Goal: Information Seeking & Learning: Learn about a topic

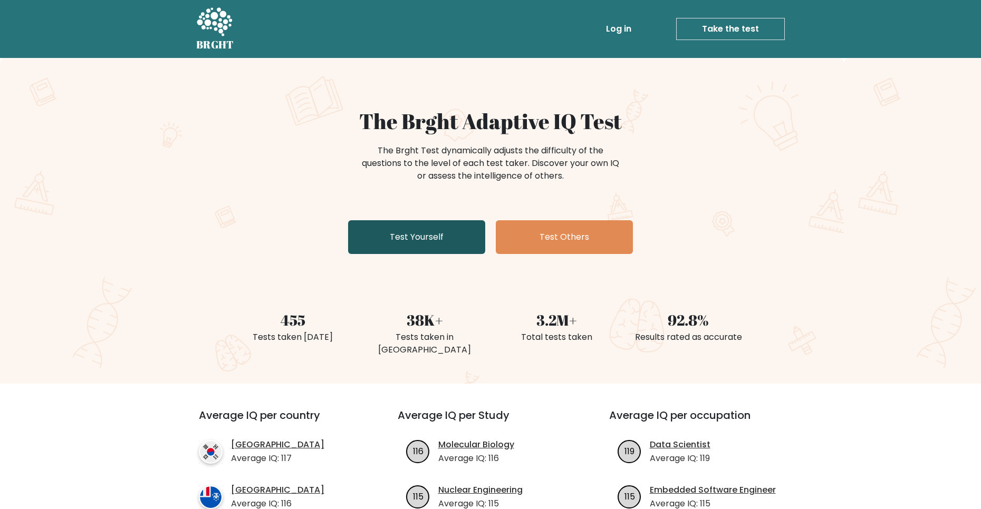
click at [440, 236] on link "Test Yourself" at bounding box center [416, 237] width 137 height 34
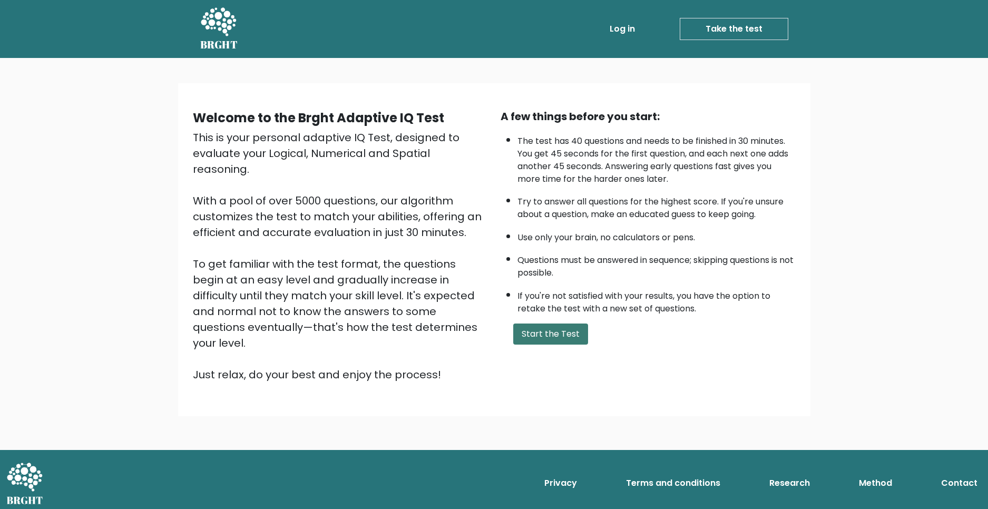
click at [535, 335] on button "Start the Test" at bounding box center [550, 334] width 75 height 21
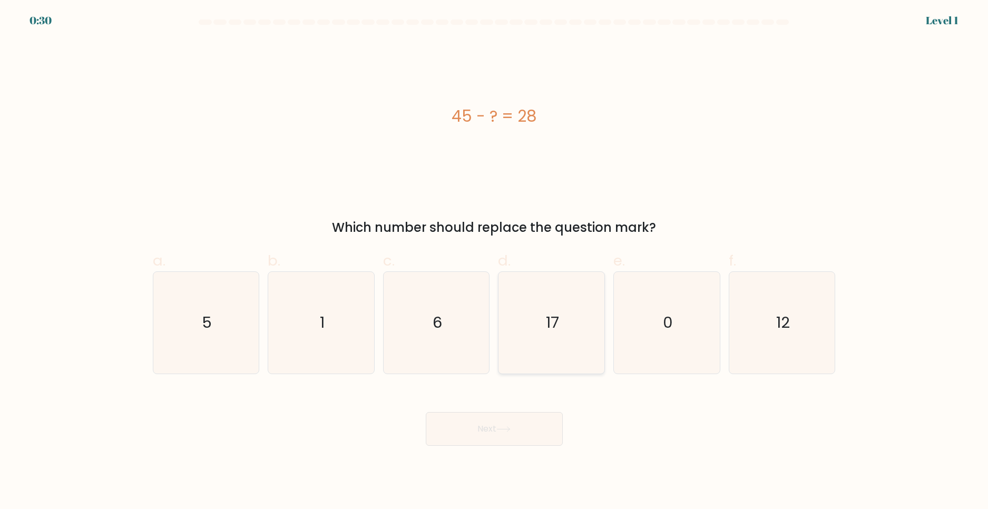
click at [566, 308] on icon "17" at bounding box center [552, 323] width 102 height 102
click at [495, 261] on input "d. 17" at bounding box center [494, 258] width 1 height 7
radio input "true"
click at [520, 435] on button "Next" at bounding box center [494, 429] width 137 height 34
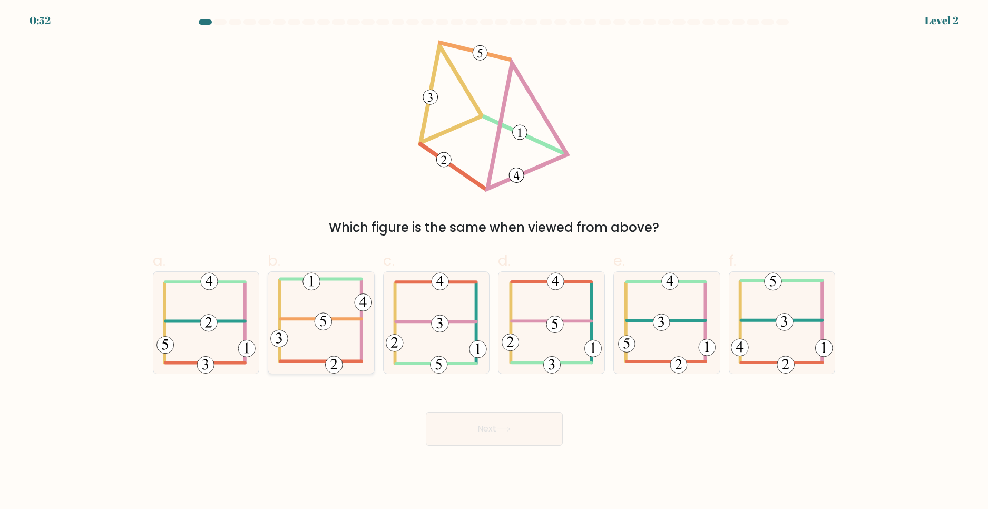
click at [331, 298] on icon at bounding box center [321, 323] width 102 height 102
click at [494, 261] on input "b." at bounding box center [494, 258] width 1 height 7
radio input "true"
click at [467, 435] on button "Next" at bounding box center [494, 429] width 137 height 34
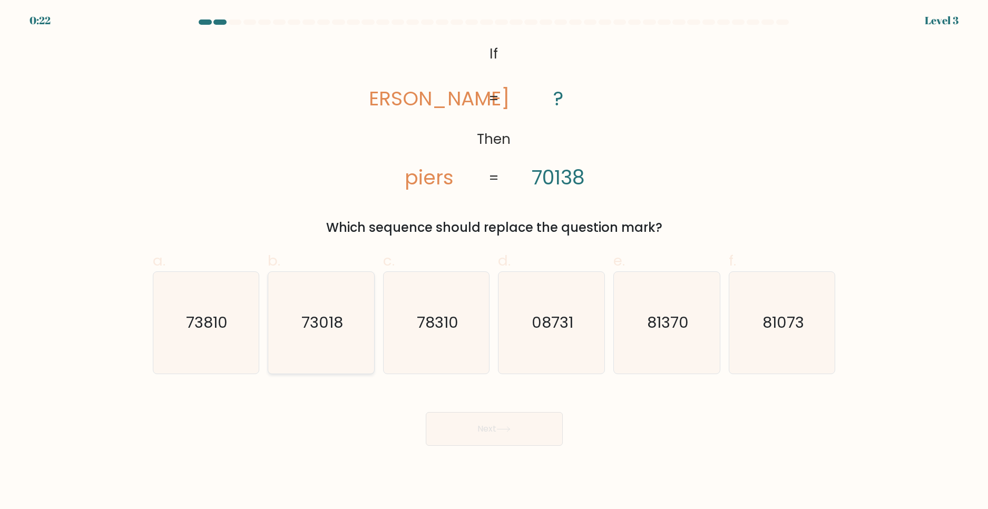
click at [321, 297] on icon "73018" at bounding box center [321, 323] width 102 height 102
click at [494, 261] on input "b. 73018" at bounding box center [494, 258] width 1 height 7
radio input "true"
click at [477, 426] on button "Next" at bounding box center [494, 429] width 137 height 34
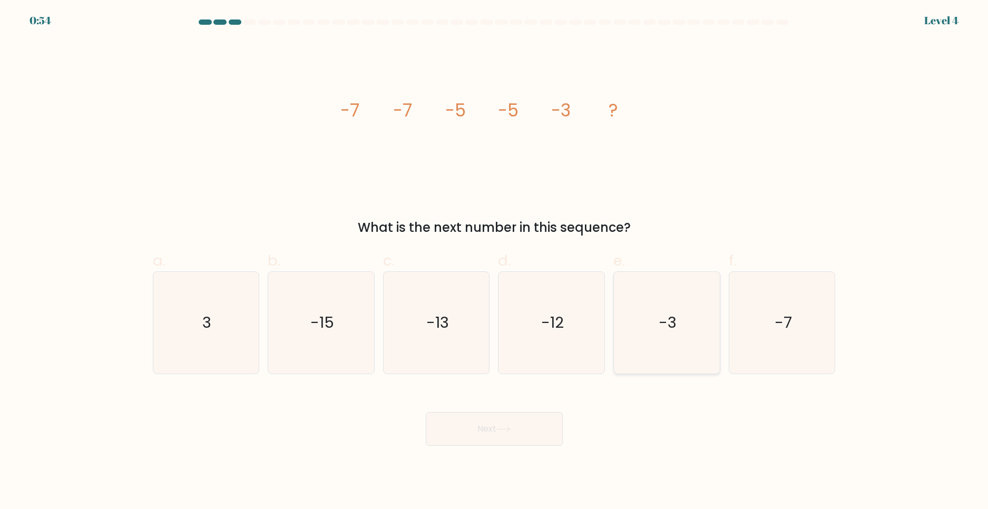
click at [649, 307] on icon "-3" at bounding box center [667, 323] width 102 height 102
click at [495, 261] on input "e. -3" at bounding box center [494, 258] width 1 height 7
radio input "true"
click at [516, 433] on button "Next" at bounding box center [494, 429] width 137 height 34
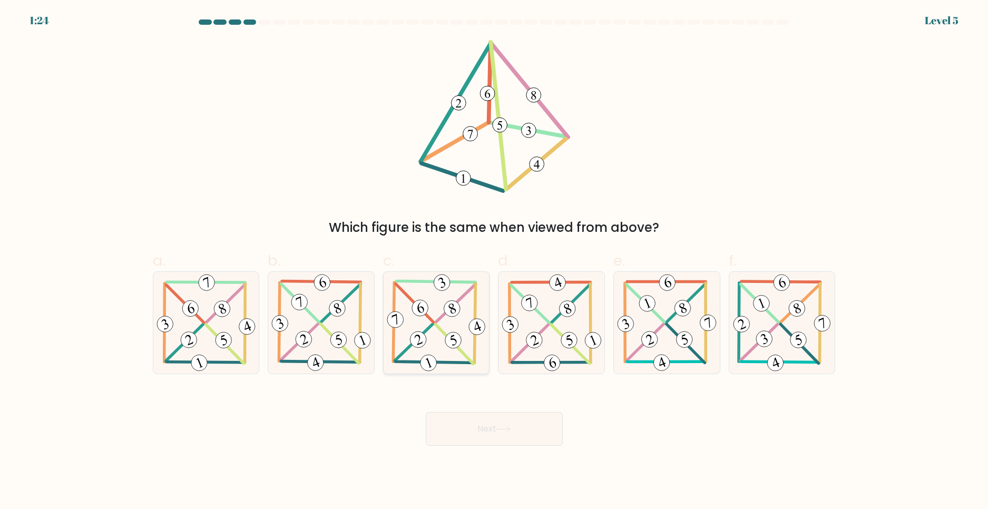
click at [439, 306] on icon at bounding box center [436, 323] width 103 height 102
click at [494, 261] on input "c." at bounding box center [494, 258] width 1 height 7
radio input "true"
click at [459, 423] on button "Next" at bounding box center [494, 429] width 137 height 34
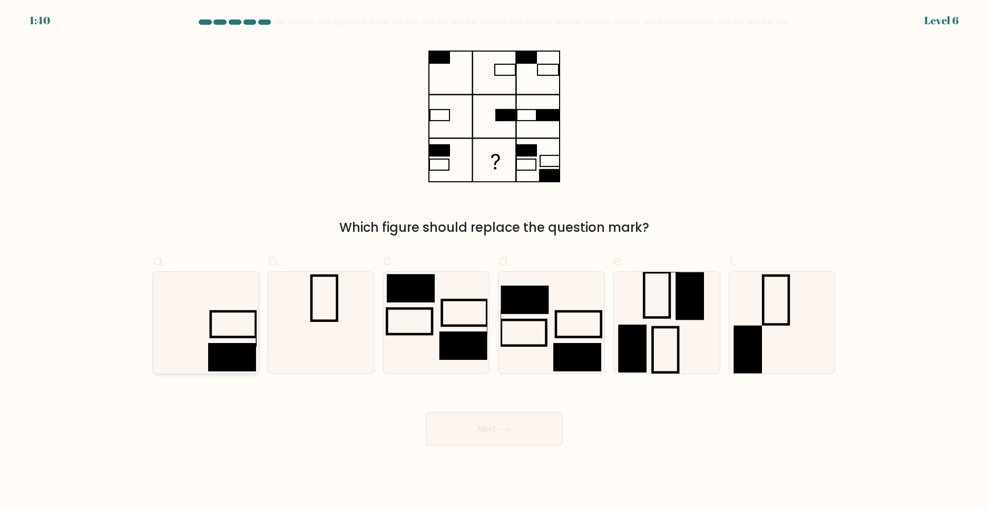
click at [163, 292] on icon at bounding box center [206, 323] width 102 height 102
click at [494, 261] on input "a." at bounding box center [494, 258] width 1 height 7
radio input "true"
click at [462, 436] on button "Next" at bounding box center [494, 429] width 137 height 34
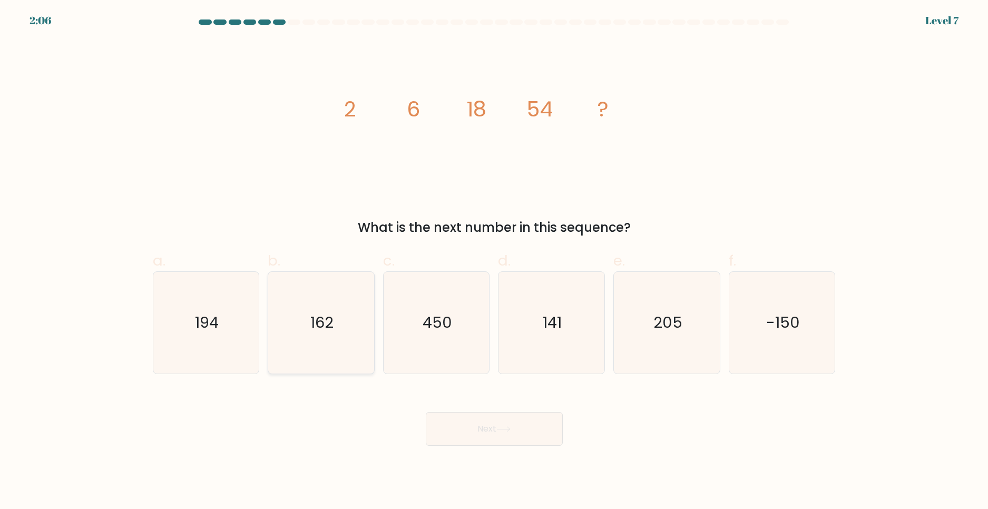
click at [289, 309] on icon "162" at bounding box center [321, 323] width 102 height 102
click at [494, 261] on input "b. 162" at bounding box center [494, 258] width 1 height 7
radio input "true"
click at [472, 428] on button "Next" at bounding box center [494, 429] width 137 height 34
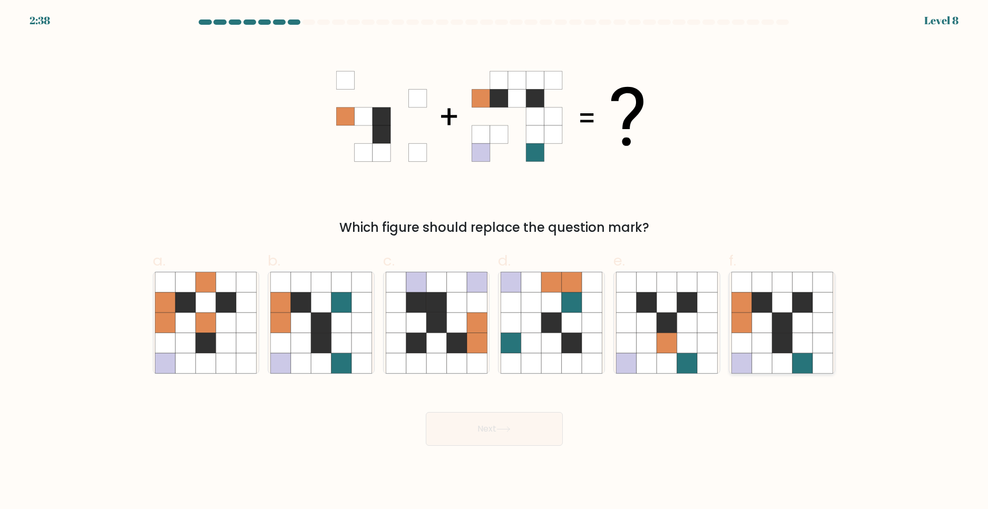
click at [771, 302] on icon at bounding box center [783, 323] width 102 height 102
click at [495, 261] on input "f." at bounding box center [494, 258] width 1 height 7
radio input "true"
click at [511, 431] on icon at bounding box center [504, 429] width 14 height 6
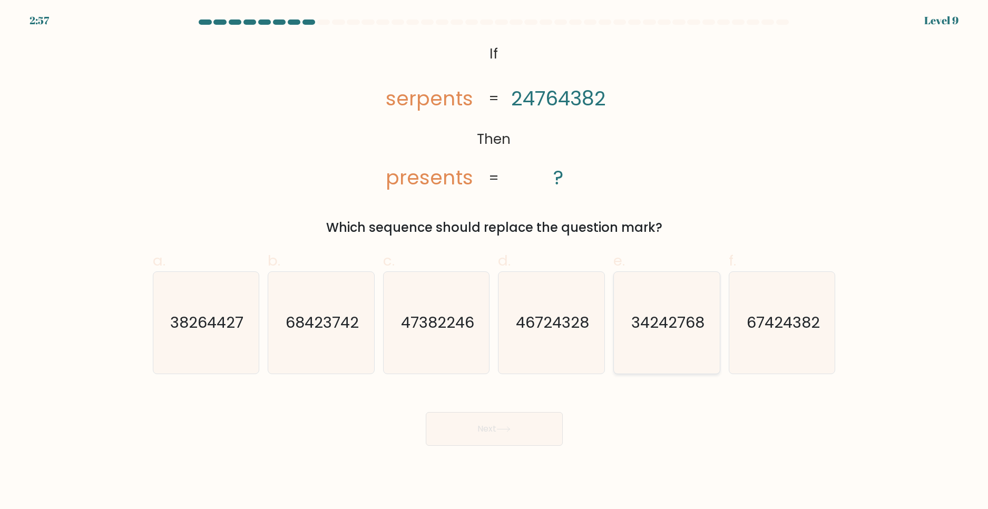
drag, startPoint x: 758, startPoint y: 307, endPoint x: 702, endPoint y: 365, distance: 80.5
click at [758, 307] on icon "67424382" at bounding box center [783, 323] width 102 height 102
click at [495, 261] on input "f. 67424382" at bounding box center [494, 258] width 1 height 7
radio input "true"
click at [535, 427] on button "Next" at bounding box center [494, 429] width 137 height 34
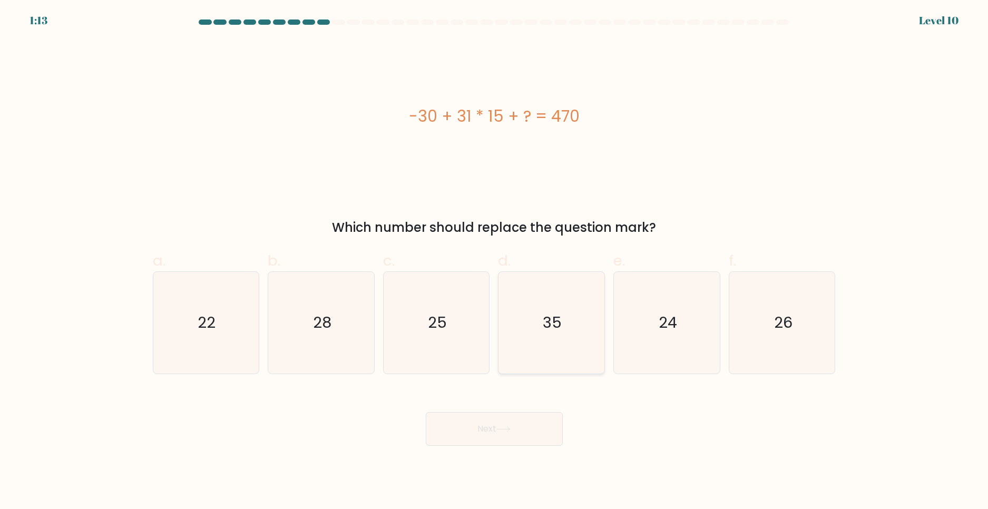
click at [540, 297] on icon "35" at bounding box center [552, 323] width 102 height 102
click at [495, 261] on input "d. 35" at bounding box center [494, 258] width 1 height 7
radio input "true"
click at [509, 426] on icon at bounding box center [504, 429] width 14 height 6
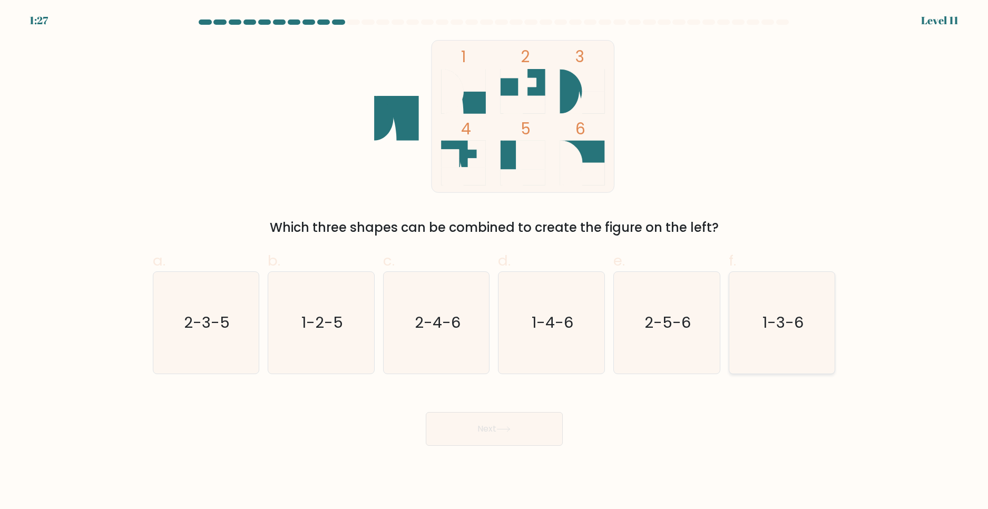
click at [756, 299] on icon "1-3-6" at bounding box center [783, 323] width 102 height 102
click at [495, 261] on input "f. 1-3-6" at bounding box center [494, 258] width 1 height 7
radio input "true"
click at [540, 421] on button "Next" at bounding box center [494, 429] width 137 height 34
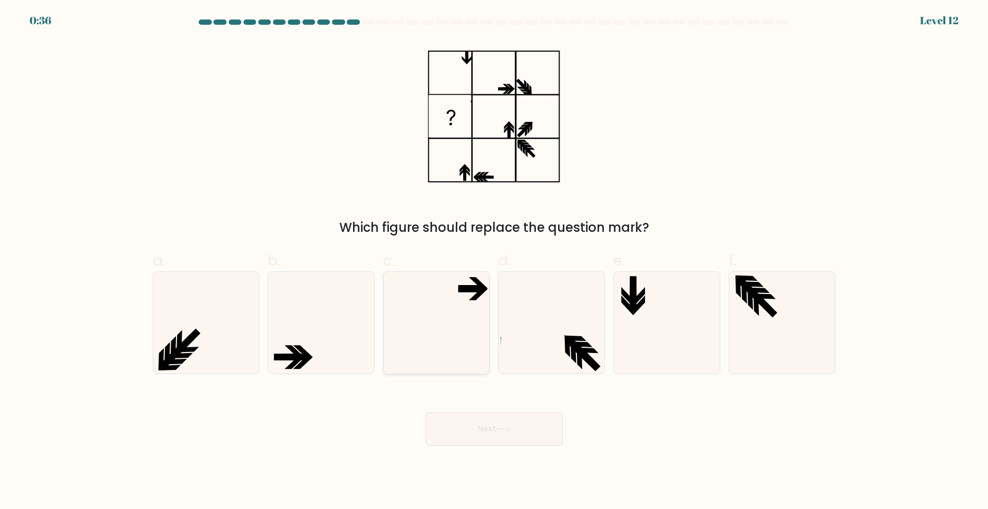
click at [450, 285] on icon at bounding box center [437, 323] width 102 height 102
click at [494, 261] on input "c." at bounding box center [494, 258] width 1 height 7
radio input "true"
click at [479, 424] on button "Next" at bounding box center [494, 429] width 137 height 34
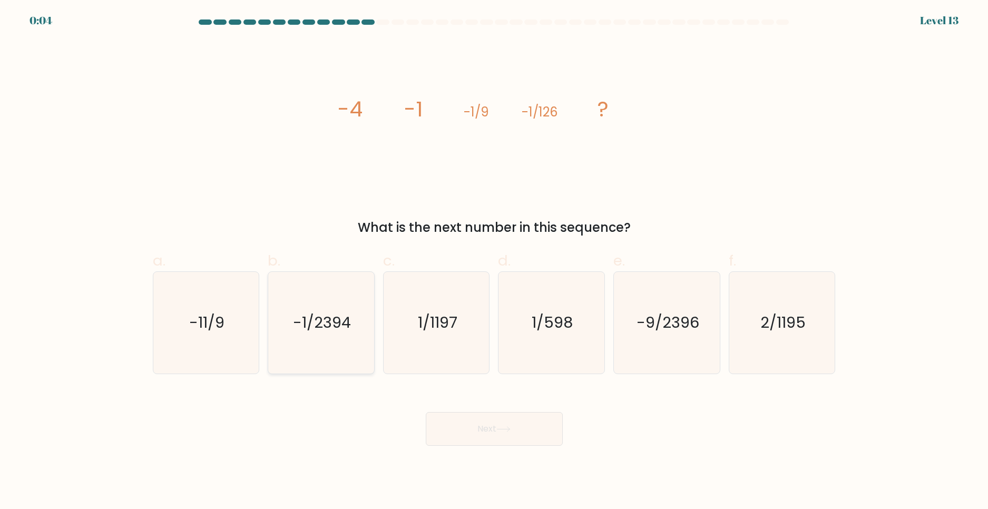
click at [321, 307] on icon "-1/2394" at bounding box center [321, 323] width 102 height 102
click at [494, 261] on input "b. -1/2394" at bounding box center [494, 258] width 1 height 7
radio input "true"
click at [465, 428] on button "Next" at bounding box center [494, 429] width 137 height 34
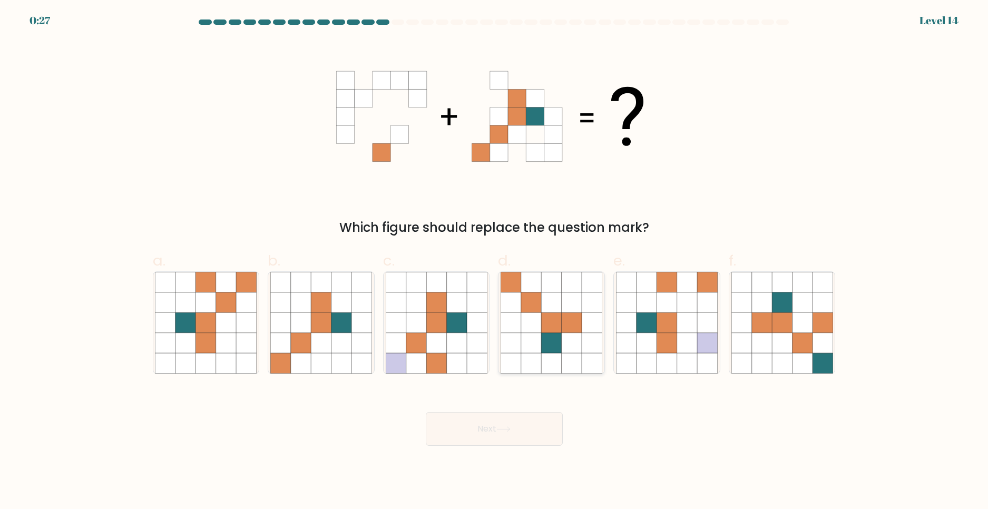
click at [562, 323] on icon at bounding box center [572, 323] width 20 height 20
click at [495, 261] on input "d." at bounding box center [494, 258] width 1 height 7
radio input "true"
click at [221, 353] on icon at bounding box center [226, 343] width 20 height 20
click at [494, 261] on input "a." at bounding box center [494, 258] width 1 height 7
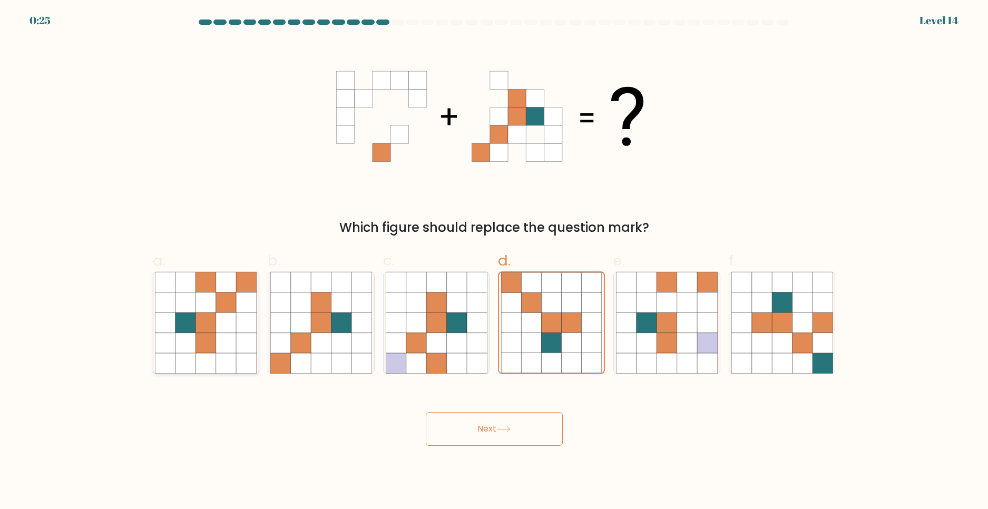
radio input "true"
click at [755, 287] on icon at bounding box center [762, 282] width 20 height 20
click at [495, 261] on input "f." at bounding box center [494, 258] width 1 height 7
radio input "true"
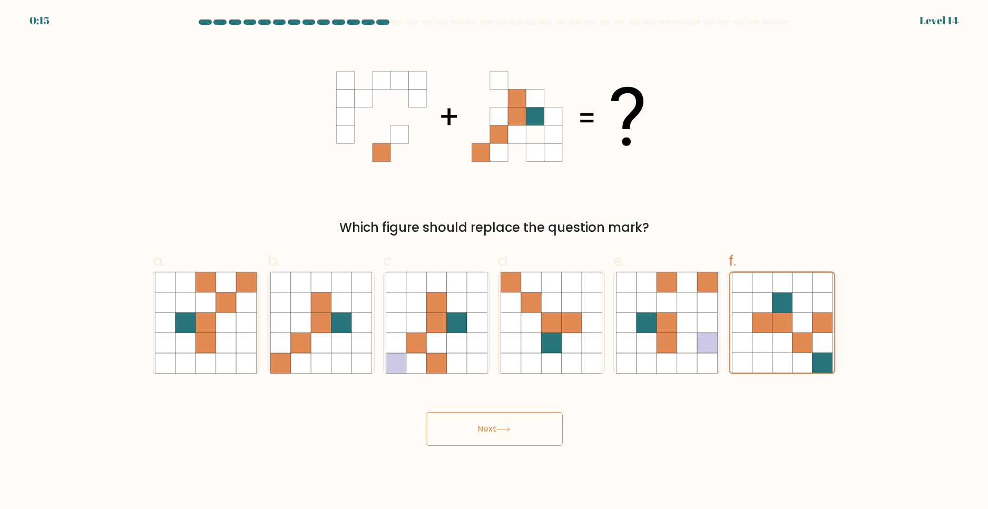
click at [521, 435] on button "Next" at bounding box center [494, 429] width 137 height 34
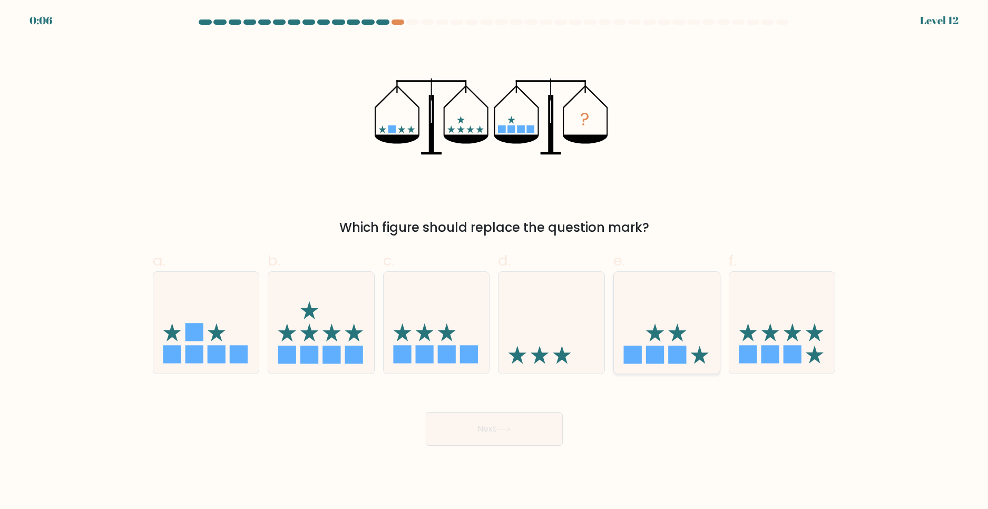
click at [654, 303] on icon at bounding box center [667, 323] width 106 height 88
click at [495, 261] on input "e." at bounding box center [494, 258] width 1 height 7
radio input "true"
click at [493, 420] on button "Next" at bounding box center [494, 429] width 137 height 34
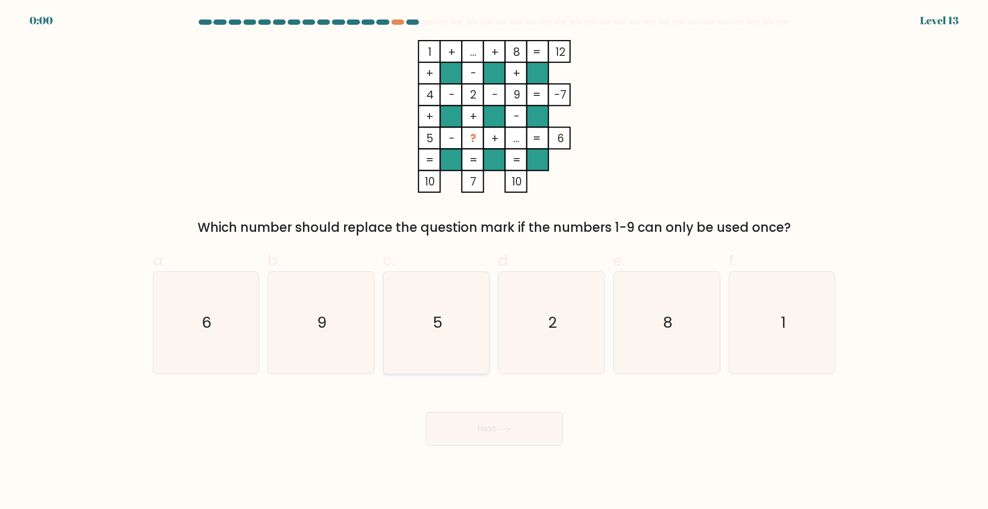
drag, startPoint x: 424, startPoint y: 314, endPoint x: 506, endPoint y: 462, distance: 169.9
click at [425, 314] on icon "5" at bounding box center [437, 323] width 102 height 102
click at [494, 261] on input "c. 5" at bounding box center [494, 258] width 1 height 7
radio input "true"
drag, startPoint x: 507, startPoint y: 461, endPoint x: 501, endPoint y: 450, distance: 12.0
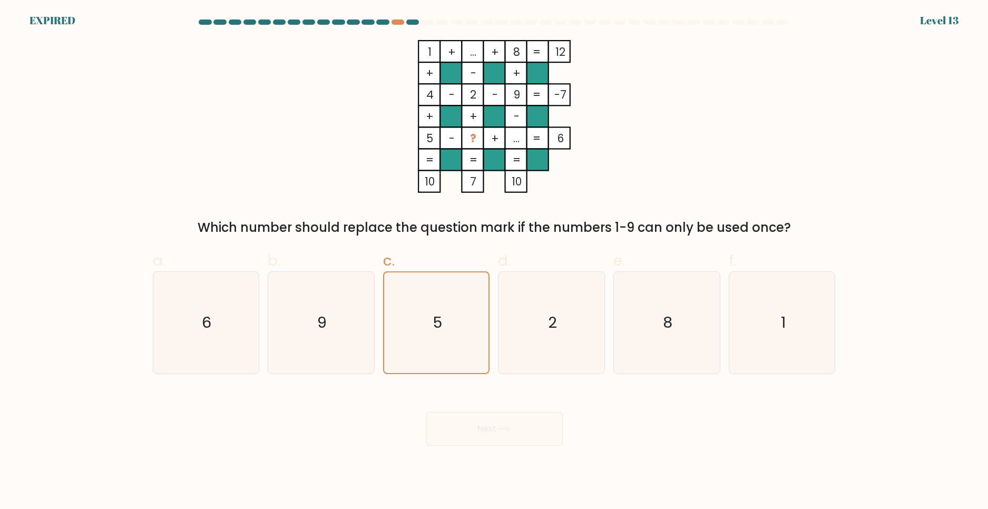
click at [505, 457] on body "EXPIRED Level 13" at bounding box center [494, 254] width 988 height 509
click at [496, 437] on div "Next" at bounding box center [495, 416] width 696 height 59
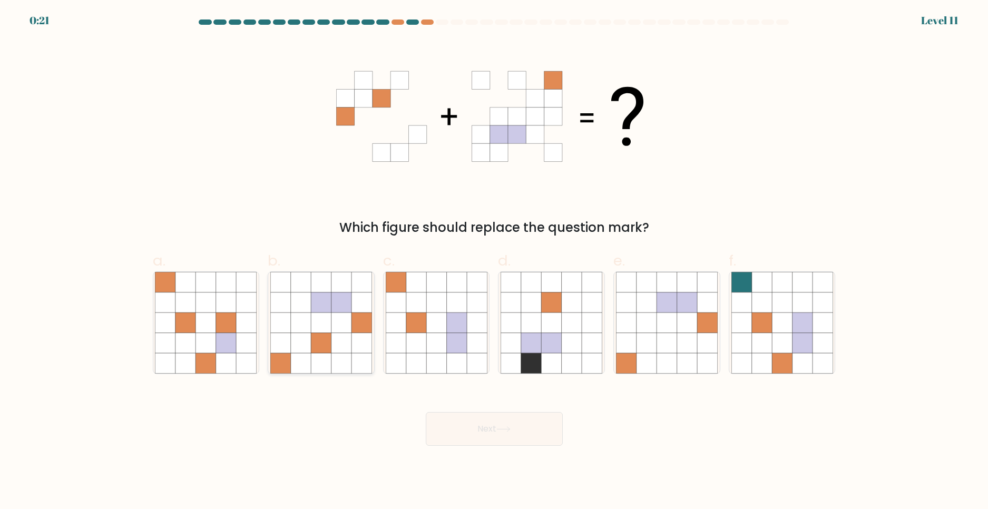
click at [346, 273] on icon at bounding box center [342, 282] width 20 height 20
click at [494, 261] on input "b." at bounding box center [494, 258] width 1 height 7
radio input "true"
click at [471, 432] on button "Next" at bounding box center [494, 429] width 137 height 34
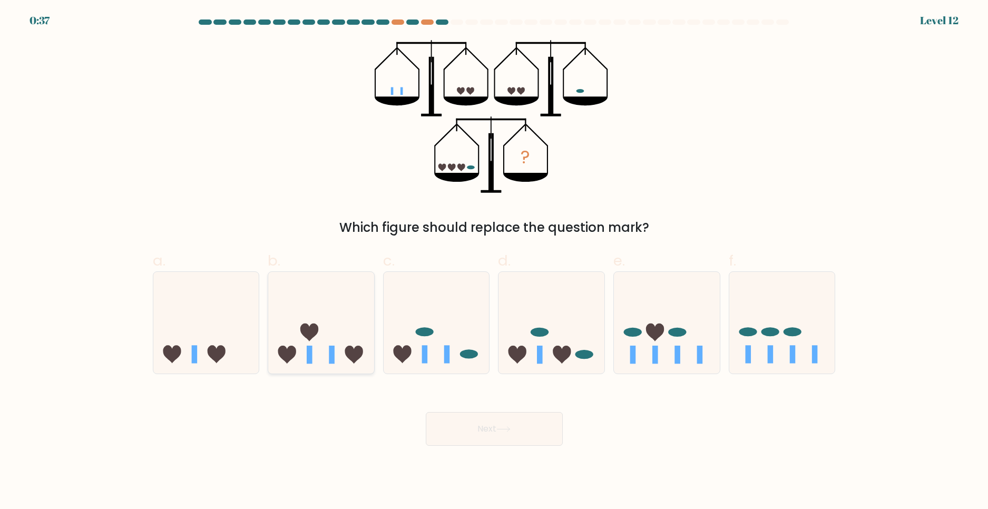
click at [316, 297] on icon at bounding box center [321, 323] width 106 height 88
click at [494, 261] on input "b." at bounding box center [494, 258] width 1 height 7
radio input "true"
click at [463, 443] on button "Next" at bounding box center [494, 429] width 137 height 34
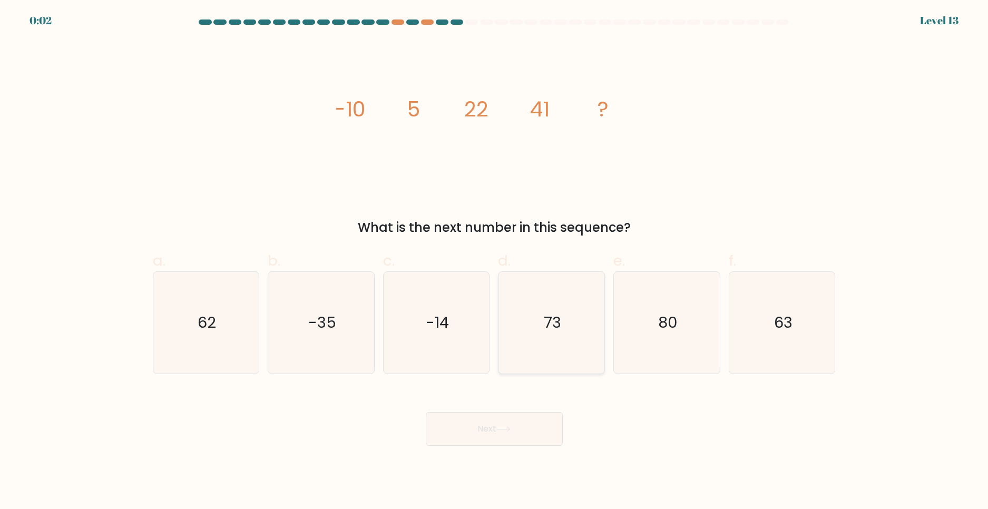
click at [546, 290] on icon "73" at bounding box center [552, 323] width 102 height 102
click at [495, 261] on input "d. 73" at bounding box center [494, 258] width 1 height 7
radio input "true"
click at [515, 431] on button "Next" at bounding box center [494, 429] width 137 height 34
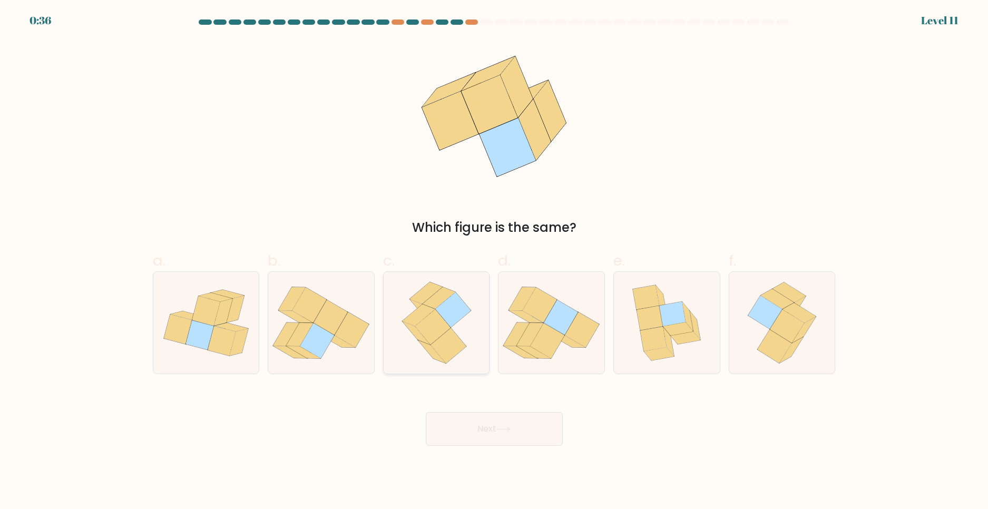
click at [454, 328] on icon at bounding box center [437, 323] width 82 height 102
click at [494, 261] on input "c." at bounding box center [494, 258] width 1 height 7
radio input "true"
click at [476, 422] on button "Next" at bounding box center [494, 429] width 137 height 34
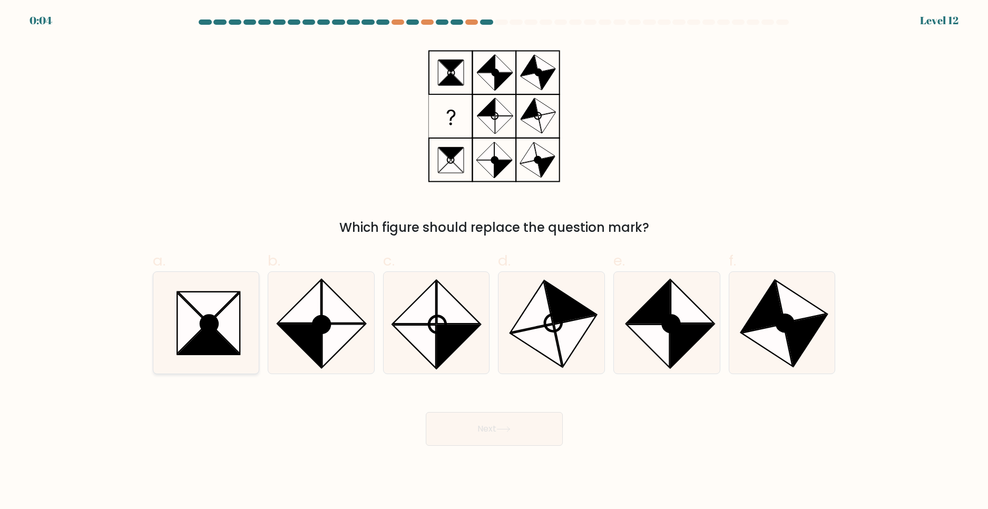
click at [183, 326] on icon at bounding box center [193, 323] width 31 height 61
click at [494, 261] on input "a." at bounding box center [494, 258] width 1 height 7
radio input "true"
click at [460, 427] on button "Next" at bounding box center [494, 429] width 137 height 34
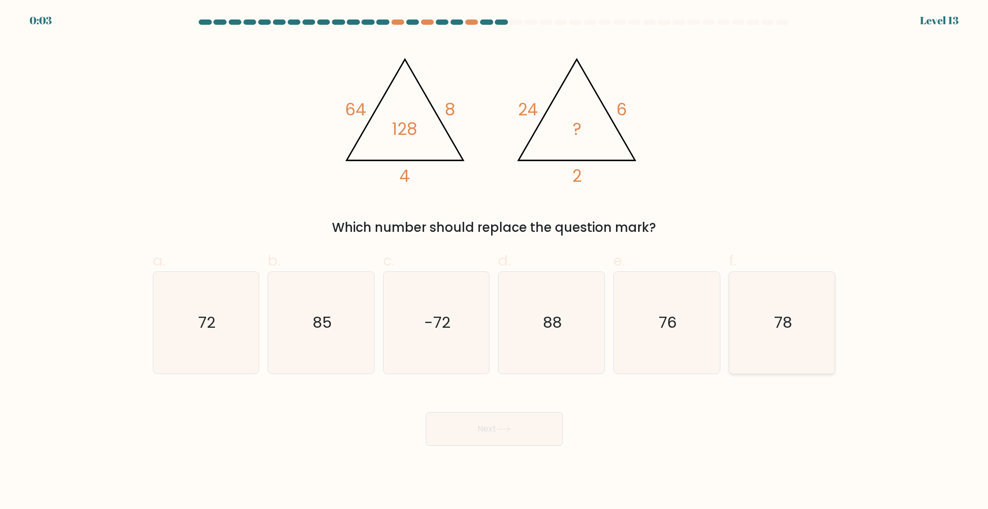
click at [779, 327] on text "78" at bounding box center [783, 322] width 18 height 21
click at [495, 261] on input "f. 78" at bounding box center [494, 258] width 1 height 7
radio input "true"
click at [476, 432] on button "Next" at bounding box center [494, 429] width 137 height 34
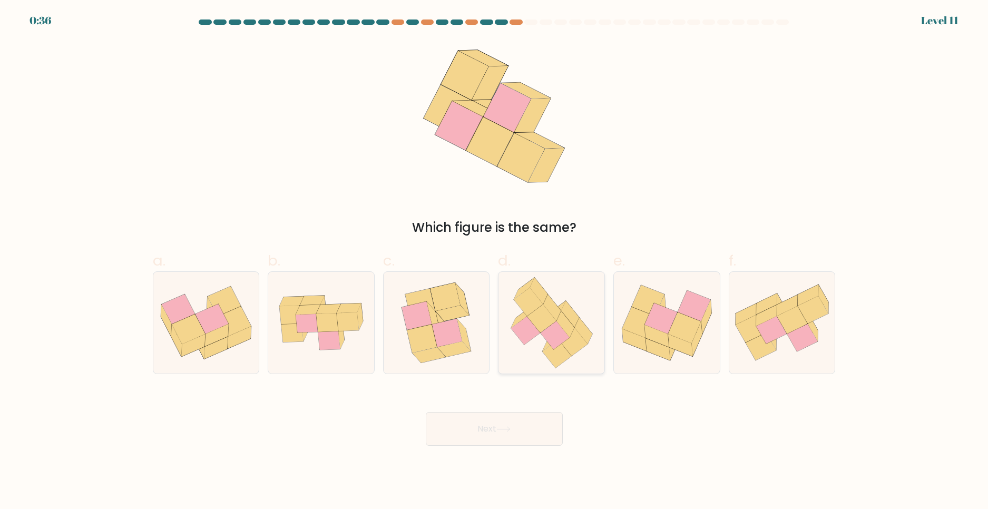
click at [549, 321] on icon at bounding box center [541, 319] width 29 height 28
click at [495, 261] on input "d." at bounding box center [494, 258] width 1 height 7
radio input "true"
click at [522, 431] on button "Next" at bounding box center [494, 429] width 137 height 34
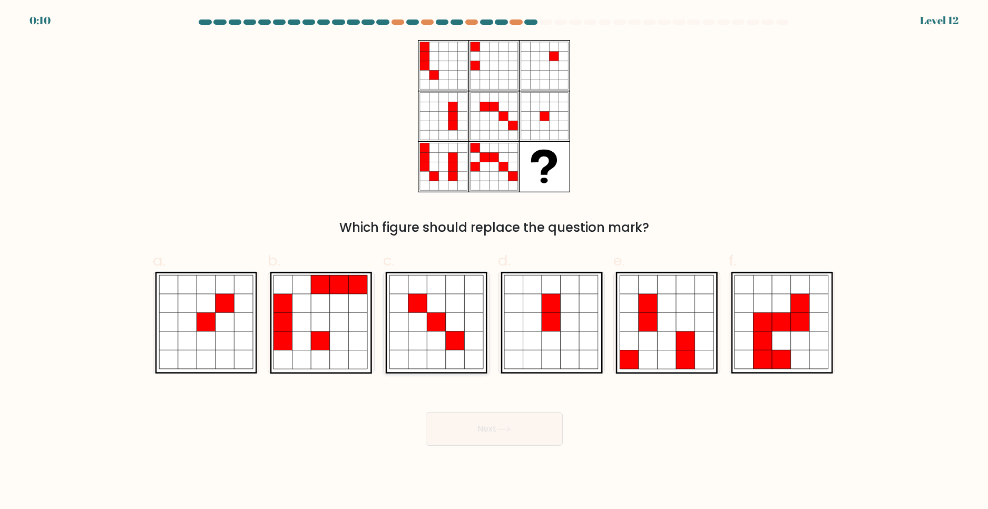
drag, startPoint x: 444, startPoint y: 302, endPoint x: 440, endPoint y: 337, distance: 35.6
click at [436, 309] on icon at bounding box center [436, 303] width 19 height 19
click at [494, 261] on input "c." at bounding box center [494, 258] width 1 height 7
radio input "true"
click at [478, 430] on button "Next" at bounding box center [494, 429] width 137 height 34
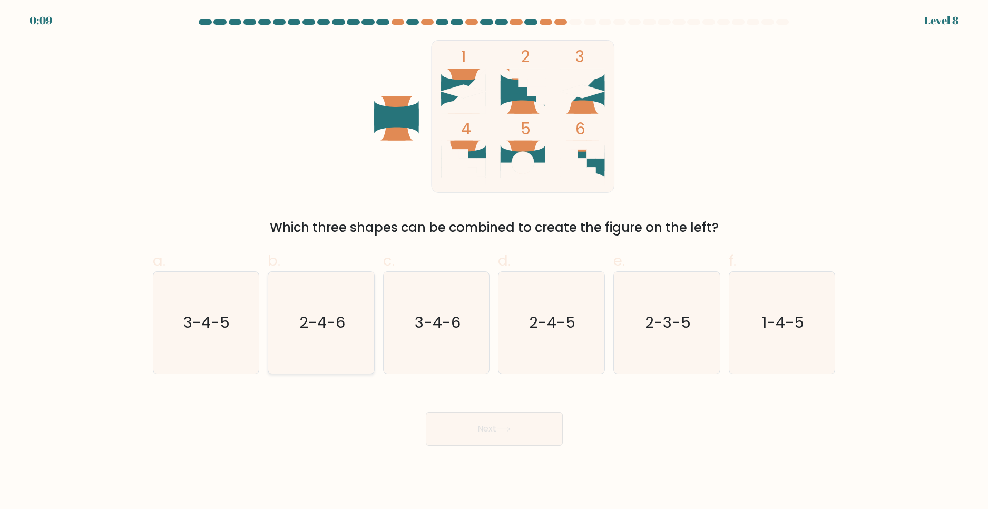
click at [323, 289] on icon "2-4-6" at bounding box center [321, 323] width 102 height 102
click at [494, 261] on input "b. 2-4-6" at bounding box center [494, 258] width 1 height 7
radio input "true"
click at [458, 425] on button "Next" at bounding box center [494, 429] width 137 height 34
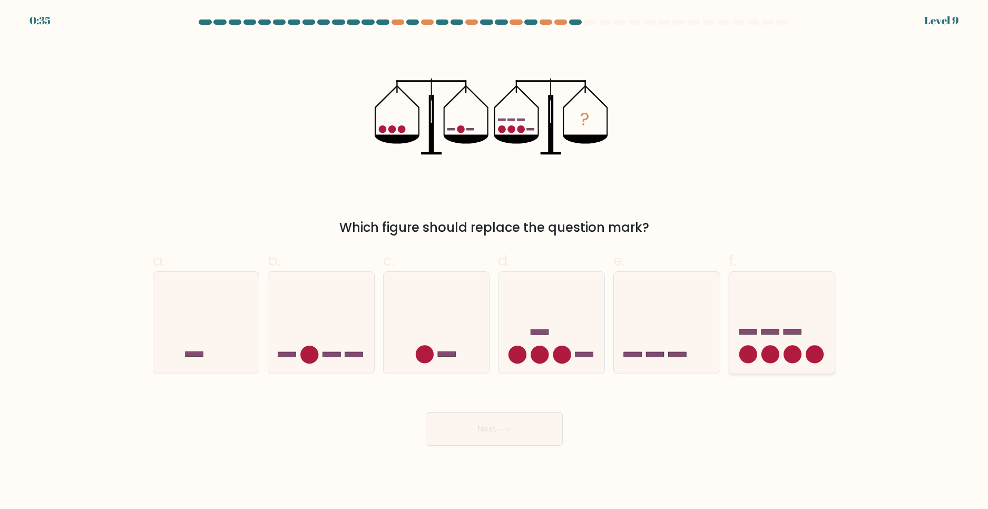
drag, startPoint x: 772, startPoint y: 305, endPoint x: 763, endPoint y: 303, distance: 9.1
click at [772, 303] on icon at bounding box center [783, 323] width 106 height 88
click at [495, 261] on input "f." at bounding box center [494, 258] width 1 height 7
radio input "true"
click at [521, 423] on button "Next" at bounding box center [494, 429] width 137 height 34
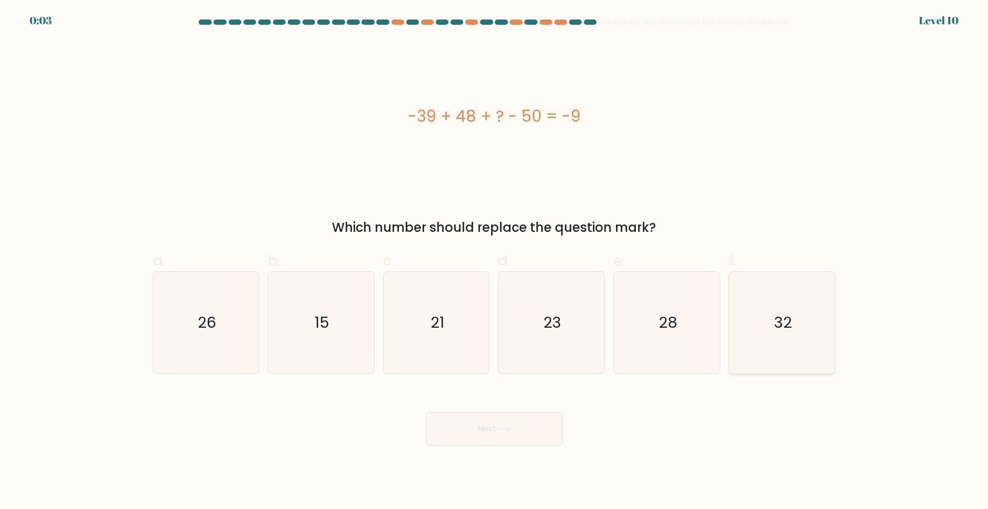
click at [778, 278] on icon "32" at bounding box center [783, 323] width 102 height 102
drag, startPoint x: 538, startPoint y: 444, endPoint x: 546, endPoint y: 445, distance: 8.0
click at [536, 444] on button "Next" at bounding box center [494, 429] width 137 height 34
drag, startPoint x: 831, startPoint y: 355, endPoint x: 819, endPoint y: 355, distance: 12.7
click at [824, 355] on icon "32" at bounding box center [783, 323] width 102 height 102
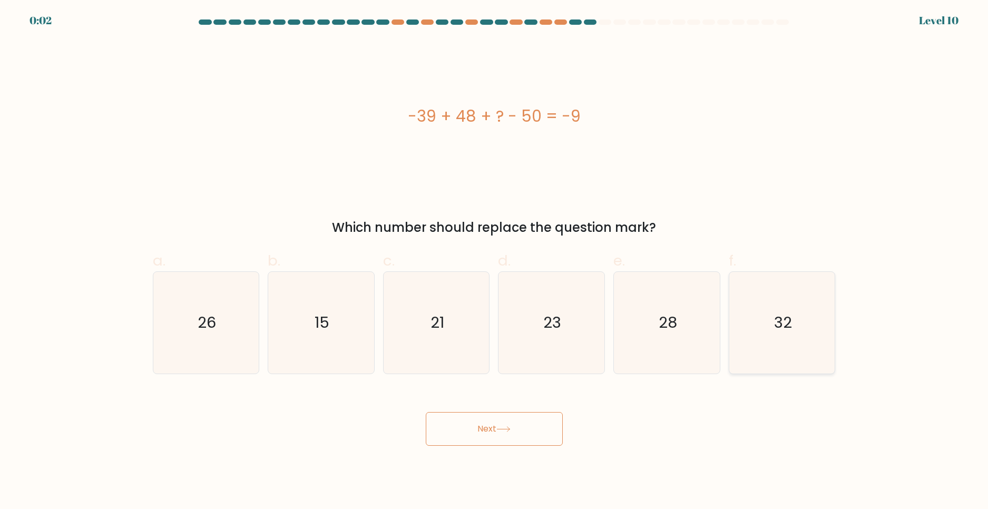
click at [495, 261] on input "f. 32" at bounding box center [494, 258] width 1 height 7
radio input "true"
click at [530, 438] on button "Next" at bounding box center [494, 429] width 137 height 34
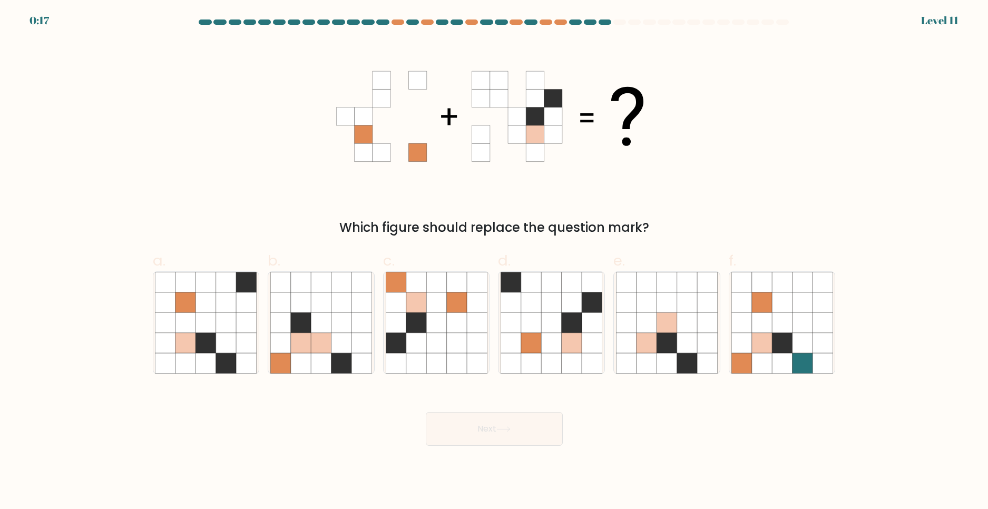
drag, startPoint x: 476, startPoint y: 339, endPoint x: 471, endPoint y: 411, distance: 71.3
click at [476, 337] on icon at bounding box center [477, 343] width 20 height 20
click at [494, 261] on input "c." at bounding box center [494, 258] width 1 height 7
radio input "true"
click at [478, 419] on button "Next" at bounding box center [494, 429] width 137 height 34
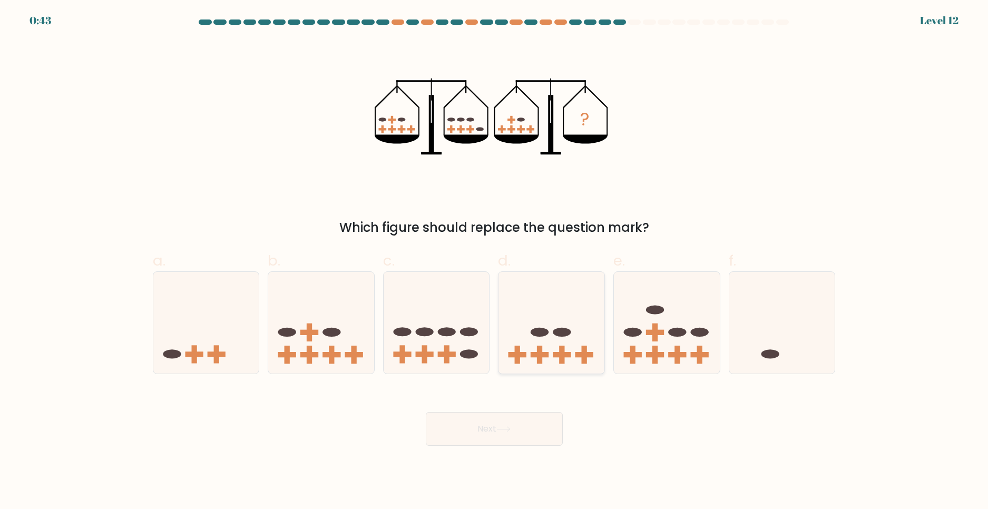
click at [552, 306] on icon at bounding box center [552, 323] width 106 height 88
click at [495, 261] on input "d." at bounding box center [494, 258] width 1 height 7
radio input "true"
click at [528, 421] on button "Next" at bounding box center [494, 429] width 137 height 34
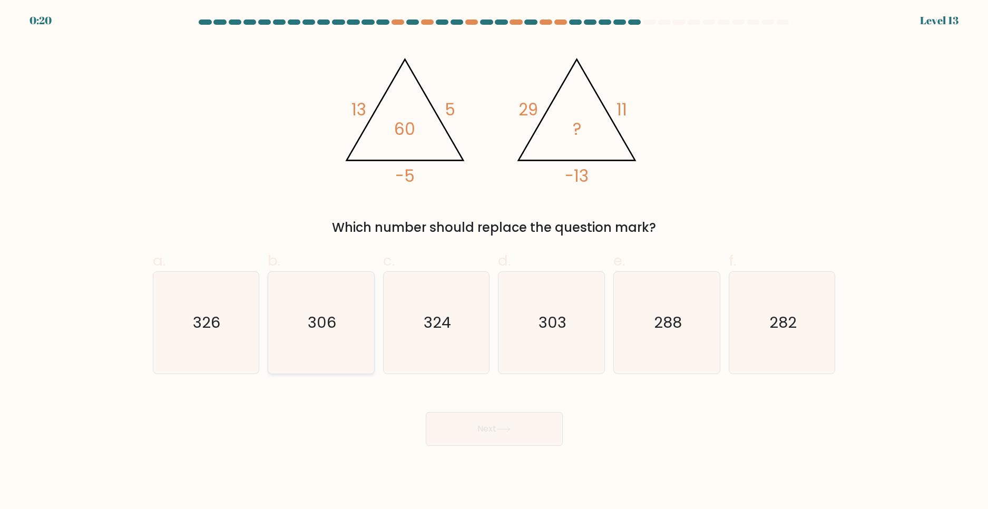
click at [318, 334] on icon "306" at bounding box center [321, 323] width 102 height 102
click at [494, 261] on input "b. 306" at bounding box center [494, 258] width 1 height 7
radio input "true"
click at [458, 424] on button "Next" at bounding box center [494, 429] width 137 height 34
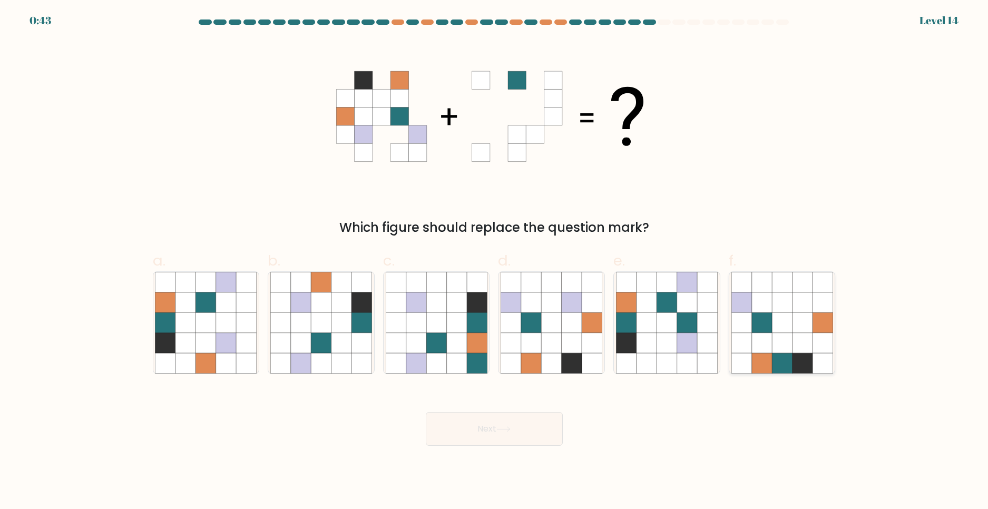
click at [782, 323] on icon at bounding box center [782, 323] width 20 height 20
click at [495, 261] on input "f." at bounding box center [494, 258] width 1 height 7
radio input "true"
click at [510, 445] on button "Next" at bounding box center [494, 429] width 137 height 34
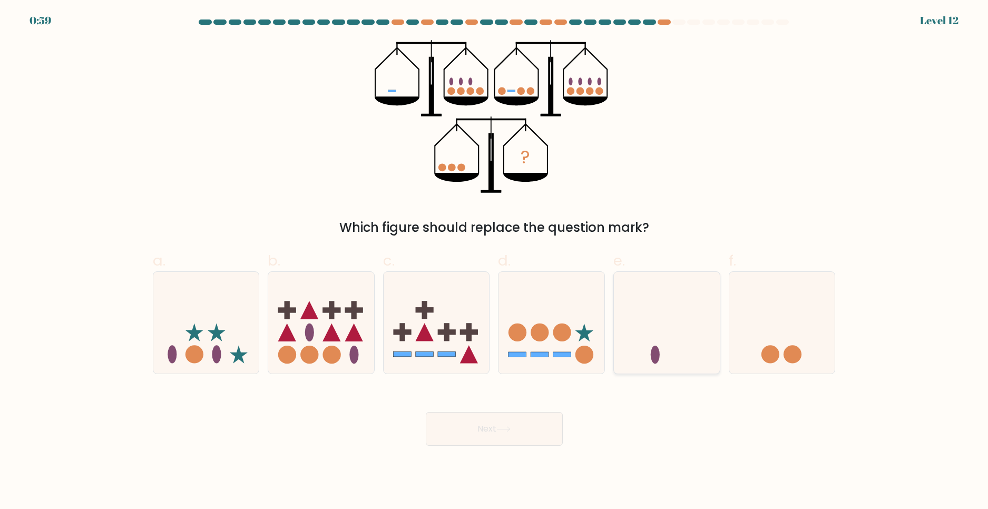
click at [650, 321] on icon at bounding box center [667, 323] width 106 height 88
click at [495, 261] on input "e." at bounding box center [494, 258] width 1 height 7
radio input "true"
click at [526, 431] on button "Next" at bounding box center [494, 429] width 137 height 34
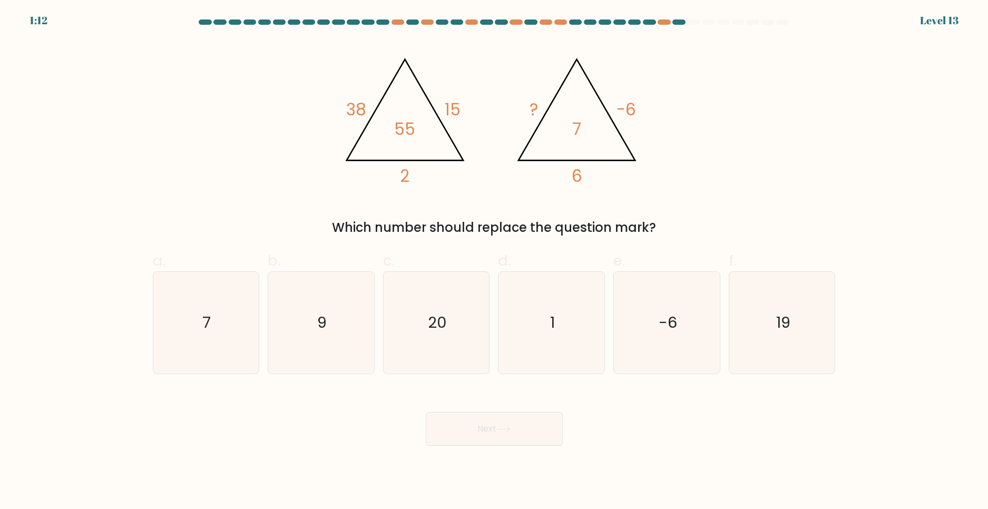
click at [605, 116] on icon "@import url('https://fonts.googleapis.com/css?family=Abril+Fatface:400,100,100i…" at bounding box center [494, 116] width 316 height 153
click at [429, 299] on icon "20" at bounding box center [437, 323] width 102 height 102
click at [494, 261] on input "c. 20" at bounding box center [494, 258] width 1 height 7
radio input "true"
click at [517, 428] on button "Next" at bounding box center [494, 429] width 137 height 34
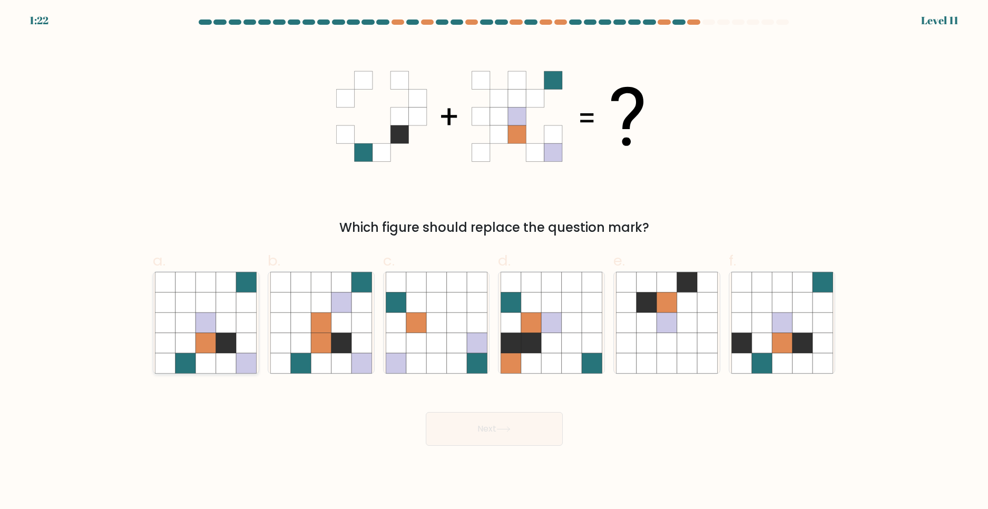
click at [169, 326] on icon at bounding box center [166, 323] width 20 height 20
click at [494, 261] on input "a." at bounding box center [494, 258] width 1 height 7
radio input "true"
click at [463, 437] on button "Next" at bounding box center [494, 429] width 137 height 34
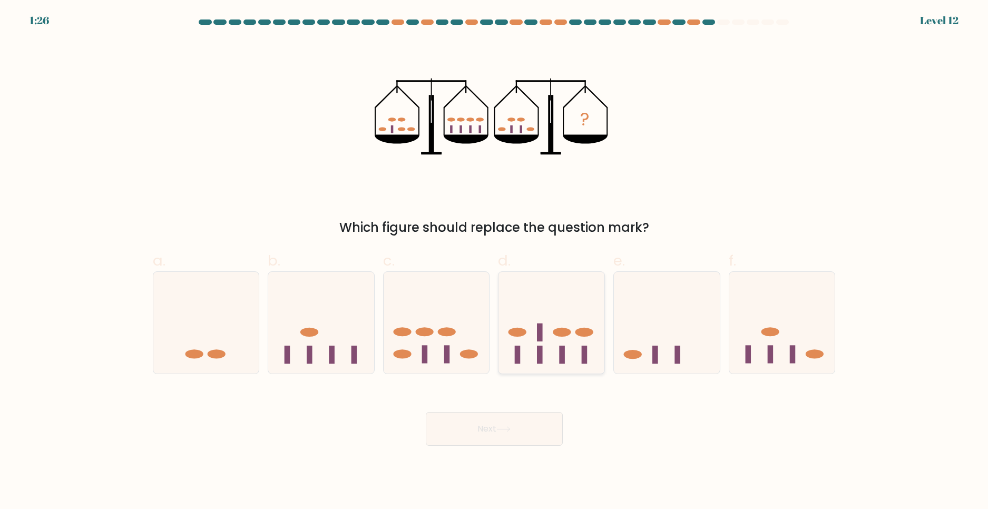
click at [571, 312] on icon at bounding box center [552, 323] width 106 height 88
click at [495, 261] on input "d." at bounding box center [494, 258] width 1 height 7
radio input "true"
click at [493, 425] on button "Next" at bounding box center [494, 429] width 137 height 34
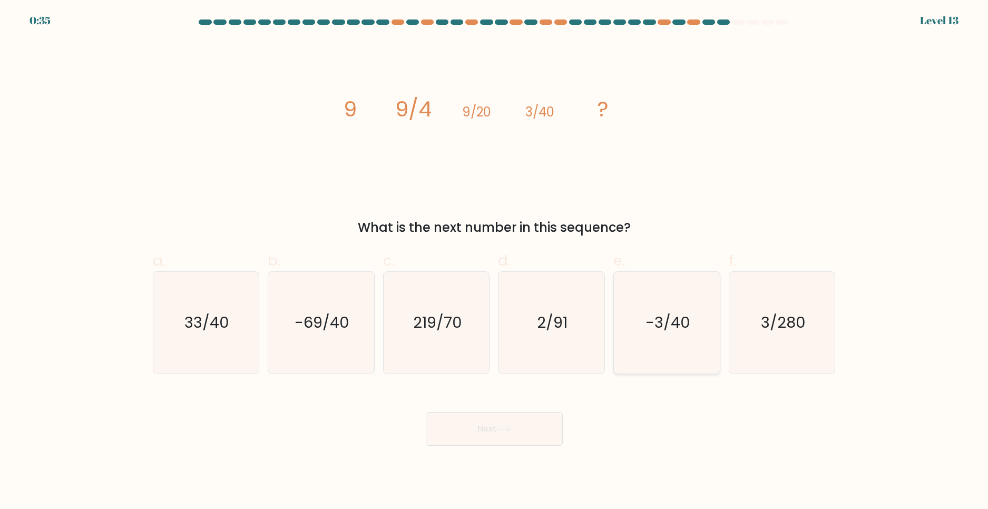
drag, startPoint x: 780, startPoint y: 307, endPoint x: 694, endPoint y: 358, distance: 99.7
click at [779, 307] on icon "3/280" at bounding box center [783, 323] width 102 height 102
click at [495, 261] on input "f. 3/280" at bounding box center [494, 258] width 1 height 7
radio input "true"
click at [509, 435] on button "Next" at bounding box center [494, 429] width 137 height 34
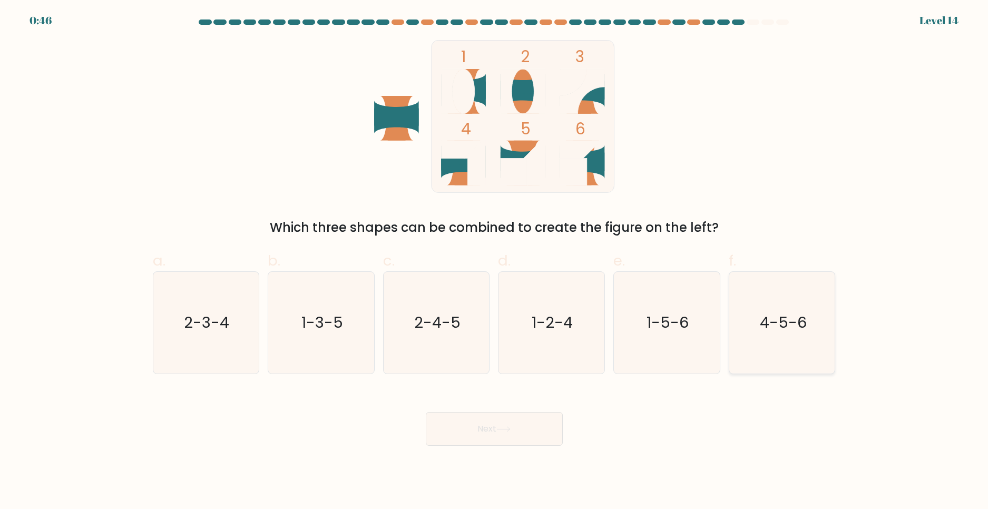
click at [768, 290] on icon "4-5-6" at bounding box center [783, 323] width 102 height 102
click at [495, 261] on input "f. 4-5-6" at bounding box center [494, 258] width 1 height 7
radio input "true"
drag, startPoint x: 509, startPoint y: 442, endPoint x: 503, endPoint y: 442, distance: 5.3
click at [505, 442] on button "Next" at bounding box center [494, 429] width 137 height 34
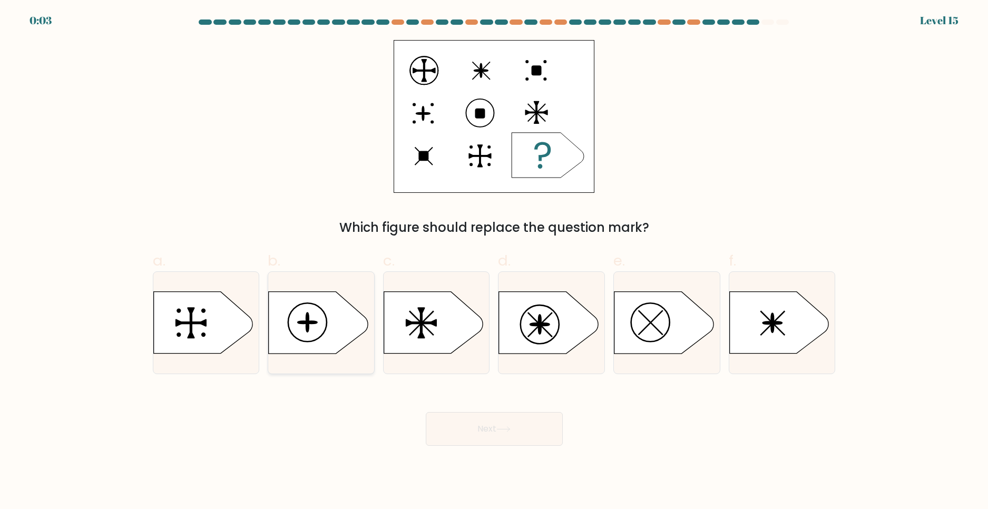
click at [354, 295] on icon at bounding box center [321, 323] width 106 height 63
click at [494, 261] on input "b." at bounding box center [494, 258] width 1 height 7
radio input "true"
click at [454, 431] on button "Next" at bounding box center [494, 429] width 137 height 34
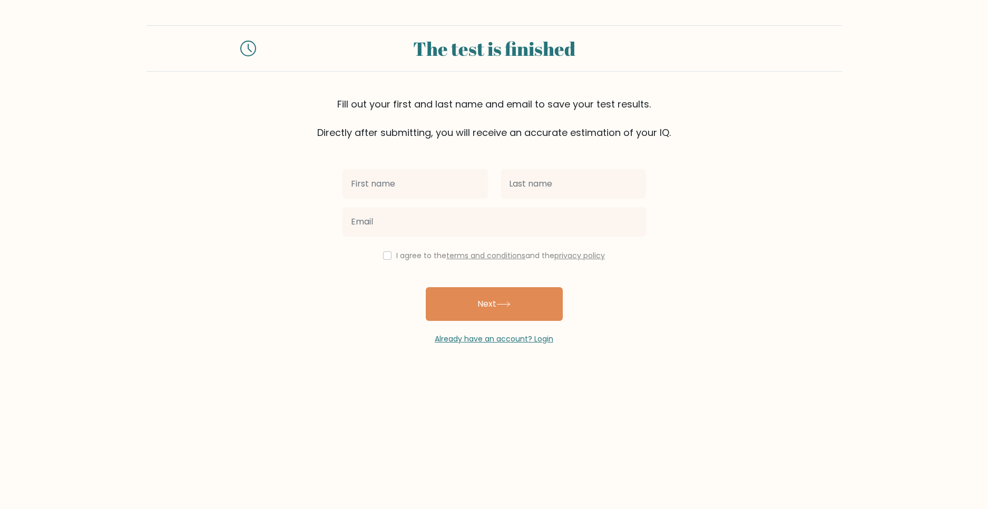
click at [421, 179] on input "text" at bounding box center [415, 184] width 145 height 30
type input "sorin"
click at [587, 179] on input "text" at bounding box center [573, 184] width 145 height 30
click at [564, 179] on input "text" at bounding box center [573, 184] width 145 height 30
type input "rotoroaga"
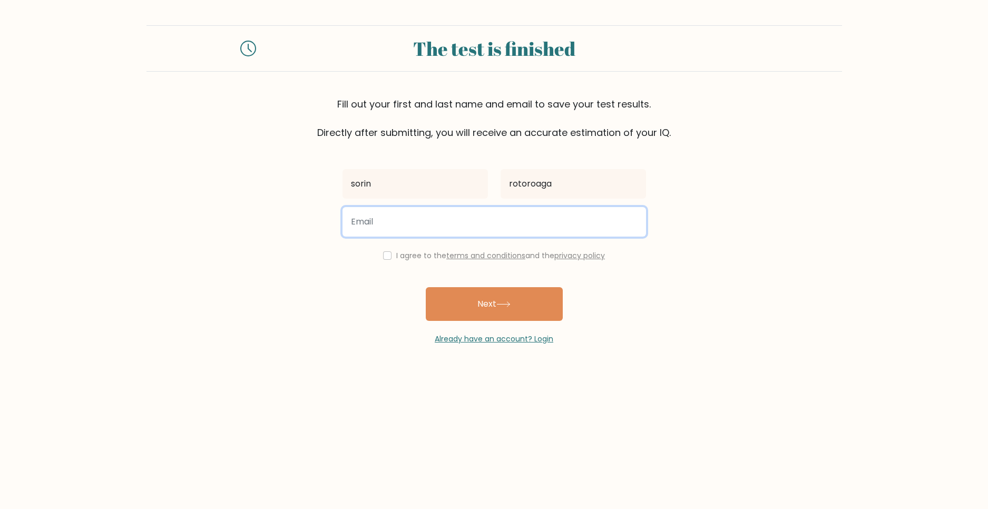
click at [423, 216] on input "email" at bounding box center [495, 222] width 304 height 30
click at [374, 218] on input "email" at bounding box center [495, 222] width 304 height 30
type input "[EMAIL_ADDRESS][DOMAIN_NAME]"
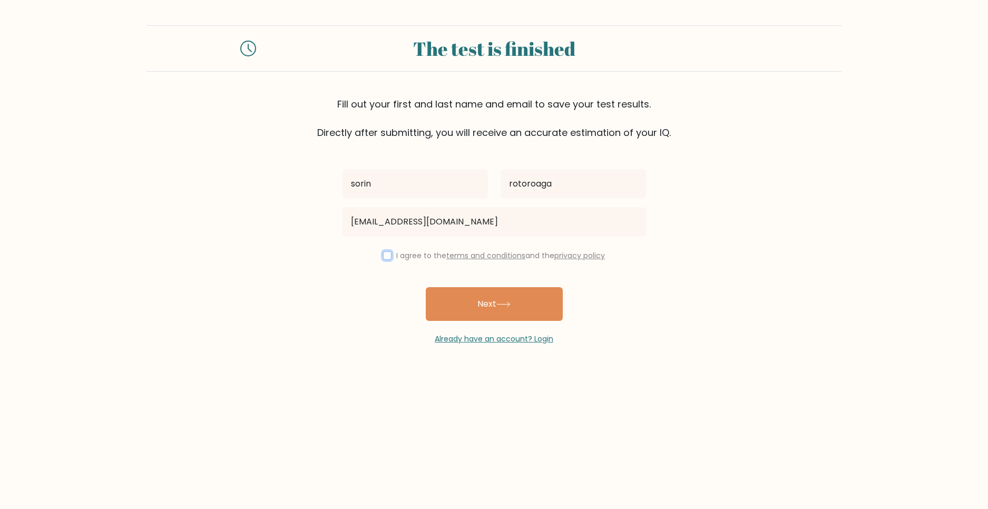
click at [384, 255] on input "checkbox" at bounding box center [387, 255] width 8 height 8
checkbox input "true"
click at [473, 311] on button "Next" at bounding box center [494, 304] width 137 height 34
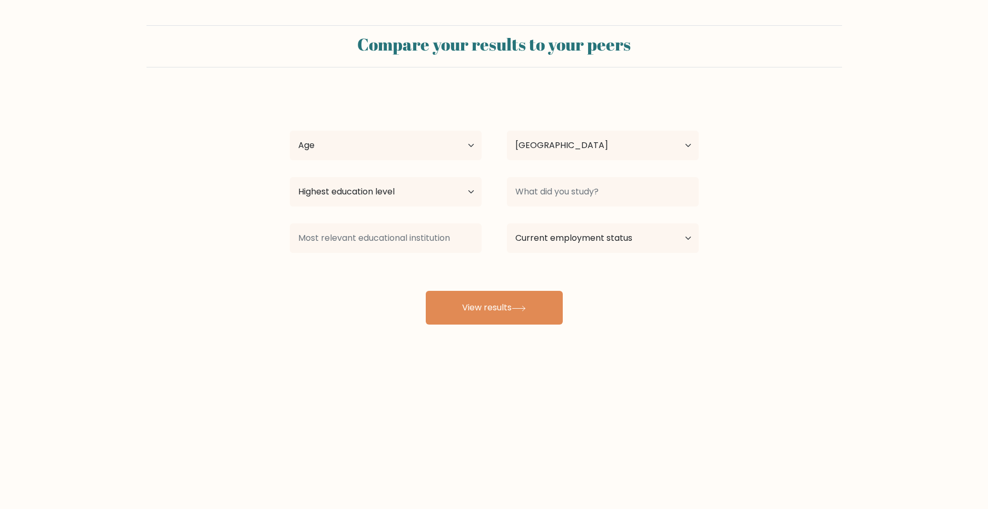
select select "RO"
click at [337, 143] on select "Age Under [DEMOGRAPHIC_DATA] [DEMOGRAPHIC_DATA] [DEMOGRAPHIC_DATA] [DEMOGRAPHIC…" at bounding box center [386, 146] width 192 height 30
select select "min_18"
click at [290, 131] on select "Age Under [DEMOGRAPHIC_DATA] [DEMOGRAPHIC_DATA] [DEMOGRAPHIC_DATA] [DEMOGRAPHIC…" at bounding box center [386, 146] width 192 height 30
click at [551, 156] on select "Country [GEOGRAPHIC_DATA] [GEOGRAPHIC_DATA] [GEOGRAPHIC_DATA] [US_STATE] [GEOGR…" at bounding box center [603, 146] width 192 height 30
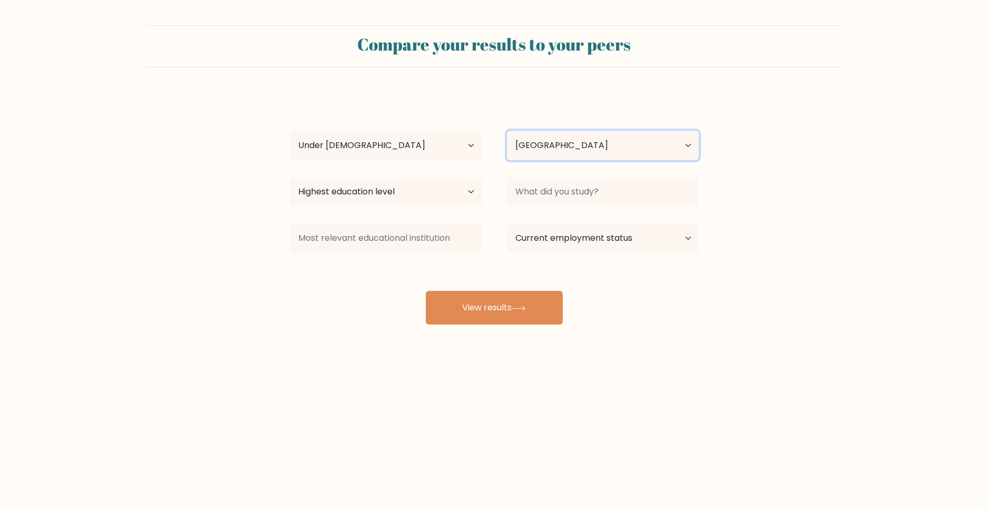
click at [551, 156] on select "Country [GEOGRAPHIC_DATA] [GEOGRAPHIC_DATA] [GEOGRAPHIC_DATA] [US_STATE] [GEOGR…" at bounding box center [603, 146] width 192 height 30
click at [441, 193] on select "Highest education level No schooling Primary Lower Secondary Upper Secondary Oc…" at bounding box center [386, 192] width 192 height 30
click at [290, 177] on select "Highest education level No schooling Primary Lower Secondary Upper Secondary Oc…" at bounding box center [386, 192] width 192 height 30
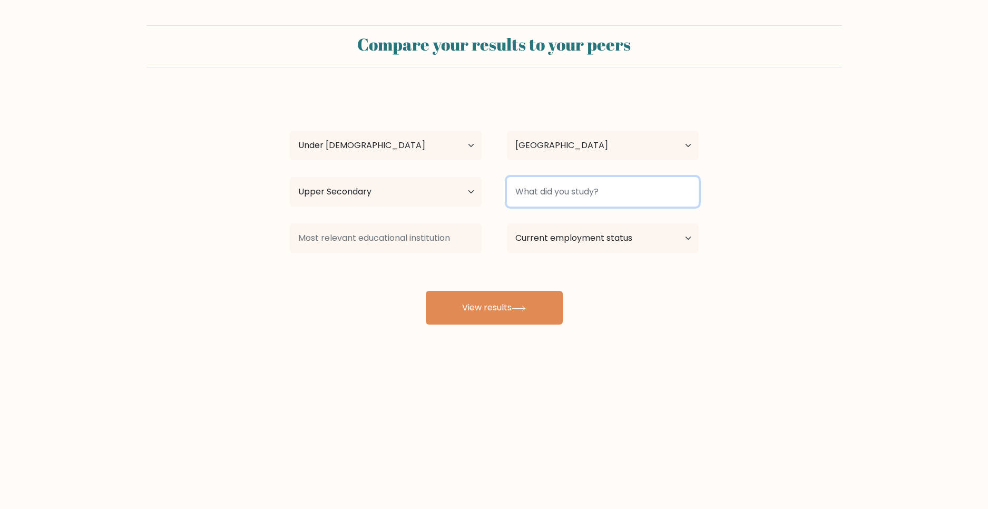
click at [533, 202] on input at bounding box center [603, 192] width 192 height 30
click at [396, 184] on select "Highest education level No schooling Primary Lower Secondary Upper Secondary Oc…" at bounding box center [386, 192] width 192 height 30
select select "occupation_specific"
click at [290, 177] on select "Highest education level No schooling Primary Lower Secondary Upper Secondary Oc…" at bounding box center [386, 192] width 192 height 30
click at [544, 191] on input at bounding box center [603, 192] width 192 height 30
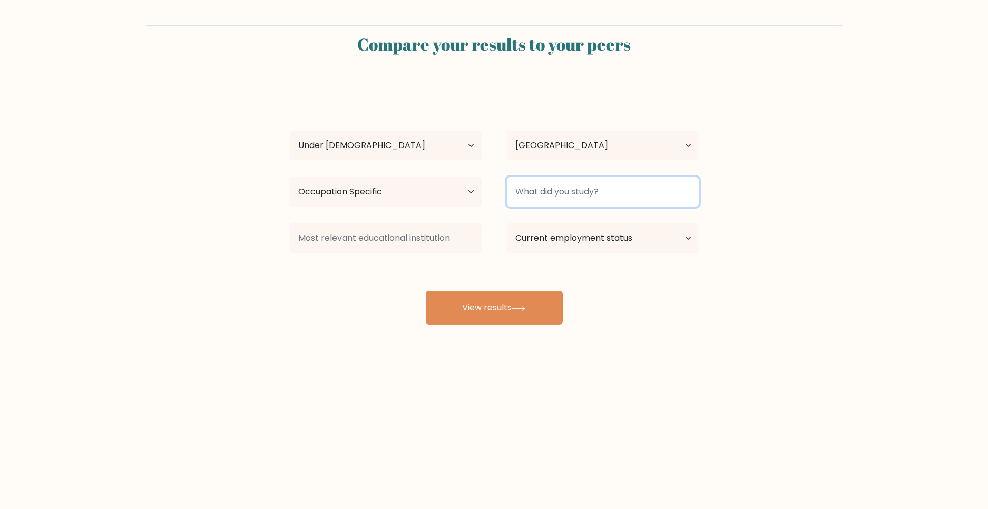
click at [565, 196] on input at bounding box center [603, 192] width 192 height 30
click at [565, 195] on input at bounding box center [603, 192] width 192 height 30
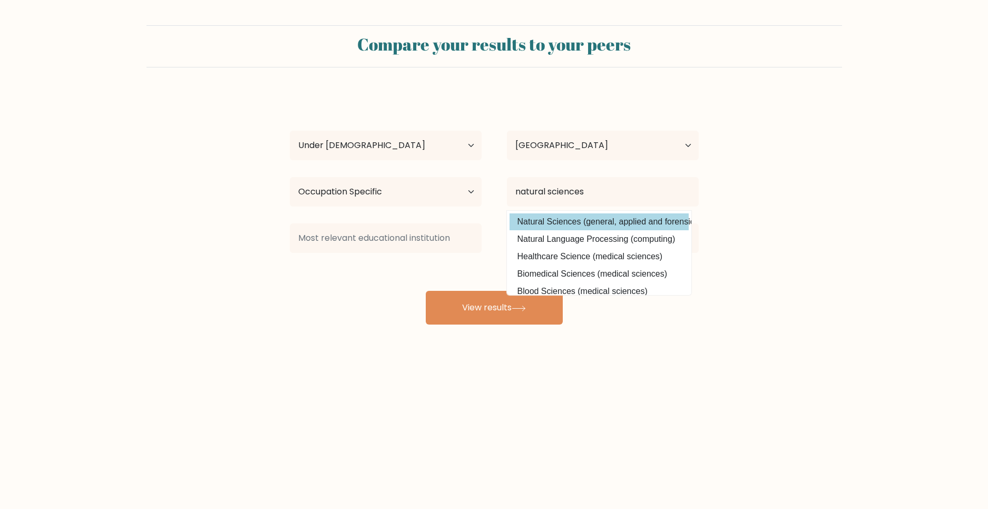
click at [622, 222] on option "Natural Sciences (general, applied and forensic sciences)" at bounding box center [599, 222] width 179 height 17
type input "Natural Sciences"
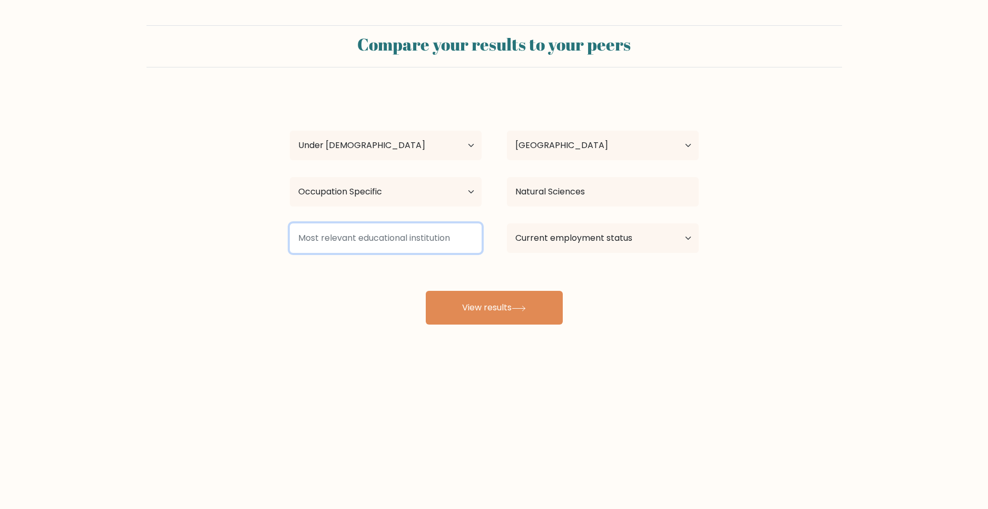
click at [380, 245] on input at bounding box center [386, 239] width 192 height 30
click at [389, 244] on input at bounding box center [386, 239] width 192 height 30
type input "L"
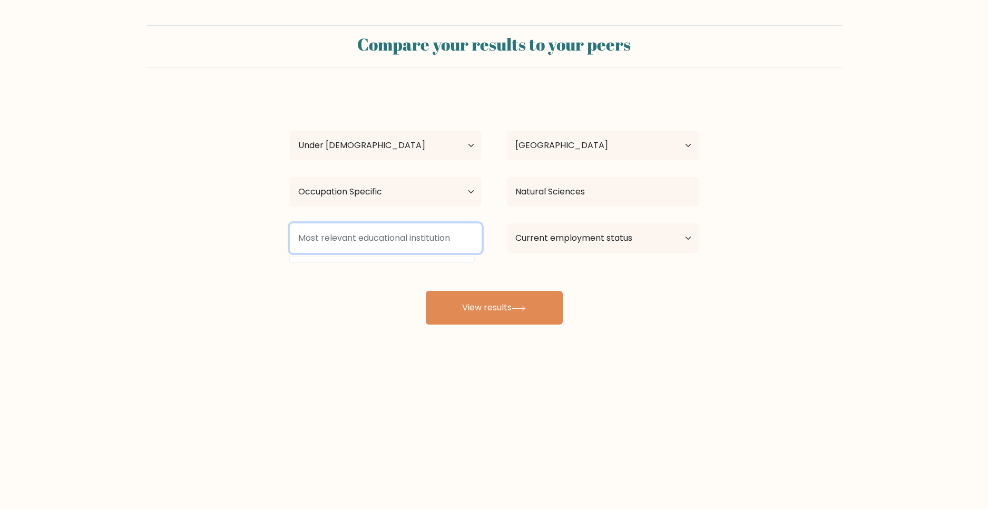
type input "s"
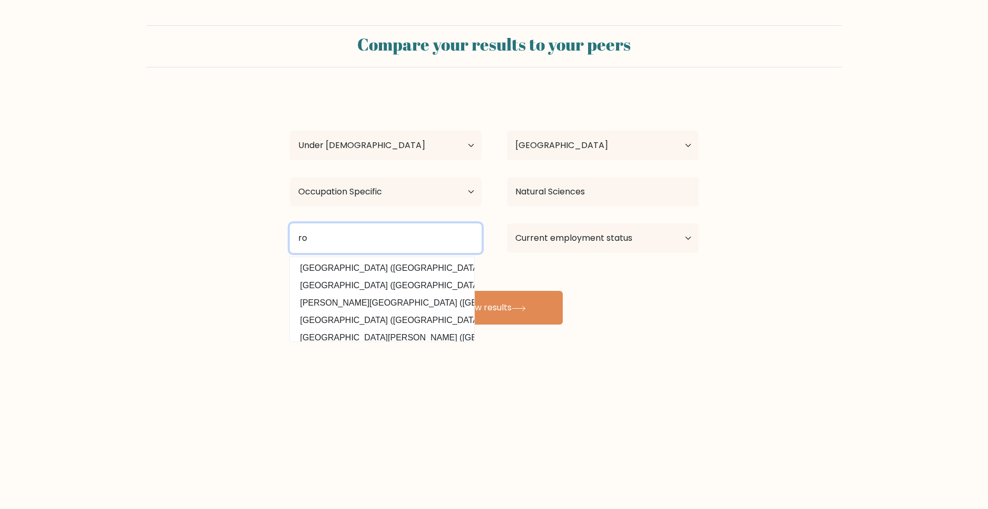
type input "r"
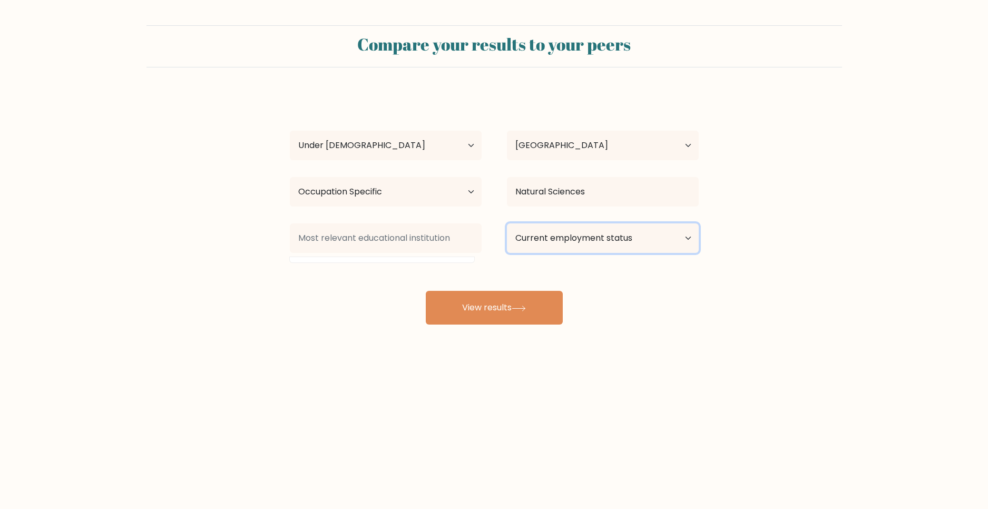
click at [634, 236] on select "Current employment status Employed Student Retired Other / prefer not to answer" at bounding box center [603, 239] width 192 height 30
select select "student"
click at [507, 224] on select "Current employment status Employed Student Retired Other / prefer not to answer" at bounding box center [603, 239] width 192 height 30
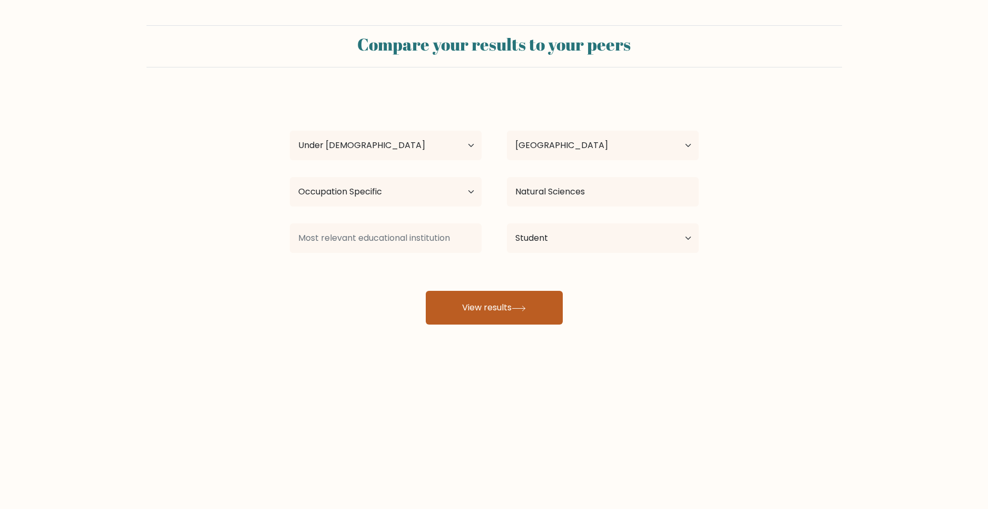
click at [466, 306] on button "View results" at bounding box center [494, 308] width 137 height 34
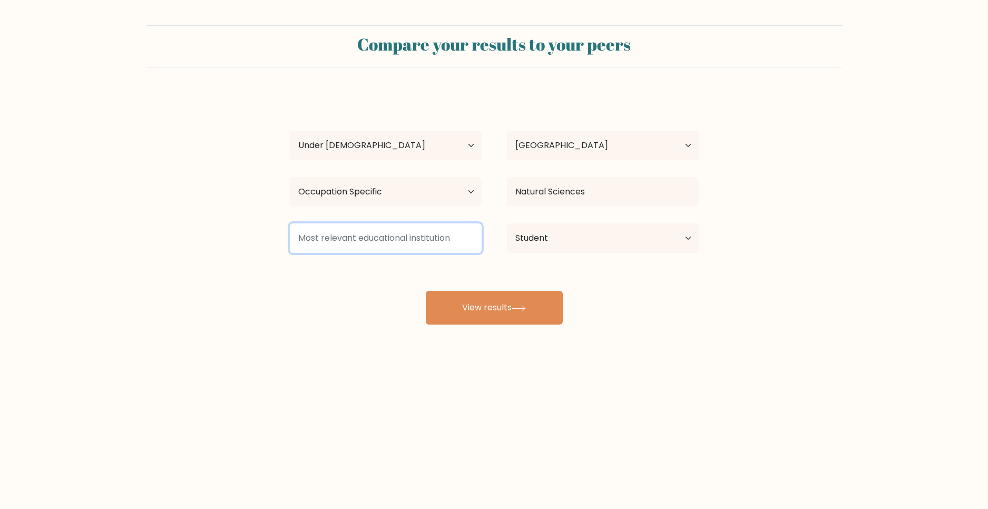
click at [411, 235] on input at bounding box center [386, 239] width 192 height 30
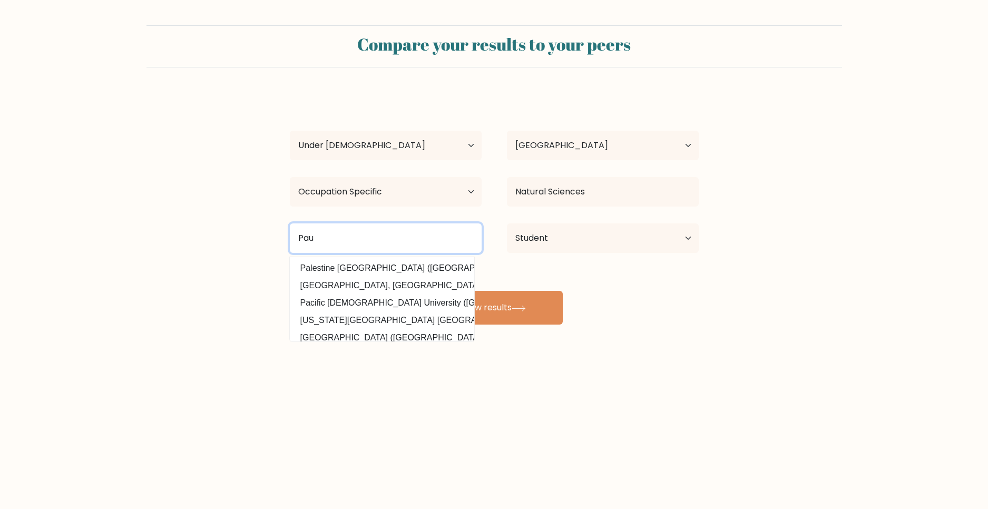
type input "[PERSON_NAME]"
drag, startPoint x: 392, startPoint y: 240, endPoint x: 170, endPoint y: 210, distance: 224.0
click at [194, 205] on form "Compare your results to your peers sorin rotoroaga Age Under [DEMOGRAPHIC_DATA]…" at bounding box center [494, 174] width 988 height 299
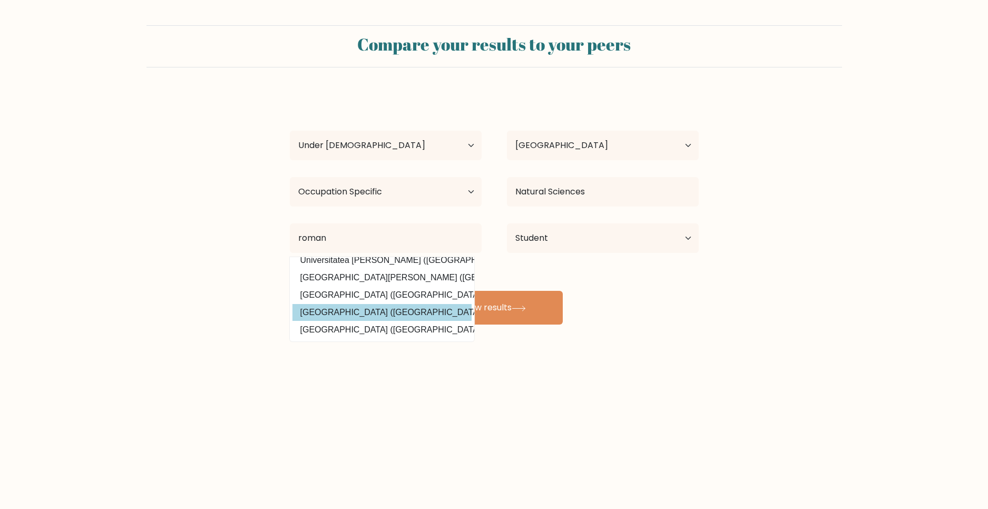
click at [402, 308] on option "[GEOGRAPHIC_DATA] ([GEOGRAPHIC_DATA])" at bounding box center [382, 312] width 179 height 17
type input "[GEOGRAPHIC_DATA]"
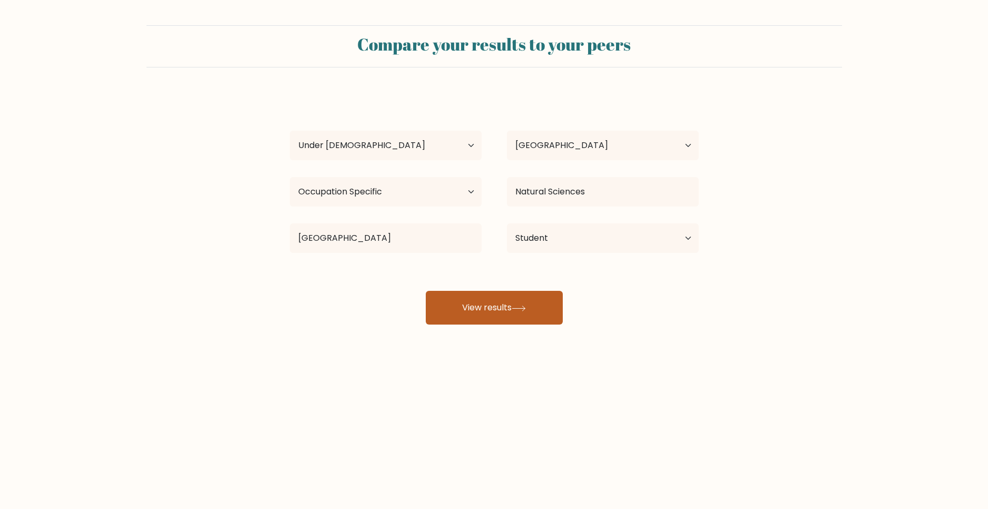
click at [511, 303] on button "View results" at bounding box center [494, 308] width 137 height 34
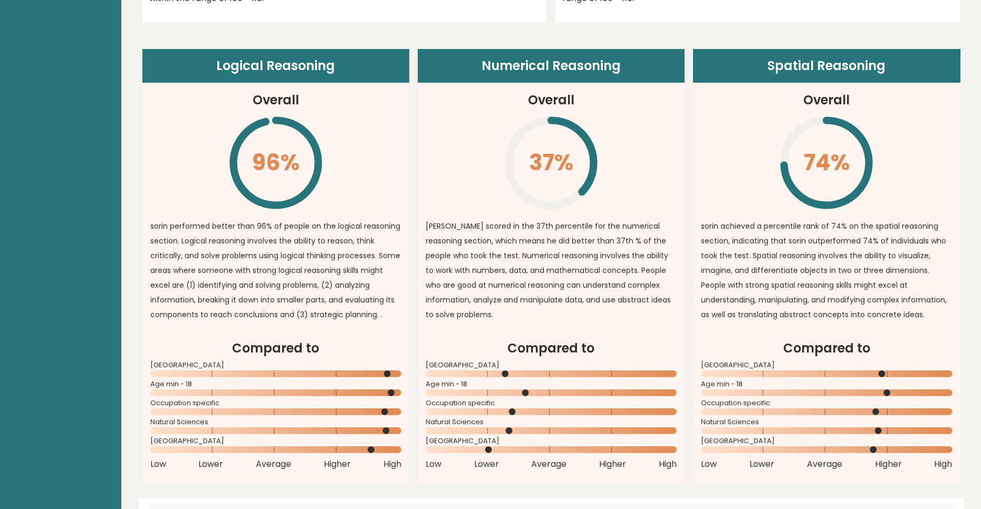
scroll to position [738, 0]
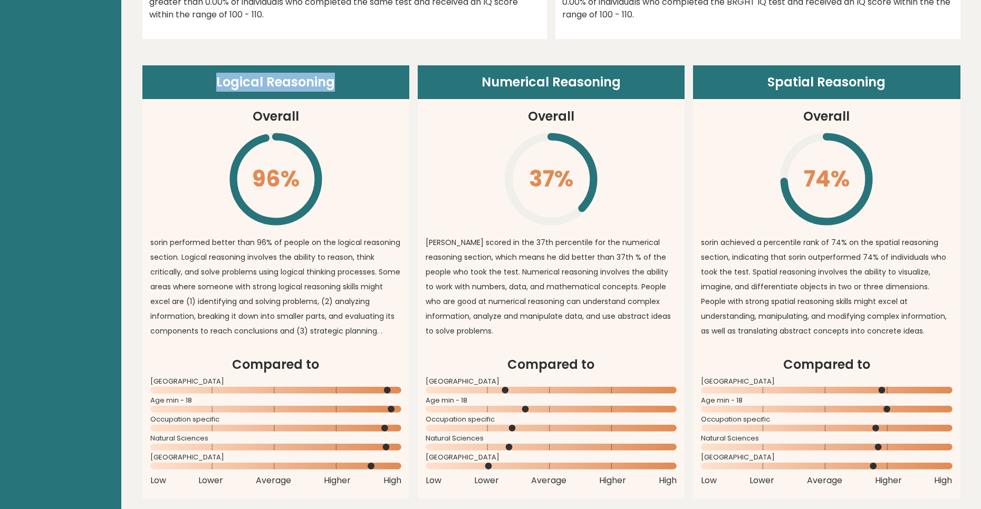
drag, startPoint x: 219, startPoint y: 85, endPoint x: 341, endPoint y: 79, distance: 122.5
click at [341, 79] on header "Logical Reasoning" at bounding box center [275, 82] width 267 height 34
click at [394, 224] on article "Logical Reasoning Overall 96% \ sorin performed better than 96% of people on th…" at bounding box center [275, 210] width 267 height 290
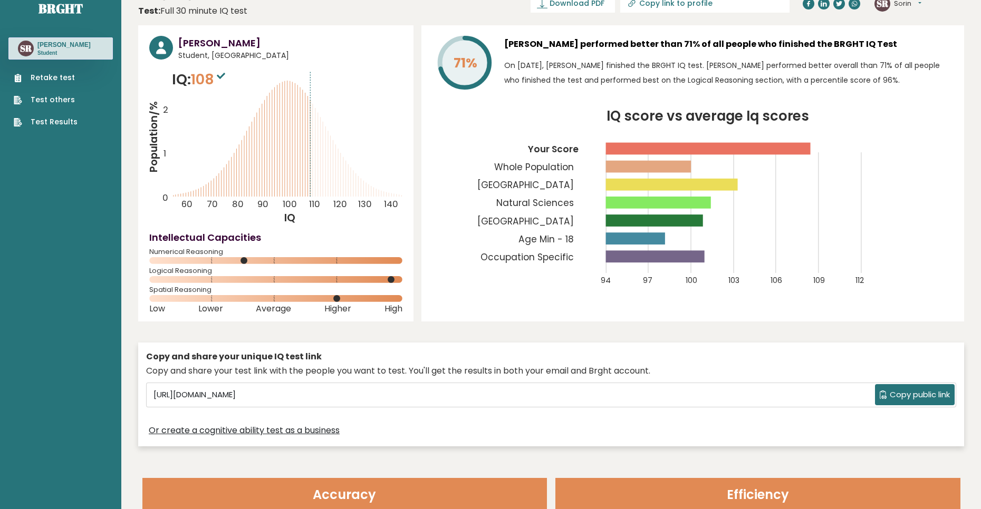
scroll to position [0, 0]
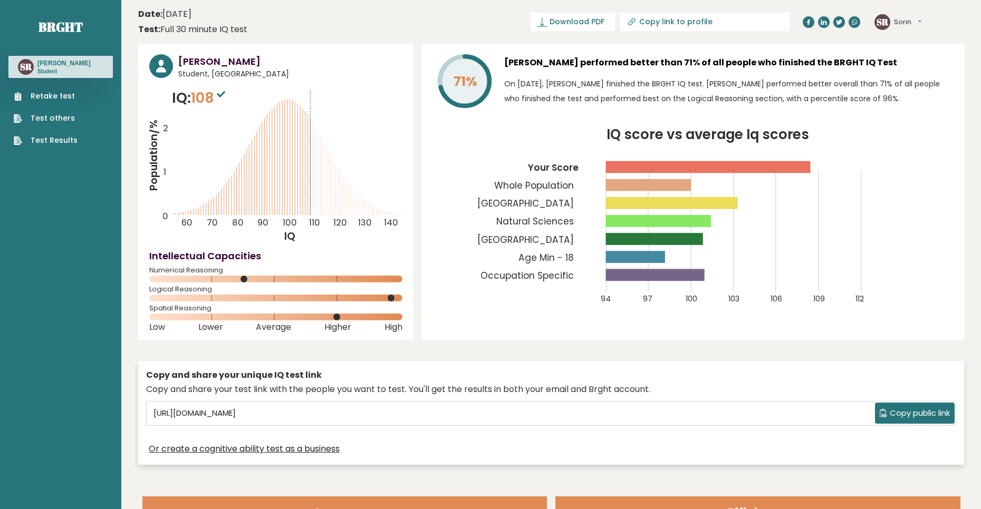
click at [56, 93] on link "Retake test" at bounding box center [46, 96] width 64 height 11
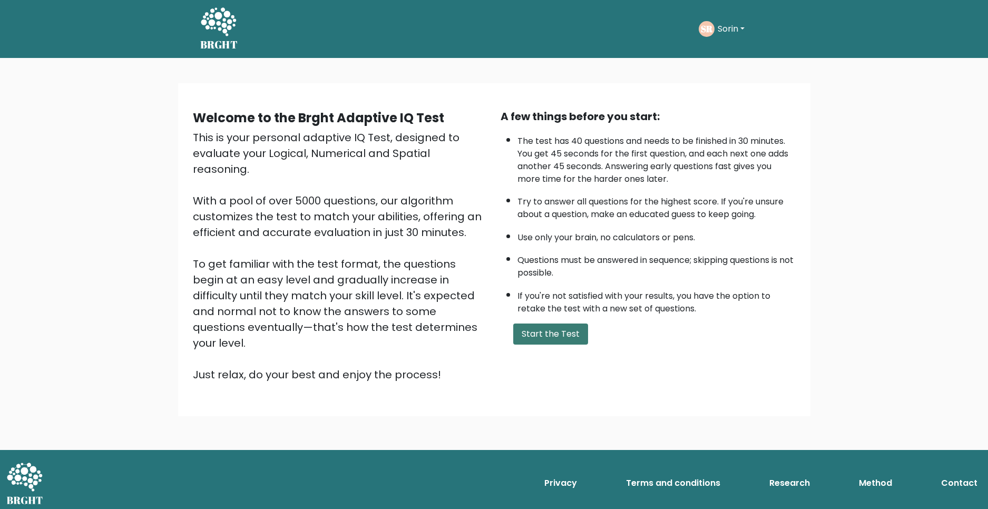
click at [550, 328] on button "Start the Test" at bounding box center [550, 334] width 75 height 21
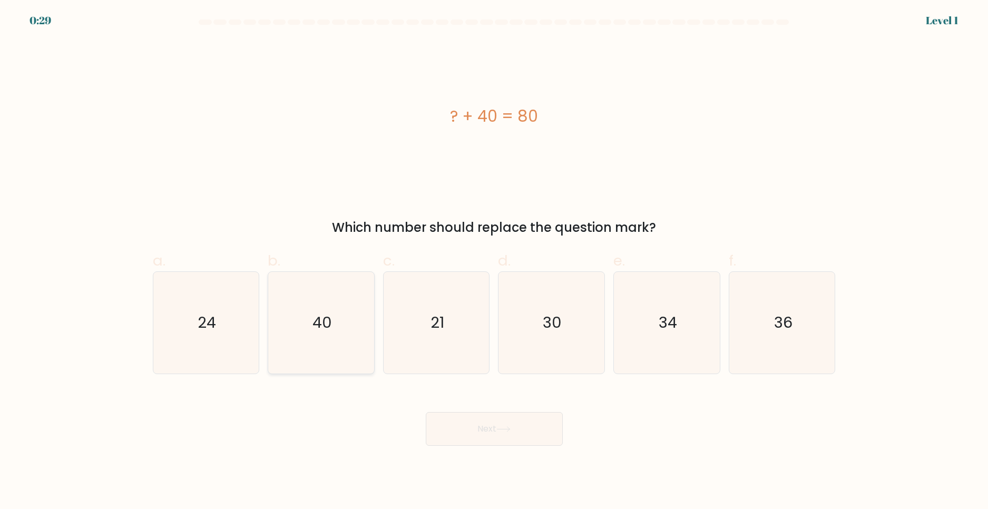
click at [335, 316] on icon "40" at bounding box center [321, 323] width 102 height 102
click at [494, 261] on input "b. 40" at bounding box center [494, 258] width 1 height 7
radio input "true"
click at [480, 432] on button "Next" at bounding box center [494, 429] width 137 height 34
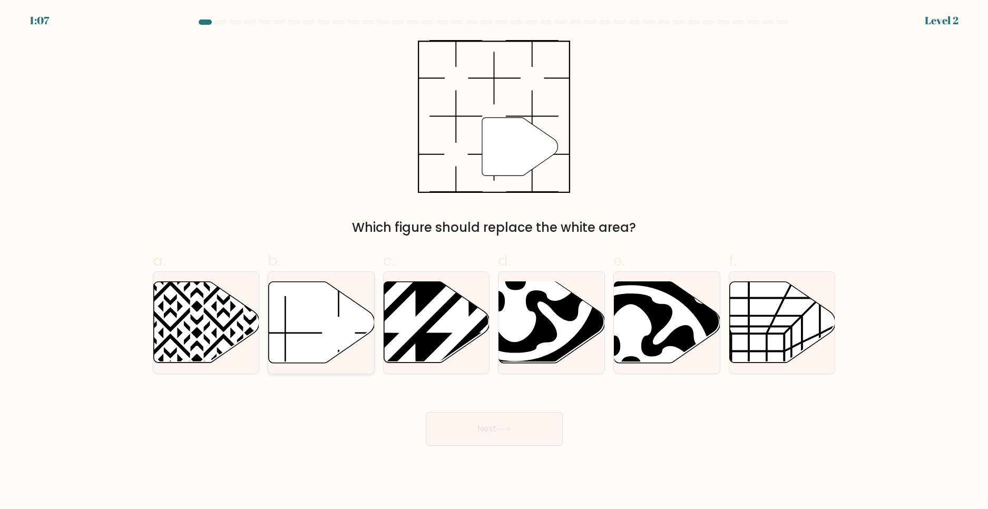
click at [286, 329] on icon at bounding box center [322, 322] width 106 height 81
click at [494, 261] on input "b." at bounding box center [494, 258] width 1 height 7
radio input "true"
click at [473, 428] on button "Next" at bounding box center [494, 429] width 137 height 34
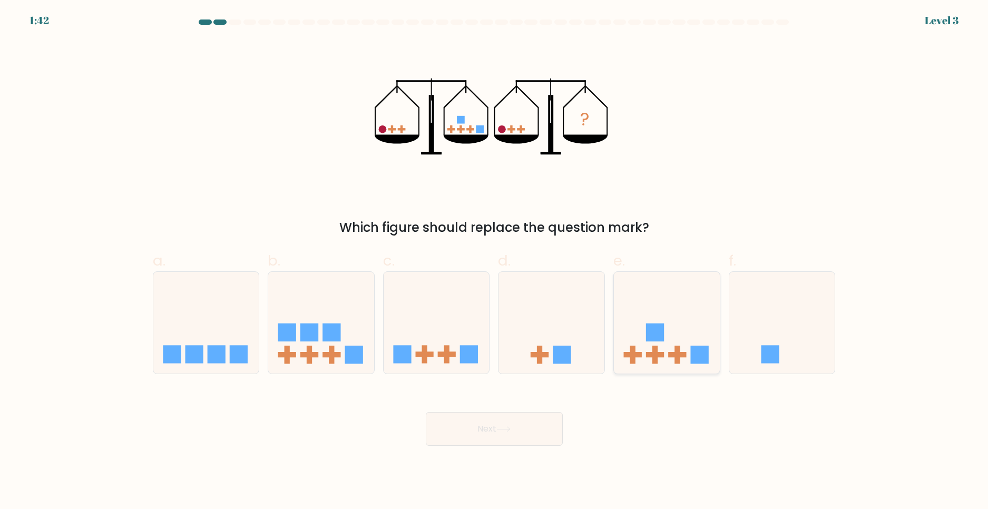
click at [683, 288] on icon at bounding box center [667, 323] width 106 height 88
click at [495, 261] on input "e." at bounding box center [494, 258] width 1 height 7
radio input "true"
click at [525, 436] on button "Next" at bounding box center [494, 429] width 137 height 34
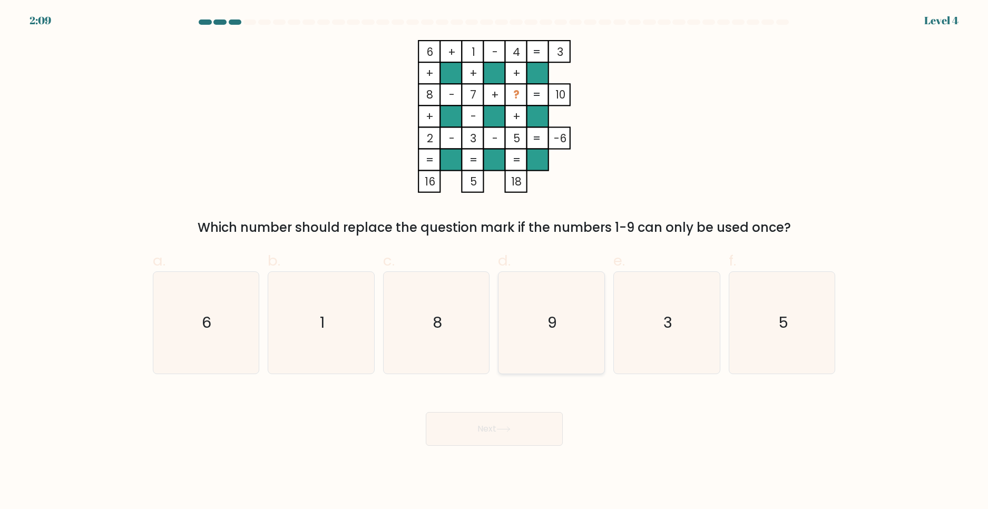
click at [571, 307] on icon "9" at bounding box center [552, 323] width 102 height 102
click at [495, 261] on input "d. 9" at bounding box center [494, 258] width 1 height 7
radio input "true"
click at [530, 434] on button "Next" at bounding box center [494, 429] width 137 height 34
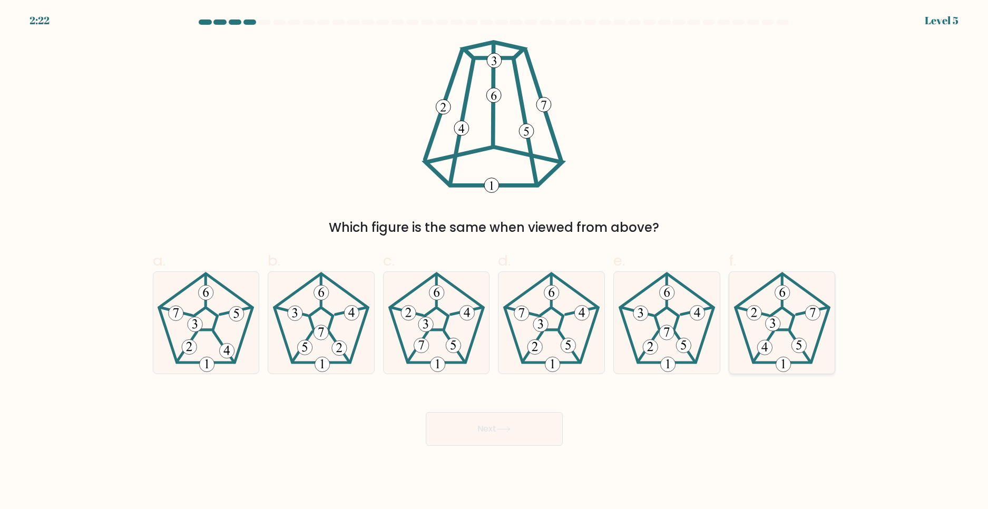
click at [778, 303] on icon at bounding box center [783, 323] width 102 height 102
click at [495, 261] on input "f." at bounding box center [494, 258] width 1 height 7
radio input "true"
click at [493, 433] on button "Next" at bounding box center [494, 429] width 137 height 34
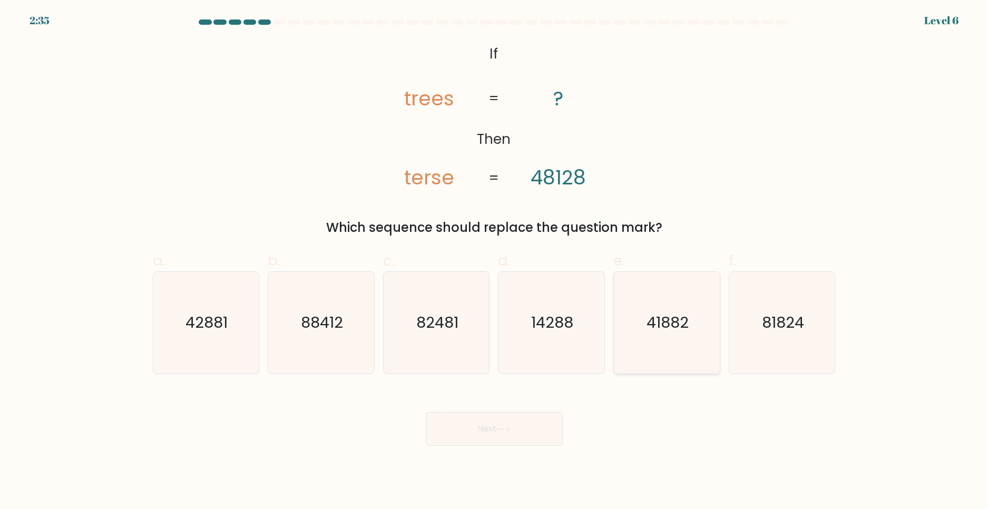
click at [672, 316] on text "41882" at bounding box center [668, 322] width 42 height 21
click at [495, 261] on input "e. 41882" at bounding box center [494, 258] width 1 height 7
radio input "true"
click at [538, 432] on button "Next" at bounding box center [494, 429] width 137 height 34
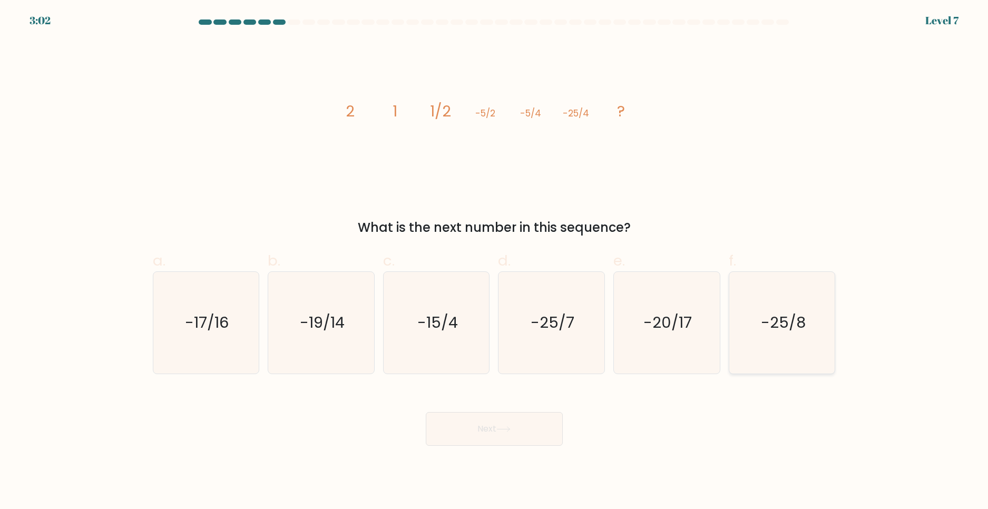
click at [781, 311] on icon "-25/8" at bounding box center [783, 323] width 102 height 102
click at [495, 261] on input "f. -25/8" at bounding box center [494, 258] width 1 height 7
radio input "true"
click at [460, 430] on button "Next" at bounding box center [494, 429] width 137 height 34
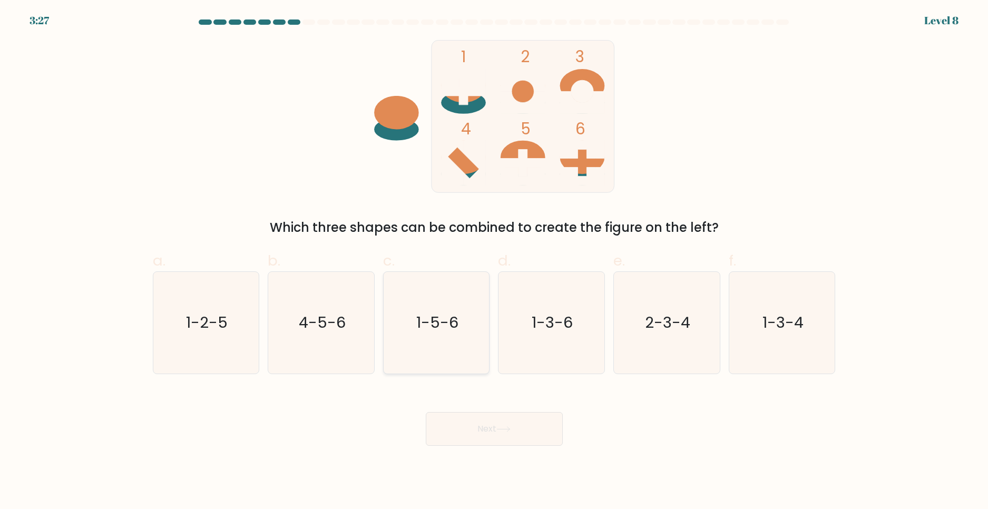
click at [441, 291] on icon "1-5-6" at bounding box center [437, 323] width 102 height 102
click at [494, 261] on input "c. 1-5-6" at bounding box center [494, 258] width 1 height 7
radio input "true"
click at [491, 434] on button "Next" at bounding box center [494, 429] width 137 height 34
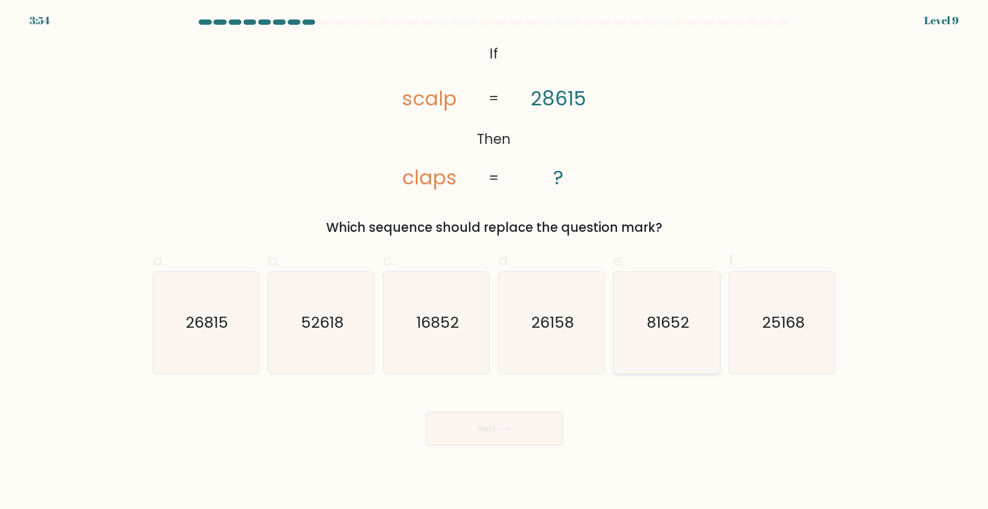
click at [679, 299] on icon "81652" at bounding box center [667, 323] width 102 height 102
click at [495, 261] on input "e. 81652" at bounding box center [494, 258] width 1 height 7
radio input "true"
click at [492, 423] on button "Next" at bounding box center [494, 429] width 137 height 34
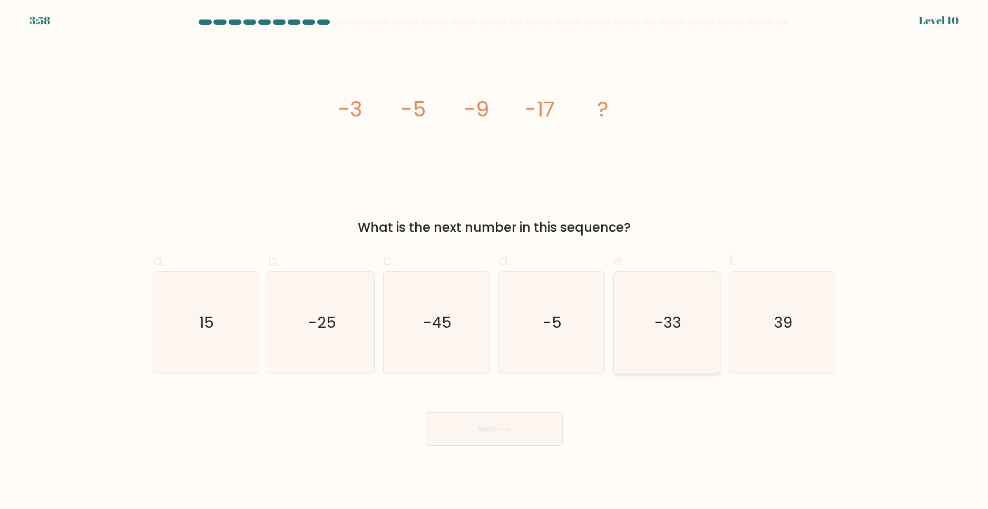
click at [660, 338] on icon "-33" at bounding box center [667, 323] width 102 height 102
click at [495, 261] on input "e. -33" at bounding box center [494, 258] width 1 height 7
radio input "true"
click at [510, 431] on icon at bounding box center [503, 429] width 13 height 5
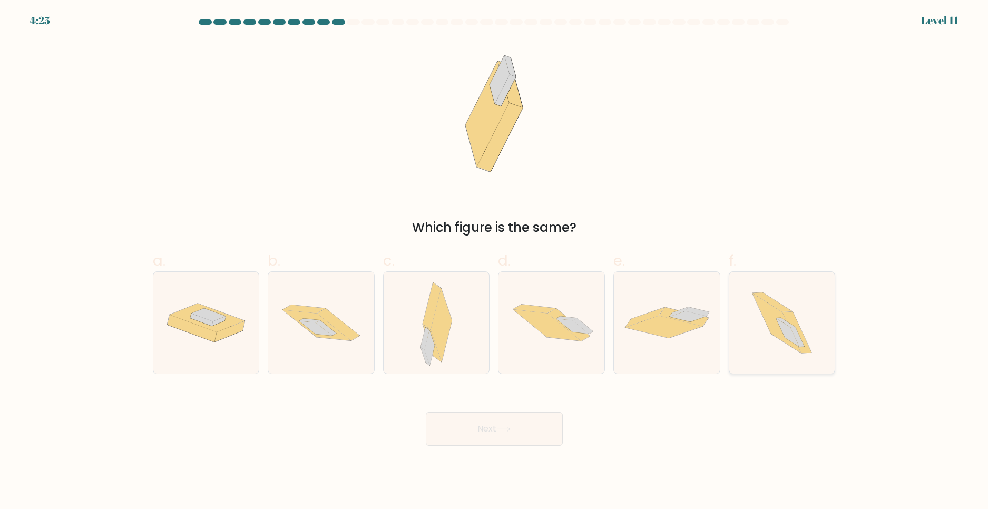
click at [791, 299] on icon at bounding box center [782, 323] width 91 height 102
click at [495, 261] on input "f." at bounding box center [494, 258] width 1 height 7
radio input "true"
click at [493, 434] on button "Next" at bounding box center [494, 429] width 137 height 34
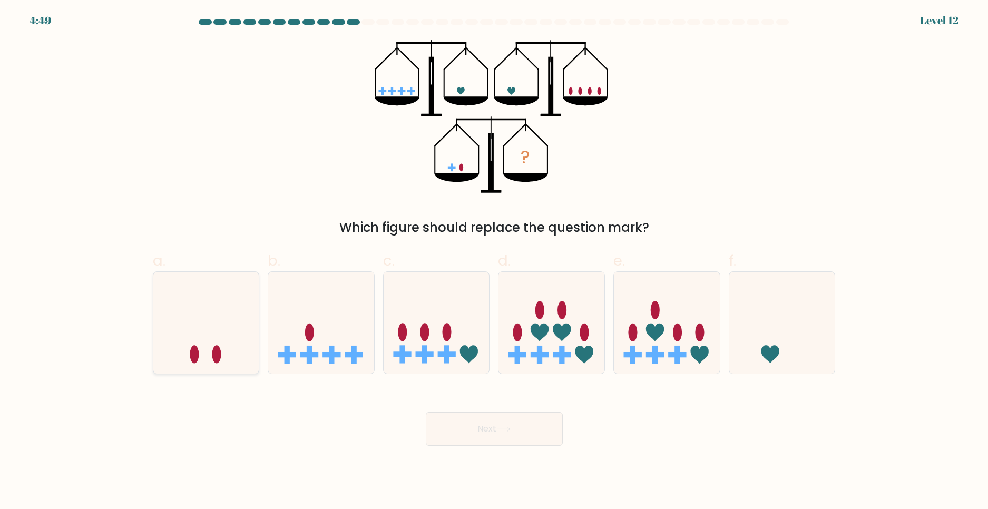
drag, startPoint x: 194, startPoint y: 285, endPoint x: 208, endPoint y: 289, distance: 15.0
click at [192, 285] on icon at bounding box center [206, 323] width 106 height 88
click at [494, 261] on input "a." at bounding box center [494, 258] width 1 height 7
radio input "true"
click at [481, 436] on button "Next" at bounding box center [494, 429] width 137 height 34
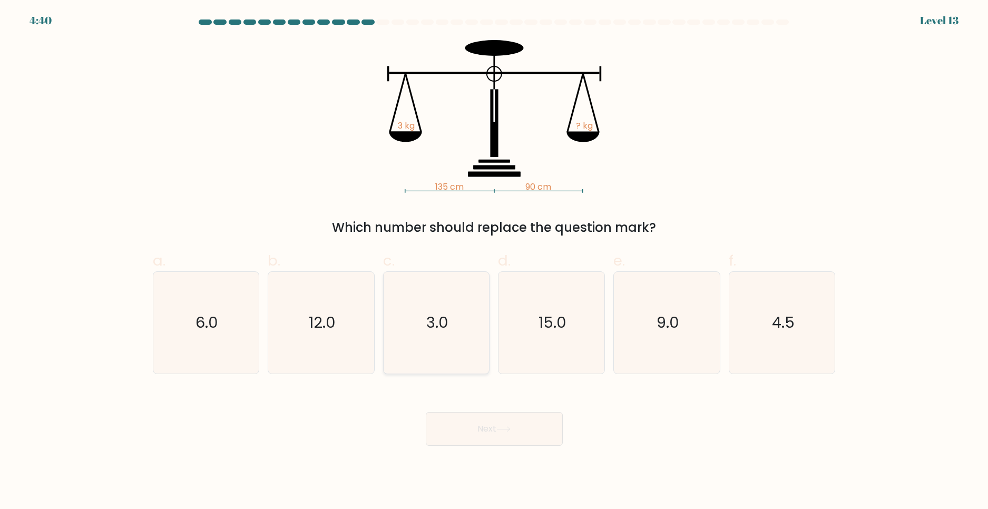
click at [438, 284] on icon "3.0" at bounding box center [437, 323] width 102 height 102
click at [494, 261] on input "c. 3.0" at bounding box center [494, 258] width 1 height 7
radio input "true"
click at [493, 429] on button "Next" at bounding box center [494, 429] width 137 height 34
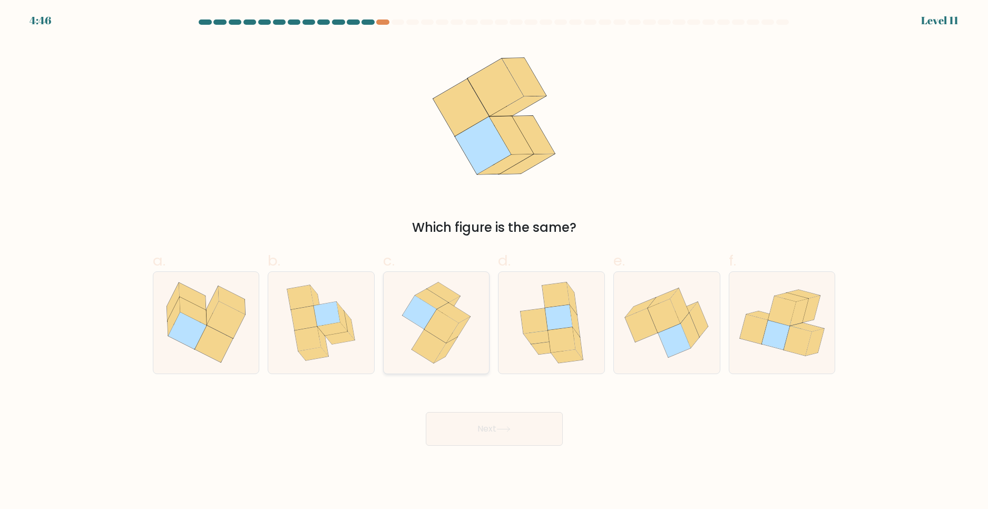
click at [452, 292] on icon at bounding box center [443, 293] width 33 height 20
click at [494, 261] on input "c." at bounding box center [494, 258] width 1 height 7
radio input "true"
click at [497, 434] on button "Next" at bounding box center [494, 429] width 137 height 34
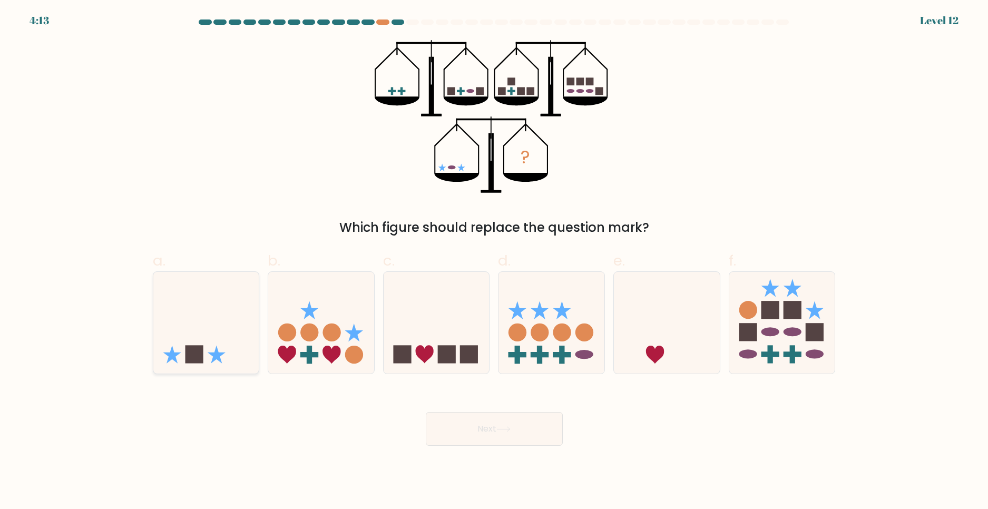
click at [179, 327] on icon at bounding box center [206, 323] width 106 height 88
click at [494, 261] on input "a." at bounding box center [494, 258] width 1 height 7
radio input "true"
click at [534, 430] on button "Next" at bounding box center [494, 429] width 137 height 34
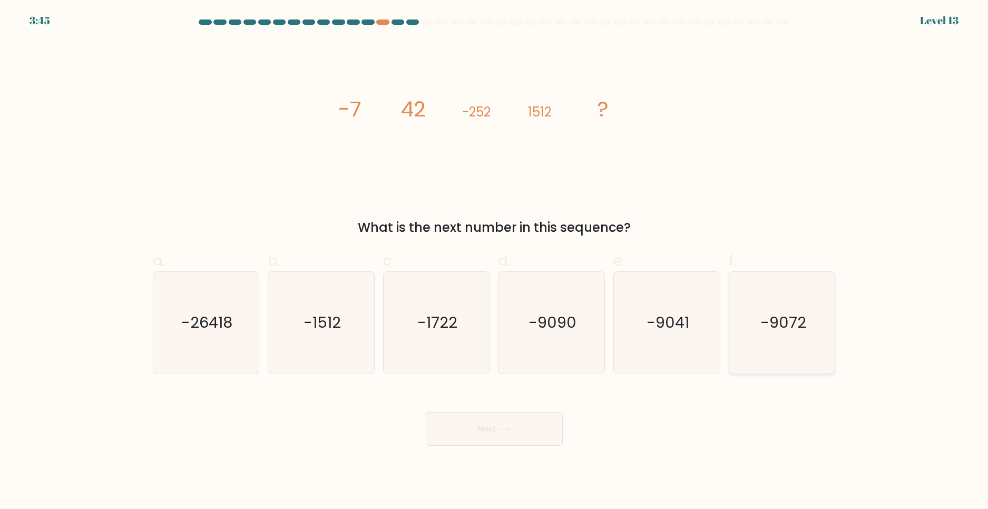
click at [756, 338] on icon "-9072" at bounding box center [783, 323] width 102 height 102
click at [495, 261] on input "f. -9072" at bounding box center [494, 258] width 1 height 7
radio input "true"
click at [498, 435] on button "Next" at bounding box center [494, 429] width 137 height 34
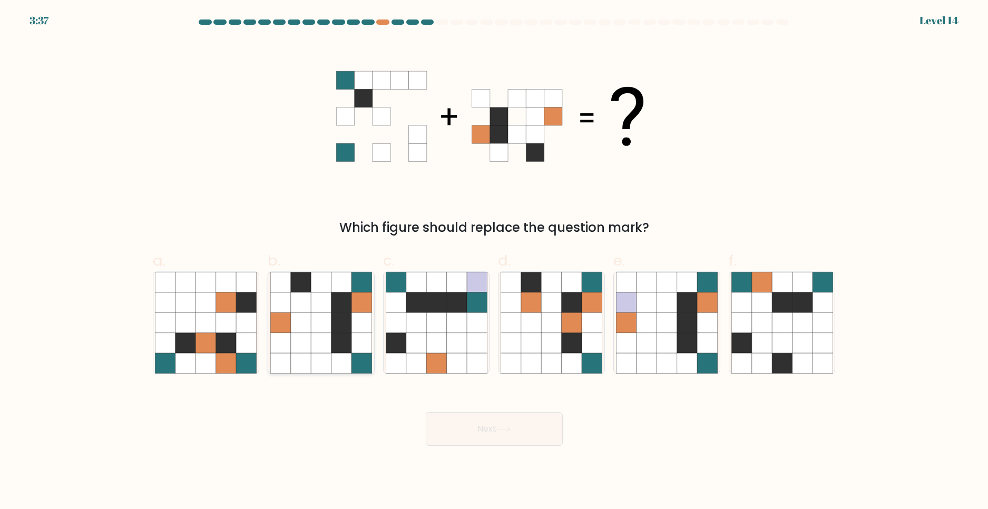
click at [339, 295] on icon at bounding box center [342, 303] width 20 height 20
click at [494, 261] on input "b." at bounding box center [494, 258] width 1 height 7
radio input "true"
click at [506, 434] on button "Next" at bounding box center [494, 429] width 137 height 34
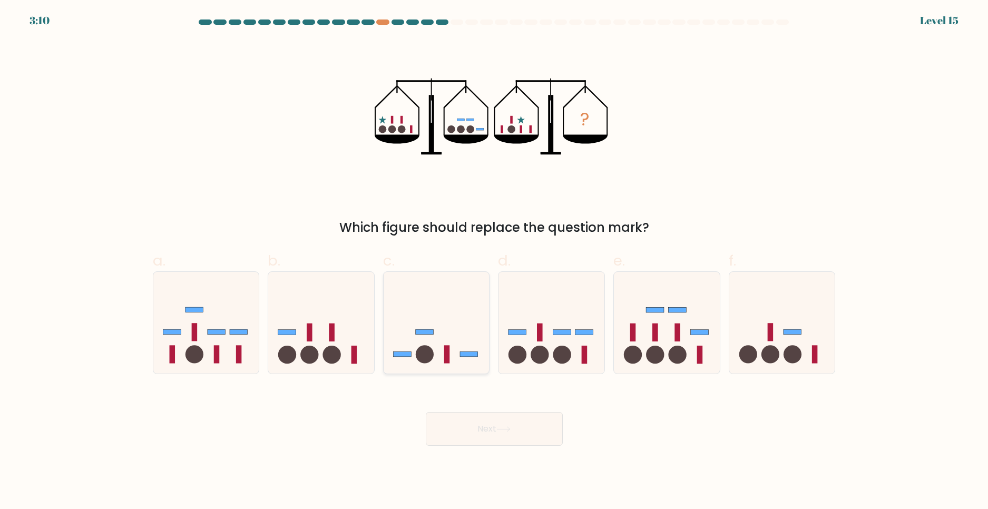
click at [445, 325] on icon at bounding box center [437, 323] width 106 height 88
click at [494, 261] on input "c." at bounding box center [494, 258] width 1 height 7
radio input "true"
click at [482, 430] on button "Next" at bounding box center [494, 429] width 137 height 34
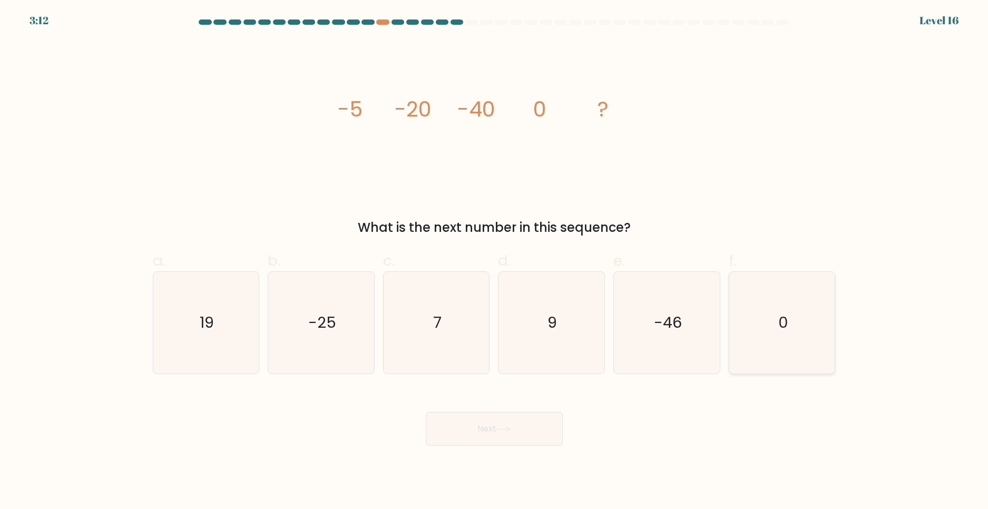
click at [798, 328] on icon "0" at bounding box center [783, 323] width 102 height 102
click at [495, 261] on input "f. 0" at bounding box center [494, 258] width 1 height 7
radio input "true"
click at [495, 432] on button "Next" at bounding box center [494, 429] width 137 height 34
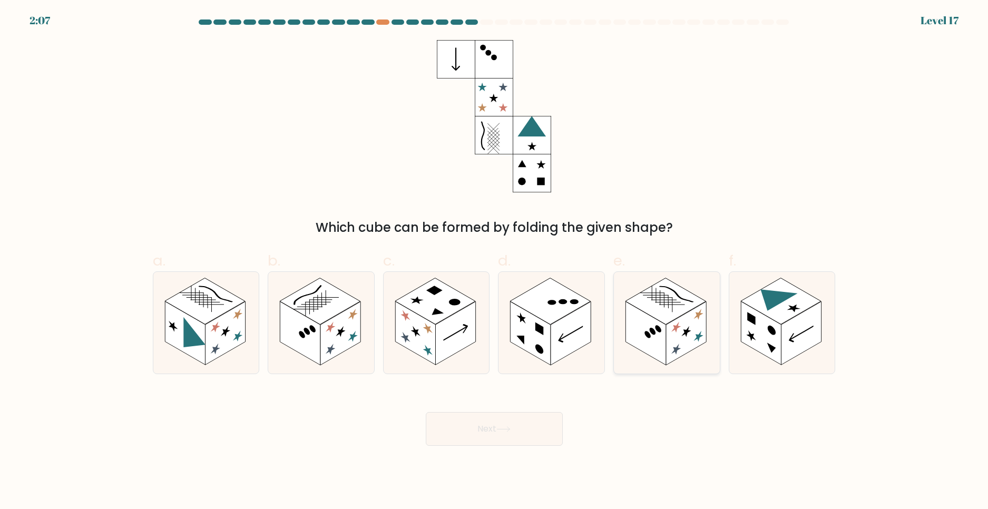
click at [649, 308] on rect at bounding box center [666, 301] width 81 height 46
click at [495, 261] on input "e." at bounding box center [494, 258] width 1 height 7
radio input "true"
click at [515, 448] on body "2:06 Level 17" at bounding box center [494, 254] width 988 height 509
click at [508, 421] on button "Next" at bounding box center [494, 429] width 137 height 34
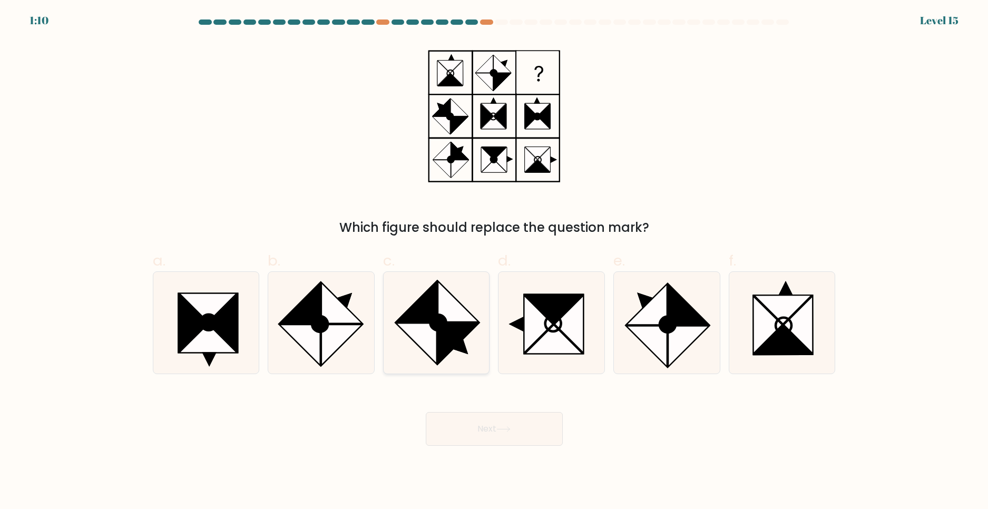
click at [425, 296] on icon at bounding box center [416, 302] width 41 height 41
click at [494, 261] on input "c." at bounding box center [494, 258] width 1 height 7
radio input "true"
click at [495, 433] on button "Next" at bounding box center [494, 429] width 137 height 34
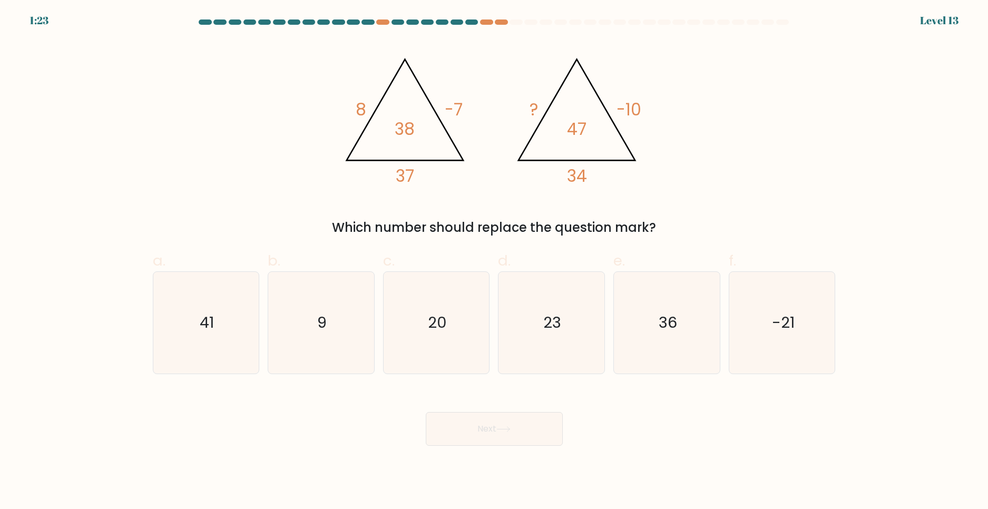
drag, startPoint x: 537, startPoint y: 311, endPoint x: 543, endPoint y: 394, distance: 84.1
click at [536, 311] on icon "23" at bounding box center [552, 323] width 102 height 102
click at [495, 261] on input "d. 23" at bounding box center [494, 258] width 1 height 7
radio input "true"
click at [527, 433] on button "Next" at bounding box center [494, 429] width 137 height 34
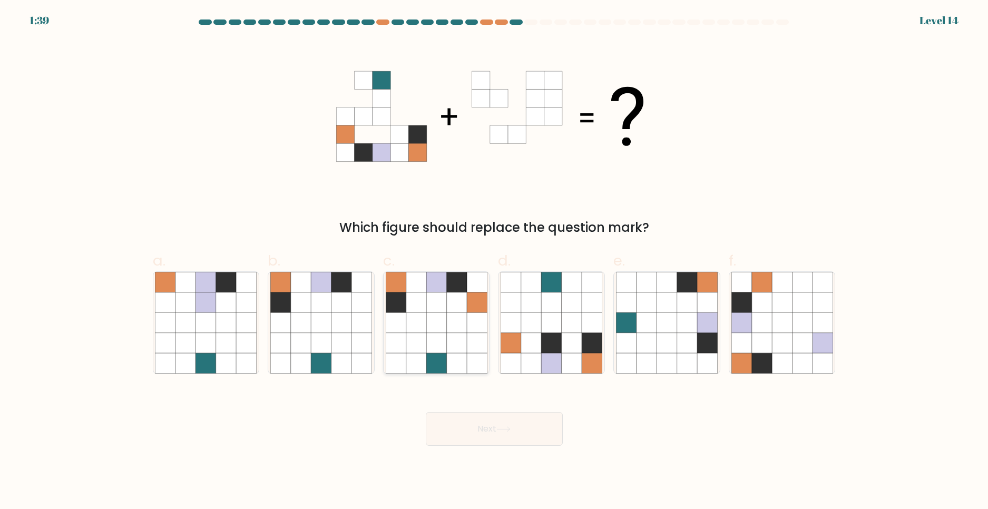
click at [430, 298] on icon at bounding box center [436, 303] width 20 height 20
click at [494, 261] on input "c." at bounding box center [494, 258] width 1 height 7
radio input "true"
click at [489, 425] on button "Next" at bounding box center [494, 429] width 137 height 34
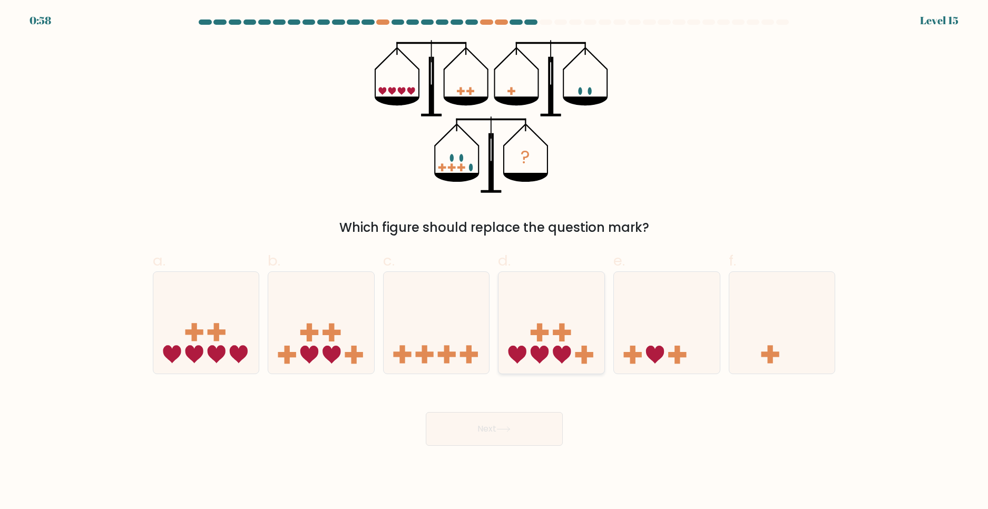
drag, startPoint x: 538, startPoint y: 334, endPoint x: 539, endPoint y: 345, distance: 11.1
click at [539, 334] on rect at bounding box center [540, 332] width 18 height 5
click at [495, 261] on input "d." at bounding box center [494, 258] width 1 height 7
radio input "true"
click at [520, 435] on button "Next" at bounding box center [494, 429] width 137 height 34
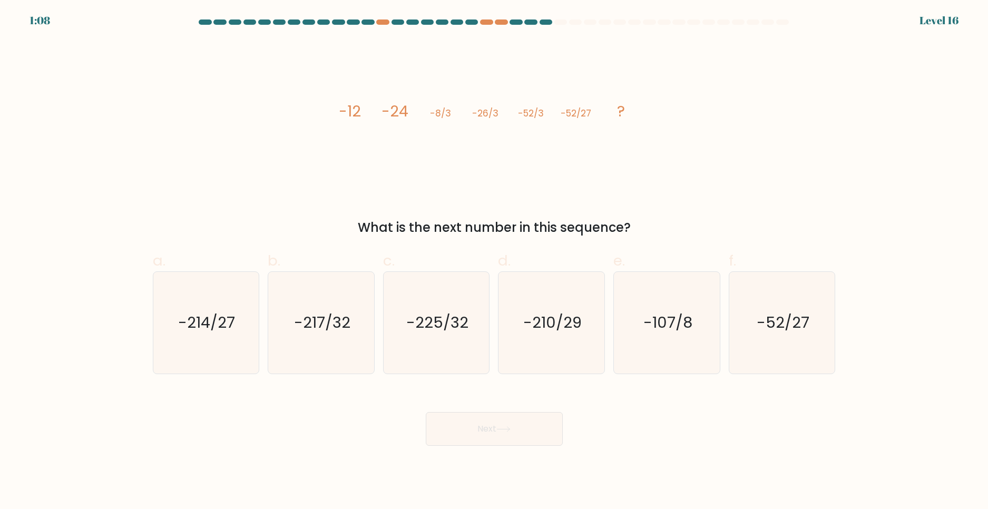
drag, startPoint x: 580, startPoint y: 143, endPoint x: 539, endPoint y: 149, distance: 41.0
click at [539, 149] on icon "image/svg+xml -12 -24 -8/3 -26/3 -52/3 -52/27 ?" at bounding box center [494, 116] width 316 height 153
click at [188, 304] on icon "-214/27" at bounding box center [206, 323] width 102 height 102
click at [494, 261] on input "a. -214/27" at bounding box center [494, 258] width 1 height 7
radio input "true"
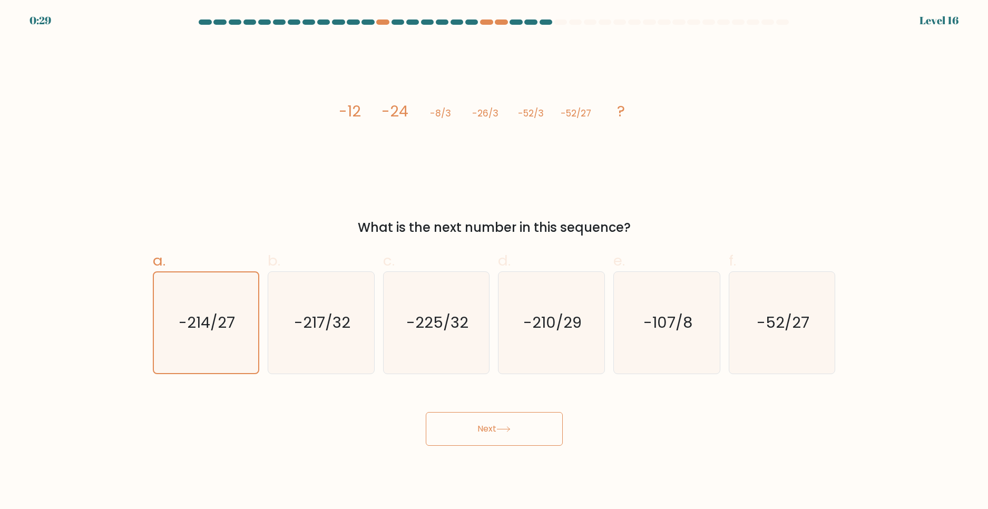
click at [456, 425] on button "Next" at bounding box center [494, 429] width 137 height 34
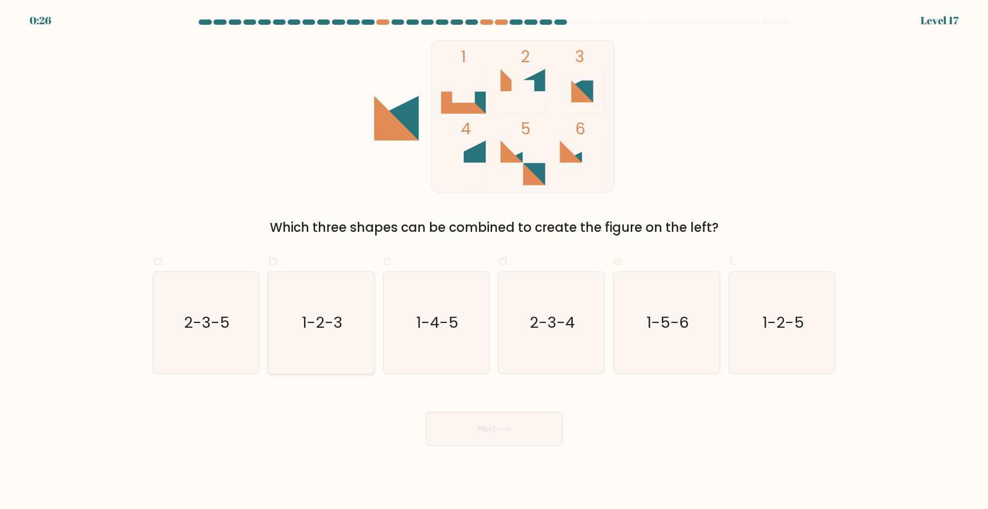
click at [351, 319] on icon "1-2-3" at bounding box center [321, 323] width 102 height 102
click at [494, 261] on input "b. 1-2-3" at bounding box center [494, 258] width 1 height 7
radio input "true"
click at [495, 428] on button "Next" at bounding box center [494, 429] width 137 height 34
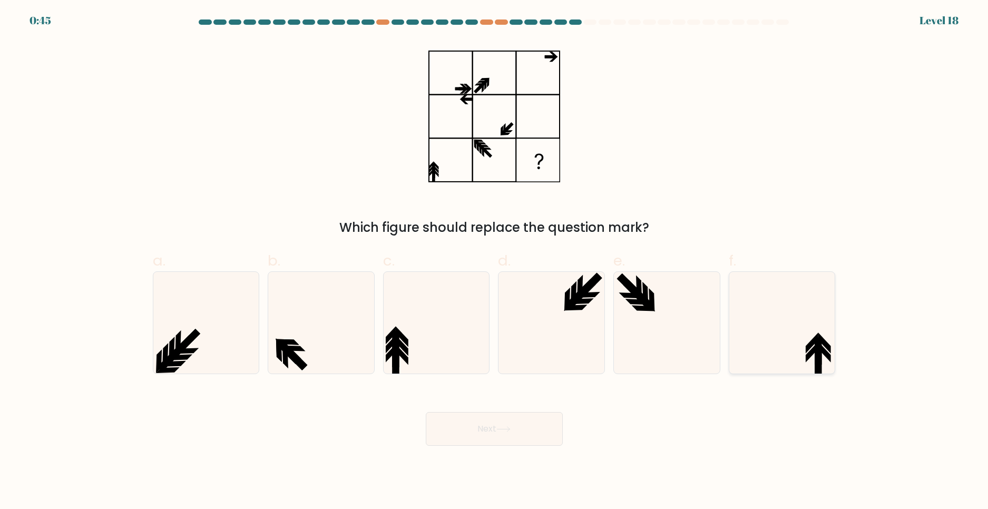
click at [801, 333] on icon at bounding box center [783, 323] width 102 height 102
click at [495, 261] on input "f." at bounding box center [494, 258] width 1 height 7
radio input "true"
click at [490, 428] on button "Next" at bounding box center [494, 429] width 137 height 34
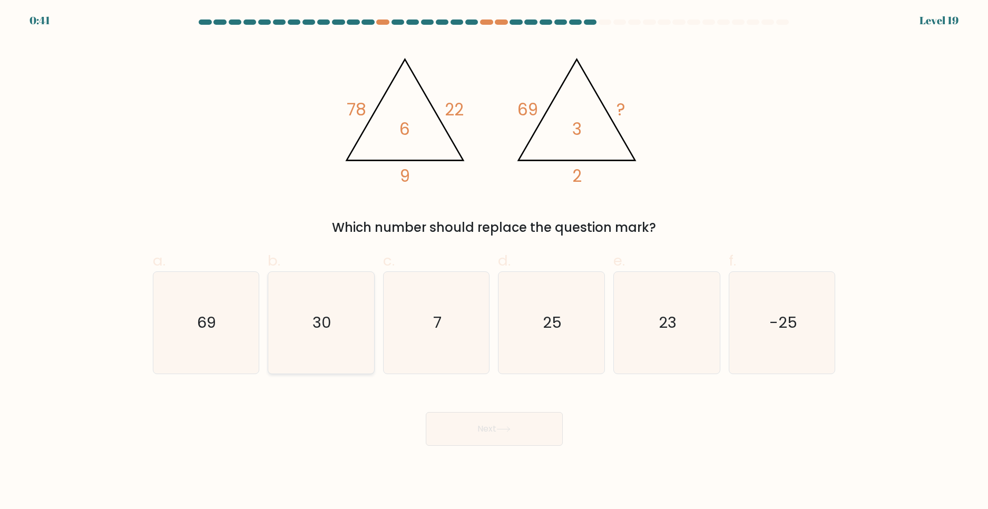
click at [325, 319] on text "30" at bounding box center [322, 322] width 19 height 21
click at [494, 261] on input "b. 30" at bounding box center [494, 258] width 1 height 7
radio input "true"
click at [536, 438] on button "Next" at bounding box center [494, 429] width 137 height 34
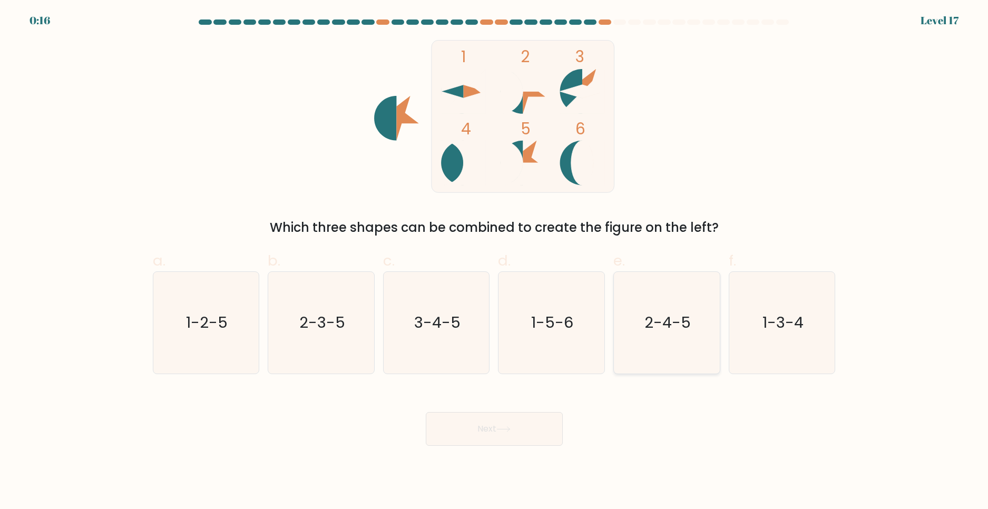
click at [675, 309] on icon "2-4-5" at bounding box center [667, 323] width 102 height 102
click at [495, 261] on input "e. 2-4-5" at bounding box center [494, 258] width 1 height 7
radio input "true"
click at [540, 431] on button "Next" at bounding box center [494, 429] width 137 height 34
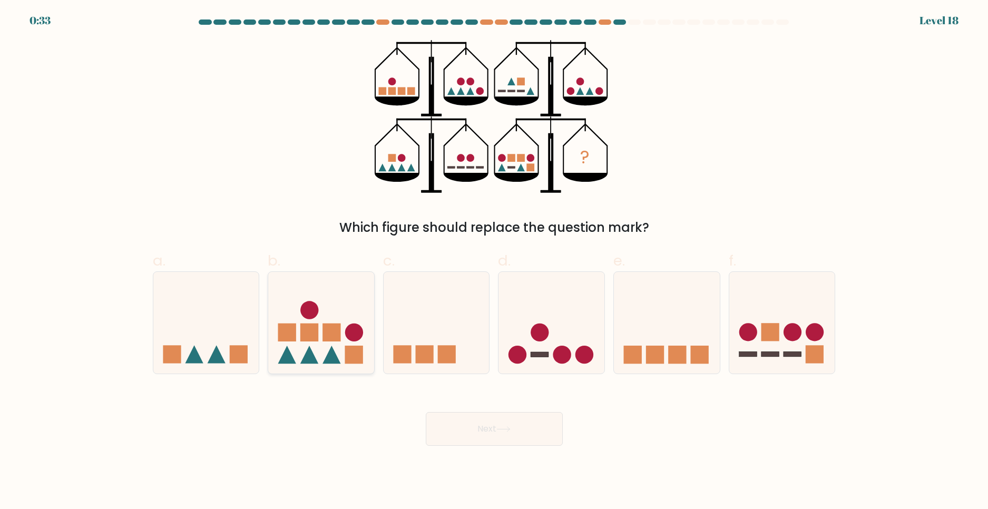
click at [331, 297] on icon at bounding box center [321, 323] width 106 height 88
click at [494, 261] on input "b." at bounding box center [494, 258] width 1 height 7
radio input "true"
click at [515, 431] on button "Next" at bounding box center [494, 429] width 137 height 34
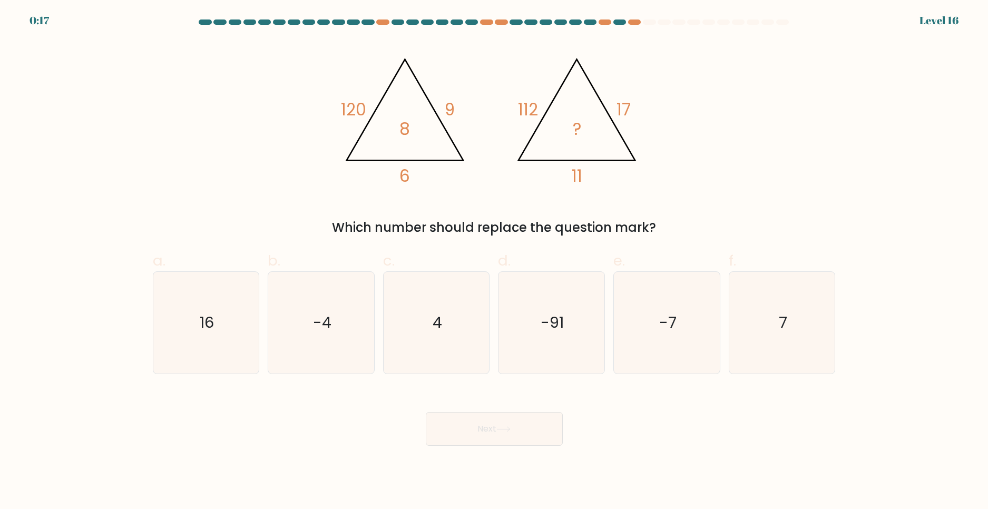
drag, startPoint x: 207, startPoint y: 322, endPoint x: 403, endPoint y: 391, distance: 208.4
click at [210, 322] on text "16" at bounding box center [207, 322] width 14 height 21
click at [222, 344] on icon "16" at bounding box center [206, 323] width 102 height 102
click at [494, 261] on input "a. 16" at bounding box center [494, 258] width 1 height 7
radio input "true"
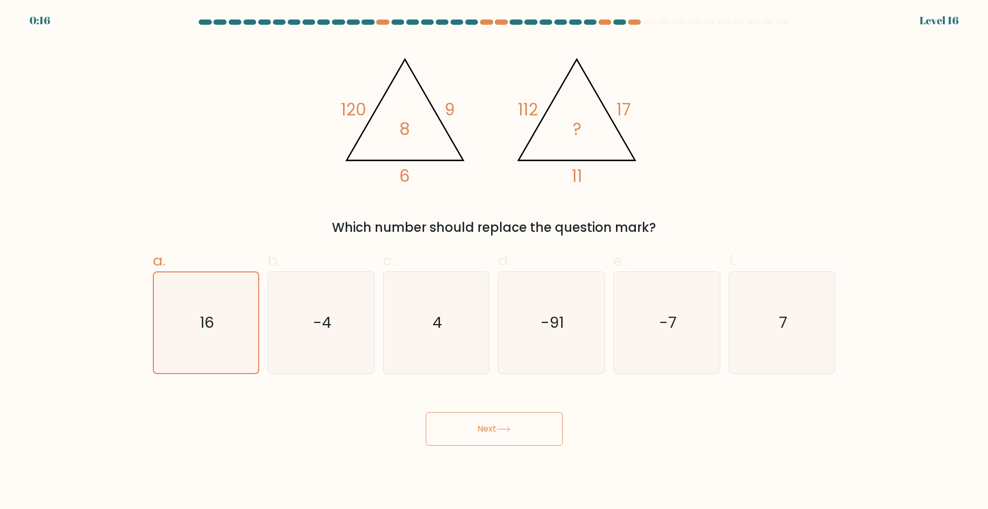
click at [466, 438] on button "Next" at bounding box center [494, 429] width 137 height 34
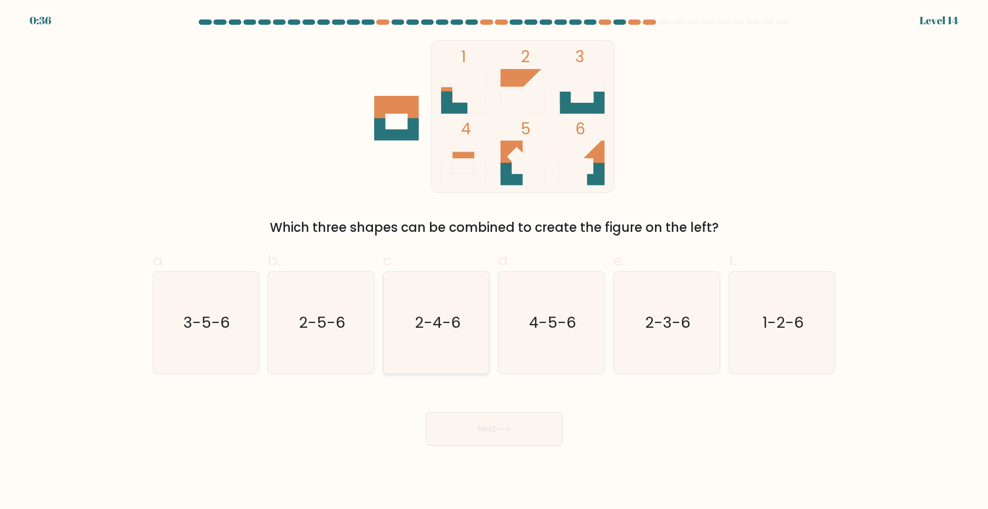
click at [446, 279] on icon "2-4-6" at bounding box center [437, 323] width 102 height 102
click at [494, 261] on input "c. 2-4-6" at bounding box center [494, 258] width 1 height 7
radio input "true"
click at [329, 308] on icon "2-5-6" at bounding box center [321, 323] width 102 height 102
click at [494, 261] on input "b. 2-5-6" at bounding box center [494, 258] width 1 height 7
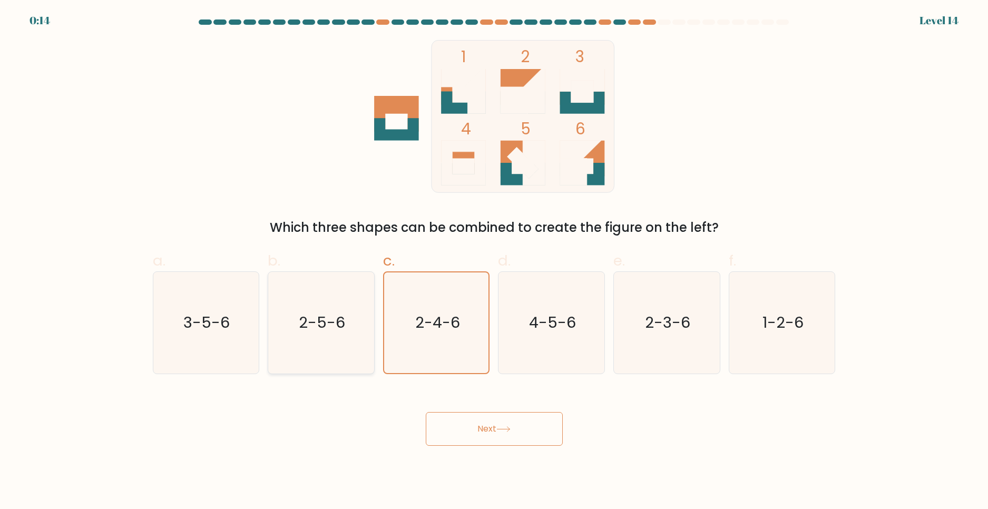
radio input "true"
click at [691, 331] on icon "2-3-6" at bounding box center [667, 323] width 102 height 102
click at [495, 261] on input "e. 2-3-6" at bounding box center [494, 258] width 1 height 7
radio input "true"
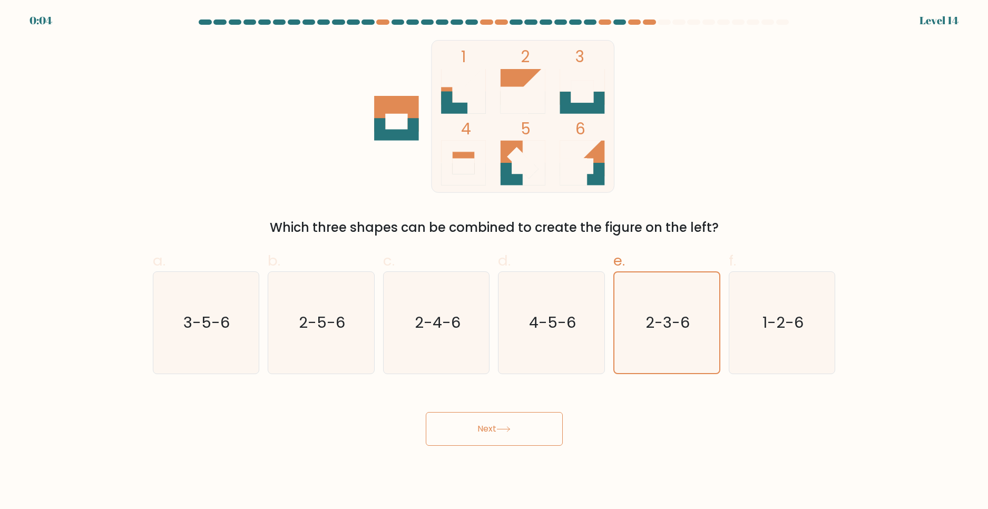
click at [529, 426] on button "Next" at bounding box center [494, 429] width 137 height 34
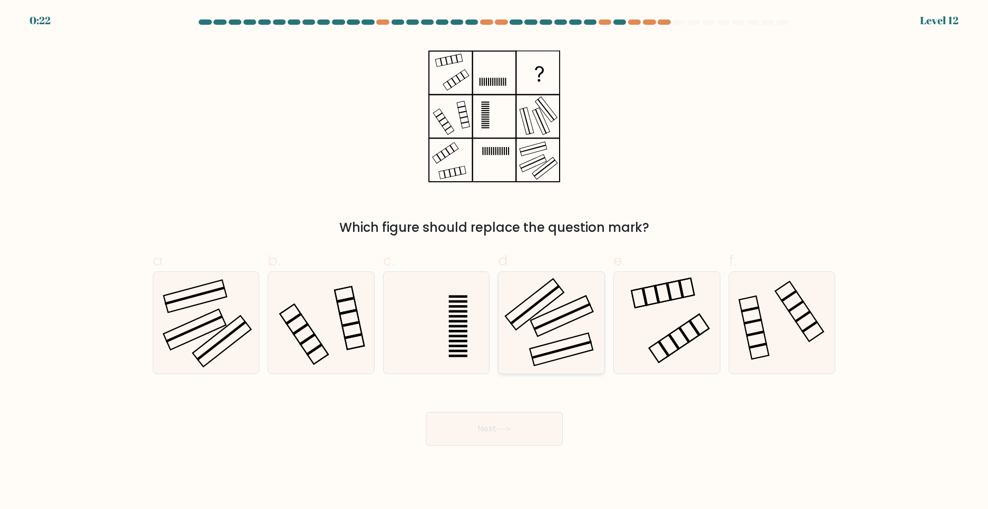
click at [531, 295] on icon at bounding box center [552, 323] width 102 height 102
click at [495, 261] on input "d." at bounding box center [494, 258] width 1 height 7
radio input "true"
click at [512, 424] on button "Next" at bounding box center [494, 429] width 137 height 34
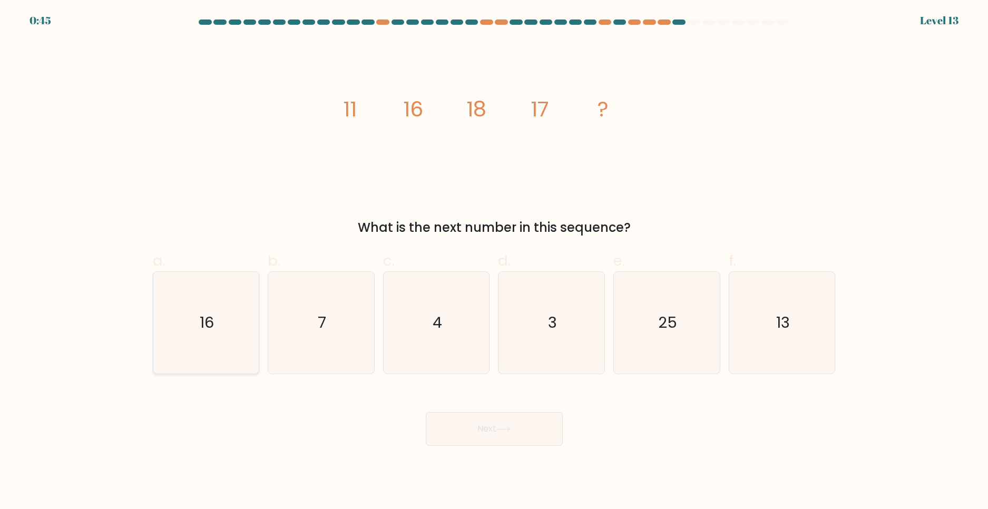
click at [226, 302] on icon "16" at bounding box center [206, 323] width 102 height 102
click at [494, 261] on input "a. 16" at bounding box center [494, 258] width 1 height 7
radio input "true"
click at [482, 435] on button "Next" at bounding box center [494, 429] width 137 height 34
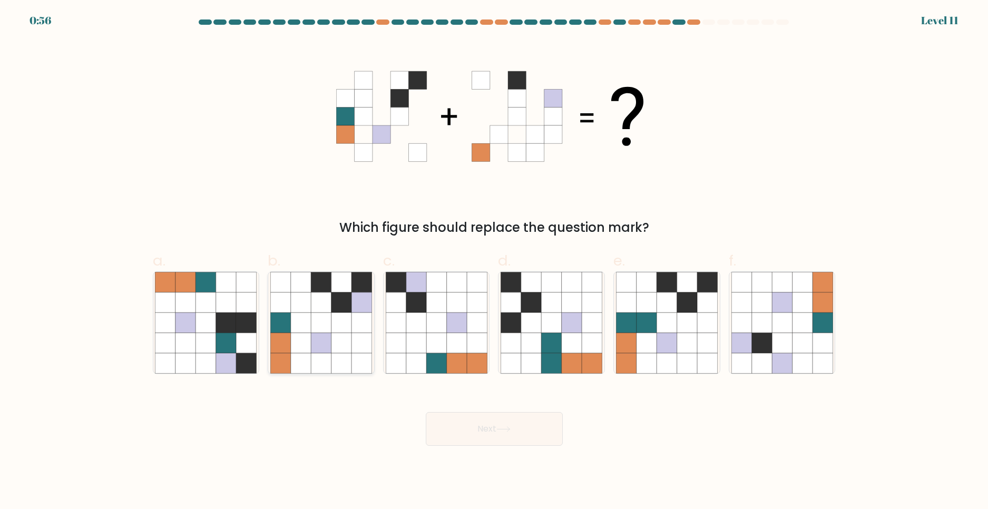
click at [347, 320] on icon at bounding box center [342, 323] width 20 height 20
click at [494, 261] on input "b." at bounding box center [494, 258] width 1 height 7
radio input "true"
click at [480, 428] on button "Next" at bounding box center [494, 429] width 137 height 34
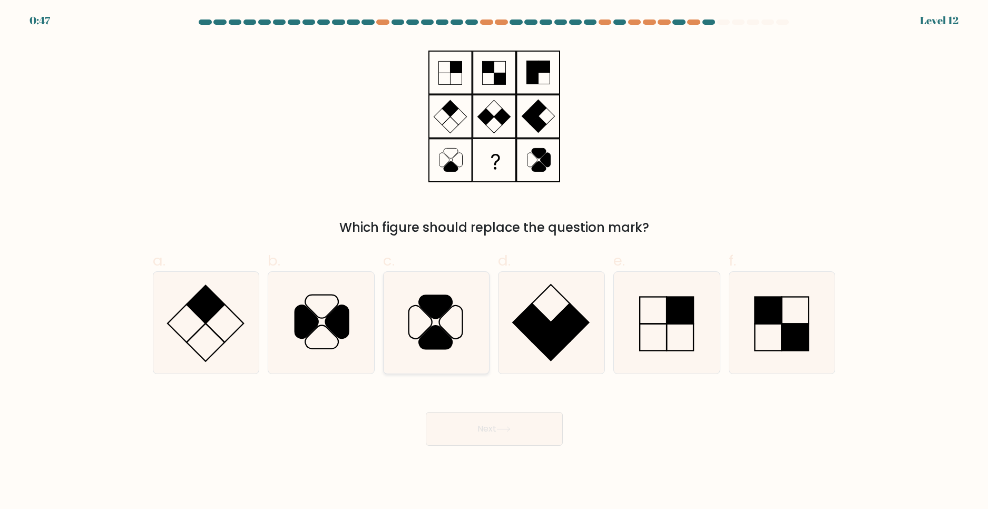
click at [418, 277] on icon at bounding box center [437, 323] width 102 height 102
click at [494, 261] on input "c." at bounding box center [494, 258] width 1 height 7
radio input "true"
click at [499, 433] on button "Next" at bounding box center [494, 429] width 137 height 34
drag, startPoint x: 475, startPoint y: 437, endPoint x: 473, endPoint y: 390, distance: 47.0
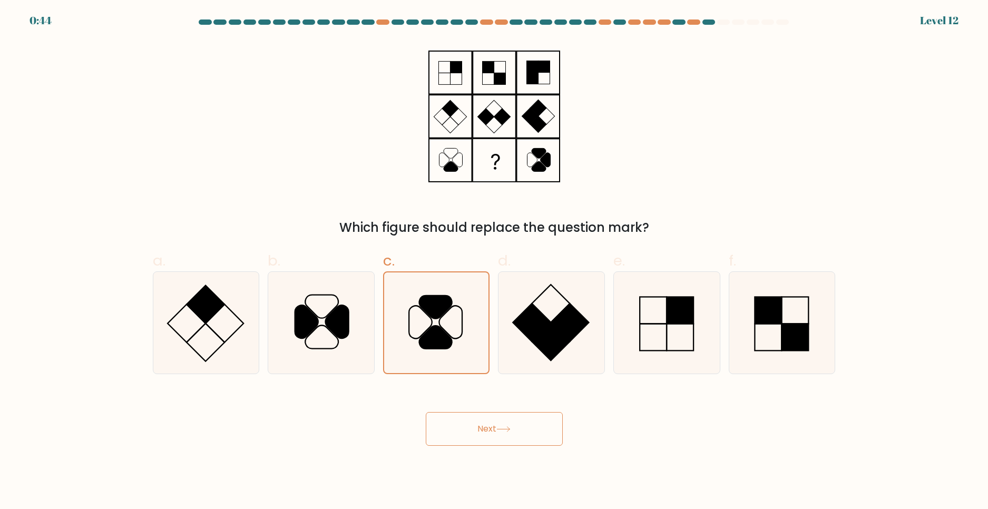
click at [474, 437] on button "Next" at bounding box center [494, 429] width 137 height 34
drag, startPoint x: 478, startPoint y: 424, endPoint x: 479, endPoint y: 430, distance: 5.4
click at [479, 430] on button "Next" at bounding box center [494, 429] width 137 height 34
click at [471, 412] on div "Next" at bounding box center [495, 416] width 696 height 59
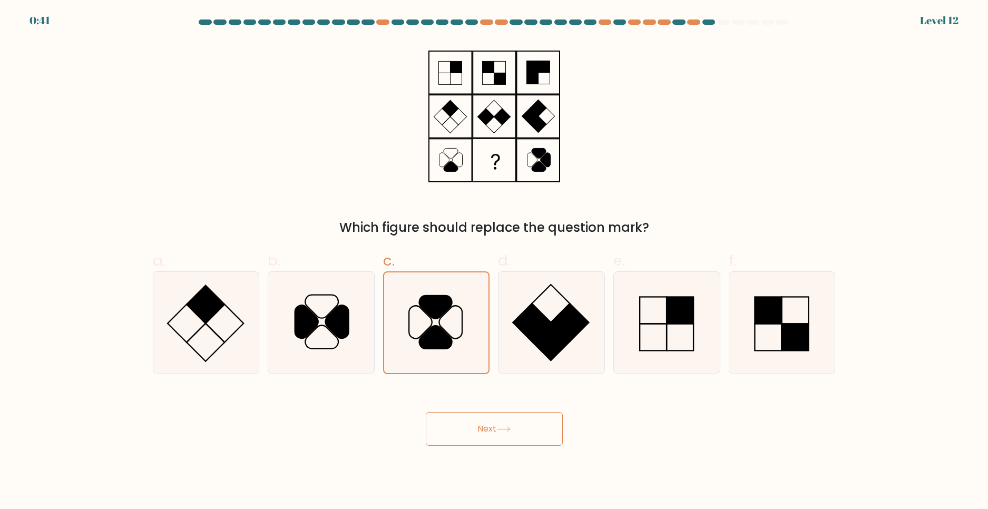
drag, startPoint x: 521, startPoint y: 430, endPoint x: 515, endPoint y: 425, distance: 8.6
click at [519, 425] on button "Next" at bounding box center [494, 429] width 137 height 34
click at [511, 431] on icon at bounding box center [504, 429] width 14 height 6
drag, startPoint x: 513, startPoint y: 431, endPoint x: 392, endPoint y: 400, distance: 125.8
click at [511, 430] on icon at bounding box center [504, 429] width 14 height 6
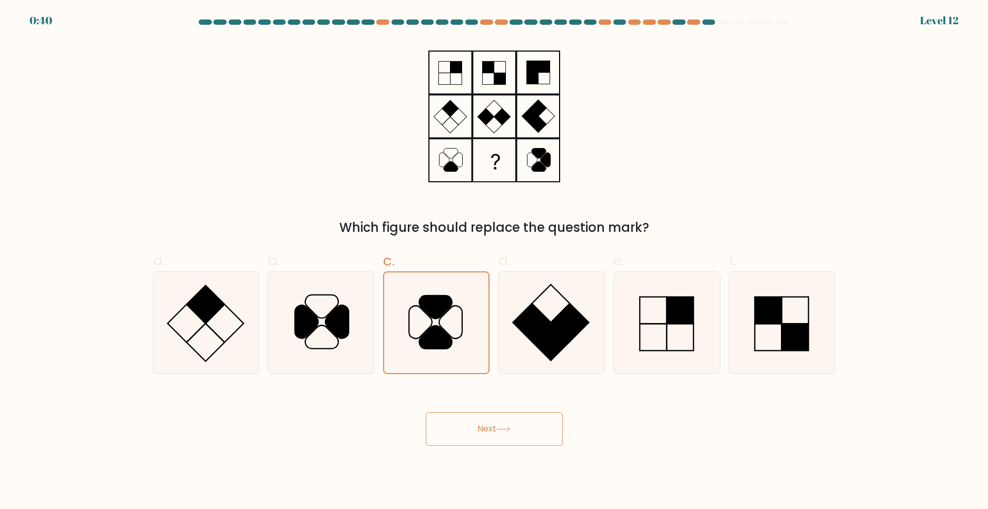
drag, startPoint x: 149, startPoint y: 106, endPoint x: 159, endPoint y: 106, distance: 10.0
click at [147, 105] on div "Which figure should replace the question mark?" at bounding box center [495, 138] width 696 height 197
click at [468, 433] on button "Next" at bounding box center [494, 429] width 137 height 34
drag, startPoint x: 469, startPoint y: 433, endPoint x: 467, endPoint y: 428, distance: 5.9
click at [469, 434] on button "Next" at bounding box center [494, 429] width 137 height 34
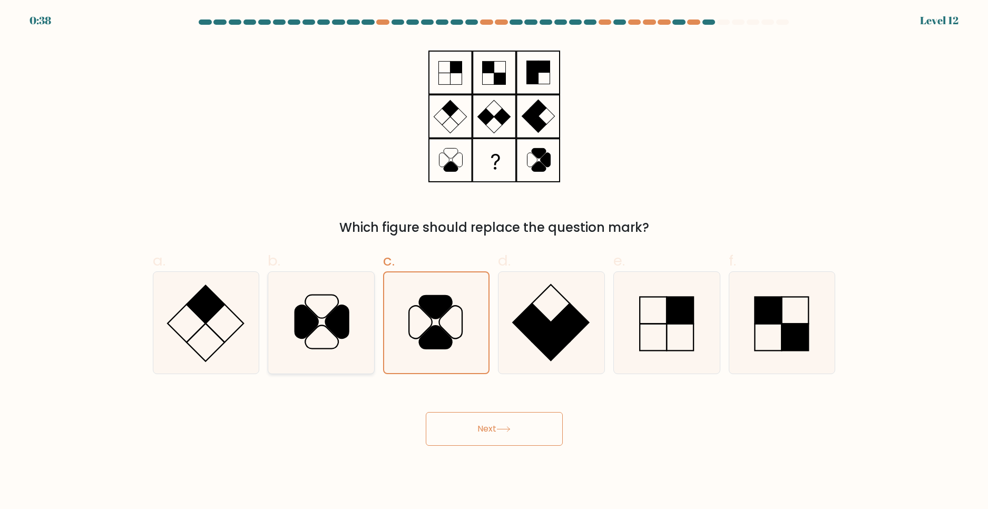
click at [359, 342] on icon at bounding box center [321, 323] width 102 height 102
click at [494, 261] on input "b." at bounding box center [494, 258] width 1 height 7
radio input "true"
drag, startPoint x: 422, startPoint y: 335, endPoint x: 434, endPoint y: 348, distance: 18.7
click at [421, 335] on icon at bounding box center [437, 323] width 102 height 102
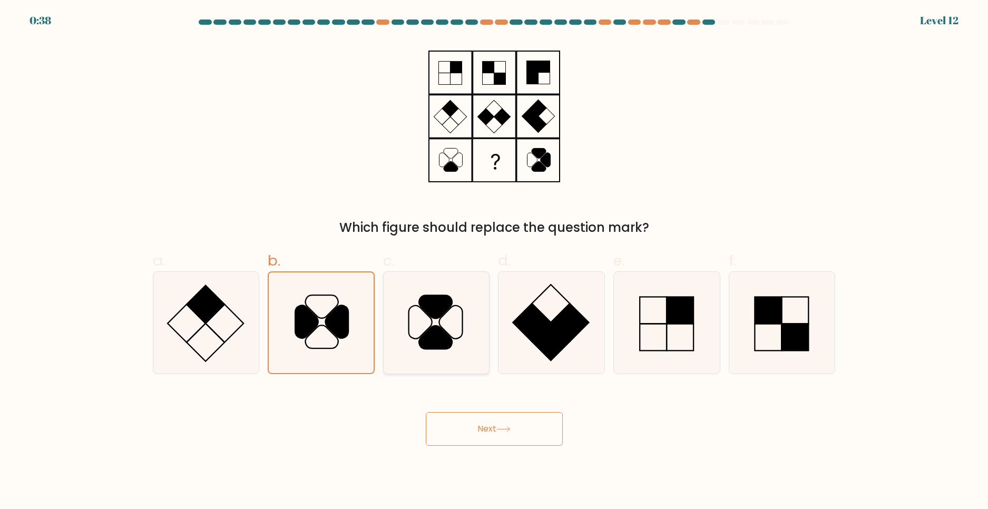
click at [494, 261] on input "c." at bounding box center [494, 258] width 1 height 7
radio input "true"
drag, startPoint x: 490, startPoint y: 418, endPoint x: 492, endPoint y: 425, distance: 8.2
click at [489, 419] on button "Next" at bounding box center [494, 429] width 137 height 34
click at [494, 429] on button "Next" at bounding box center [494, 429] width 137 height 34
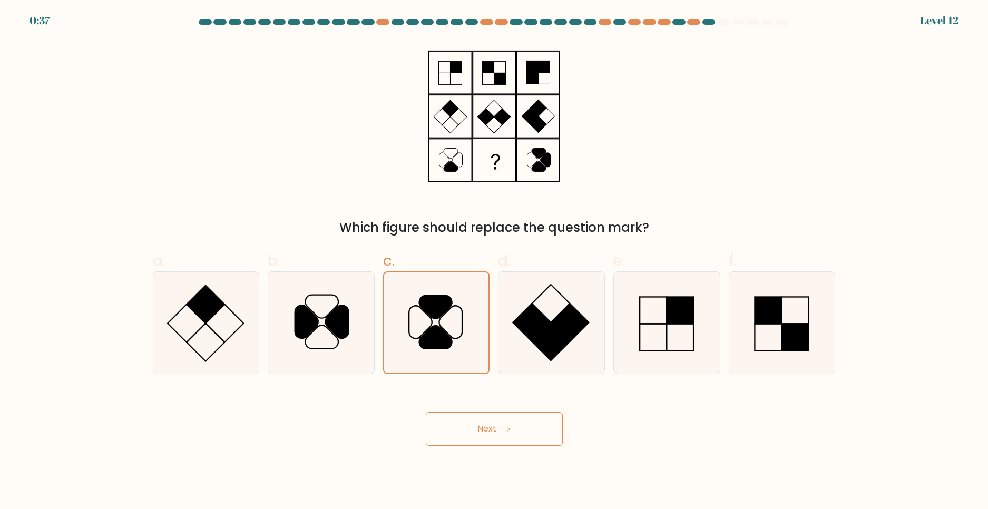
click at [493, 429] on button "Next" at bounding box center [494, 429] width 137 height 34
click at [492, 429] on button "Next" at bounding box center [494, 429] width 137 height 34
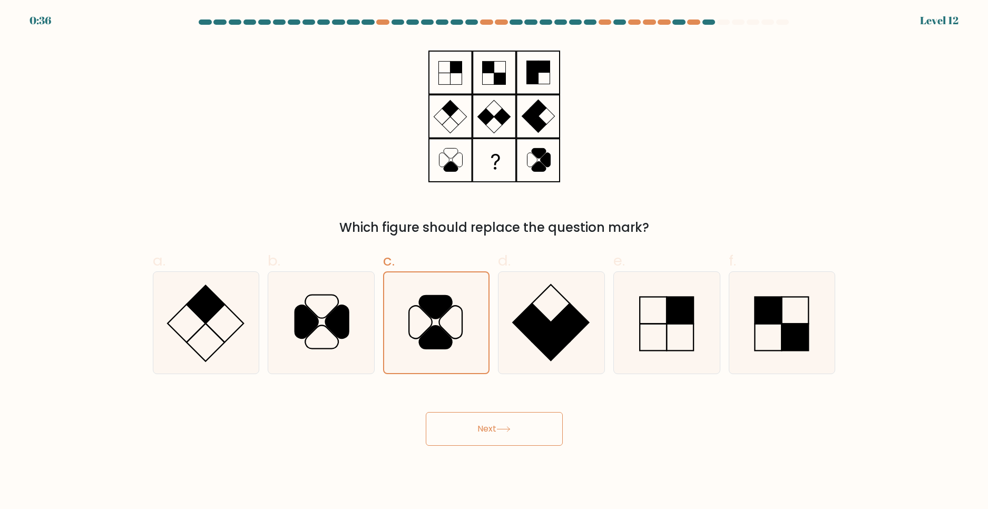
click at [491, 431] on button "Next" at bounding box center [494, 429] width 137 height 34
click at [318, 276] on icon at bounding box center [321, 323] width 102 height 102
click at [494, 261] on input "b." at bounding box center [494, 258] width 1 height 7
radio input "true"
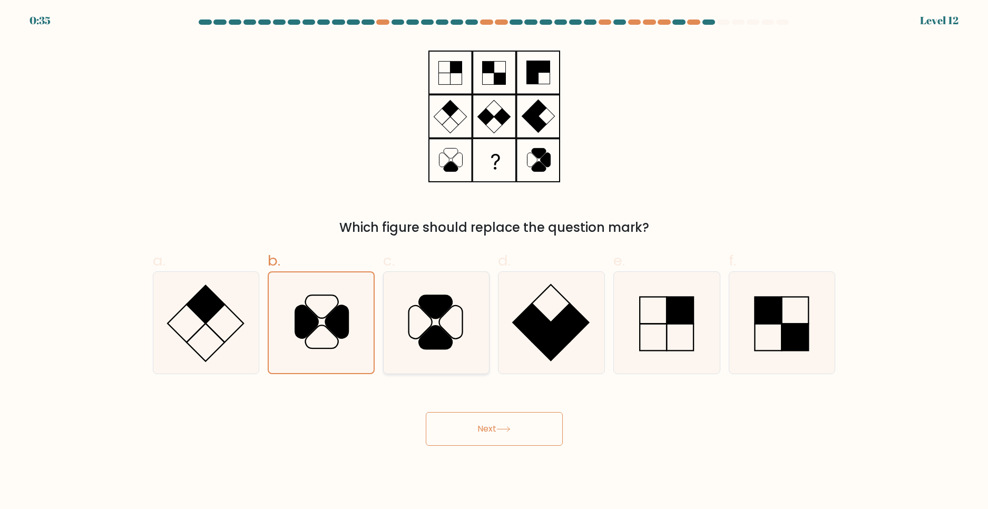
drag, startPoint x: 472, startPoint y: 339, endPoint x: 457, endPoint y: 335, distance: 15.7
click at [464, 337] on icon at bounding box center [437, 323] width 102 height 102
click at [494, 261] on input "c." at bounding box center [494, 258] width 1 height 7
radio input "true"
drag, startPoint x: 344, startPoint y: 305, endPoint x: 388, endPoint y: 314, distance: 44.7
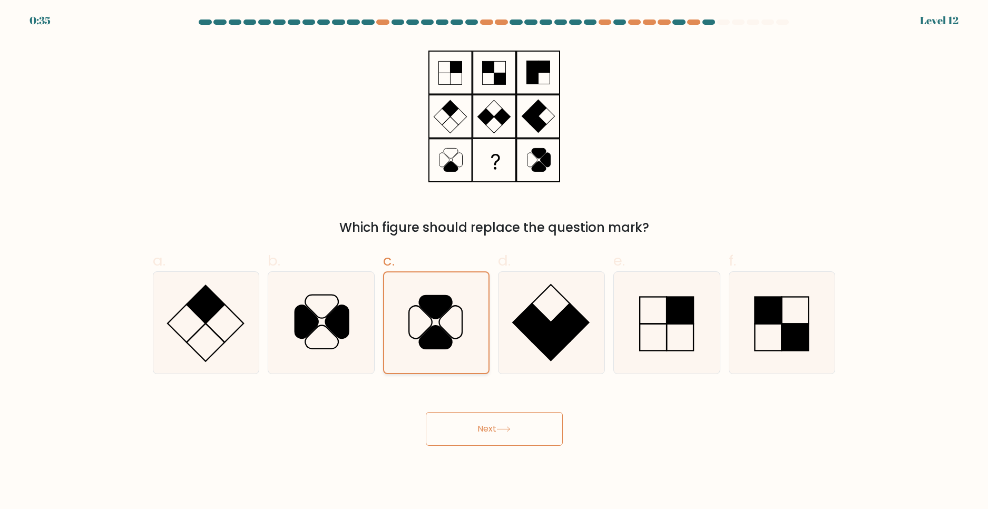
click at [346, 306] on icon at bounding box center [337, 321] width 23 height 33
click at [494, 261] on input "b." at bounding box center [494, 258] width 1 height 7
radio input "true"
click at [418, 327] on icon at bounding box center [437, 323] width 102 height 102
click at [494, 261] on input "c." at bounding box center [494, 258] width 1 height 7
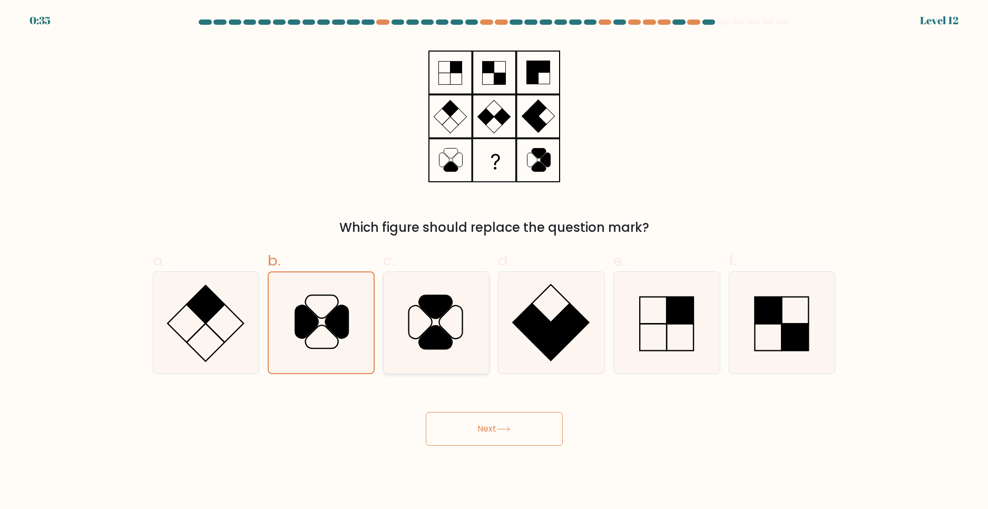
radio input "true"
drag, startPoint x: 344, startPoint y: 311, endPoint x: 440, endPoint y: 322, distance: 96.5
click at [350, 312] on icon at bounding box center [321, 323] width 102 height 102
click at [494, 261] on input "b." at bounding box center [494, 258] width 1 height 7
radio input "true"
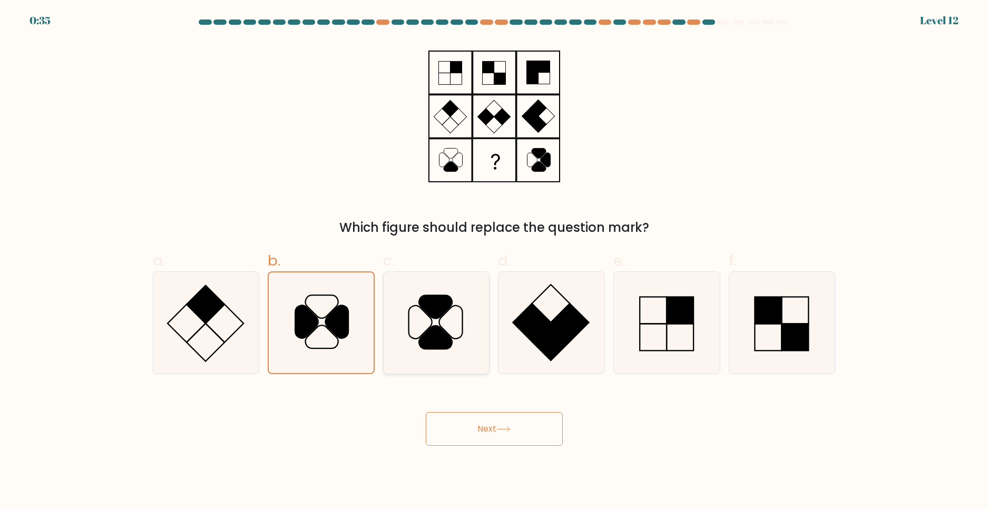
drag, startPoint x: 440, startPoint y: 322, endPoint x: 421, endPoint y: 319, distance: 18.6
click at [429, 321] on icon at bounding box center [437, 323] width 102 height 102
click at [494, 261] on input "c." at bounding box center [494, 258] width 1 height 7
radio input "true"
drag, startPoint x: 363, startPoint y: 313, endPoint x: 478, endPoint y: 393, distance: 140.5
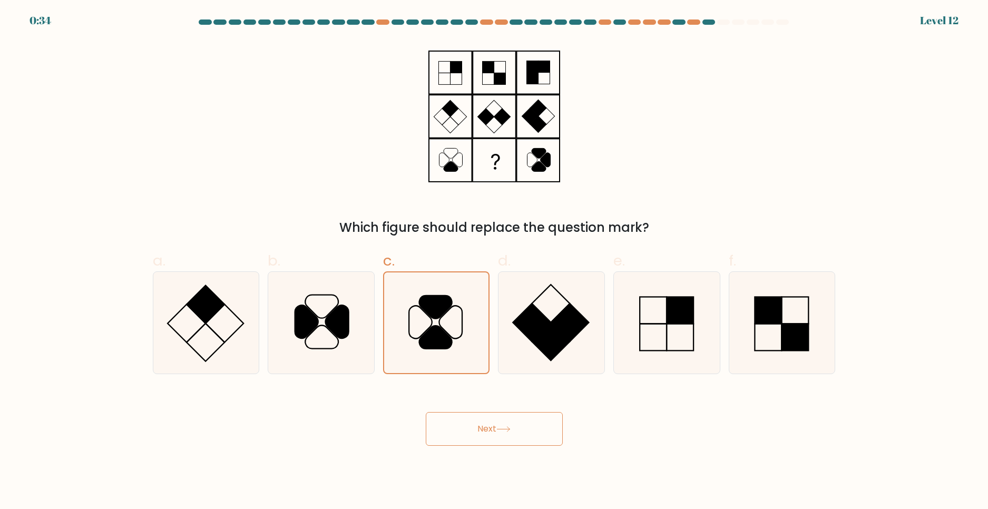
click at [368, 316] on icon at bounding box center [321, 323] width 102 height 102
click at [494, 261] on input "b." at bounding box center [494, 258] width 1 height 7
radio input "true"
click at [504, 435] on button "Next" at bounding box center [494, 429] width 137 height 34
click at [503, 435] on button "Next" at bounding box center [494, 429] width 137 height 34
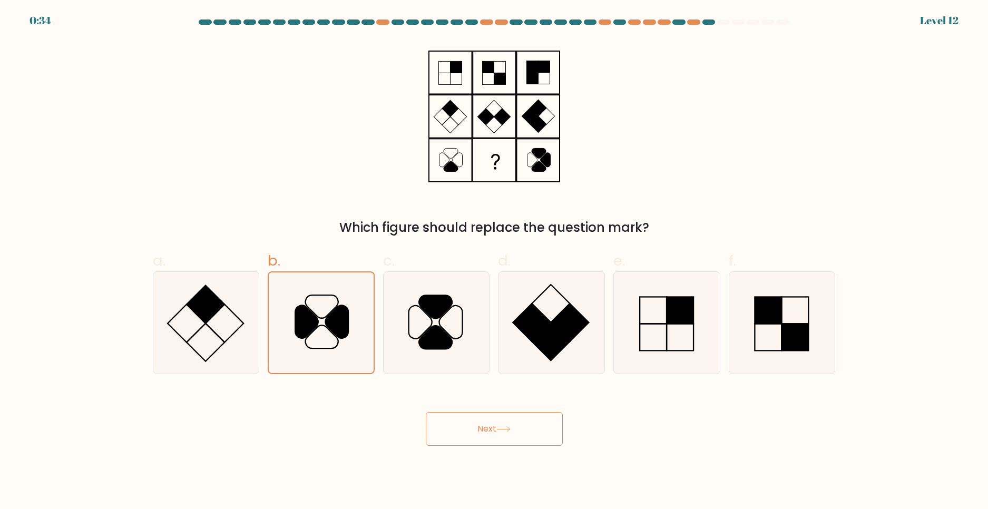
click at [510, 431] on icon at bounding box center [504, 429] width 14 height 6
drag, startPoint x: 403, startPoint y: 304, endPoint x: 407, endPoint y: 313, distance: 10.2
click at [404, 307] on icon at bounding box center [437, 323] width 102 height 102
click at [494, 261] on input "c." at bounding box center [494, 258] width 1 height 7
radio input "true"
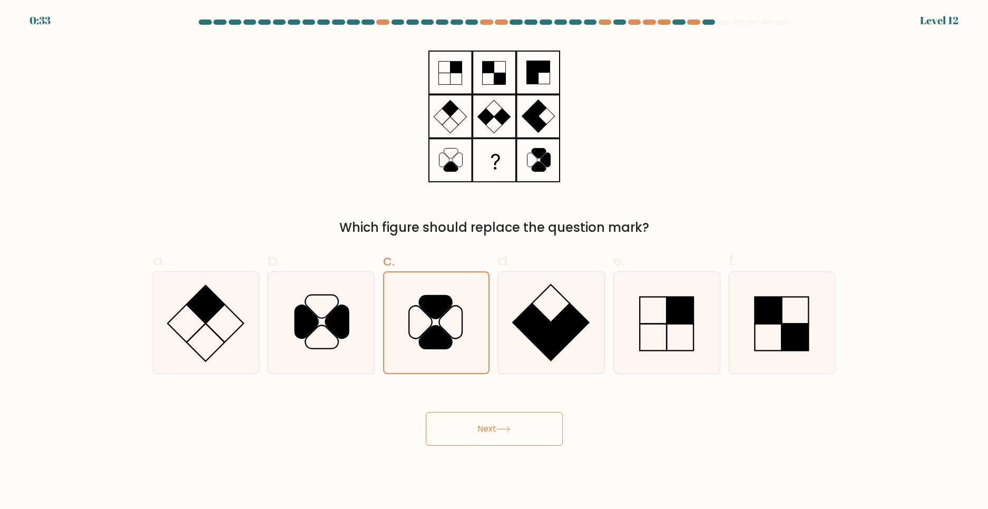
click at [472, 431] on button "Next" at bounding box center [494, 429] width 137 height 34
click at [471, 430] on button "Next" at bounding box center [494, 429] width 137 height 34
click at [470, 428] on button "Next" at bounding box center [494, 429] width 137 height 34
drag, startPoint x: 470, startPoint y: 428, endPoint x: 507, endPoint y: 452, distance: 43.9
click at [470, 427] on button "Next" at bounding box center [494, 429] width 137 height 34
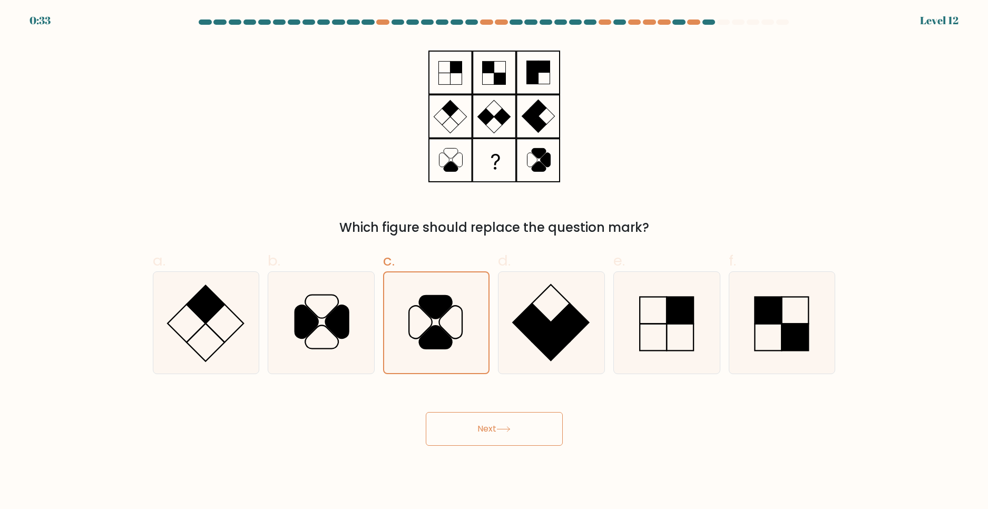
click at [513, 452] on body "0:33 Level 12" at bounding box center [494, 254] width 988 height 509
click at [501, 442] on button "Next" at bounding box center [494, 429] width 137 height 34
click at [498, 434] on button "Next" at bounding box center [494, 429] width 137 height 34
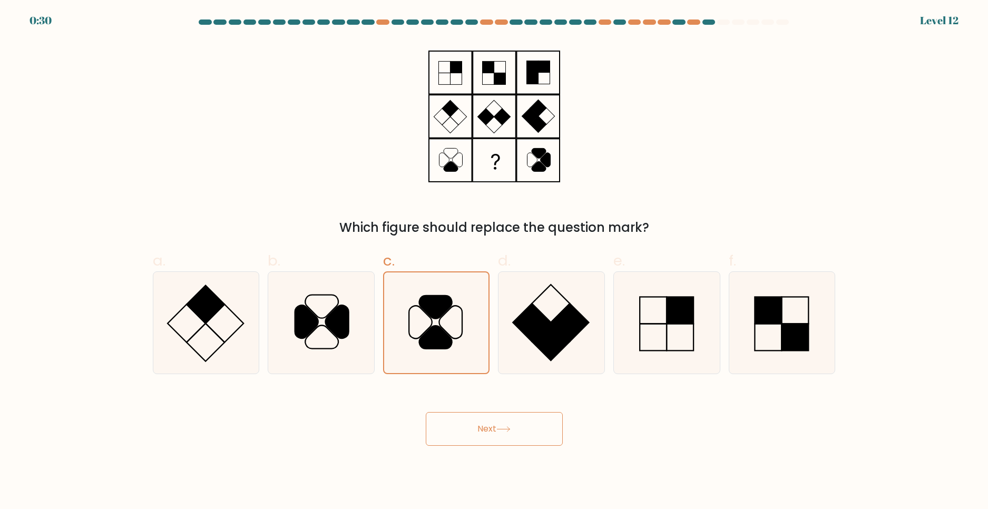
click at [498, 434] on button "Next" at bounding box center [494, 429] width 137 height 34
click at [499, 430] on button "Next" at bounding box center [494, 429] width 137 height 34
click at [499, 430] on icon at bounding box center [504, 429] width 14 height 6
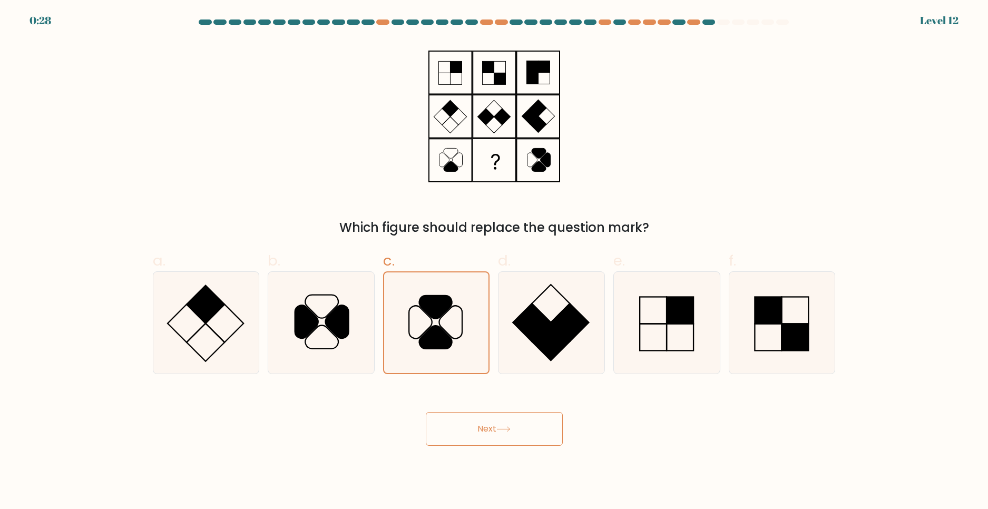
click at [499, 430] on icon at bounding box center [504, 429] width 14 height 6
drag, startPoint x: 499, startPoint y: 430, endPoint x: 481, endPoint y: 430, distance: 17.9
click at [487, 430] on button "Next" at bounding box center [494, 429] width 137 height 34
click at [141, 101] on form at bounding box center [494, 233] width 988 height 426
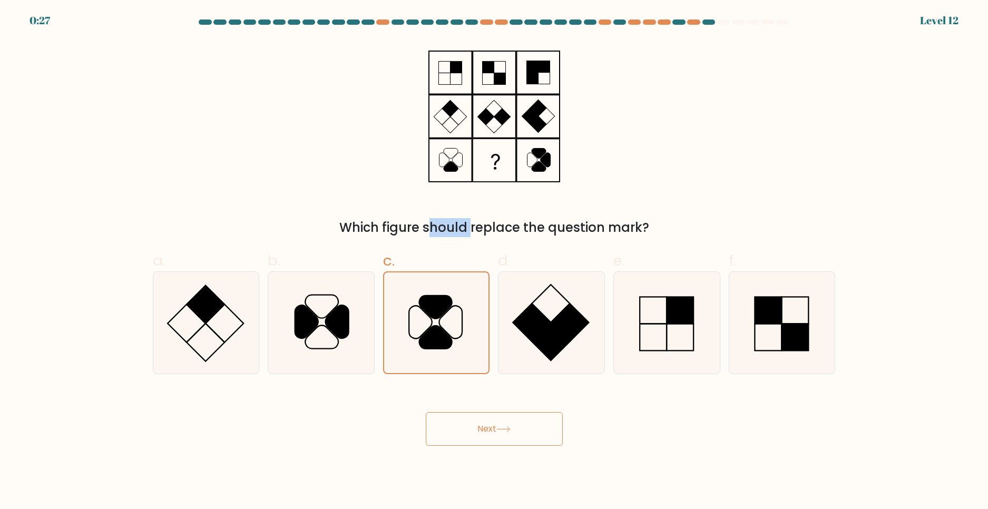
click at [141, 101] on form at bounding box center [494, 233] width 988 height 426
click at [160, 117] on div "Which figure should replace the question mark?" at bounding box center [495, 138] width 696 height 197
click at [191, 128] on div "Which figure should replace the question mark?" at bounding box center [495, 138] width 696 height 197
click at [226, 127] on div "Which figure should replace the question mark?" at bounding box center [495, 138] width 696 height 197
click at [226, 126] on div "Which figure should replace the question mark?" at bounding box center [495, 138] width 696 height 197
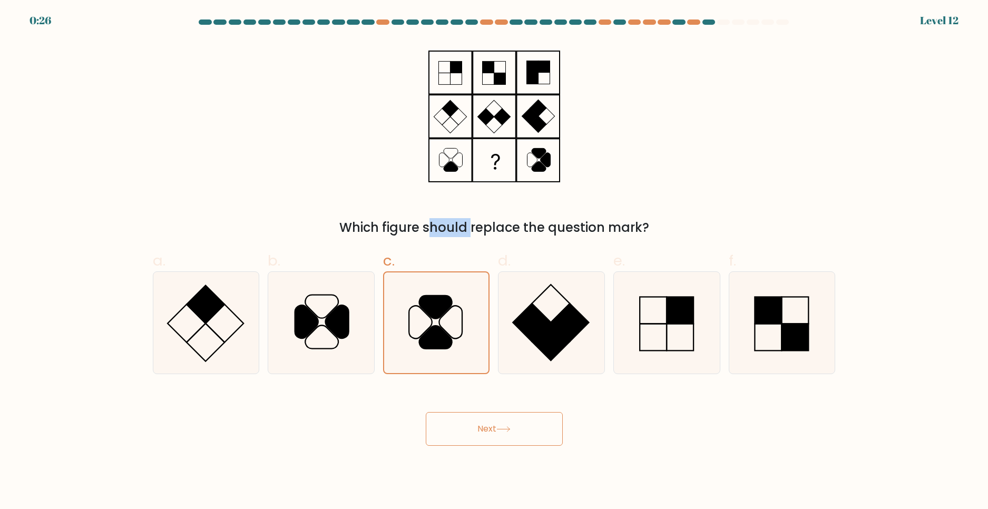
click at [261, 210] on div "Which figure should replace the question mark?" at bounding box center [495, 138] width 696 height 197
click at [235, 230] on div "Which figure should replace the question mark?" at bounding box center [494, 227] width 671 height 19
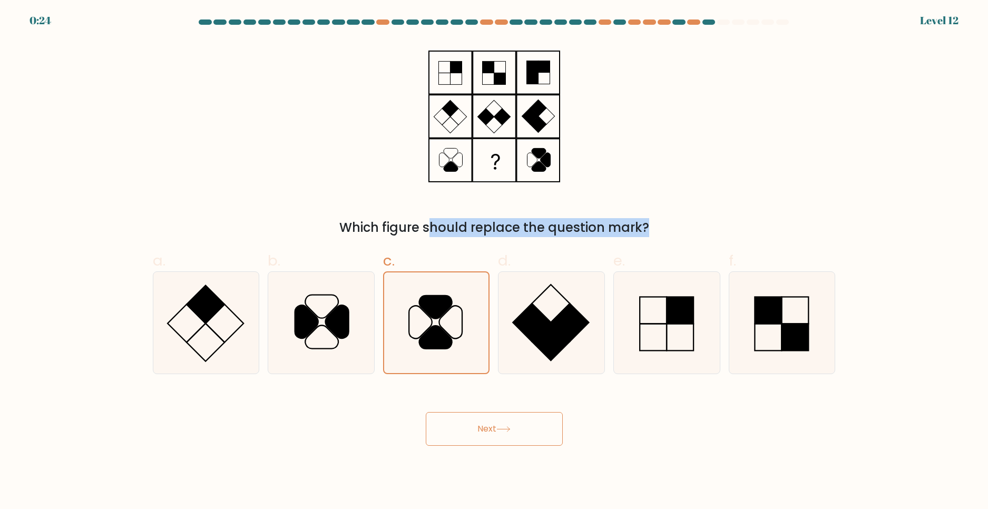
click at [236, 229] on div "Which figure should replace the question mark?" at bounding box center [494, 227] width 671 height 19
click at [306, 213] on div "Which figure should replace the question mark?" at bounding box center [495, 138] width 696 height 197
click at [305, 213] on div "Which figure should replace the question mark?" at bounding box center [495, 138] width 696 height 197
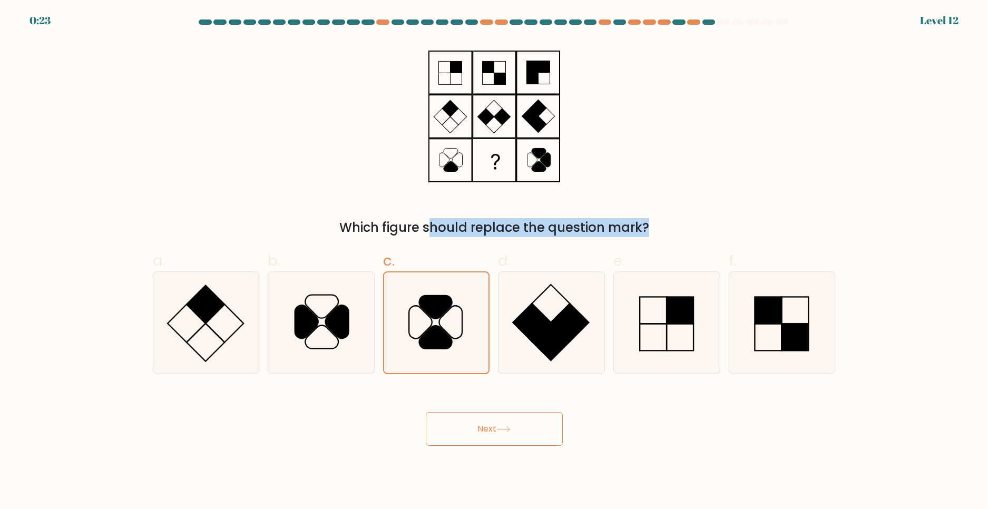
click at [305, 213] on div "Which figure should replace the question mark?" at bounding box center [495, 138] width 696 height 197
click at [306, 213] on div "Which figure should replace the question mark?" at bounding box center [495, 138] width 696 height 197
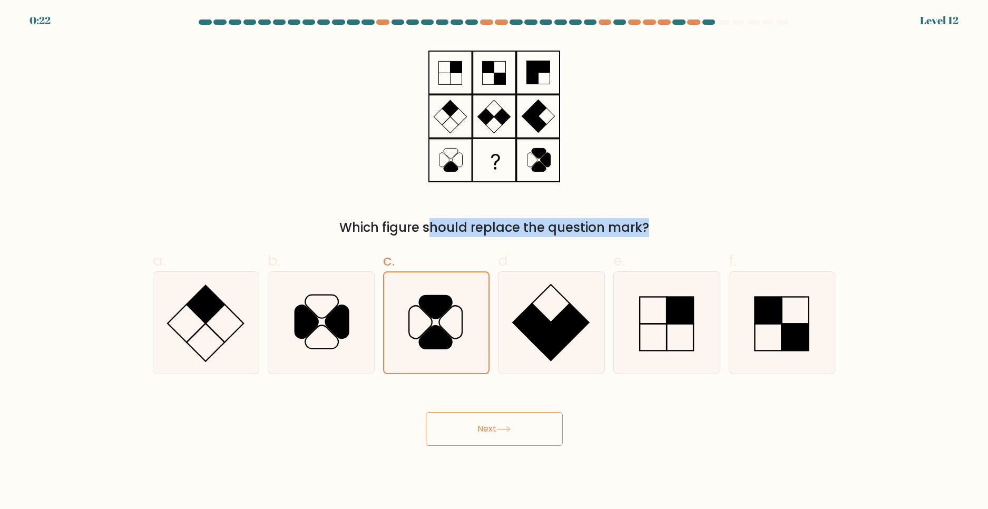
click at [306, 213] on div "Which figure should replace the question mark?" at bounding box center [495, 138] width 696 height 197
drag, startPoint x: 722, startPoint y: 20, endPoint x: 722, endPoint y: 25, distance: 5.8
click at [722, 20] on div at bounding box center [723, 22] width 13 height 5
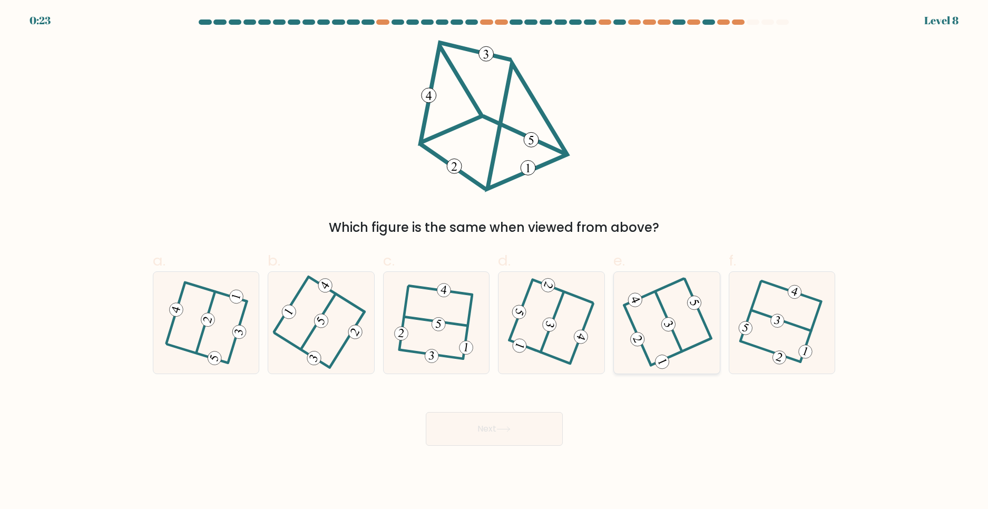
click at [690, 279] on div at bounding box center [667, 322] width 107 height 103
click at [495, 261] on input "e." at bounding box center [494, 258] width 1 height 7
radio input "true"
click at [540, 429] on button "Next" at bounding box center [494, 429] width 137 height 34
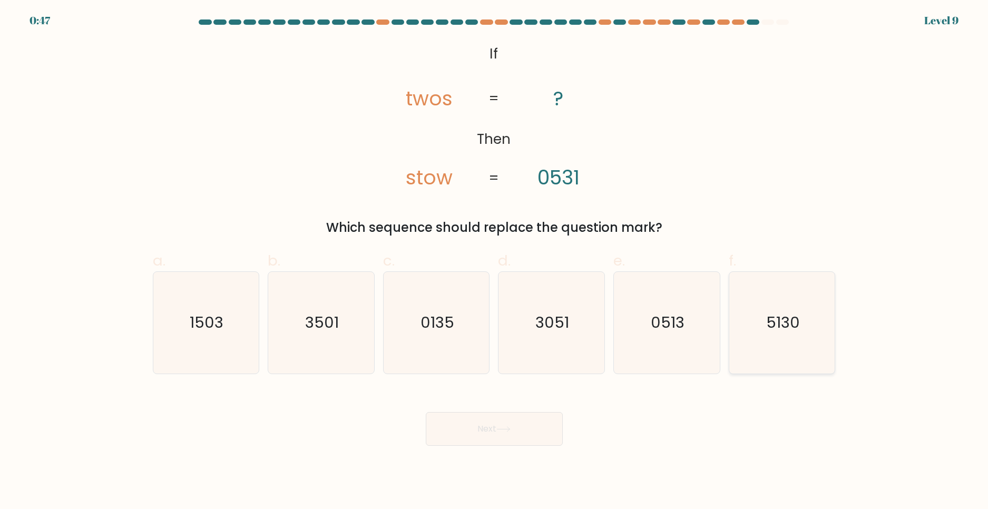
click at [779, 323] on text "5130" at bounding box center [784, 322] width 34 height 21
click at [495, 261] on input "f. 5130" at bounding box center [494, 258] width 1 height 7
radio input "true"
click at [529, 429] on button "Next" at bounding box center [494, 429] width 137 height 34
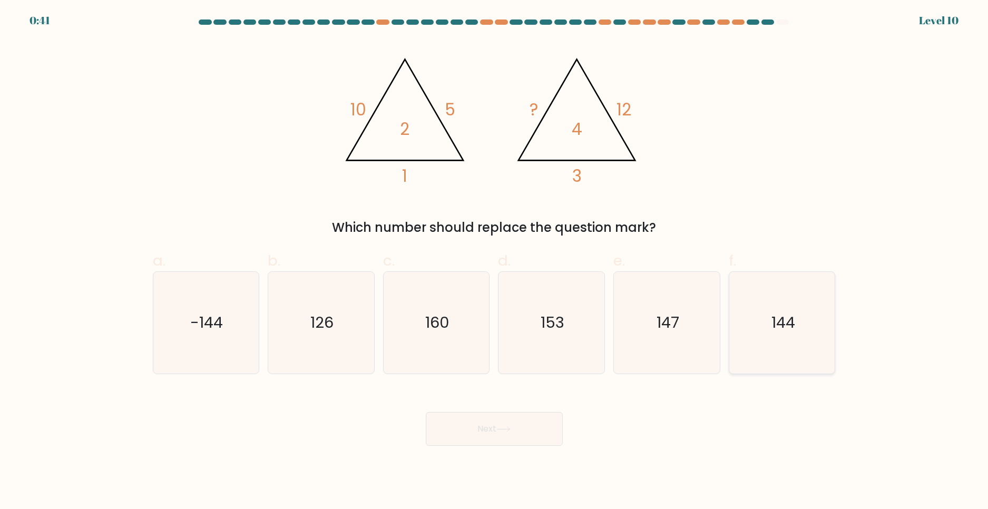
click at [762, 320] on icon "144" at bounding box center [783, 323] width 102 height 102
click at [495, 261] on input "f. 144" at bounding box center [494, 258] width 1 height 7
radio input "true"
click at [459, 439] on button "Next" at bounding box center [494, 429] width 137 height 34
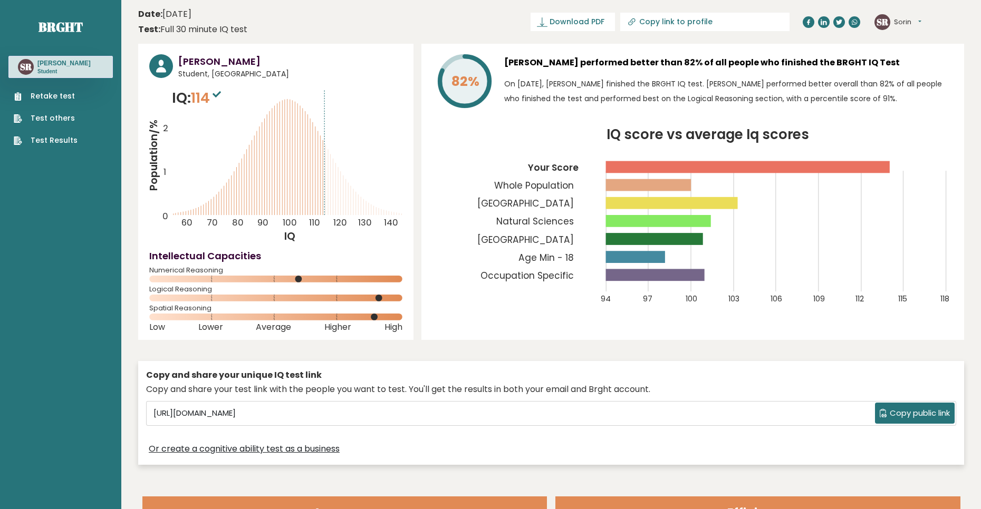
click at [289, 356] on div "Copy and share your unique IQ test link Copy and share your test link with the …" at bounding box center [551, 413] width 826 height 114
click at [206, 345] on div "Sorin Rotoroaga Student, Romania IQ: 114 Population/% IQ 0 1 2 60 70 80 90 100 …" at bounding box center [551, 257] width 826 height 426
click at [274, 349] on div "Sorin Rotoroaga Student, Romania IQ: 114 Population/% IQ 0 1 2 60 70 80 90 100 …" at bounding box center [551, 257] width 826 height 426
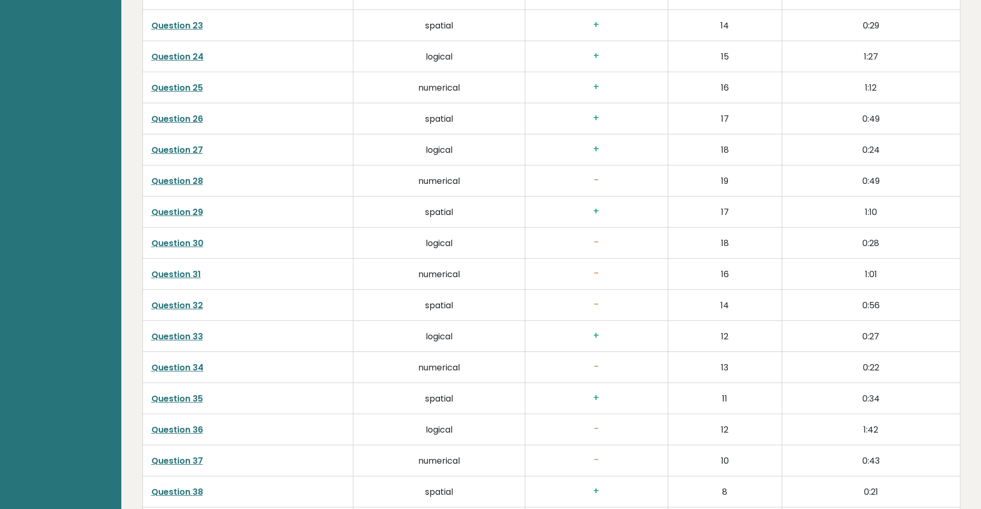
scroll to position [2581, 0]
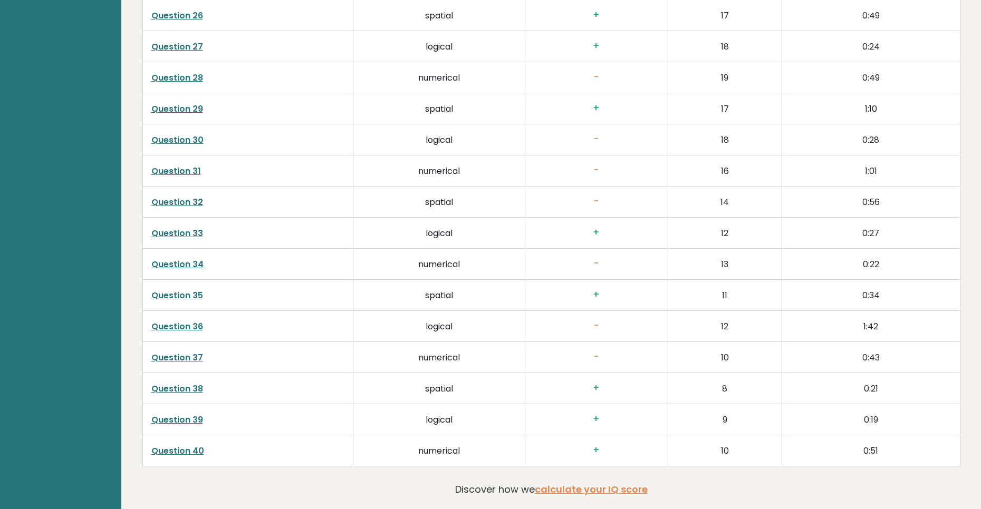
click at [188, 260] on link "Question 34" at bounding box center [177, 264] width 52 height 12
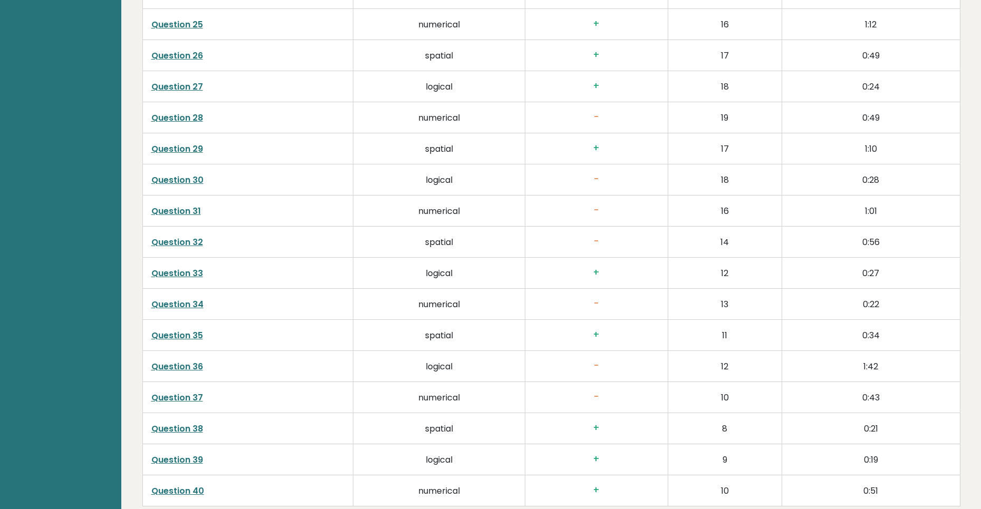
scroll to position [2370, 0]
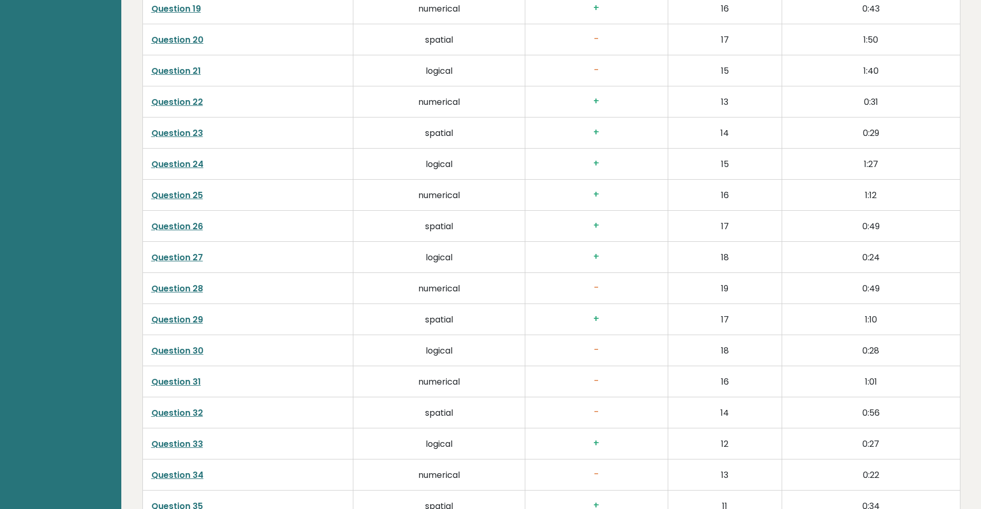
click at [181, 292] on link "Question 28" at bounding box center [177, 289] width 52 height 12
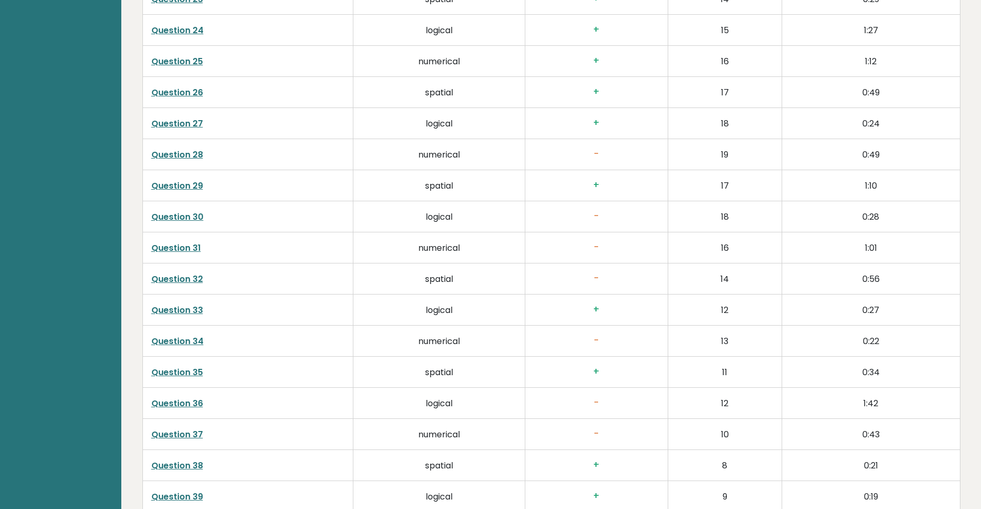
scroll to position [2528, 0]
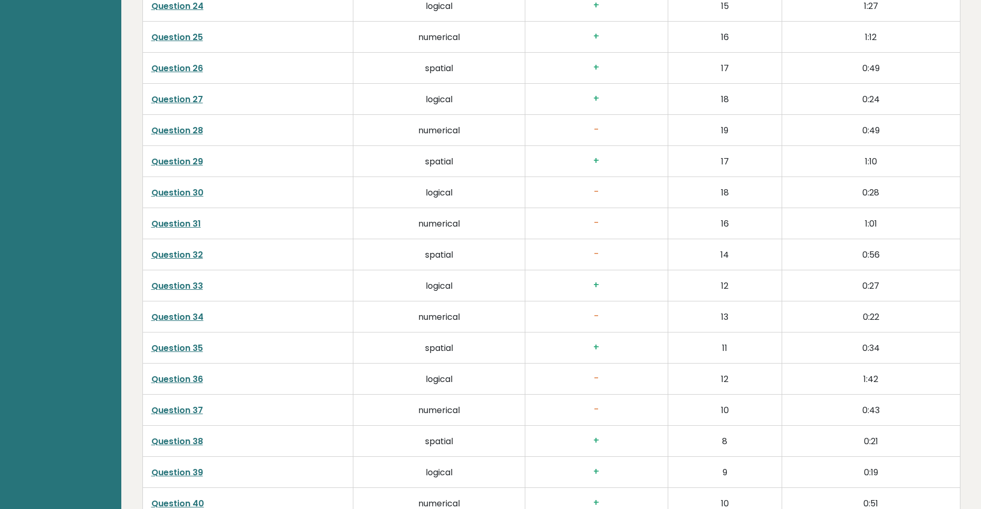
click at [193, 411] on link "Question 37" at bounding box center [177, 410] width 52 height 12
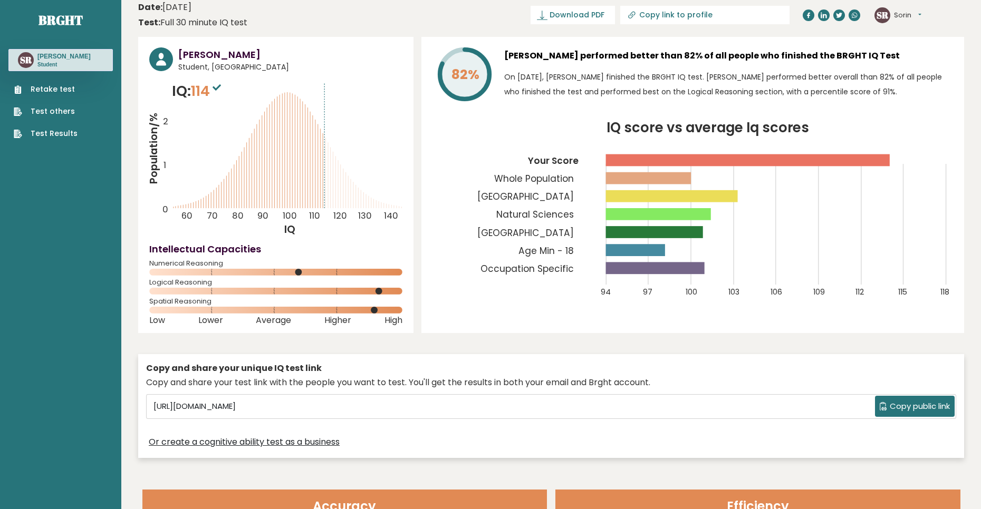
scroll to position [0, 0]
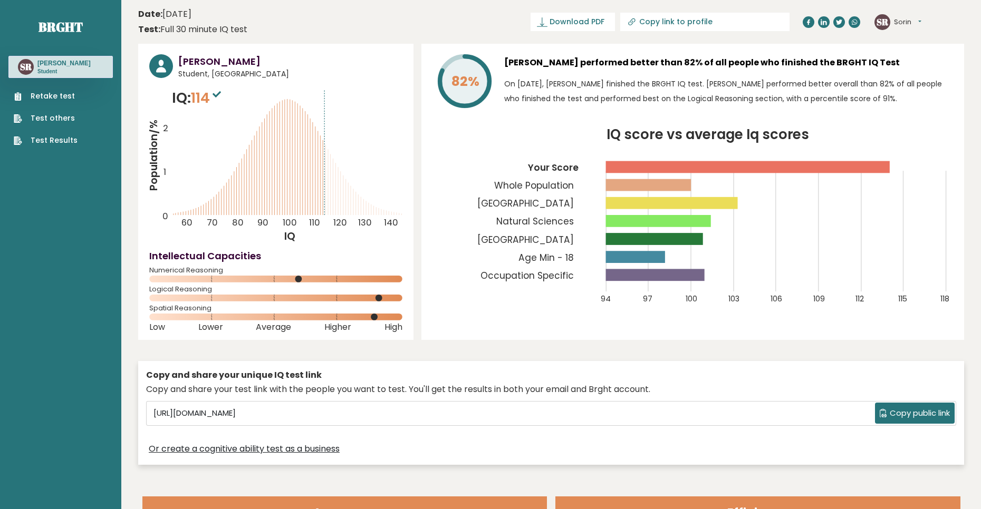
click at [66, 94] on link "Retake test" at bounding box center [46, 96] width 64 height 11
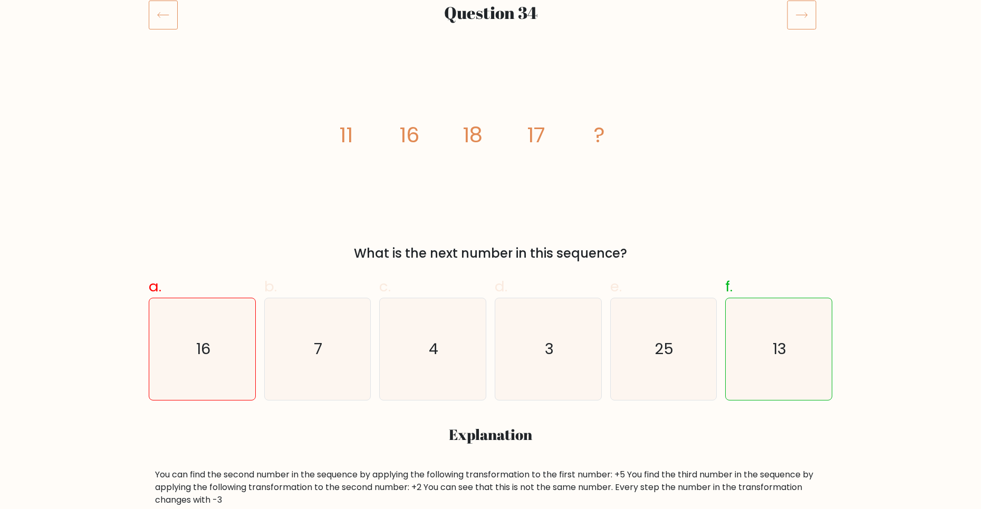
scroll to position [158, 0]
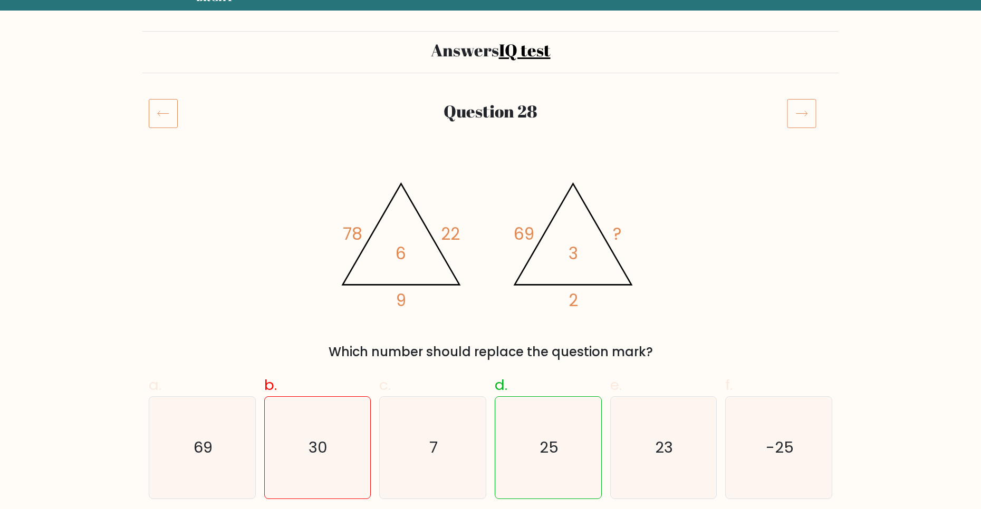
scroll to position [53, 0]
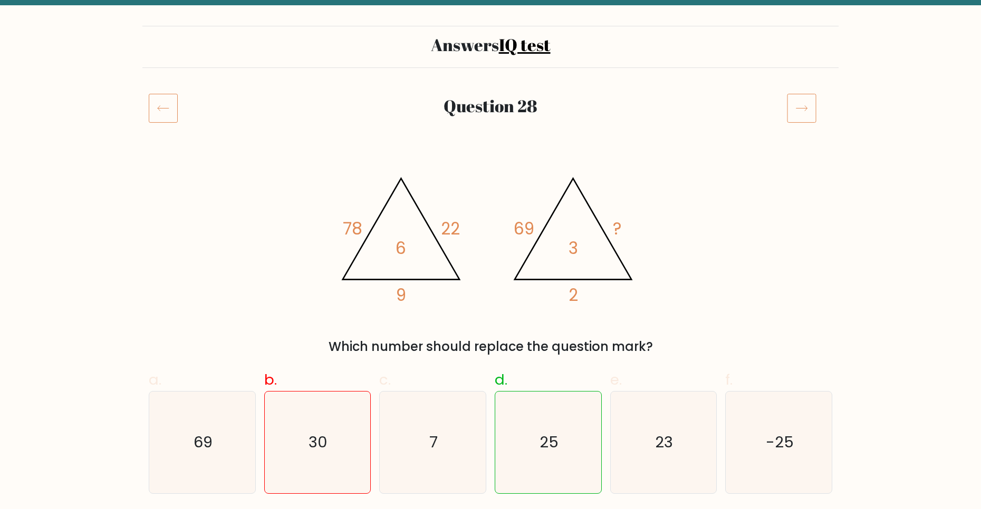
drag, startPoint x: 479, startPoint y: 305, endPoint x: 468, endPoint y: 295, distance: 15.7
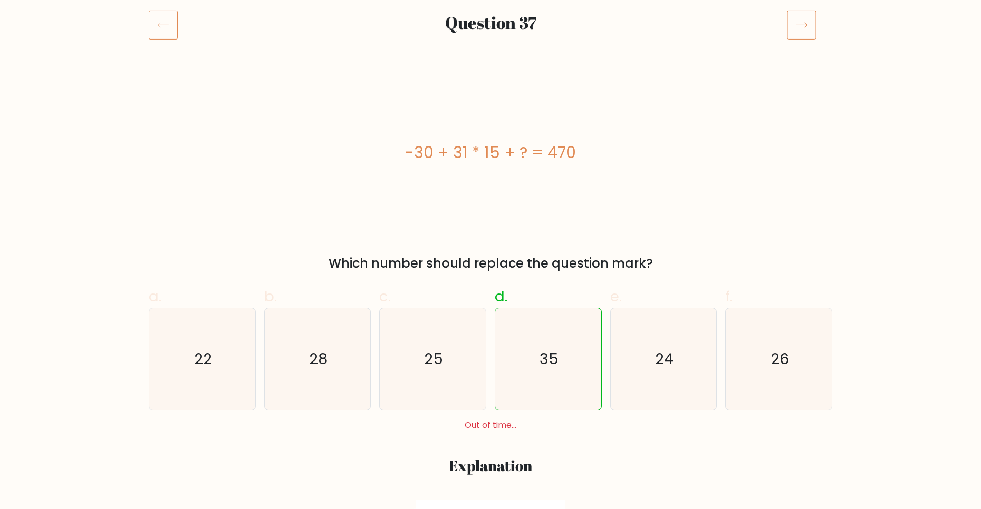
scroll to position [105, 0]
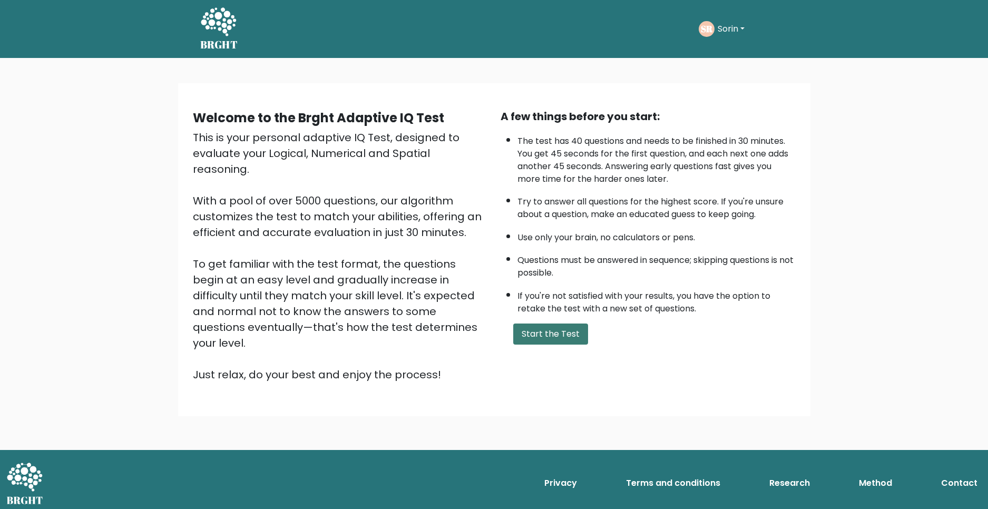
click at [560, 331] on button "Start the Test" at bounding box center [550, 334] width 75 height 21
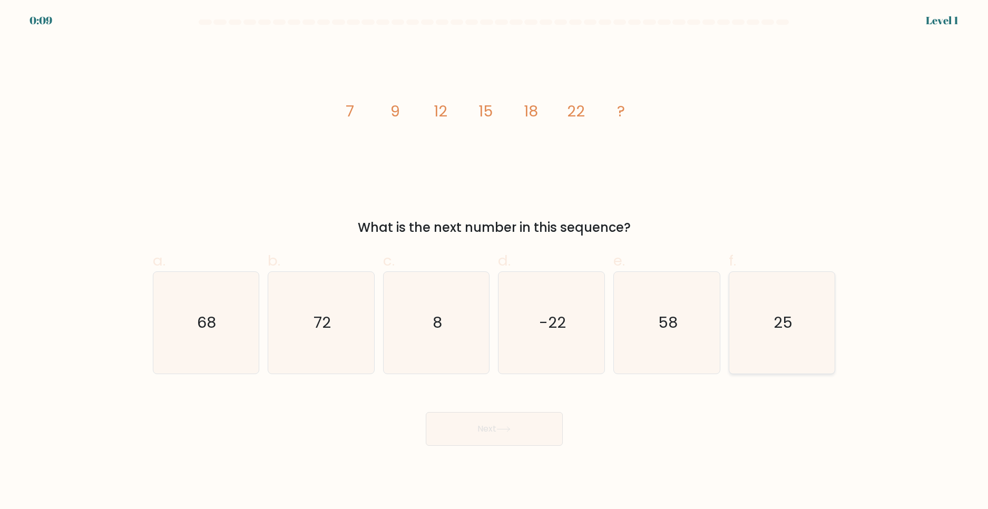
click at [814, 313] on icon "25" at bounding box center [783, 323] width 102 height 102
click at [495, 261] on input "f. 25" at bounding box center [494, 258] width 1 height 7
radio input "true"
click at [542, 426] on button "Next" at bounding box center [494, 429] width 137 height 34
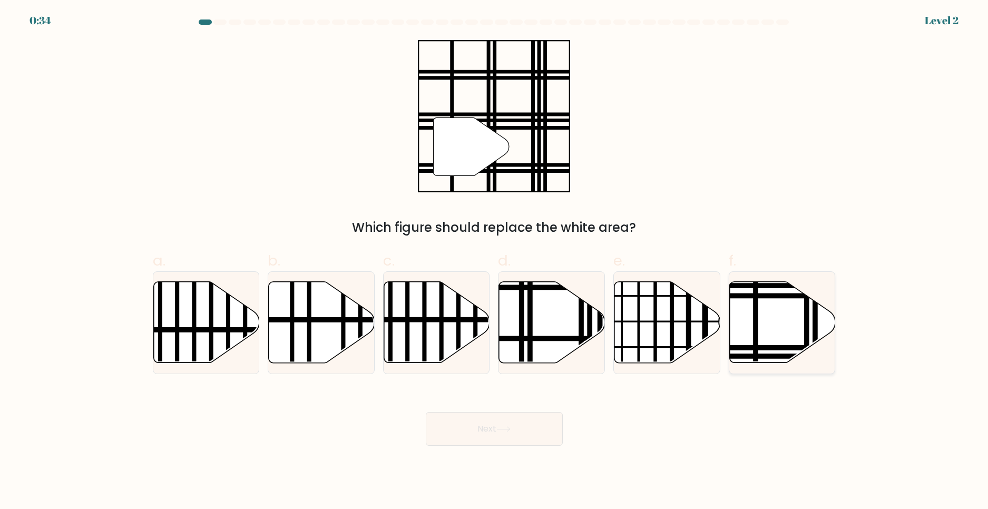
click at [780, 308] on icon at bounding box center [783, 322] width 106 height 81
click at [495, 261] on input "f." at bounding box center [494, 258] width 1 height 7
radio input "true"
click at [546, 426] on button "Next" at bounding box center [494, 429] width 137 height 34
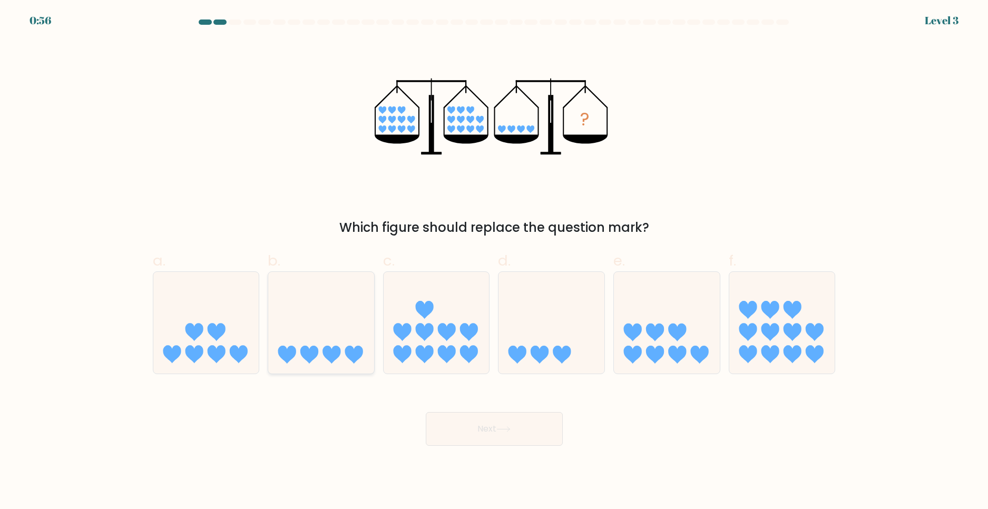
click at [294, 303] on icon at bounding box center [321, 323] width 106 height 88
click at [494, 261] on input "b." at bounding box center [494, 258] width 1 height 7
radio input "true"
click at [477, 429] on button "Next" at bounding box center [494, 429] width 137 height 34
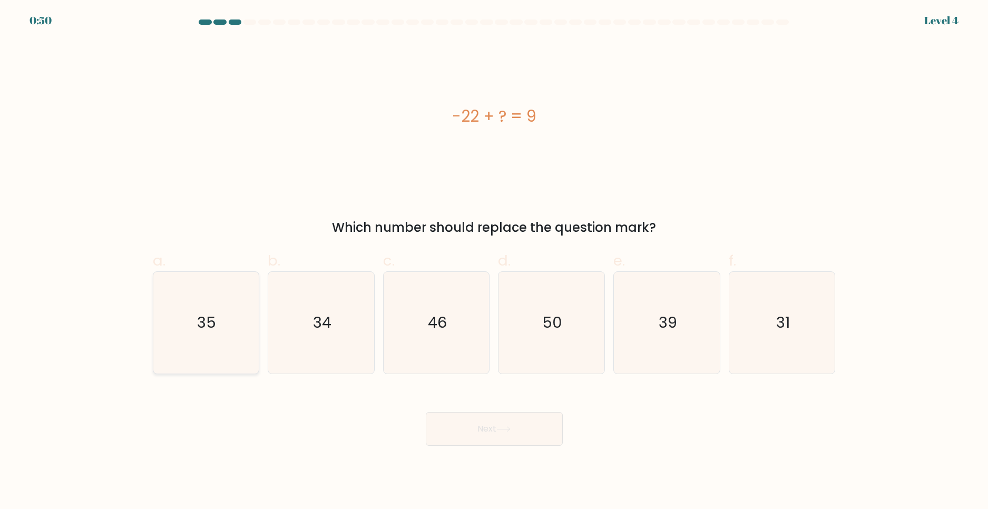
click at [238, 308] on icon "35" at bounding box center [206, 323] width 102 height 102
click at [494, 261] on input "a. 35" at bounding box center [494, 258] width 1 height 7
radio input "true"
click at [479, 425] on button "Next" at bounding box center [494, 429] width 137 height 34
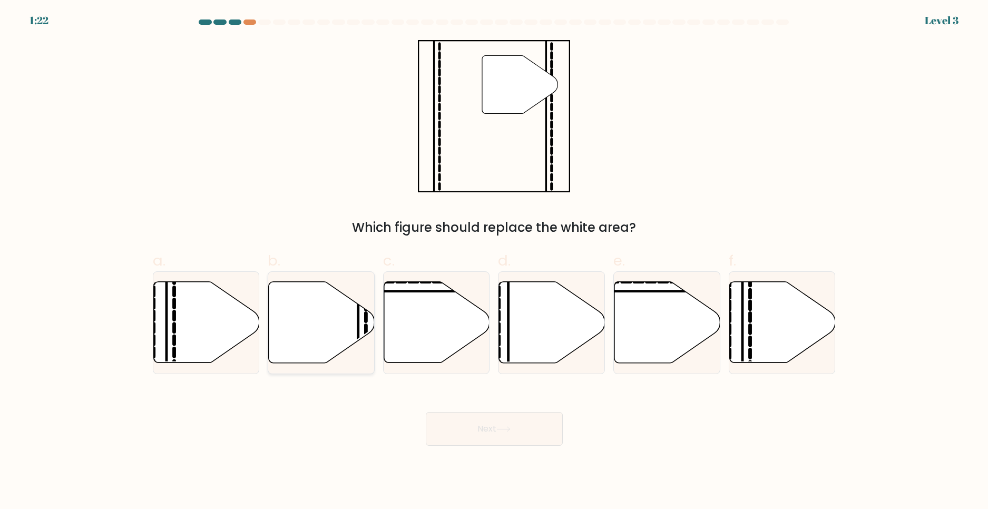
drag, startPoint x: 312, startPoint y: 308, endPoint x: 323, endPoint y: 305, distance: 10.9
click at [314, 307] on icon at bounding box center [322, 322] width 106 height 81
click at [494, 261] on input "b." at bounding box center [494, 258] width 1 height 7
radio input "true"
click at [512, 438] on button "Next" at bounding box center [494, 429] width 137 height 34
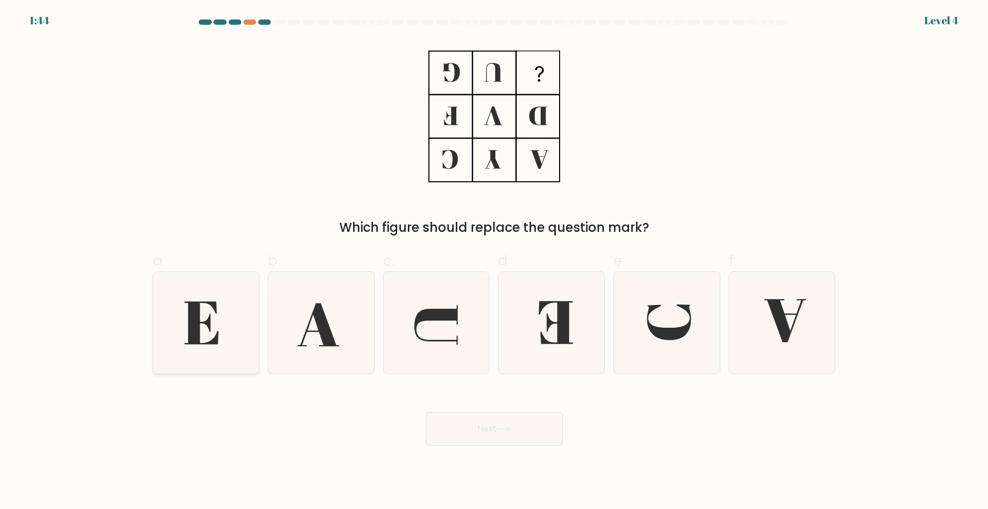
click at [206, 331] on icon at bounding box center [206, 323] width 102 height 102
click at [494, 261] on input "a." at bounding box center [494, 258] width 1 height 7
radio input "true"
click at [468, 436] on button "Next" at bounding box center [494, 429] width 137 height 34
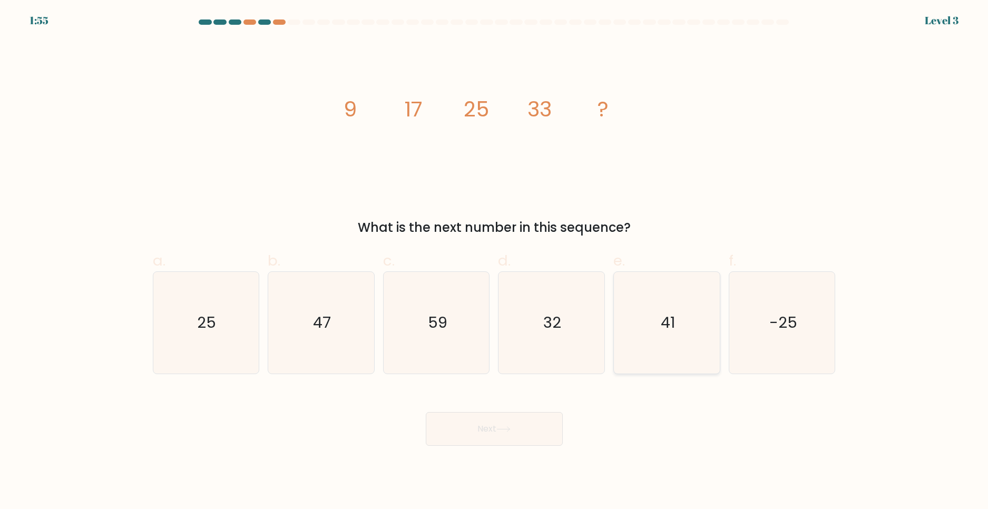
click at [687, 318] on icon "41" at bounding box center [667, 323] width 102 height 102
click at [495, 261] on input "e. 41" at bounding box center [494, 258] width 1 height 7
radio input "true"
click at [549, 429] on button "Next" at bounding box center [494, 429] width 137 height 34
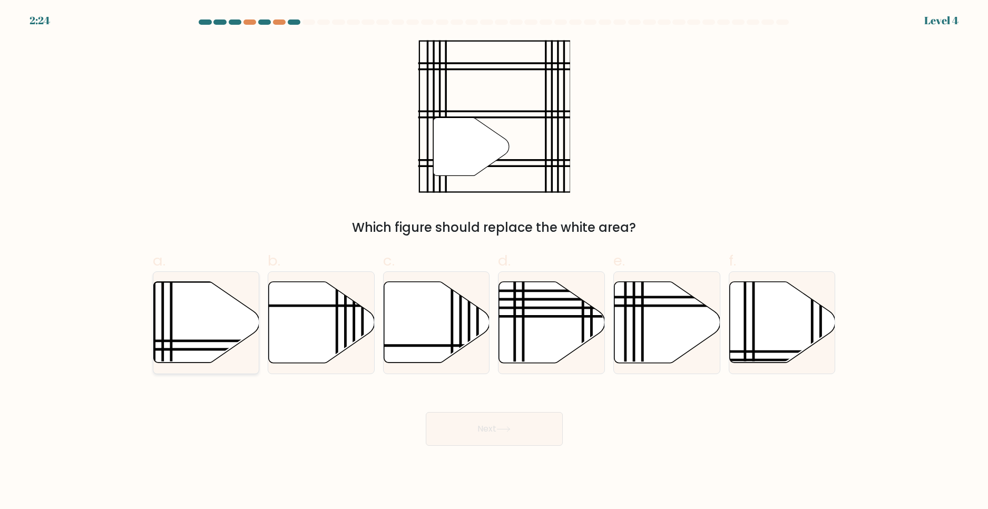
click at [186, 298] on icon at bounding box center [206, 322] width 106 height 81
click at [494, 261] on input "a." at bounding box center [494, 258] width 1 height 7
radio input "true"
click at [440, 438] on button "Next" at bounding box center [494, 429] width 137 height 34
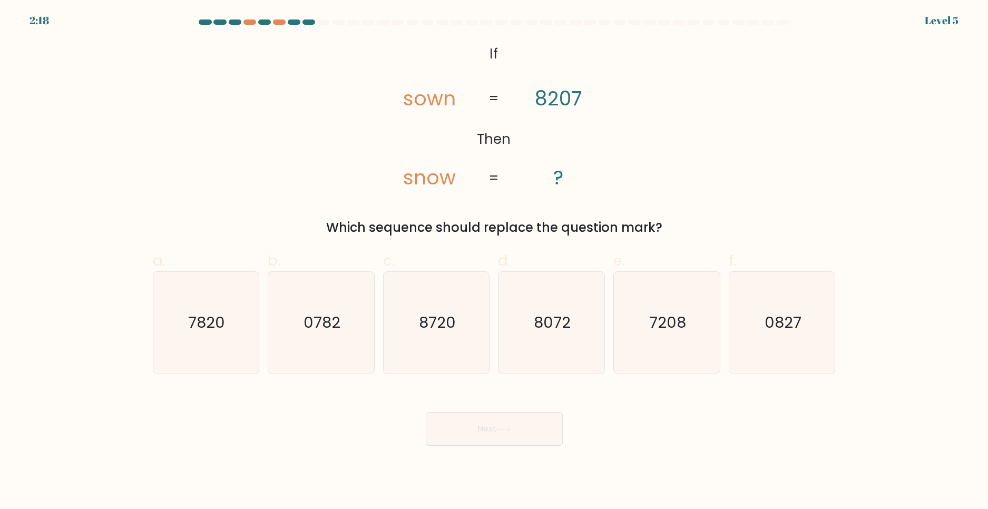
drag, startPoint x: 426, startPoint y: 331, endPoint x: 487, endPoint y: 435, distance: 120.9
click at [430, 331] on text "8720" at bounding box center [437, 322] width 37 height 21
click at [494, 261] on input "c. 8720" at bounding box center [494, 258] width 1 height 7
radio input "true"
click at [491, 442] on button "Next" at bounding box center [494, 429] width 137 height 34
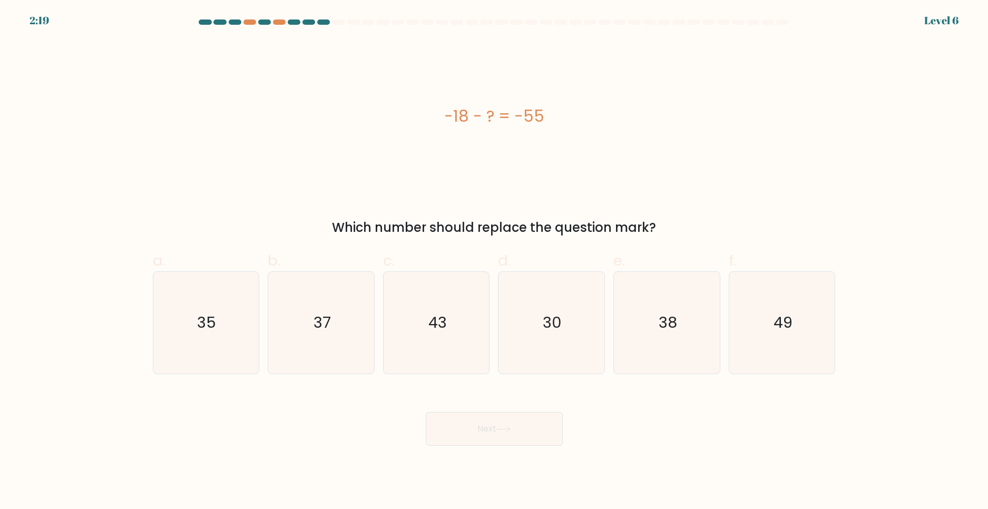
drag, startPoint x: 350, startPoint y: 334, endPoint x: 412, endPoint y: 375, distance: 74.3
click at [348, 334] on icon "37" at bounding box center [321, 323] width 102 height 102
click at [494, 261] on input "b. 37" at bounding box center [494, 258] width 1 height 7
radio input "true"
click at [488, 421] on button "Next" at bounding box center [494, 429] width 137 height 34
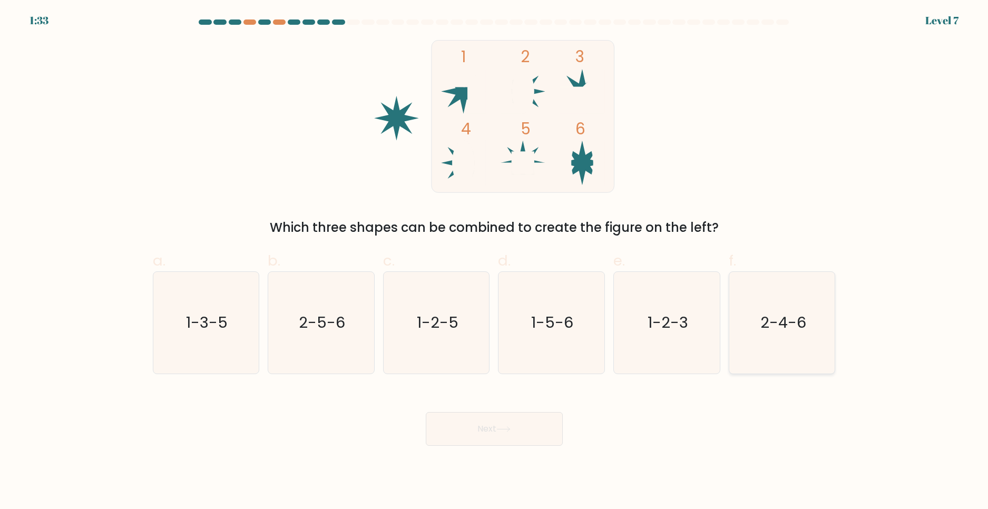
click at [791, 327] on text "2-4-6" at bounding box center [784, 322] width 46 height 21
click at [495, 261] on input "f. 2-4-6" at bounding box center [494, 258] width 1 height 7
radio input "true"
click at [517, 429] on button "Next" at bounding box center [494, 429] width 137 height 34
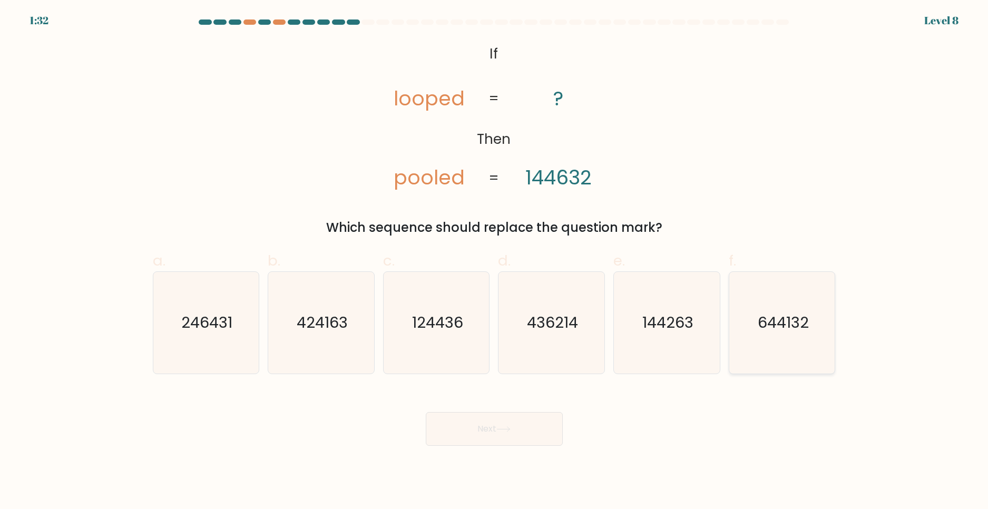
click at [784, 311] on icon "644132" at bounding box center [783, 323] width 102 height 102
click at [495, 261] on input "f. 644132" at bounding box center [494, 258] width 1 height 7
radio input "true"
click at [495, 434] on button "Next" at bounding box center [494, 429] width 137 height 34
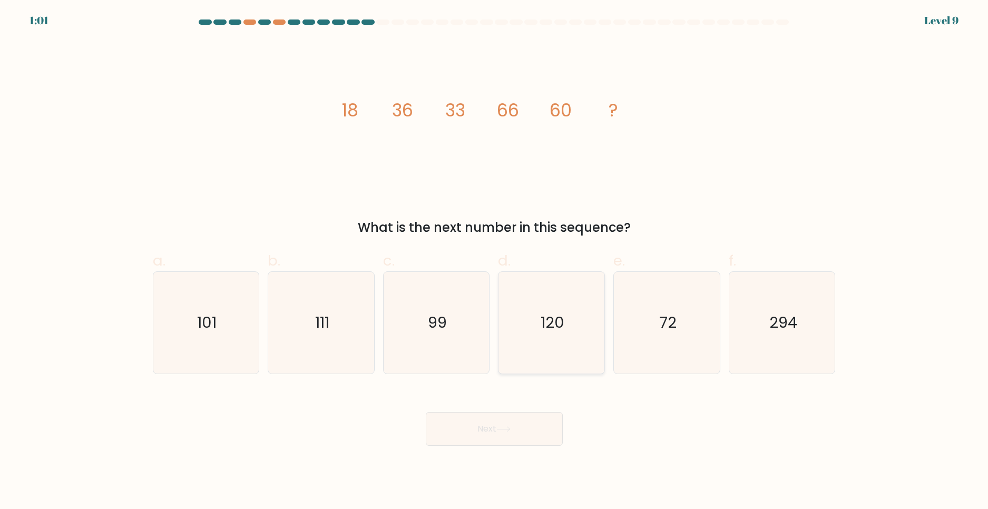
click at [527, 299] on icon "120" at bounding box center [552, 323] width 102 height 102
click at [495, 261] on input "d. 120" at bounding box center [494, 258] width 1 height 7
radio input "true"
click at [546, 429] on button "Next" at bounding box center [494, 429] width 137 height 34
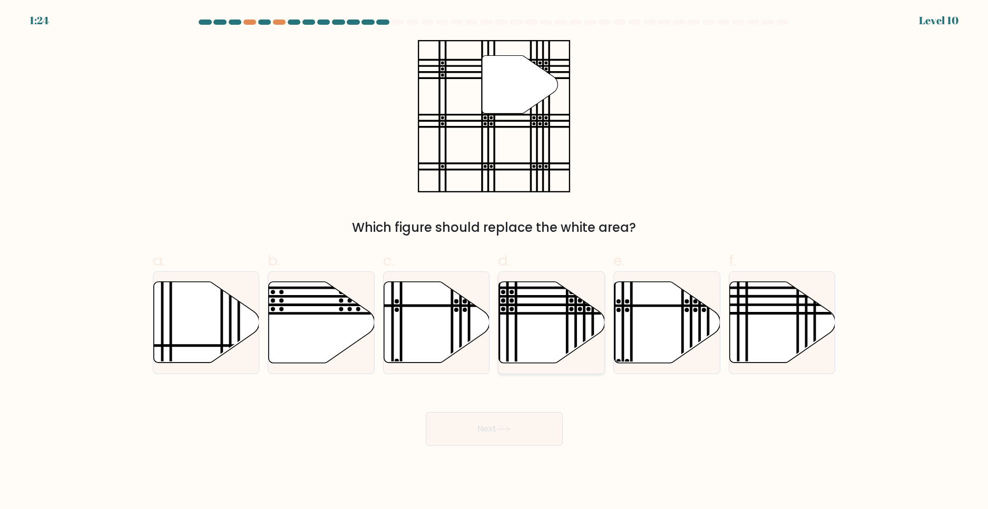
click at [552, 304] on icon at bounding box center [552, 322] width 106 height 81
click at [495, 261] on input "d." at bounding box center [494, 258] width 1 height 7
radio input "true"
click at [503, 426] on button "Next" at bounding box center [494, 429] width 137 height 34
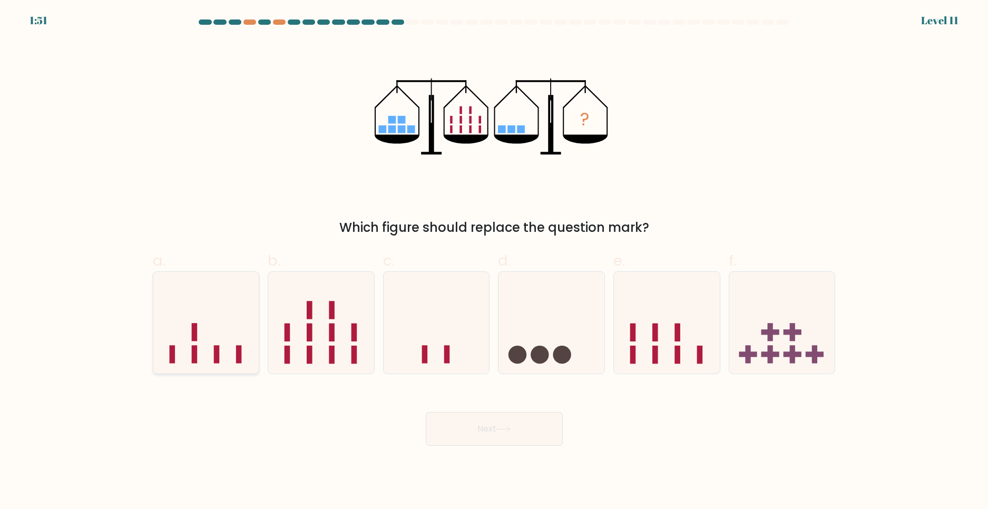
click at [221, 295] on icon at bounding box center [206, 323] width 106 height 88
click at [494, 261] on input "a." at bounding box center [494, 258] width 1 height 7
radio input "true"
drag, startPoint x: 461, startPoint y: 441, endPoint x: 463, endPoint y: 432, distance: 9.3
click at [463, 436] on button "Next" at bounding box center [494, 429] width 137 height 34
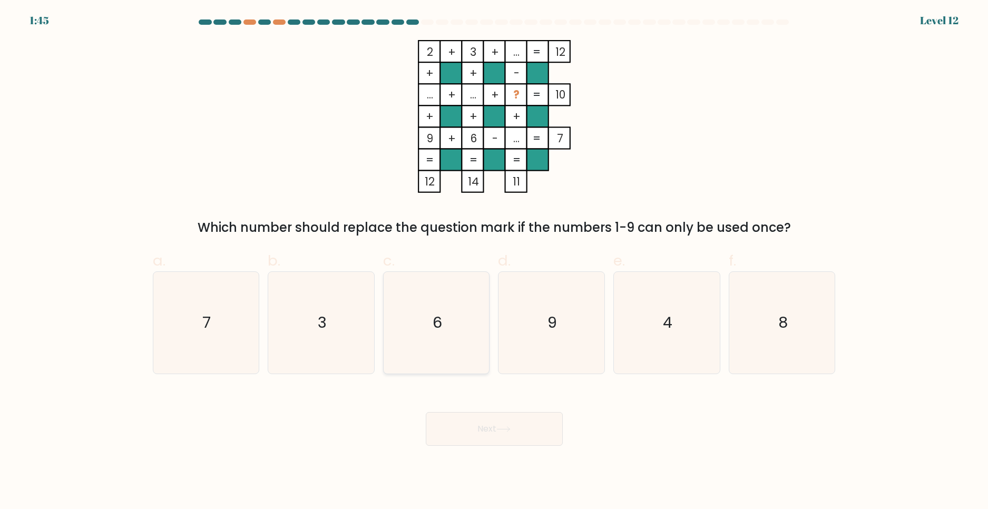
click at [417, 309] on icon "6" at bounding box center [437, 323] width 102 height 102
click at [494, 261] on input "c. 6" at bounding box center [494, 258] width 1 height 7
radio input "true"
click at [502, 428] on icon at bounding box center [504, 429] width 14 height 6
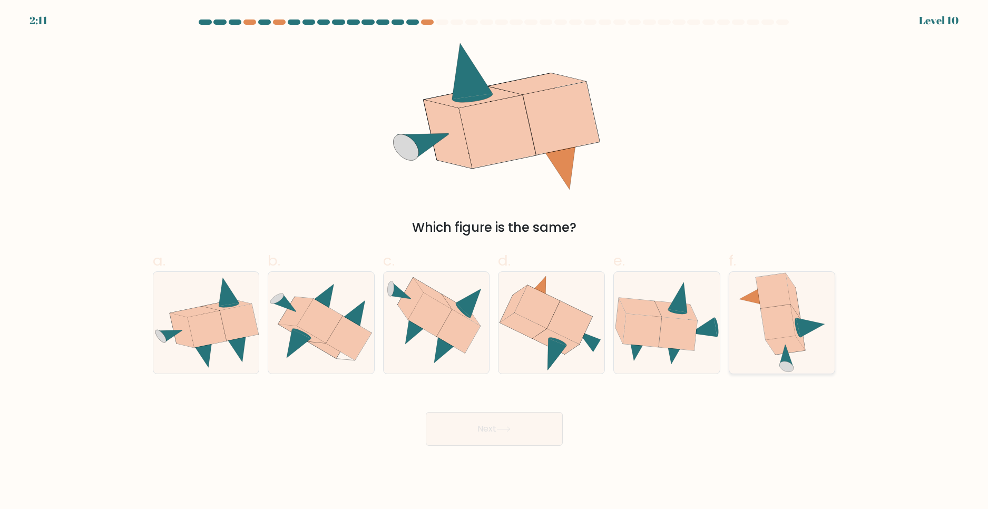
click at [778, 276] on icon at bounding box center [773, 291] width 34 height 35
click at [495, 261] on input "f." at bounding box center [494, 258] width 1 height 7
radio input "true"
click at [446, 438] on button "Next" at bounding box center [494, 429] width 137 height 34
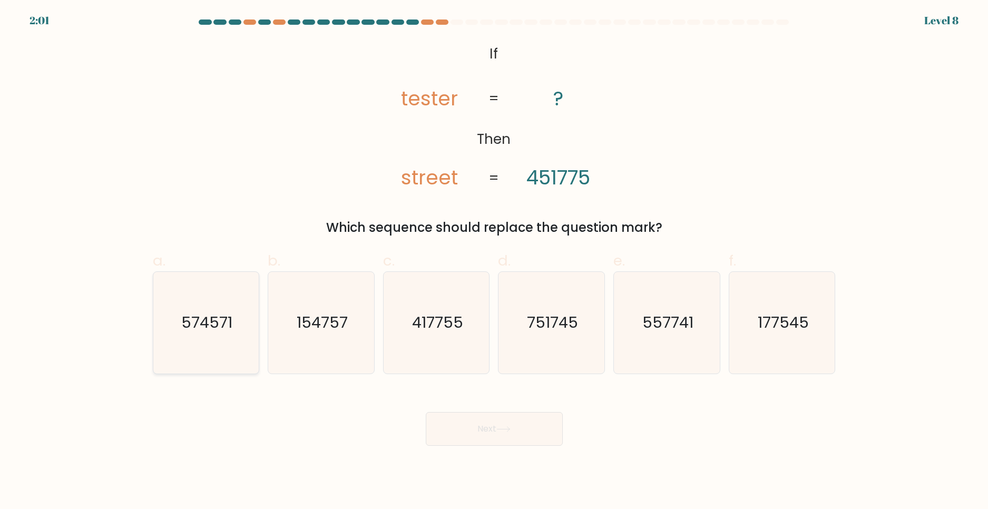
click at [177, 303] on icon "574571" at bounding box center [206, 323] width 102 height 102
click at [494, 261] on input "a. 574571" at bounding box center [494, 258] width 1 height 7
radio input "true"
click at [459, 423] on button "Next" at bounding box center [494, 429] width 137 height 34
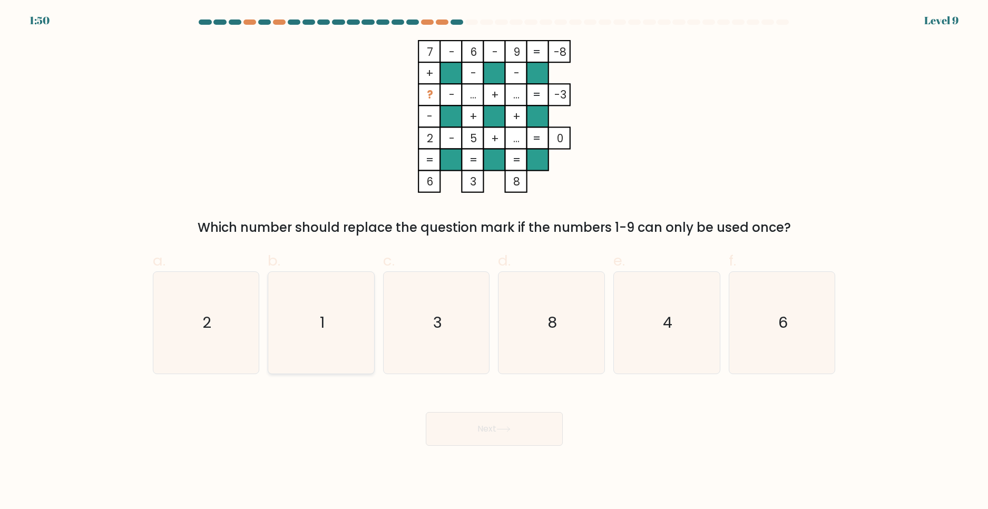
click at [337, 294] on icon "1" at bounding box center [321, 323] width 102 height 102
click at [494, 261] on input "b. 1" at bounding box center [494, 258] width 1 height 7
radio input "true"
click at [481, 430] on button "Next" at bounding box center [494, 429] width 137 height 34
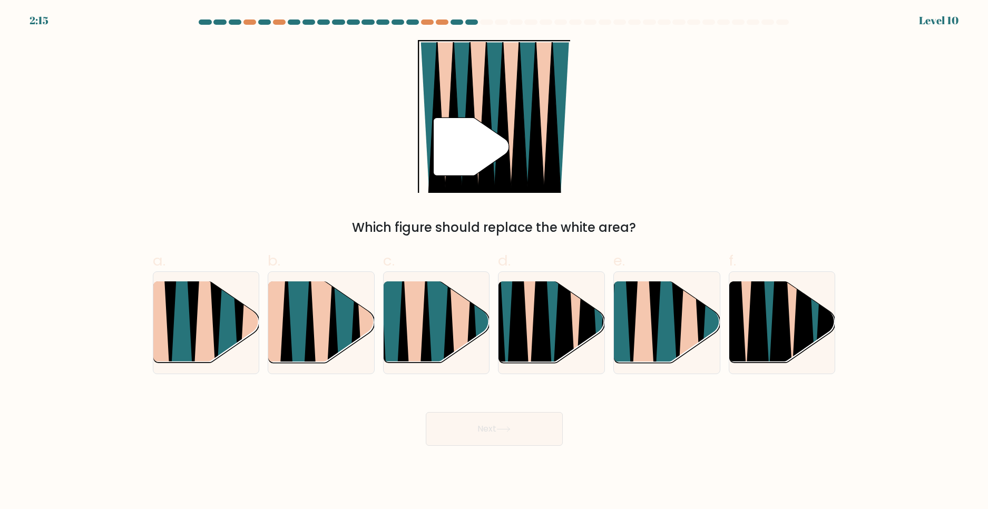
click at [628, 506] on body "2:15 Level 10" at bounding box center [494, 254] width 988 height 509
click at [768, 315] on icon at bounding box center [770, 282] width 23 height 211
click at [495, 261] on input "f." at bounding box center [494, 258] width 1 height 7
radio input "true"
click at [537, 437] on button "Next" at bounding box center [494, 429] width 137 height 34
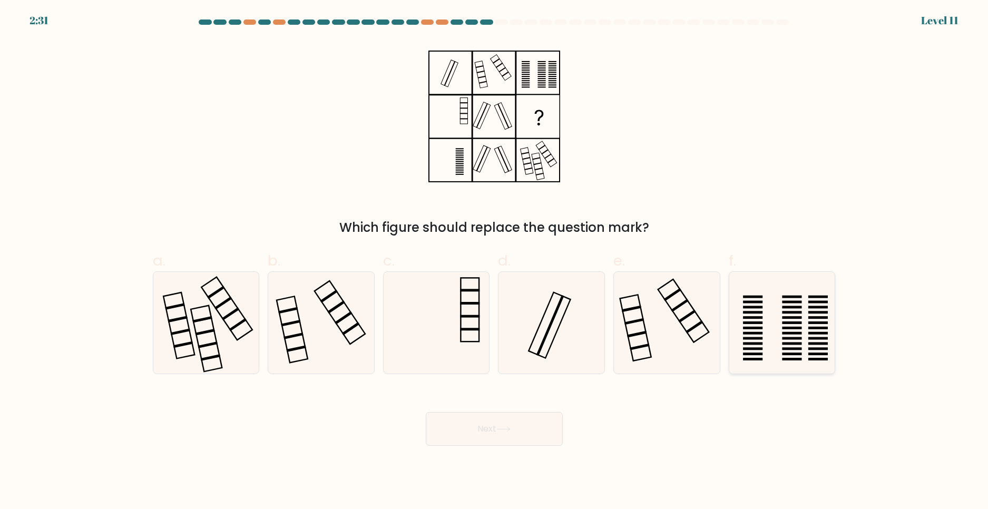
click at [784, 354] on rect at bounding box center [792, 354] width 20 height 3
click at [495, 261] on input "f." at bounding box center [494, 258] width 1 height 7
radio input "true"
click at [471, 438] on button "Next" at bounding box center [494, 429] width 137 height 34
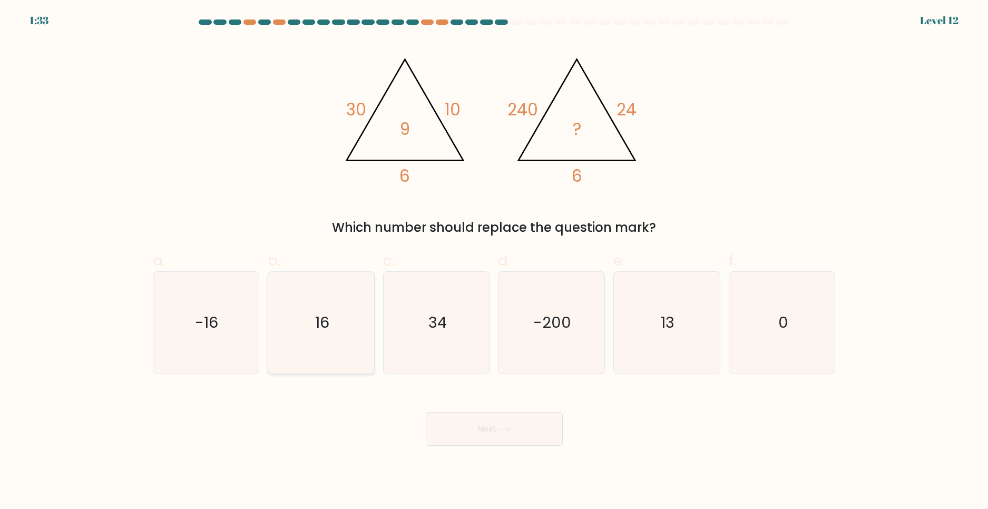
click at [293, 286] on icon "16" at bounding box center [321, 323] width 102 height 102
click at [494, 261] on input "b. 16" at bounding box center [494, 258] width 1 height 7
radio input "true"
click at [459, 428] on button "Next" at bounding box center [494, 429] width 137 height 34
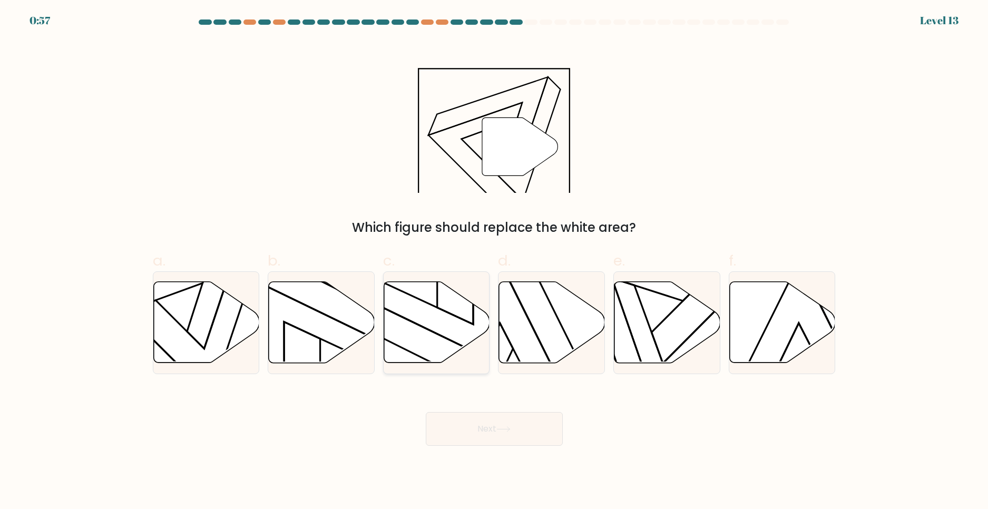
click at [441, 280] on div at bounding box center [436, 322] width 107 height 103
click at [494, 261] on input "c." at bounding box center [494, 258] width 1 height 7
radio input "true"
click at [484, 425] on button "Next" at bounding box center [494, 429] width 137 height 34
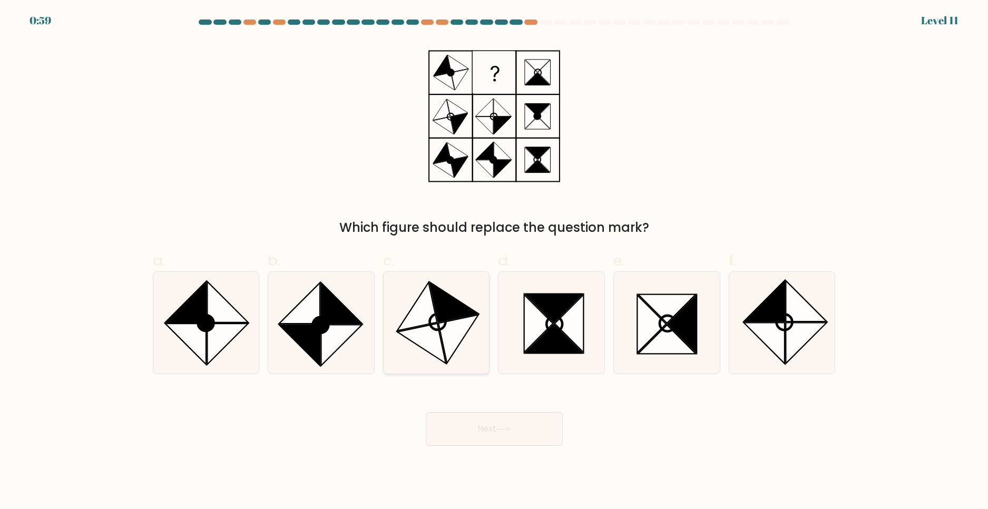
click at [411, 293] on icon at bounding box center [437, 323] width 102 height 102
click at [494, 261] on input "c." at bounding box center [494, 258] width 1 height 7
radio input "true"
drag, startPoint x: 513, startPoint y: 431, endPoint x: 507, endPoint y: 429, distance: 6.0
click at [508, 431] on icon at bounding box center [504, 429] width 14 height 6
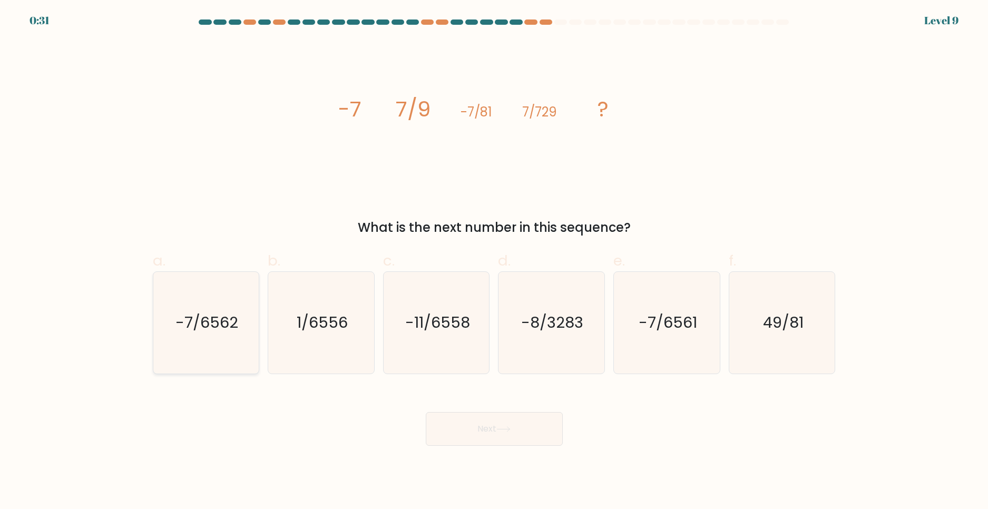
click at [206, 299] on icon "-7/6562" at bounding box center [206, 323] width 102 height 102
click at [494, 261] on input "a. -7/6562" at bounding box center [494, 258] width 1 height 7
radio input "true"
click at [471, 432] on button "Next" at bounding box center [494, 429] width 137 height 34
click at [486, 436] on button "Next" at bounding box center [494, 429] width 137 height 34
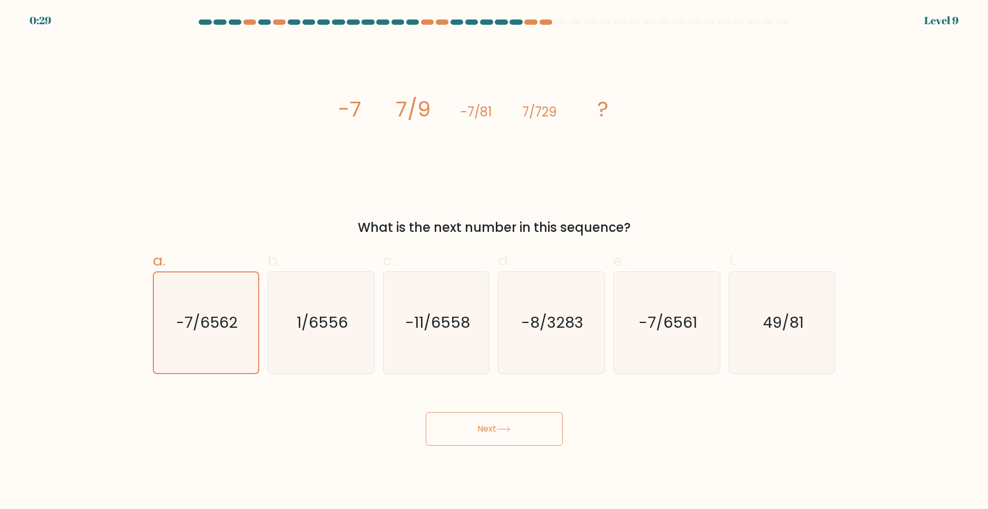
click at [491, 436] on button "Next" at bounding box center [494, 429] width 137 height 34
click at [491, 425] on button "Next" at bounding box center [494, 429] width 137 height 34
click at [207, 337] on icon "-7/6562" at bounding box center [206, 323] width 101 height 101
click at [434, 426] on button "Next" at bounding box center [494, 429] width 137 height 34
click at [457, 433] on button "Next" at bounding box center [494, 429] width 137 height 34
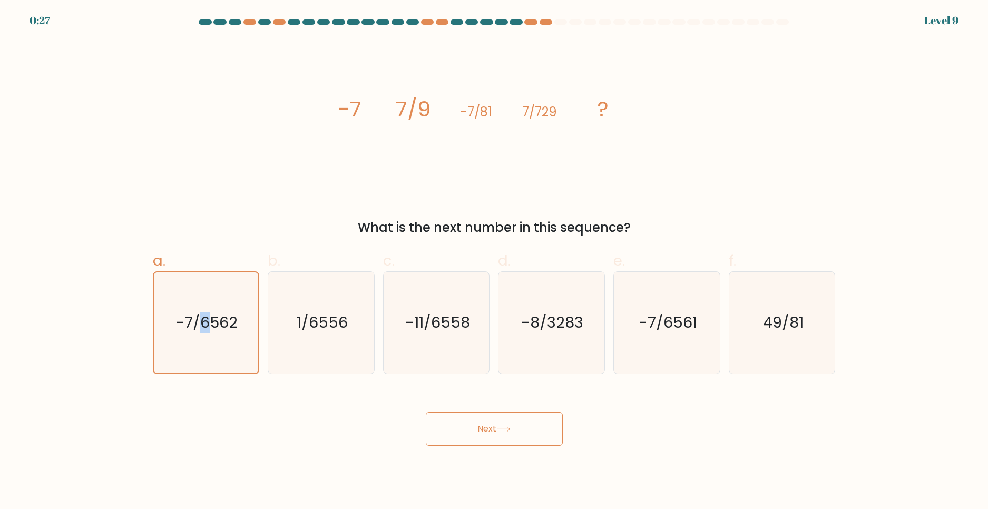
click at [457, 433] on button "Next" at bounding box center [494, 429] width 137 height 34
drag, startPoint x: 455, startPoint y: 433, endPoint x: 242, endPoint y: 414, distance: 213.9
click at [454, 433] on button "Next" at bounding box center [494, 429] width 137 height 34
click at [232, 413] on div "Next" at bounding box center [495, 416] width 696 height 59
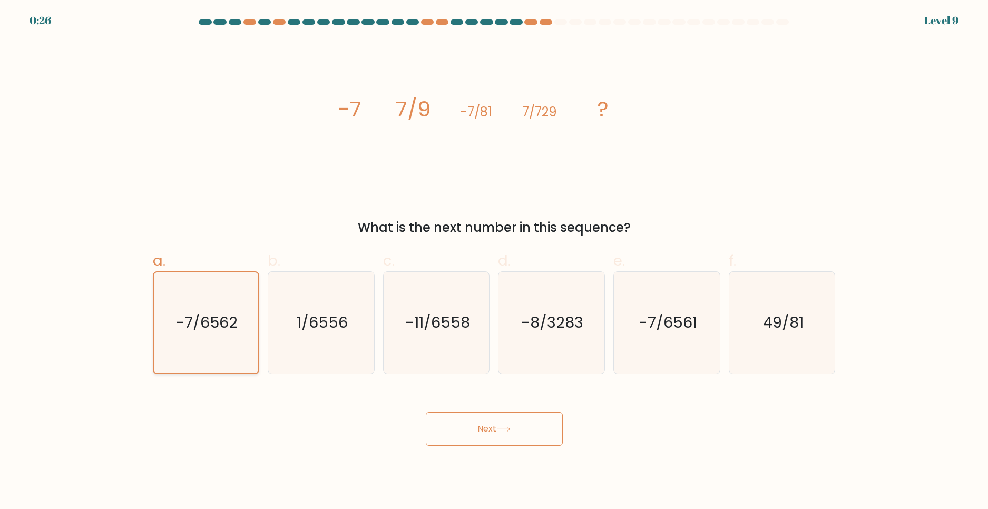
click at [218, 367] on icon "-7/6562" at bounding box center [206, 323] width 101 height 101
click at [494, 261] on input "a. -7/6562" at bounding box center [494, 258] width 1 height 7
click at [475, 436] on button "Next" at bounding box center [494, 429] width 137 height 34
click at [474, 436] on button "Next" at bounding box center [494, 429] width 137 height 34
click at [473, 436] on button "Next" at bounding box center [494, 429] width 137 height 34
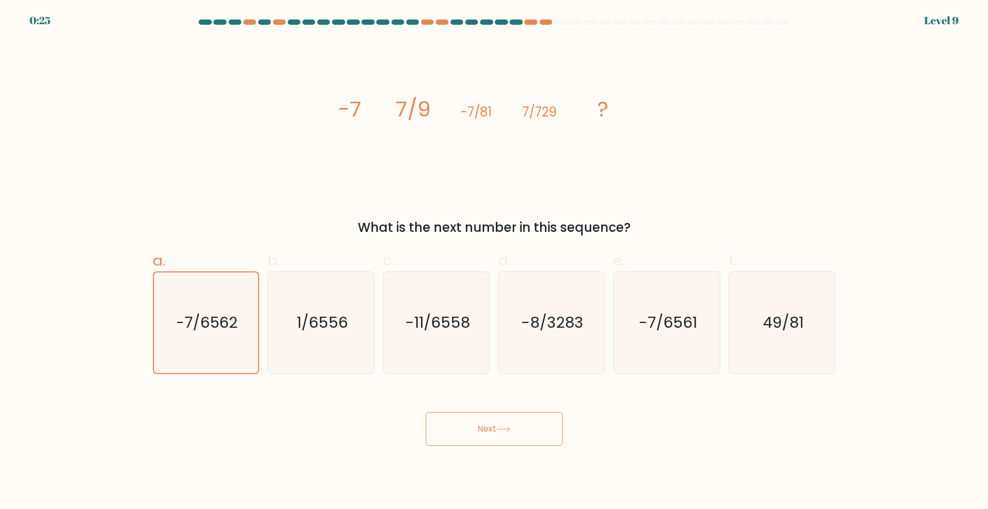
click at [473, 436] on button "Next" at bounding box center [494, 429] width 137 height 34
click at [476, 440] on button "Next" at bounding box center [494, 429] width 137 height 34
click at [470, 451] on body "0:25 Level 9" at bounding box center [494, 254] width 988 height 509
click at [470, 454] on body "0:24 Level 9" at bounding box center [494, 254] width 988 height 509
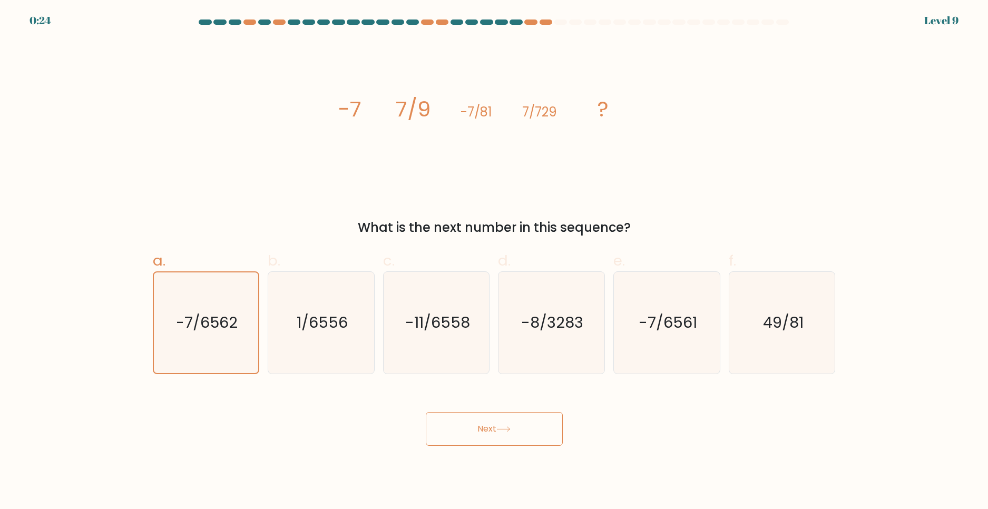
drag, startPoint x: 461, startPoint y: 450, endPoint x: 466, endPoint y: 453, distance: 5.7
click at [461, 451] on body "0:24 Level 9" at bounding box center [494, 254] width 988 height 509
click at [469, 451] on body "0:24 Level 9" at bounding box center [494, 254] width 988 height 509
drag, startPoint x: 469, startPoint y: 445, endPoint x: 461, endPoint y: 439, distance: 9.7
click at [468, 443] on button "Next" at bounding box center [494, 429] width 137 height 34
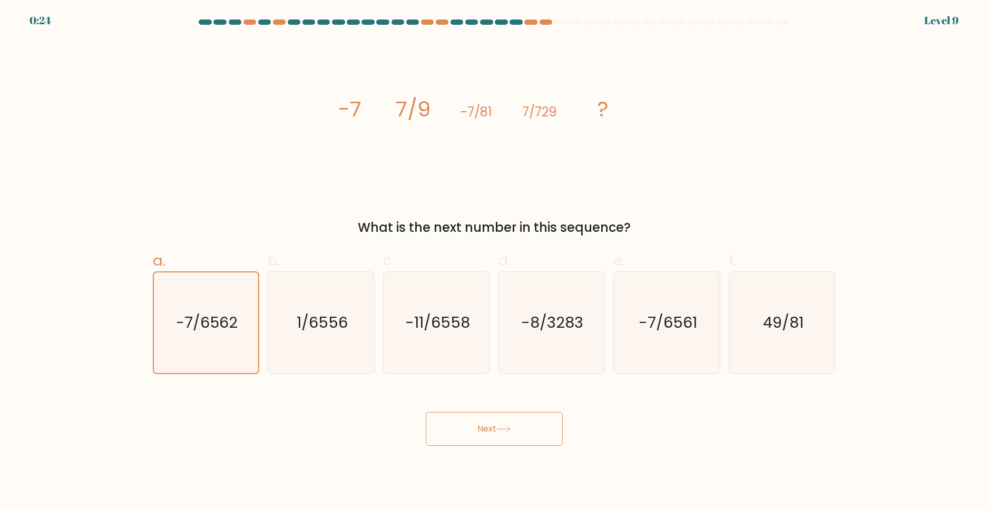
click at [467, 444] on button "Next" at bounding box center [494, 429] width 137 height 34
drag, startPoint x: 463, startPoint y: 435, endPoint x: 490, endPoint y: 455, distance: 33.5
click at [459, 445] on button "Next" at bounding box center [494, 429] width 137 height 34
click at [494, 453] on body "0:24 Level 9" at bounding box center [494, 254] width 988 height 509
click at [491, 433] on button "Next" at bounding box center [494, 429] width 137 height 34
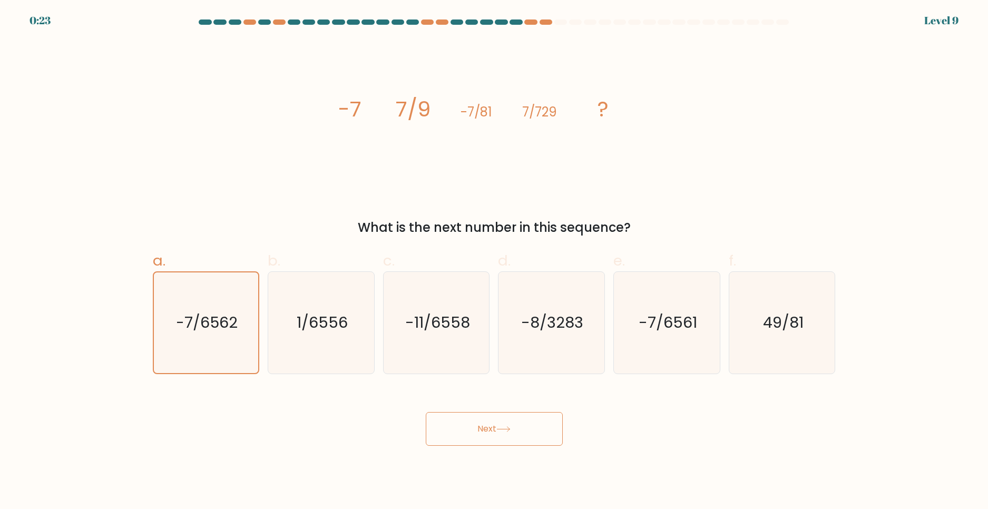
click at [491, 433] on button "Next" at bounding box center [494, 429] width 137 height 34
click at [322, 325] on text "1/6556" at bounding box center [322, 322] width 51 height 21
click at [494, 261] on input "b. 1/6556" at bounding box center [494, 258] width 1 height 7
radio input "true"
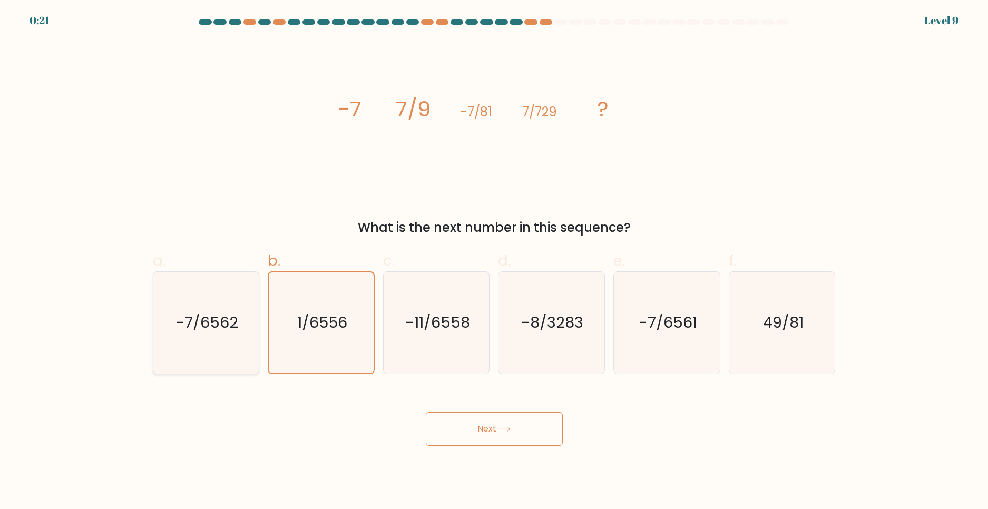
click at [203, 340] on icon "-7/6562" at bounding box center [206, 323] width 102 height 102
click at [494, 261] on input "a. -7/6562" at bounding box center [494, 258] width 1 height 7
radio input "true"
drag, startPoint x: 321, startPoint y: 331, endPoint x: 381, endPoint y: 349, distance: 62.7
click at [323, 333] on text "1/6556" at bounding box center [322, 322] width 51 height 21
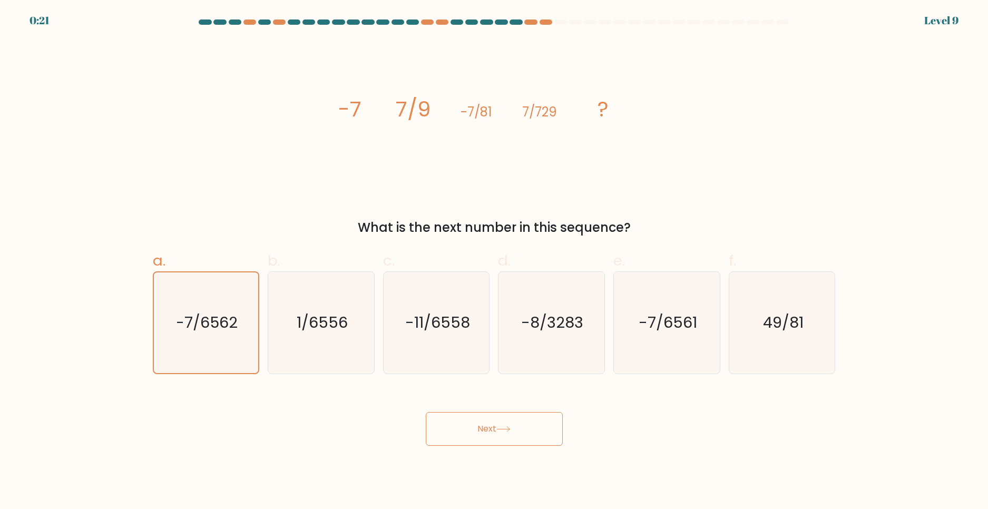
click at [494, 261] on input "b. 1/6556" at bounding box center [494, 258] width 1 height 7
radio input "true"
click at [468, 420] on button "Next" at bounding box center [494, 429] width 137 height 34
click at [469, 421] on button "Next" at bounding box center [494, 429] width 137 height 34
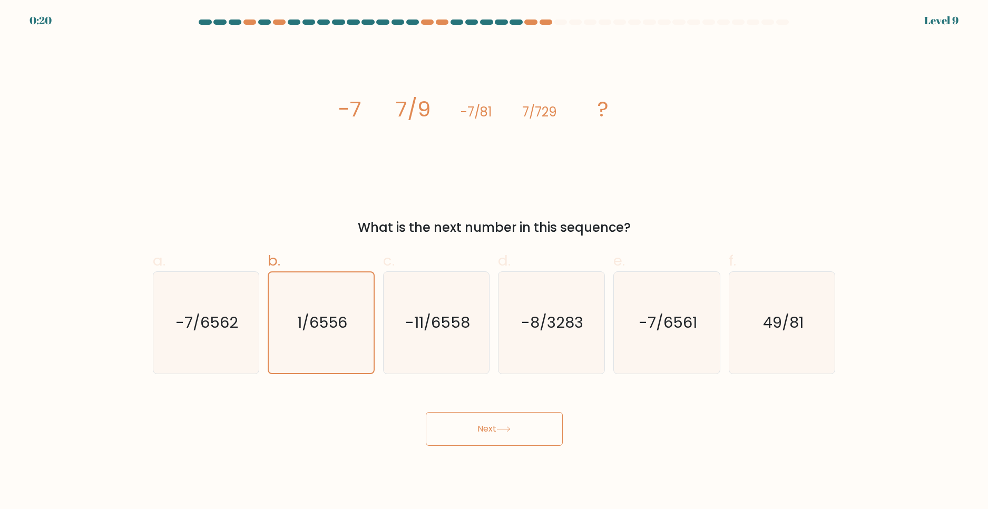
click at [470, 424] on button "Next" at bounding box center [494, 429] width 137 height 34
drag, startPoint x: 470, startPoint y: 424, endPoint x: 374, endPoint y: 410, distance: 96.5
click at [451, 429] on button "Next" at bounding box center [494, 429] width 137 height 34
click at [192, 328] on text "-7/6562" at bounding box center [207, 322] width 63 height 21
click at [494, 261] on input "a. -7/6562" at bounding box center [494, 258] width 1 height 7
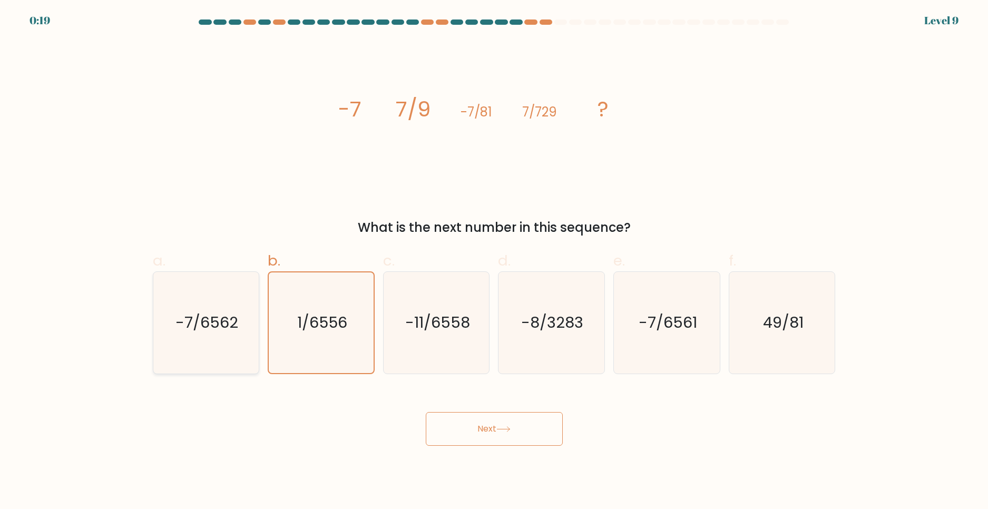
radio input "true"
click at [590, 474] on body "0:19 Level 9" at bounding box center [494, 254] width 988 height 509
click at [522, 418] on button "Next" at bounding box center [494, 429] width 137 height 34
click at [521, 419] on button "Next" at bounding box center [494, 429] width 137 height 34
click at [520, 422] on button "Next" at bounding box center [494, 429] width 137 height 34
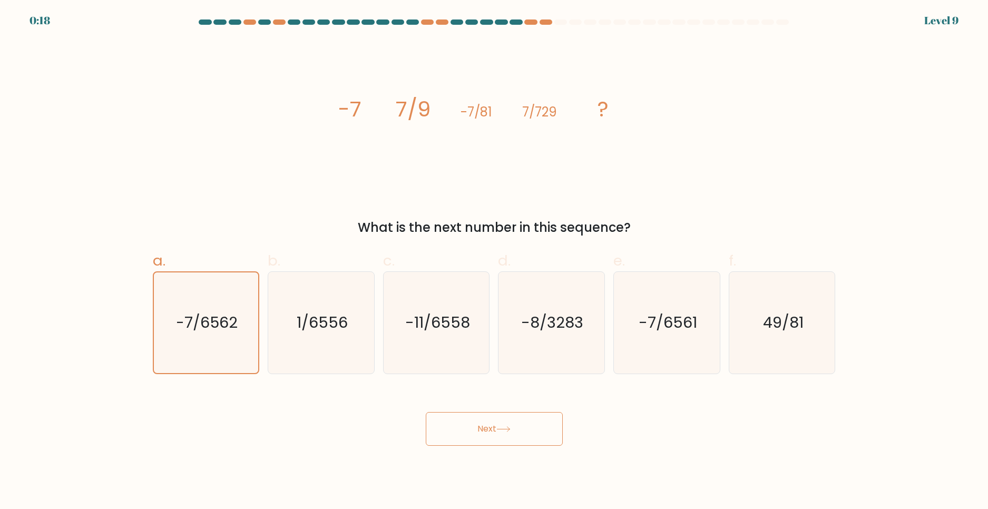
drag, startPoint x: 519, startPoint y: 422, endPoint x: 511, endPoint y: 433, distance: 13.9
click at [518, 424] on button "Next" at bounding box center [494, 429] width 137 height 34
click at [511, 433] on button "Next" at bounding box center [494, 429] width 137 height 34
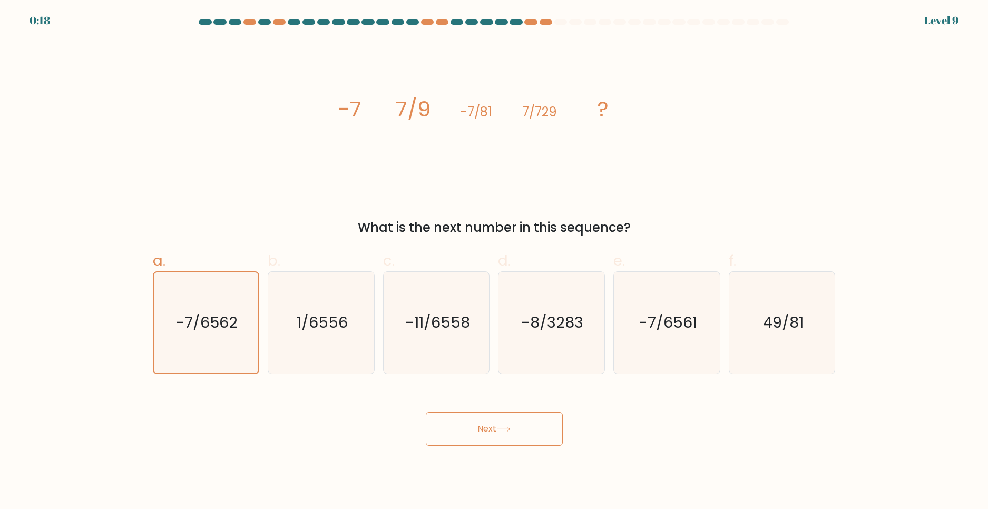
drag, startPoint x: 511, startPoint y: 433, endPoint x: 468, endPoint y: 441, distance: 43.9
click at [493, 439] on button "Next" at bounding box center [494, 429] width 137 height 34
click at [468, 441] on button "Next" at bounding box center [494, 429] width 137 height 34
click at [465, 423] on button "Next" at bounding box center [494, 429] width 137 height 34
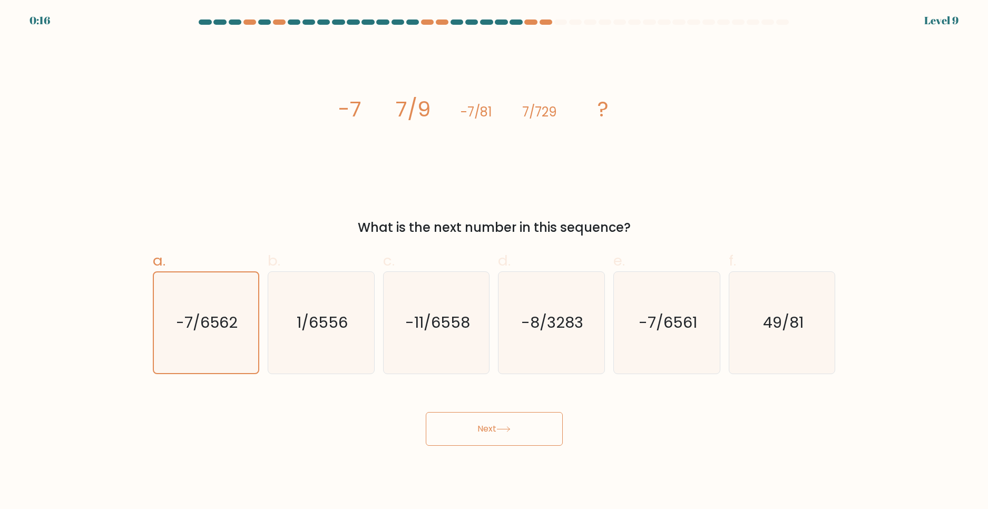
click at [465, 423] on button "Next" at bounding box center [494, 429] width 137 height 34
click at [465, 424] on button "Next" at bounding box center [494, 429] width 137 height 34
drag, startPoint x: 465, startPoint y: 425, endPoint x: 469, endPoint y: 432, distance: 7.8
click at [467, 428] on button "Next" at bounding box center [494, 429] width 137 height 34
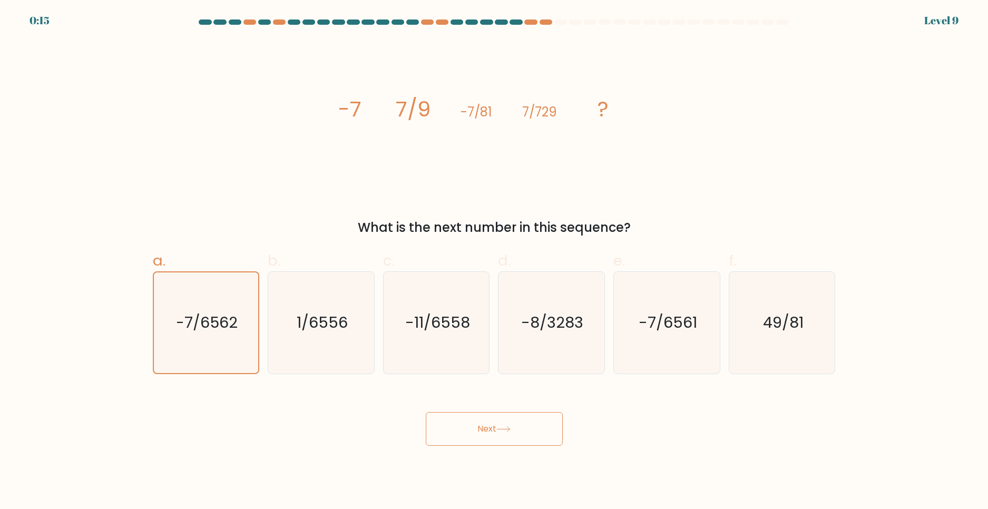
drag, startPoint x: 469, startPoint y: 432, endPoint x: 473, endPoint y: 442, distance: 10.4
click at [469, 434] on button "Next" at bounding box center [494, 429] width 137 height 34
drag, startPoint x: 473, startPoint y: 442, endPoint x: 483, endPoint y: 467, distance: 26.7
click at [475, 447] on body "0:15 Level 9" at bounding box center [494, 254] width 988 height 509
drag, startPoint x: 483, startPoint y: 467, endPoint x: 482, endPoint y: 473, distance: 6.4
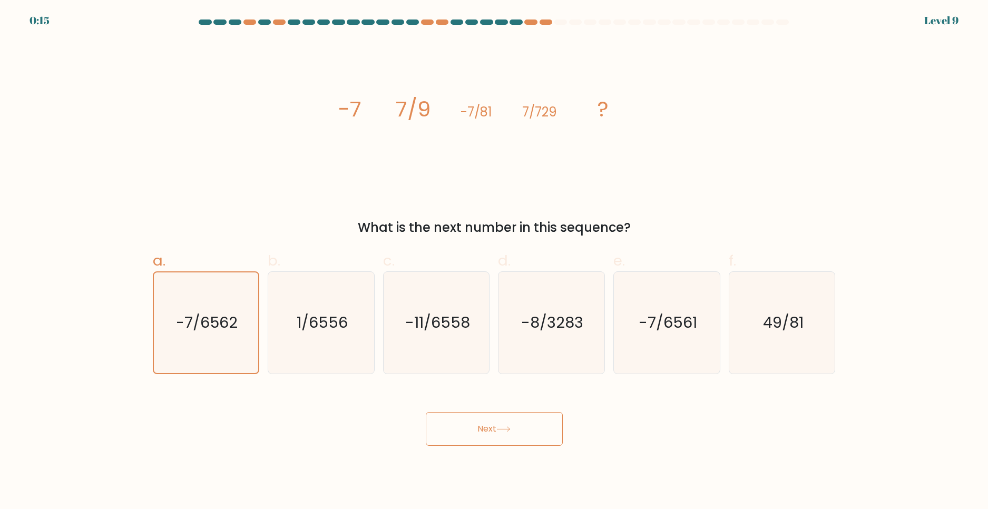
click at [483, 467] on body "0:15 Level 9" at bounding box center [494, 254] width 988 height 509
click at [474, 426] on button "Next" at bounding box center [494, 429] width 137 height 34
click at [476, 429] on button "Next" at bounding box center [494, 429] width 137 height 34
click at [478, 430] on button "Next" at bounding box center [494, 429] width 137 height 34
drag, startPoint x: 478, startPoint y: 430, endPoint x: 457, endPoint y: 433, distance: 20.8
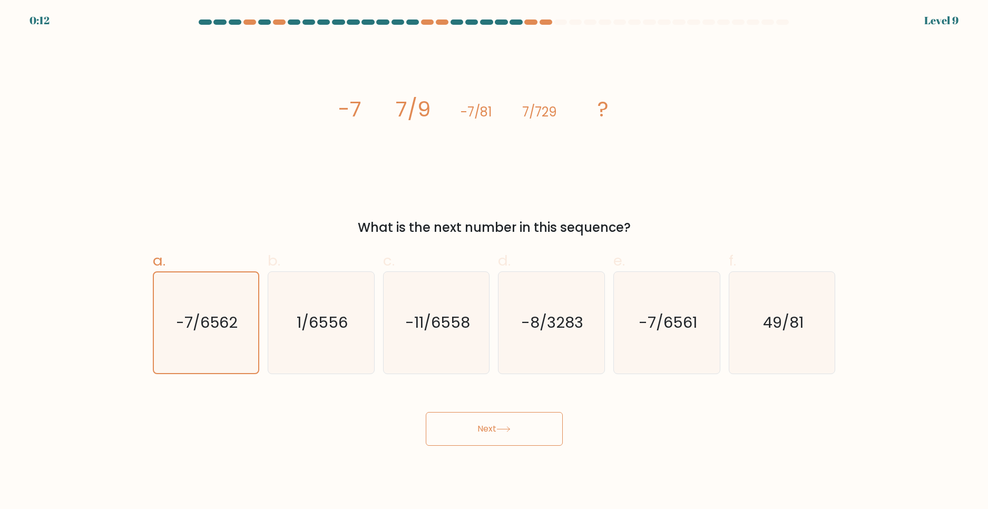
click at [457, 433] on button "Next" at bounding box center [494, 429] width 137 height 34
drag, startPoint x: 457, startPoint y: 433, endPoint x: 422, endPoint y: 441, distance: 36.2
click at [458, 434] on button "Next" at bounding box center [494, 429] width 137 height 34
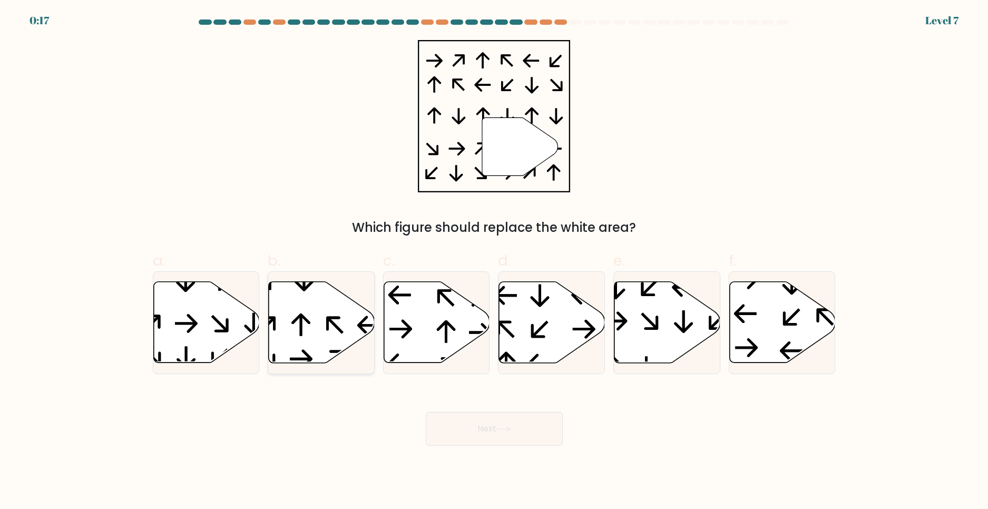
click at [291, 323] on icon at bounding box center [322, 322] width 106 height 81
click at [494, 261] on input "b." at bounding box center [494, 258] width 1 height 7
radio input "true"
click at [488, 426] on button "Next" at bounding box center [494, 429] width 137 height 34
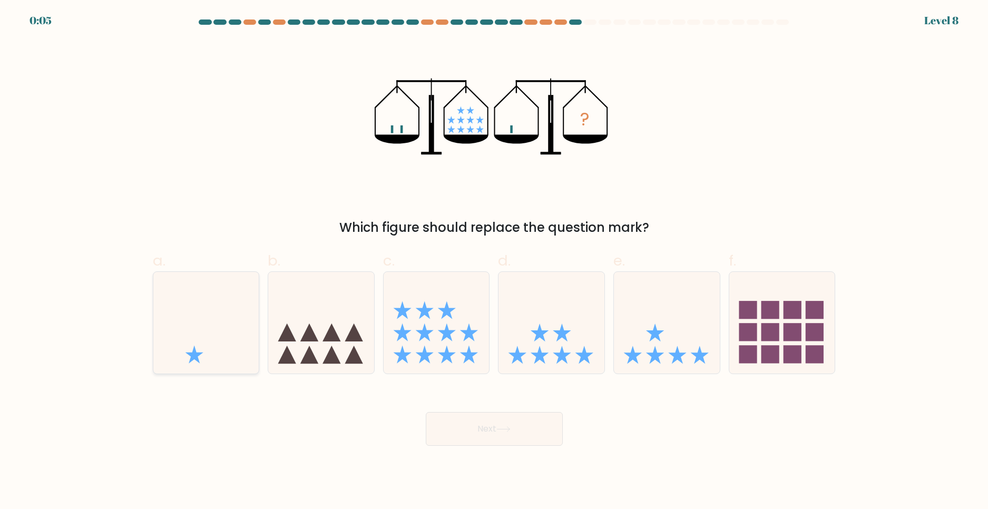
click at [240, 353] on icon at bounding box center [206, 323] width 106 height 88
click at [494, 261] on input "a." at bounding box center [494, 258] width 1 height 7
radio input "true"
click at [489, 425] on button "Next" at bounding box center [494, 429] width 137 height 34
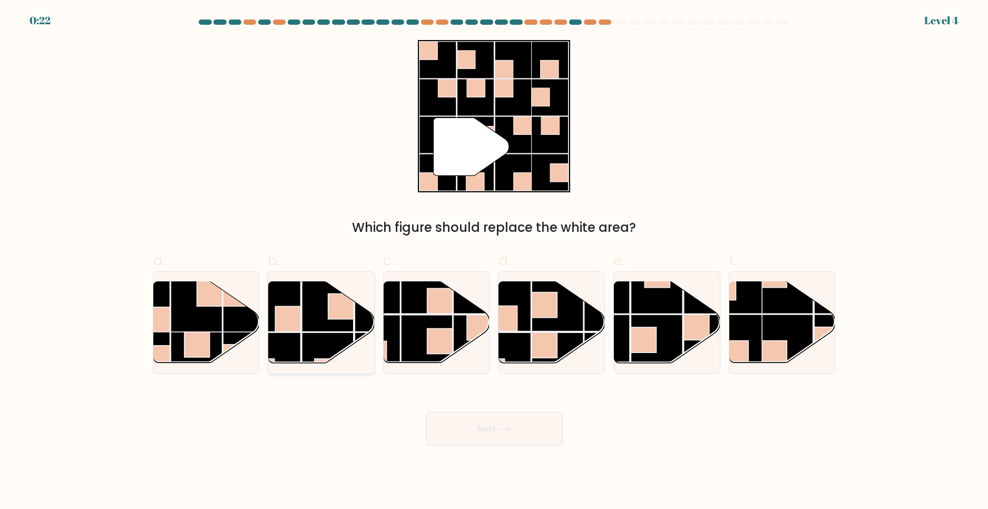
drag, startPoint x: 297, startPoint y: 291, endPoint x: 458, endPoint y: 435, distance: 215.7
click at [299, 291] on rect at bounding box center [275, 306] width 52 height 52
click at [494, 261] on input "b." at bounding box center [494, 258] width 1 height 7
radio input "true"
click at [472, 435] on button "Next" at bounding box center [494, 429] width 137 height 34
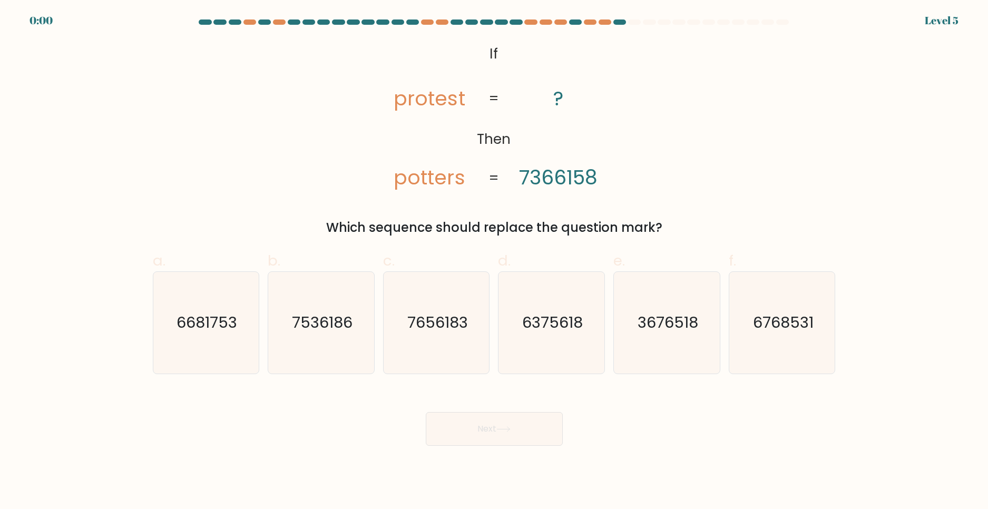
drag, startPoint x: 319, startPoint y: 311, endPoint x: 464, endPoint y: 481, distance: 224.0
click at [328, 311] on icon "7536186" at bounding box center [321, 323] width 102 height 102
click at [509, 441] on div "Next" at bounding box center [495, 416] width 696 height 59
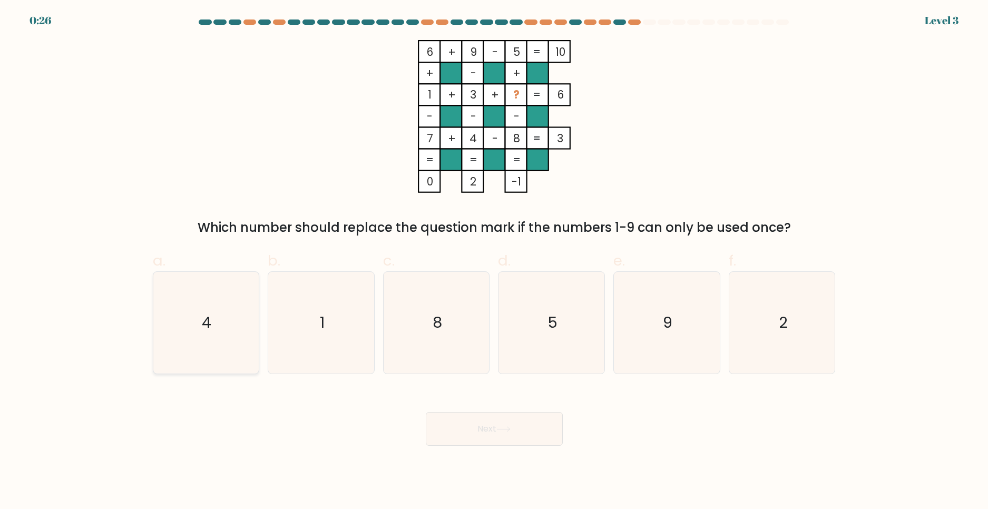
click at [239, 329] on icon "4" at bounding box center [206, 323] width 102 height 102
click at [494, 261] on input "a. 4" at bounding box center [494, 258] width 1 height 7
radio input "true"
drag, startPoint x: 790, startPoint y: 313, endPoint x: 761, endPoint y: 318, distance: 29.5
click at [779, 313] on icon "2" at bounding box center [783, 323] width 102 height 102
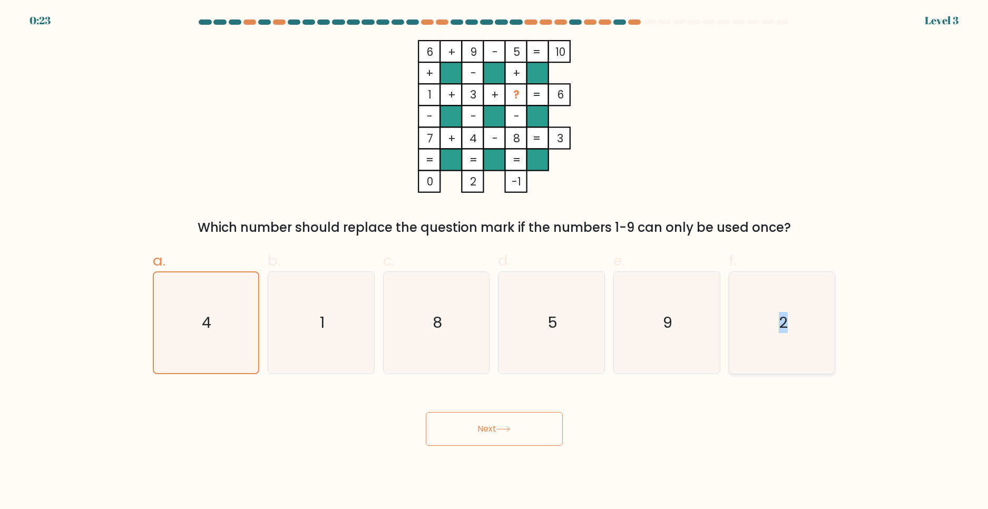
click at [767, 330] on icon "2" at bounding box center [783, 323] width 102 height 102
click at [495, 261] on input "f. 2" at bounding box center [494, 258] width 1 height 7
radio input "true"
click at [535, 442] on button "Next" at bounding box center [494, 429] width 137 height 34
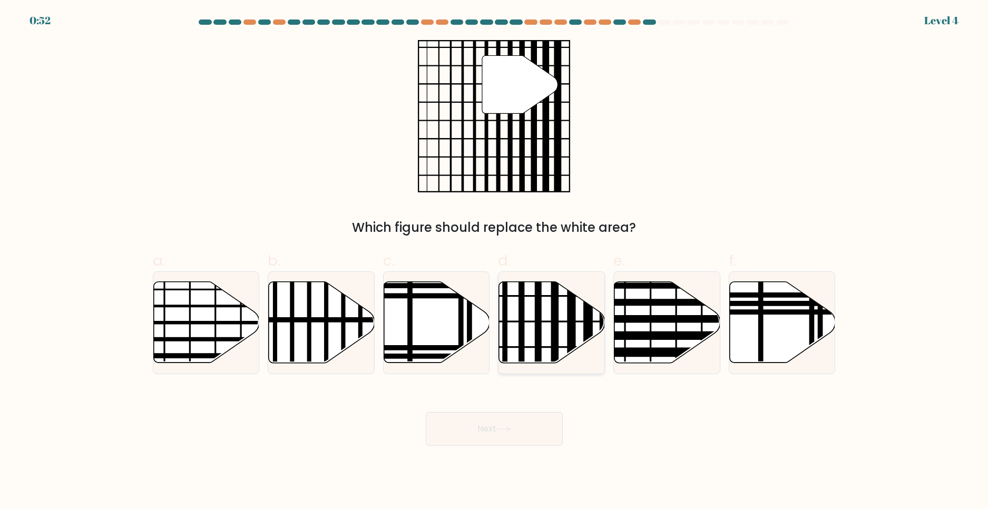
click at [572, 317] on line at bounding box center [572, 367] width 0 height 214
click at [495, 261] on input "d." at bounding box center [494, 258] width 1 height 7
radio input "true"
click at [520, 421] on button "Next" at bounding box center [494, 429] width 137 height 34
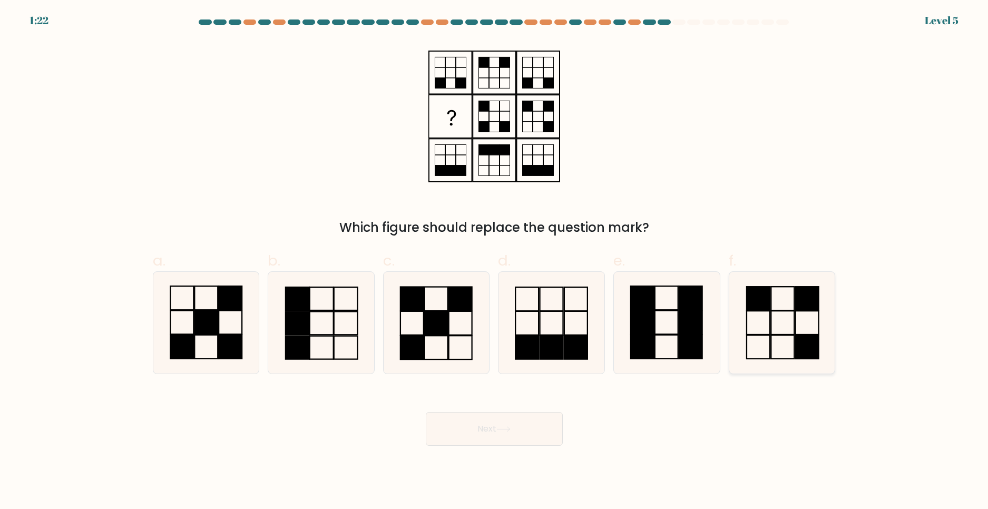
click at [768, 294] on rect at bounding box center [758, 299] width 23 height 24
click at [495, 261] on input "f." at bounding box center [494, 258] width 1 height 7
radio input "true"
click at [425, 313] on rect at bounding box center [435, 324] width 23 height 24
click at [494, 261] on input "c." at bounding box center [494, 258] width 1 height 7
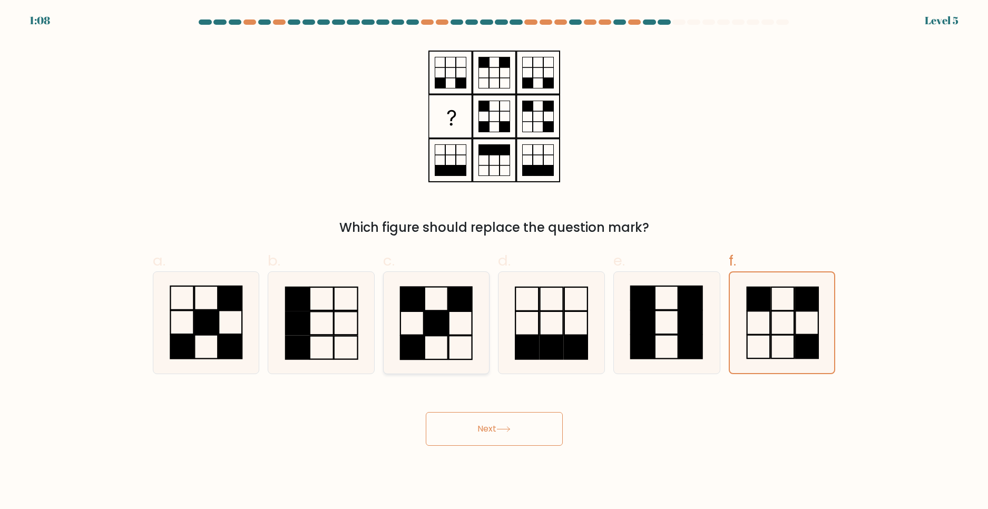
radio input "true"
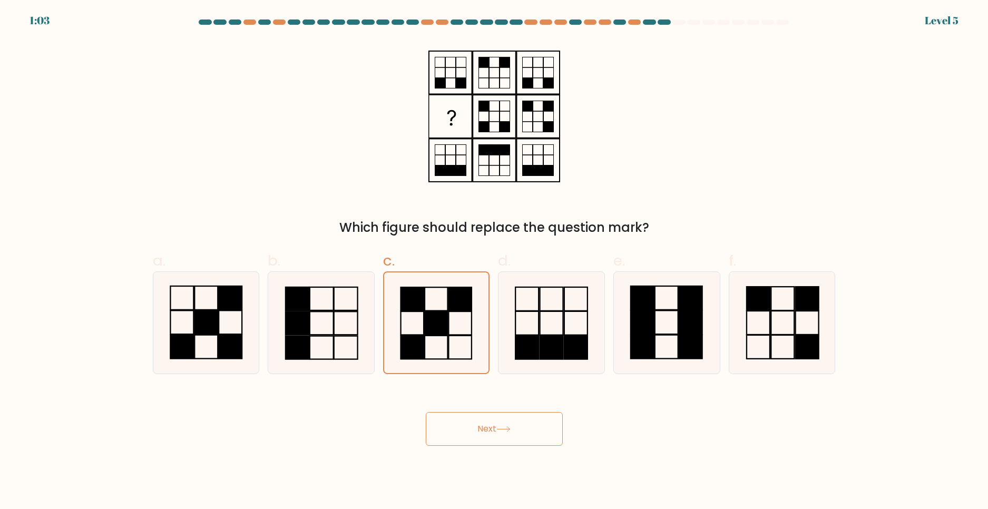
click at [505, 422] on button "Next" at bounding box center [494, 429] width 137 height 34
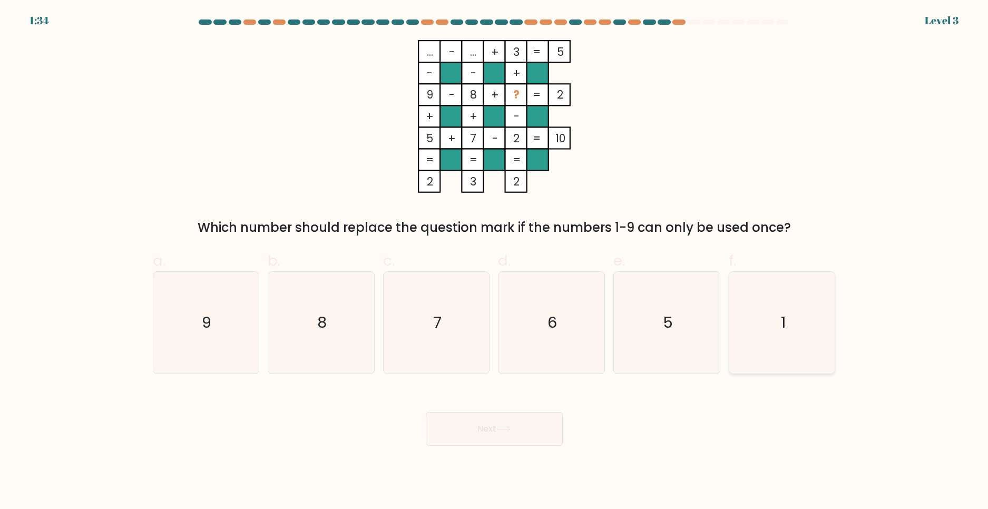
click at [797, 315] on icon "1" at bounding box center [783, 323] width 102 height 102
click at [495, 261] on input "f. 1" at bounding box center [494, 258] width 1 height 7
radio input "true"
click at [535, 430] on button "Next" at bounding box center [494, 429] width 137 height 34
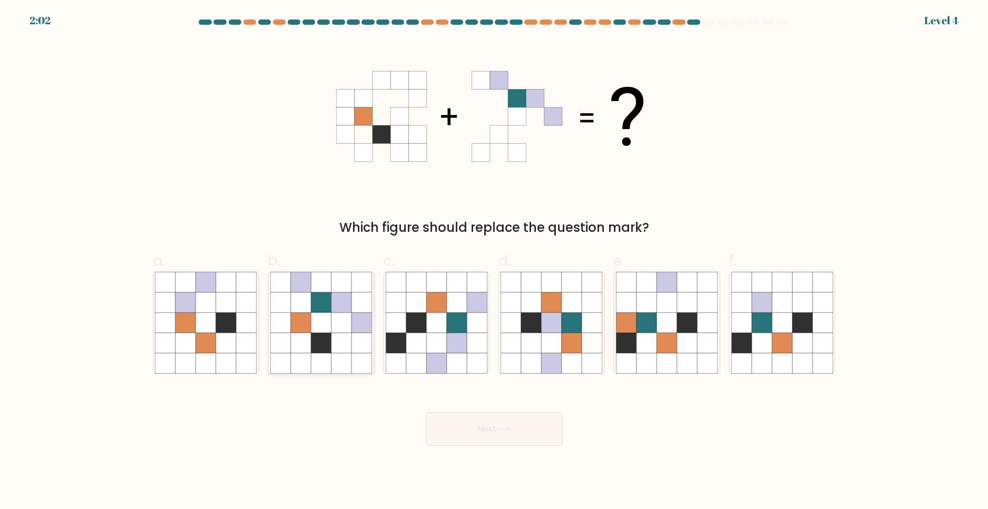
click at [338, 307] on icon at bounding box center [342, 303] width 20 height 20
click at [494, 261] on input "b." at bounding box center [494, 258] width 1 height 7
radio input "true"
click at [501, 430] on icon at bounding box center [503, 429] width 13 height 5
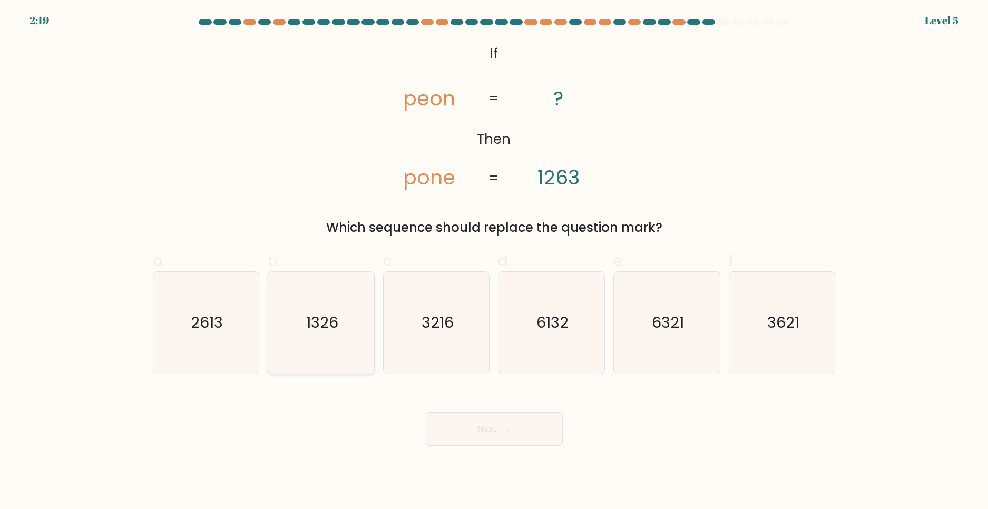
click at [318, 325] on text "1326" at bounding box center [322, 322] width 32 height 21
click at [494, 261] on input "b. 1326" at bounding box center [494, 258] width 1 height 7
radio input "true"
click at [464, 432] on button "Next" at bounding box center [494, 429] width 137 height 34
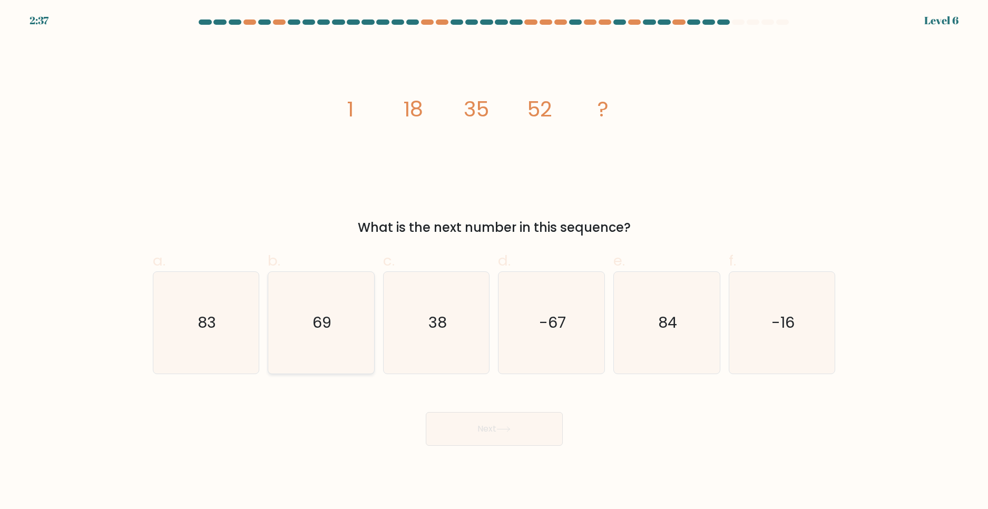
click at [329, 289] on icon "69" at bounding box center [321, 323] width 102 height 102
click at [494, 261] on input "b. 69" at bounding box center [494, 258] width 1 height 7
radio input "true"
click at [486, 432] on button "Next" at bounding box center [494, 429] width 137 height 34
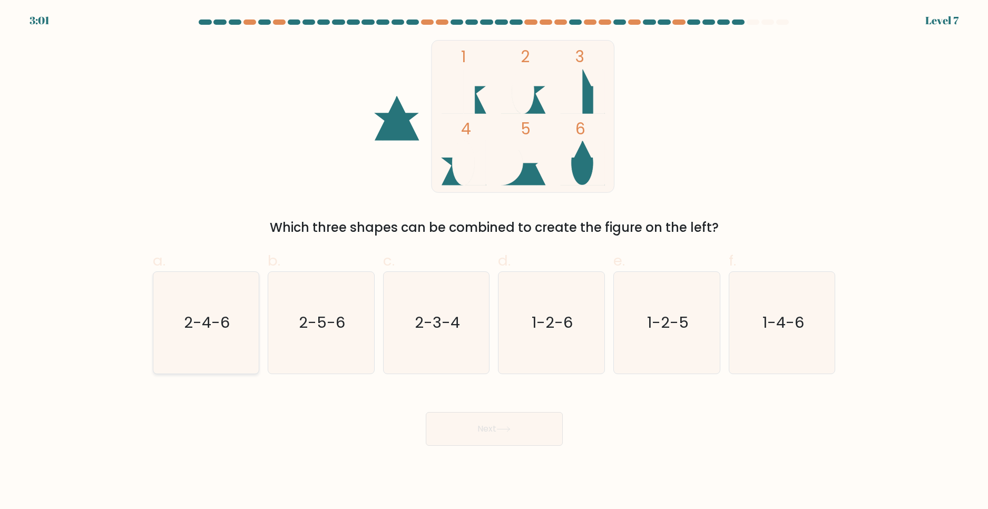
click at [225, 311] on icon "2-4-6" at bounding box center [206, 323] width 102 height 102
click at [494, 261] on input "a. 2-4-6" at bounding box center [494, 258] width 1 height 7
radio input "true"
click at [457, 425] on button "Next" at bounding box center [494, 429] width 137 height 34
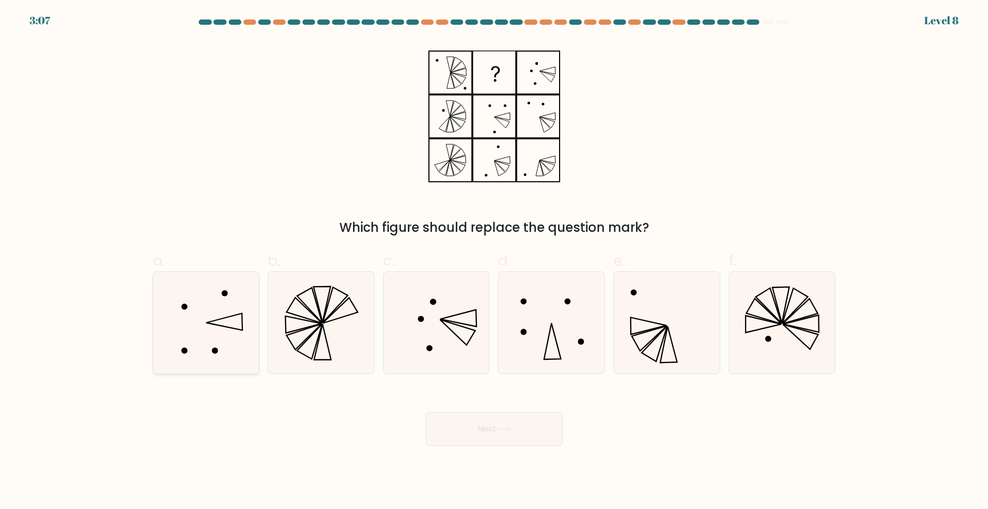
click at [167, 308] on icon at bounding box center [206, 323] width 102 height 102
click at [494, 261] on input "a." at bounding box center [494, 258] width 1 height 7
radio input "true"
click at [462, 426] on button "Next" at bounding box center [494, 429] width 137 height 34
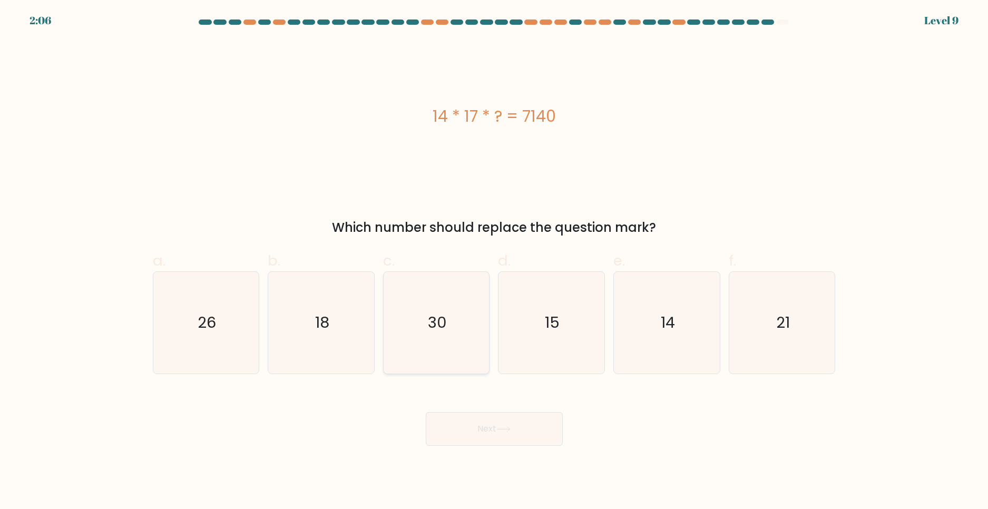
click at [446, 281] on icon "30" at bounding box center [437, 323] width 102 height 102
click at [494, 261] on input "c. 30" at bounding box center [494, 258] width 1 height 7
radio input "true"
click at [494, 429] on button "Next" at bounding box center [494, 429] width 137 height 34
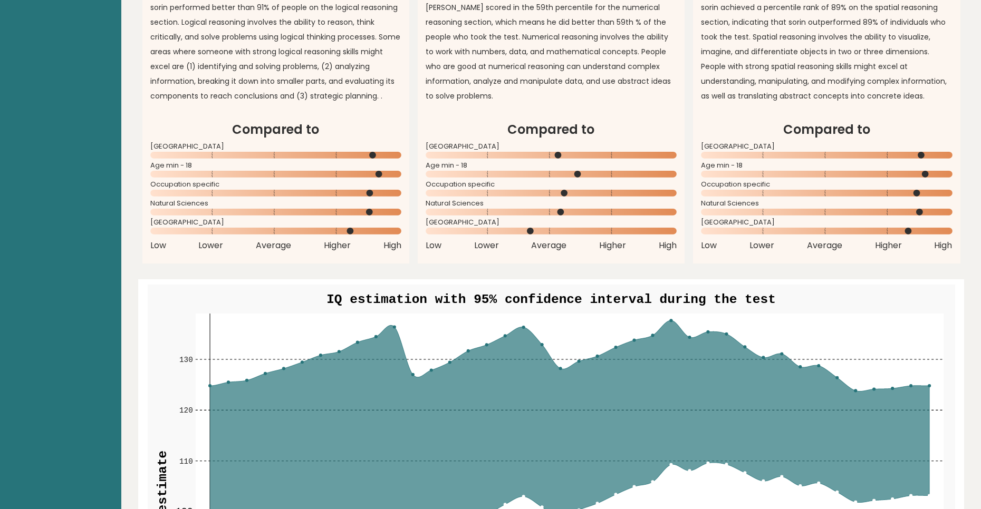
scroll to position [1104, 0]
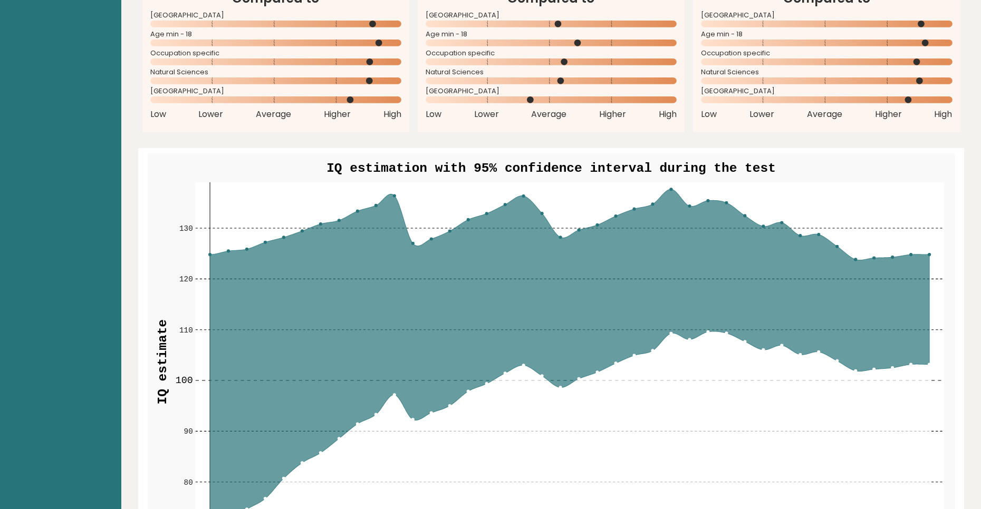
drag, startPoint x: 566, startPoint y: 302, endPoint x: 467, endPoint y: 293, distance: 100.1
click at [467, 293] on icon at bounding box center [570, 362] width 720 height 346
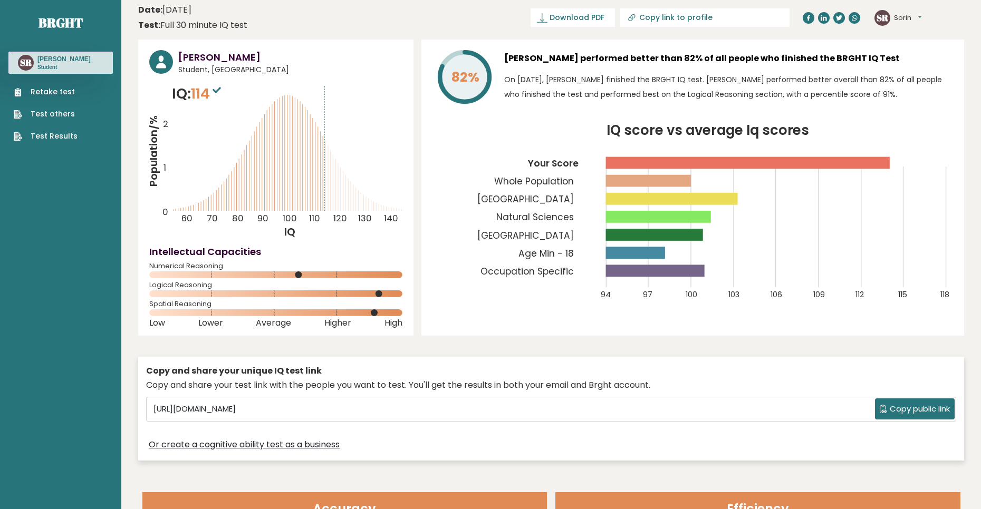
scroll to position [0, 0]
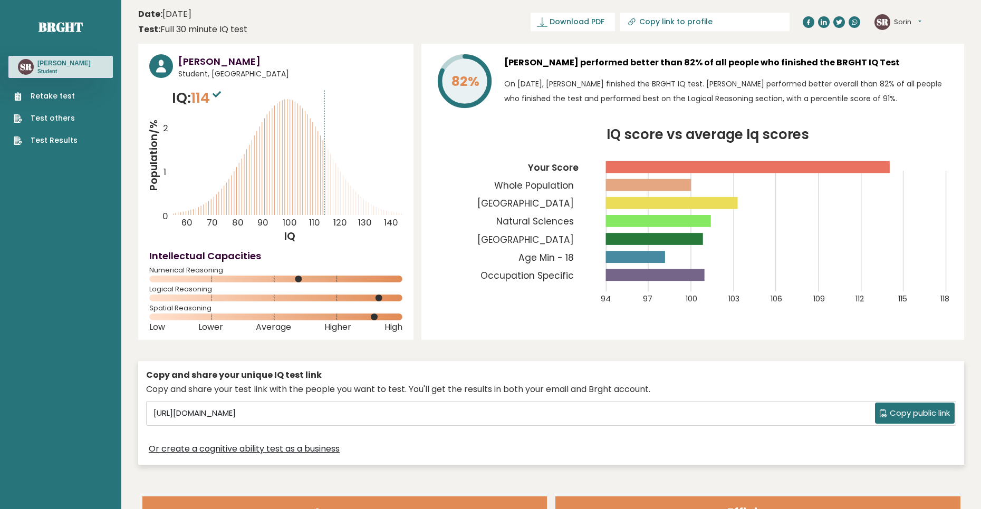
click at [218, 103] on span "114" at bounding box center [207, 98] width 33 height 20
click at [207, 102] on span "114" at bounding box center [207, 98] width 33 height 20
drag, startPoint x: 206, startPoint y: 102, endPoint x: 199, endPoint y: 114, distance: 13.5
click at [205, 102] on span "114" at bounding box center [207, 98] width 33 height 20
click at [182, 142] on icon "Population/% IQ 0 1 2 60 70 80 90 100 110 120 130 140" at bounding box center [275, 166] width 253 height 156
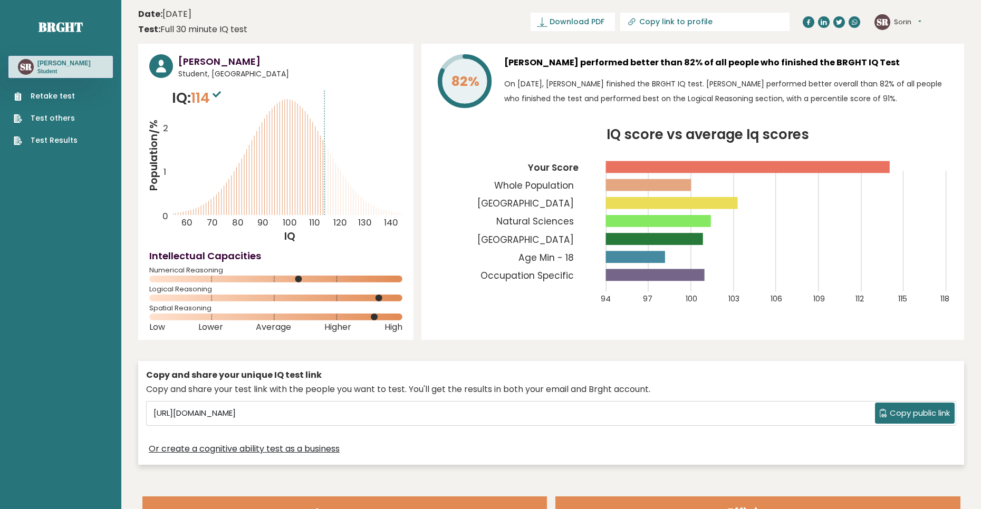
click at [161, 151] on tspan "Population/%" at bounding box center [153, 155] width 15 height 71
click at [178, 152] on icon "Population/% IQ 0 1 2 60 70 80 90 100 110 120 130 140" at bounding box center [275, 166] width 253 height 156
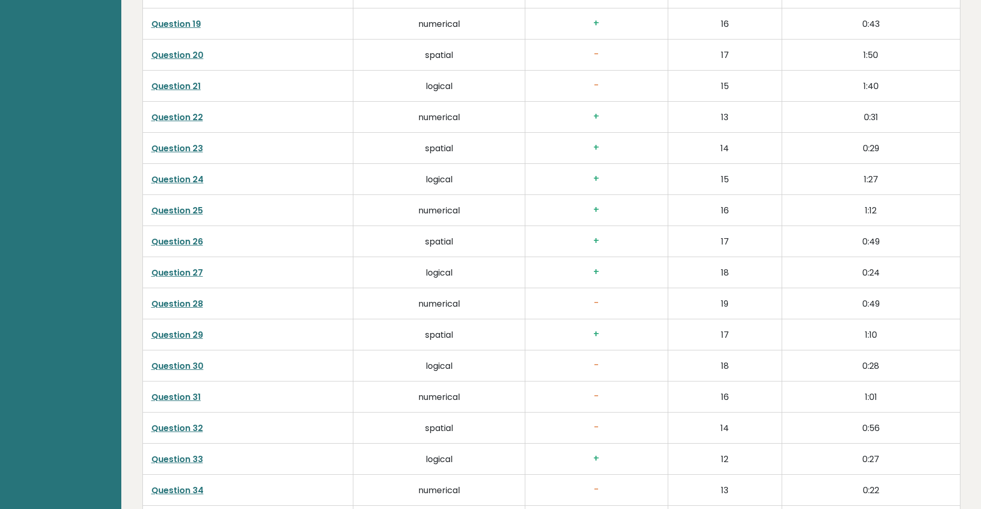
scroll to position [2372, 0]
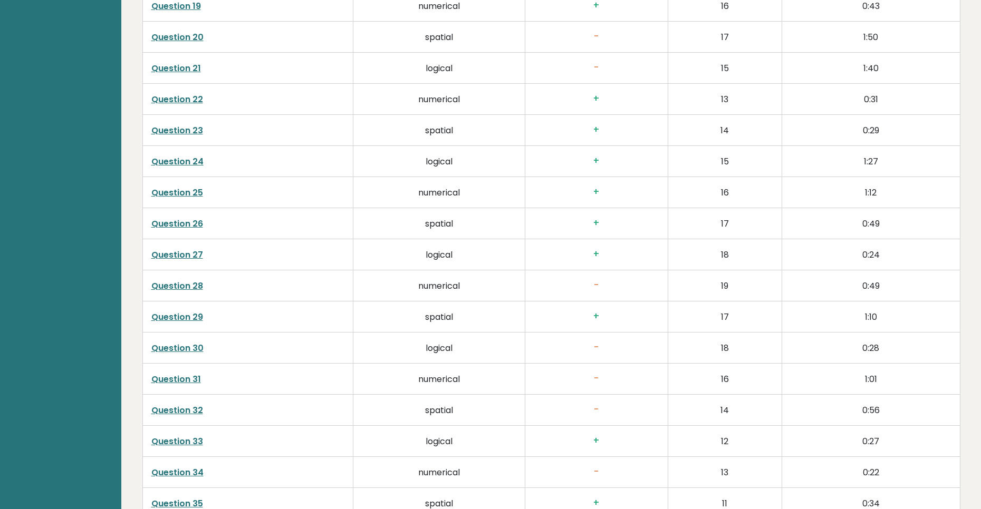
click at [206, 284] on td "Question 28" at bounding box center [247, 285] width 210 height 31
click at [202, 285] on td "Question 28" at bounding box center [247, 285] width 210 height 31
click at [197, 285] on link "Question 28" at bounding box center [177, 286] width 52 height 12
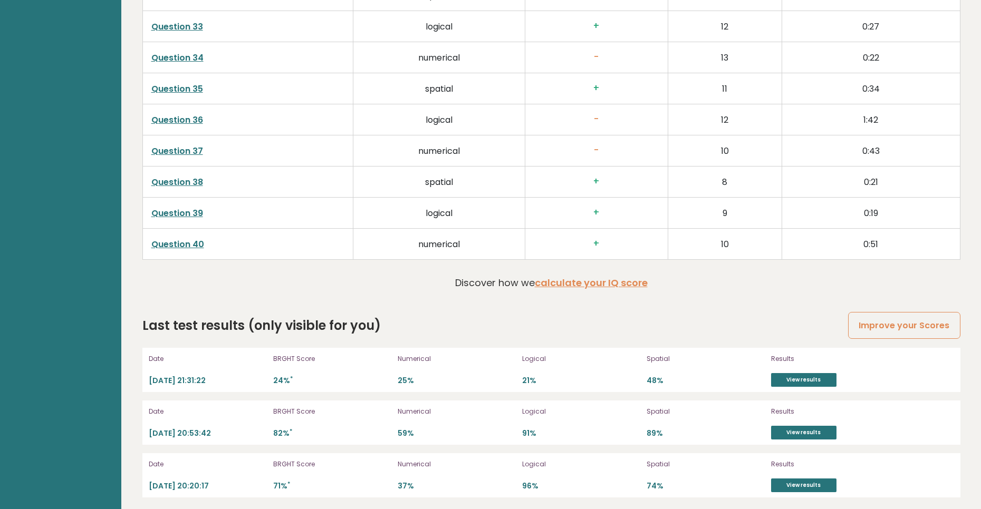
scroll to position [2791, 0]
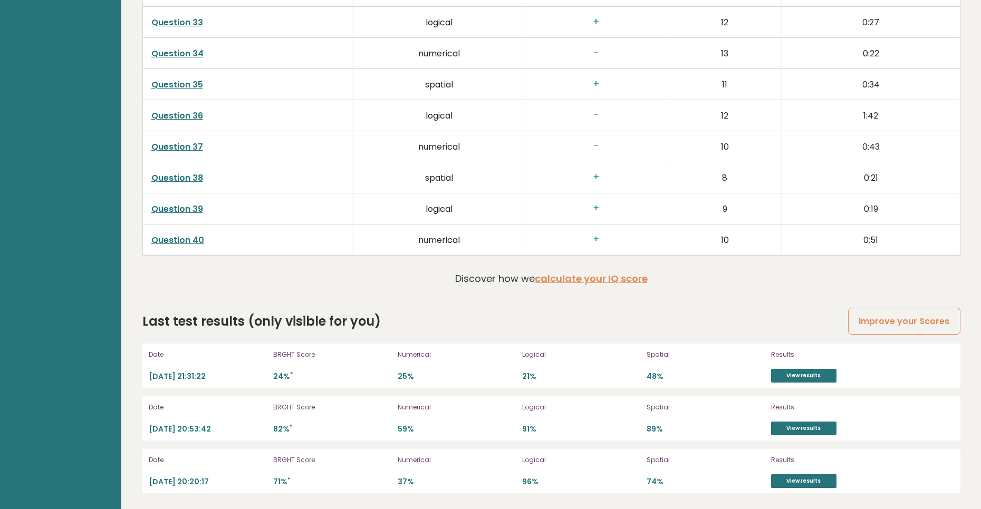
click at [201, 145] on link "Question 37" at bounding box center [177, 147] width 52 height 12
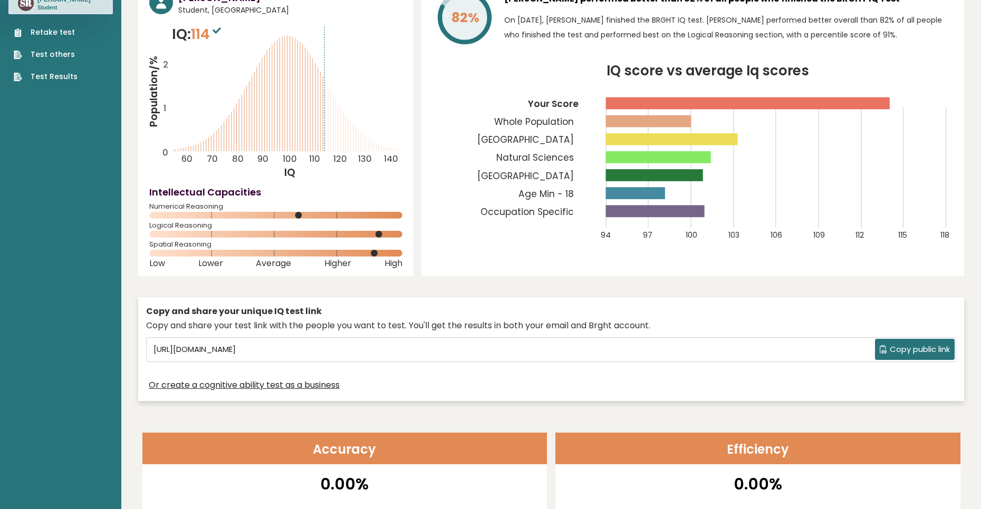
scroll to position [0, 0]
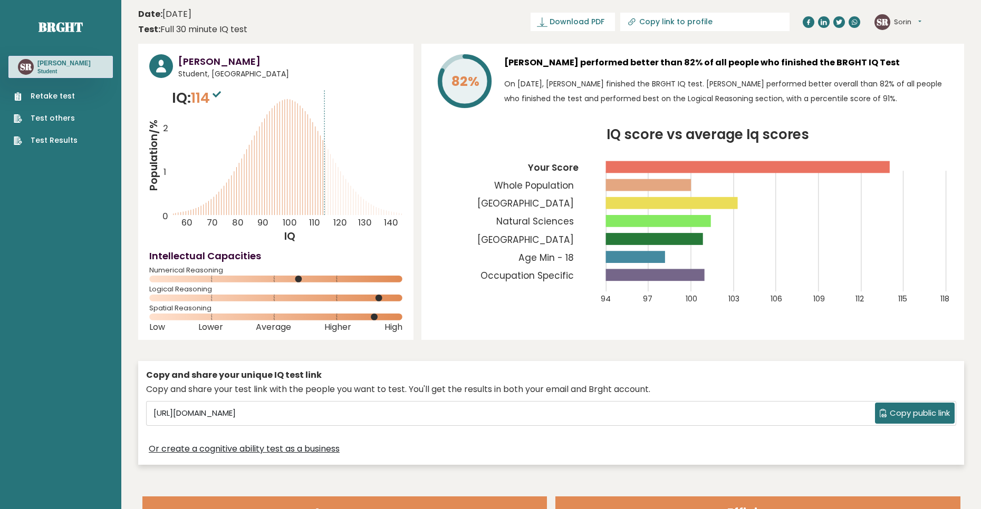
click at [506, 75] on div "Sorin Rotoroaga performed better than 82% of all people who finished the BRGHT …" at bounding box center [728, 83] width 449 height 58
click at [436, 115] on div "82% Sorin Rotoroaga performed better than 82% of all people who finished the BR…" at bounding box center [692, 192] width 542 height 296
click at [203, 70] on span "Student, Romania" at bounding box center [290, 74] width 224 height 11
click at [53, 122] on link "Test others" at bounding box center [46, 118] width 64 height 11
click at [39, 148] on nav "Brght SR Sorin Rotoroaga Student Retake test Test others Test Results" at bounding box center [60, 74] width 104 height 149
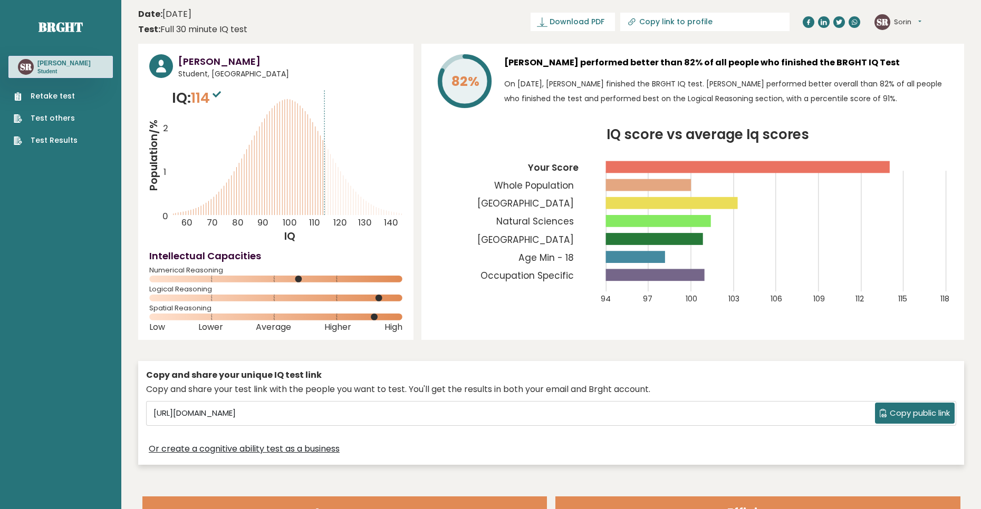
click at [44, 136] on link "Test Results" at bounding box center [46, 140] width 64 height 11
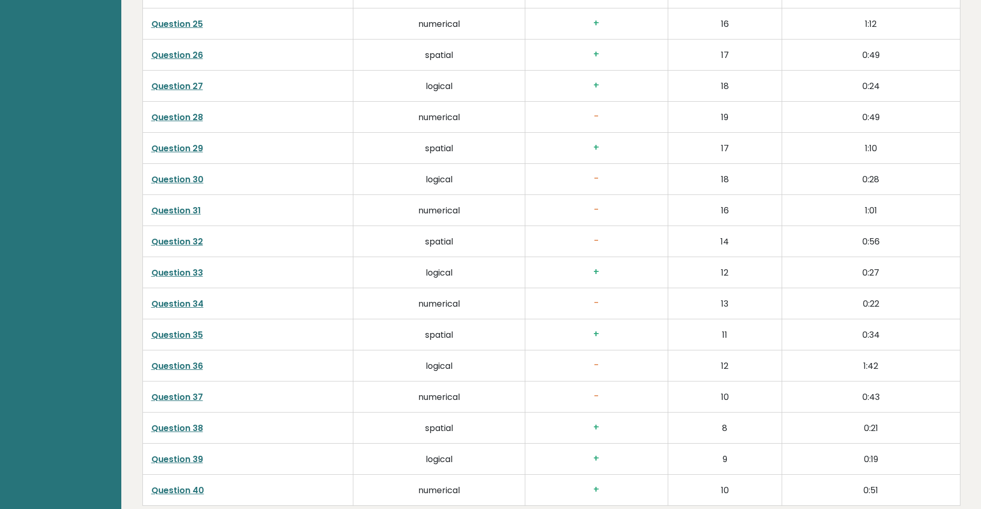
scroll to position [2791, 0]
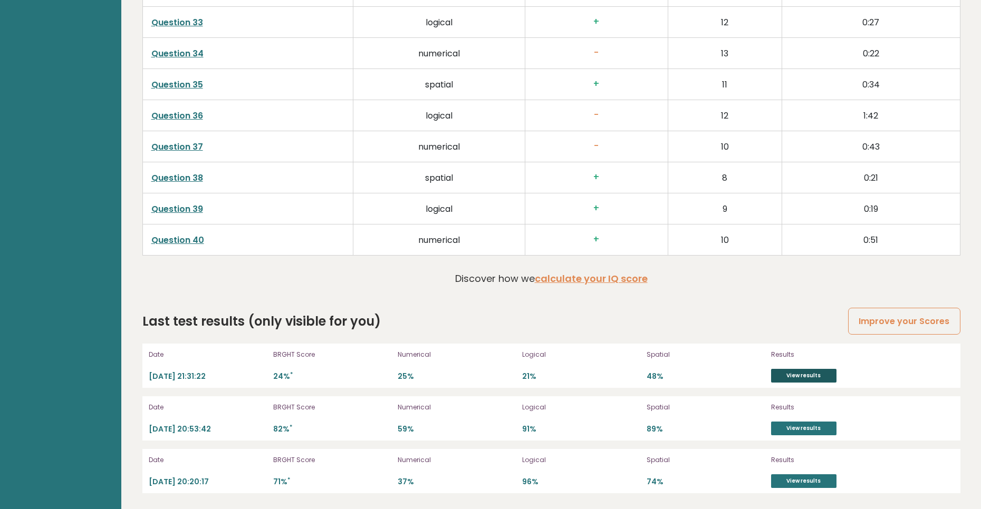
click at [780, 376] on link "View results" at bounding box center [803, 376] width 65 height 14
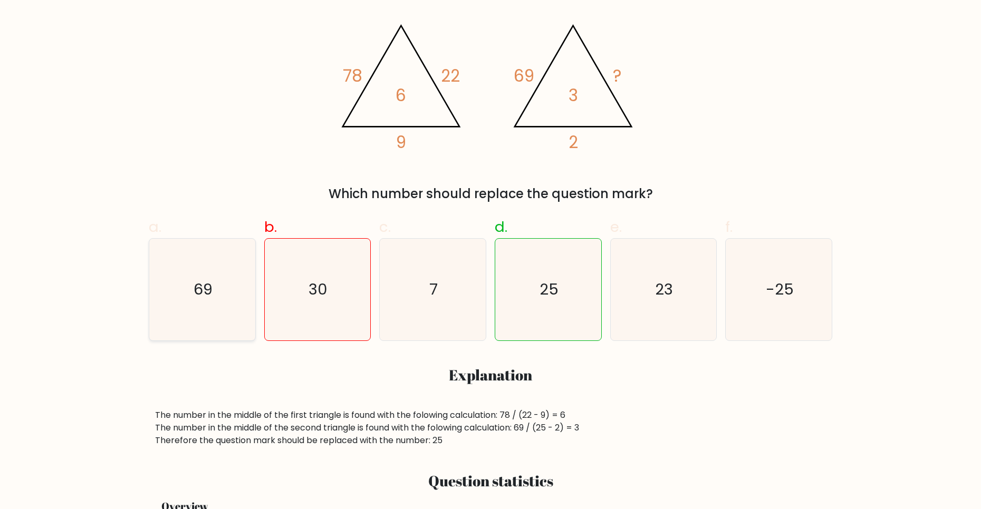
scroll to position [211, 0]
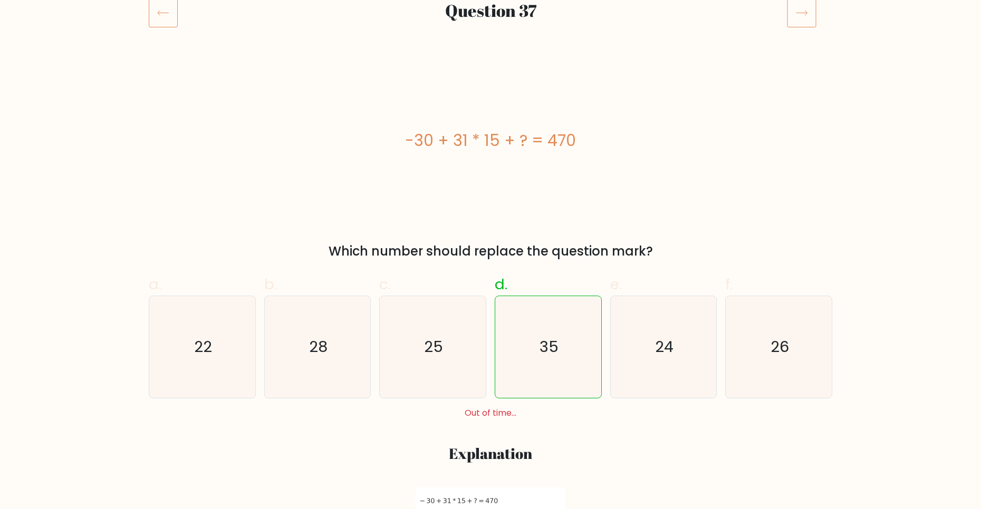
scroll to position [158, 0]
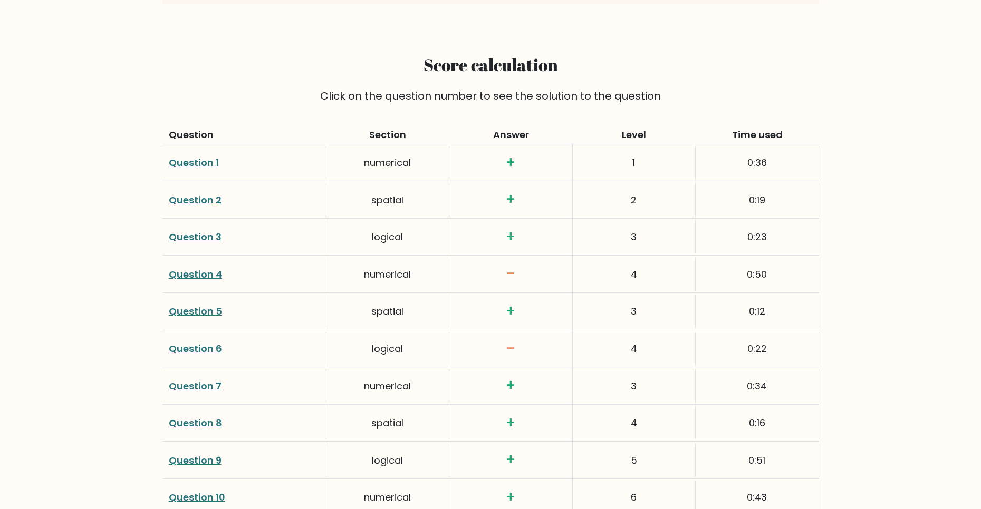
drag, startPoint x: 346, startPoint y: 321, endPoint x: 340, endPoint y: 320, distance: 6.3
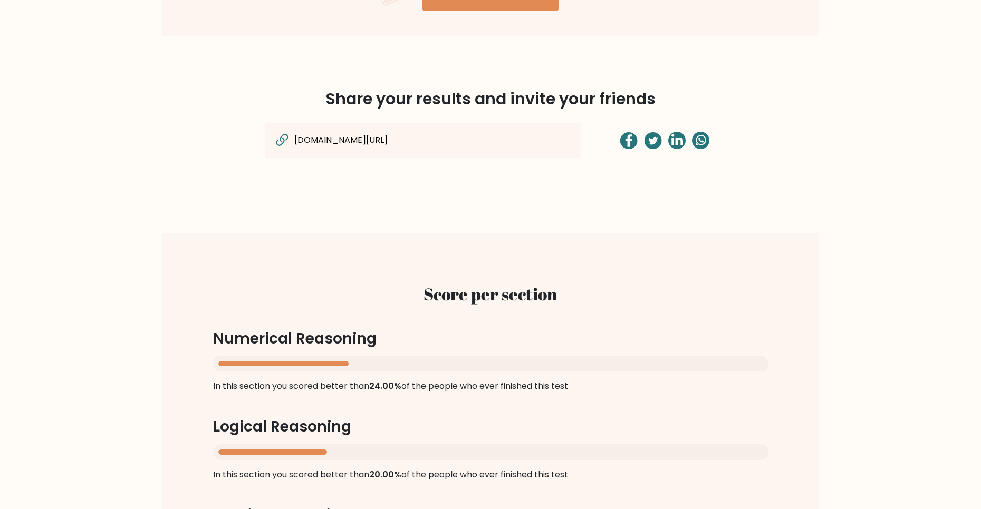
scroll to position [738, 0]
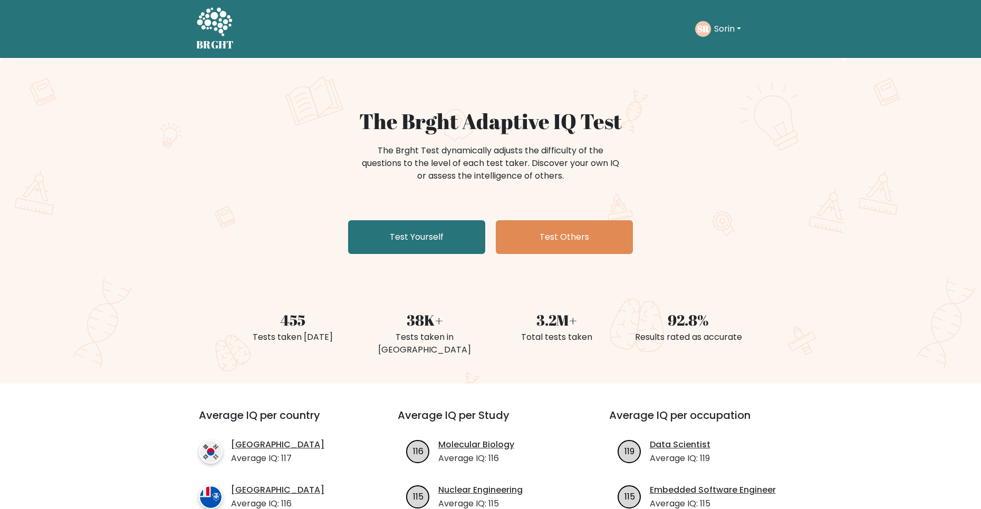
click at [737, 28] on button "Sorin" at bounding box center [727, 29] width 33 height 14
click at [732, 65] on link "Profile" at bounding box center [736, 68] width 83 height 17
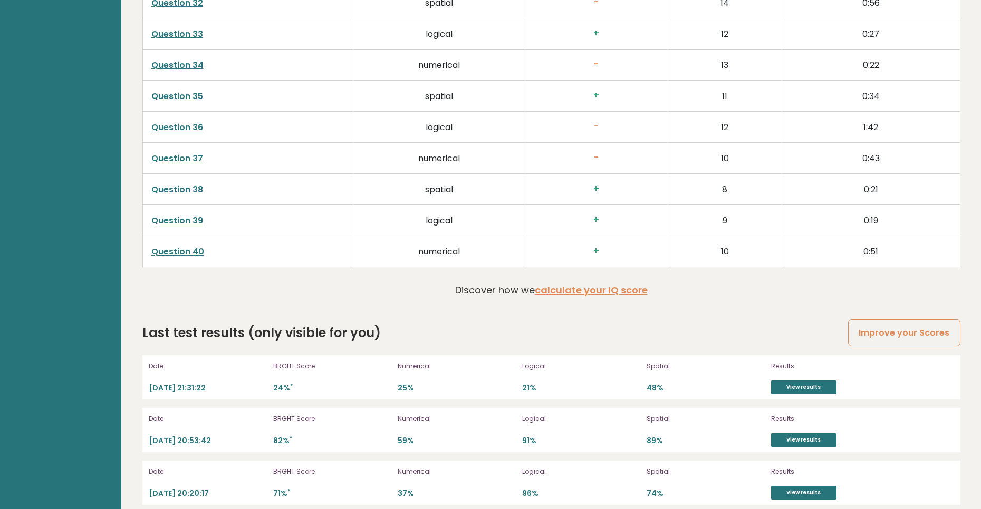
scroll to position [2791, 0]
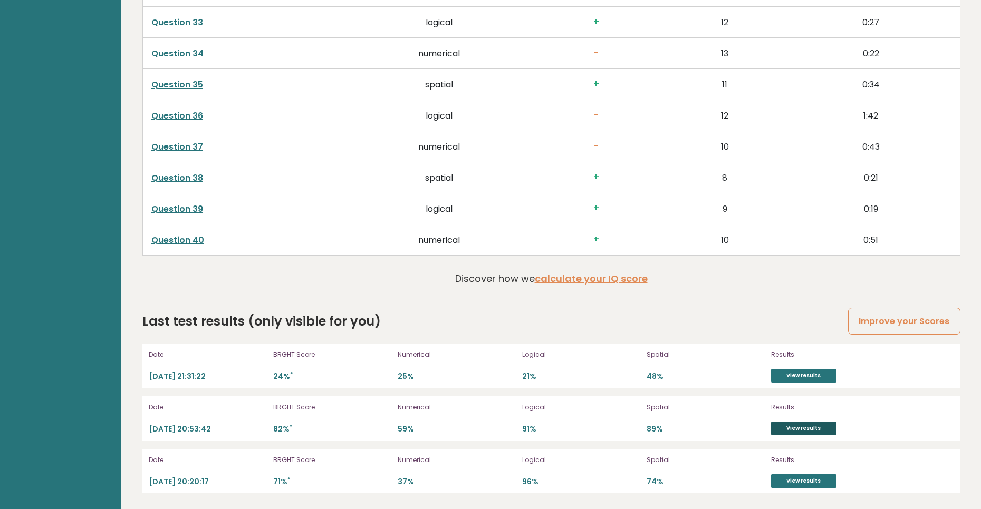
click at [803, 428] on link "View results" at bounding box center [803, 429] width 65 height 14
drag, startPoint x: 314, startPoint y: 410, endPoint x: 281, endPoint y: 408, distance: 33.3
click at [281, 408] on p "BRGHT Score" at bounding box center [332, 407] width 118 height 9
click at [331, 413] on div "BRGHT Score 82% *" at bounding box center [332, 419] width 118 height 34
drag, startPoint x: 552, startPoint y: 458, endPoint x: 520, endPoint y: 463, distance: 32.6
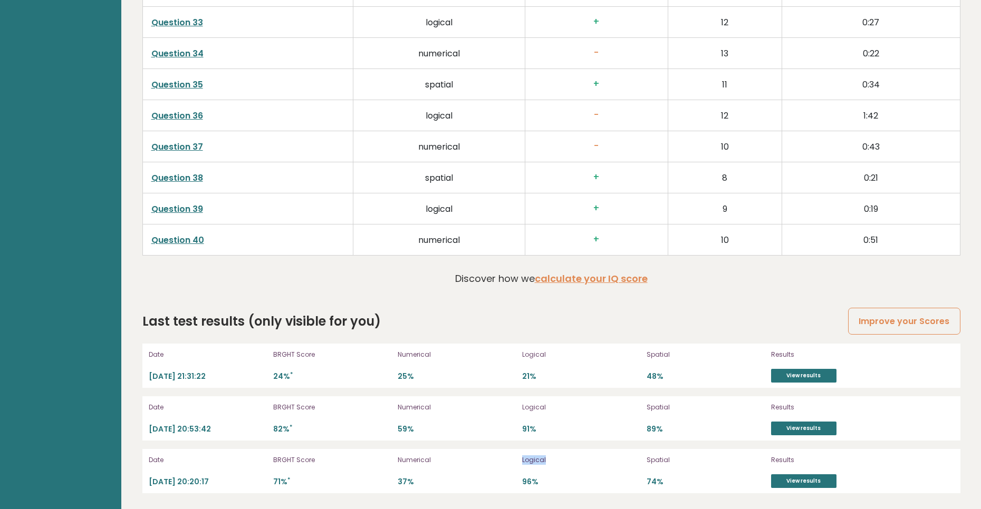
click at [520, 463] on div "Date 2025-09-11 20:20:17 BRGHT Score 71% * Numerical 37% Logical 96% Spatial 74…" at bounding box center [551, 471] width 818 height 44
click at [515, 463] on p "Numerical" at bounding box center [456, 459] width 118 height 9
drag, startPoint x: 412, startPoint y: 408, endPoint x: 432, endPoint y: 407, distance: 20.1
click at [432, 407] on div "Date 2025-09-11 20:53:42 BRGHT Score 82% * Numerical 59% Logical 91% Spatial 89…" at bounding box center [551, 418] width 818 height 44
click at [436, 408] on p "Numerical" at bounding box center [456, 407] width 118 height 9
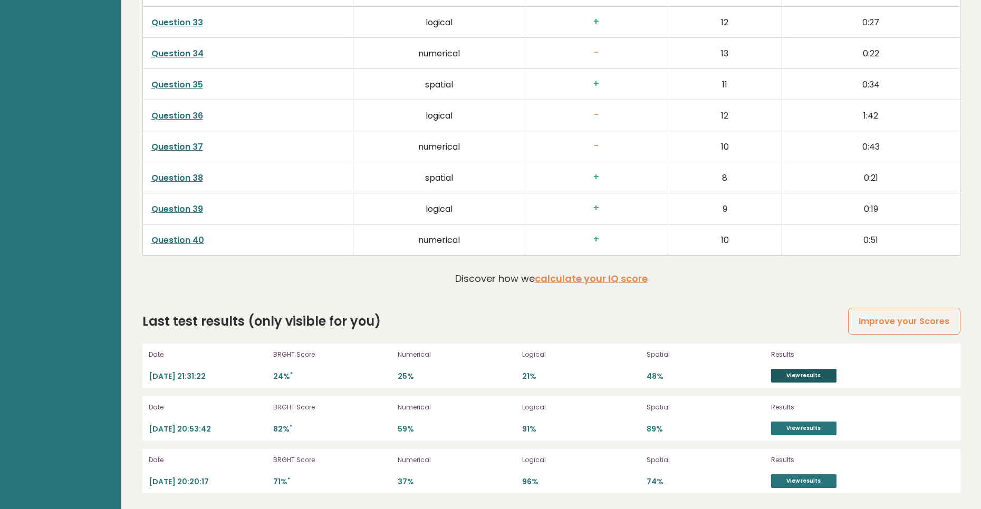
click at [800, 373] on link "View results" at bounding box center [803, 376] width 65 height 14
click at [787, 483] on link "View results" at bounding box center [803, 481] width 65 height 14
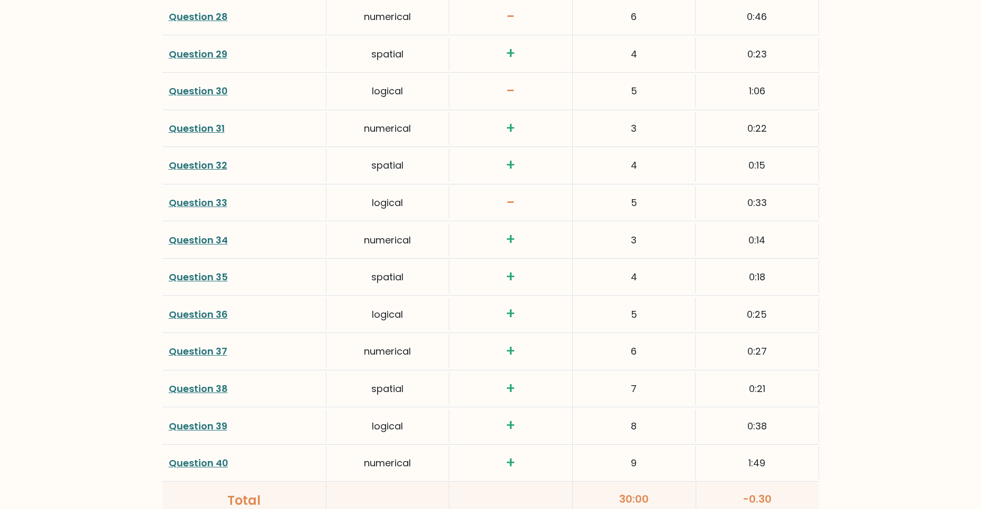
scroll to position [2671, 0]
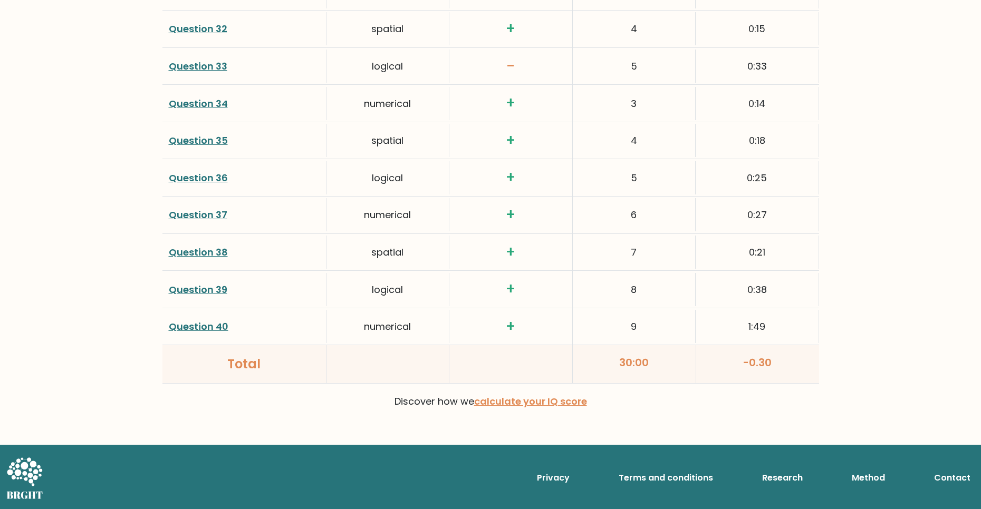
drag, startPoint x: 271, startPoint y: 344, endPoint x: 264, endPoint y: 342, distance: 7.5
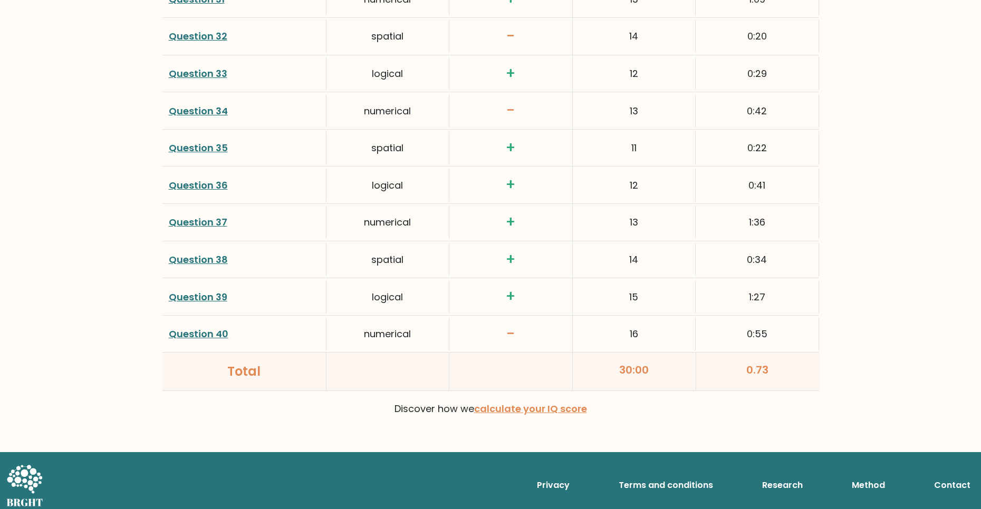
scroll to position [2671, 0]
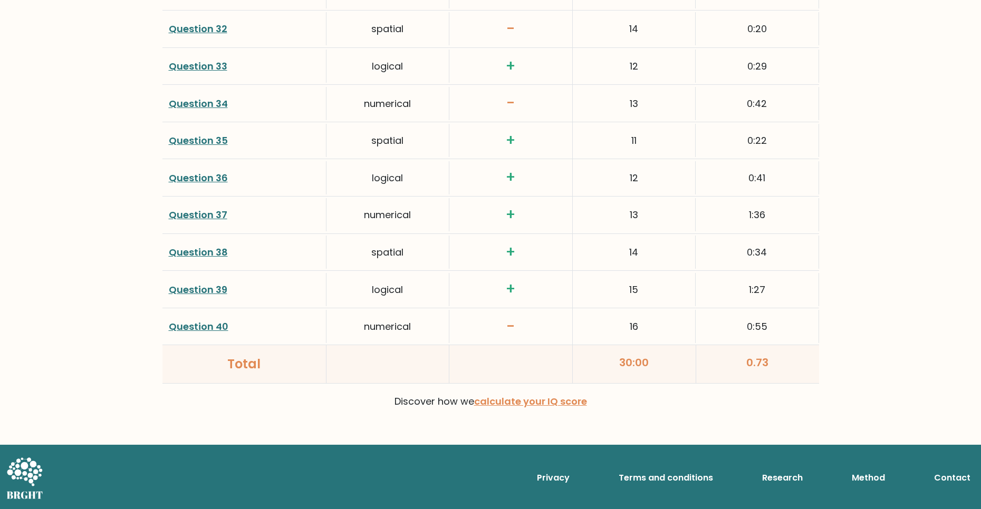
click at [213, 332] on link "Question 40" at bounding box center [199, 326] width 60 height 13
click at [217, 294] on link "Question 39" at bounding box center [198, 289] width 59 height 13
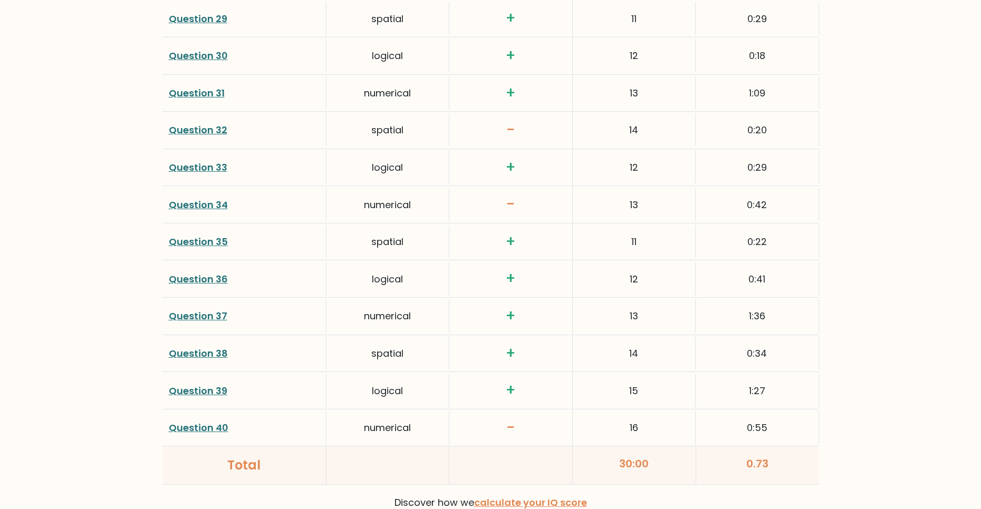
scroll to position [2565, 0]
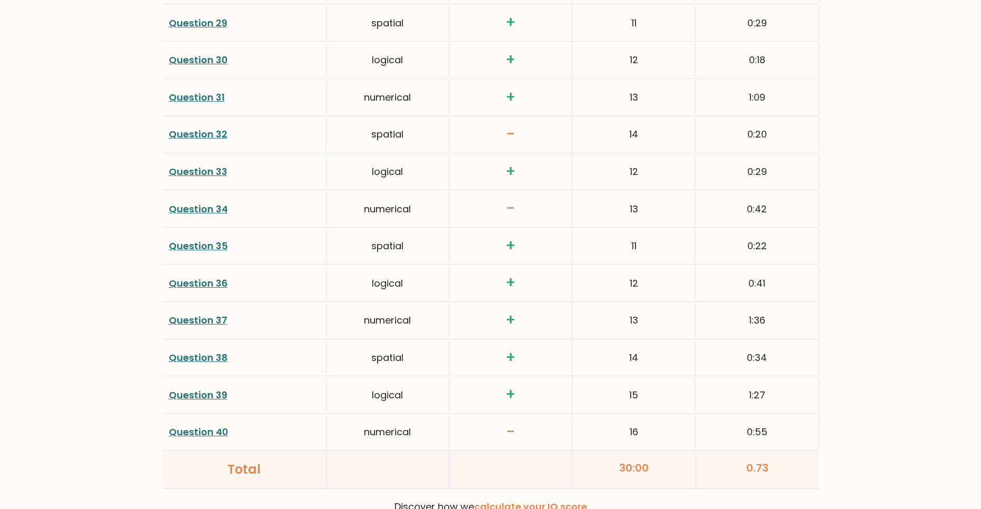
click at [204, 392] on link "Question 39" at bounding box center [198, 395] width 59 height 13
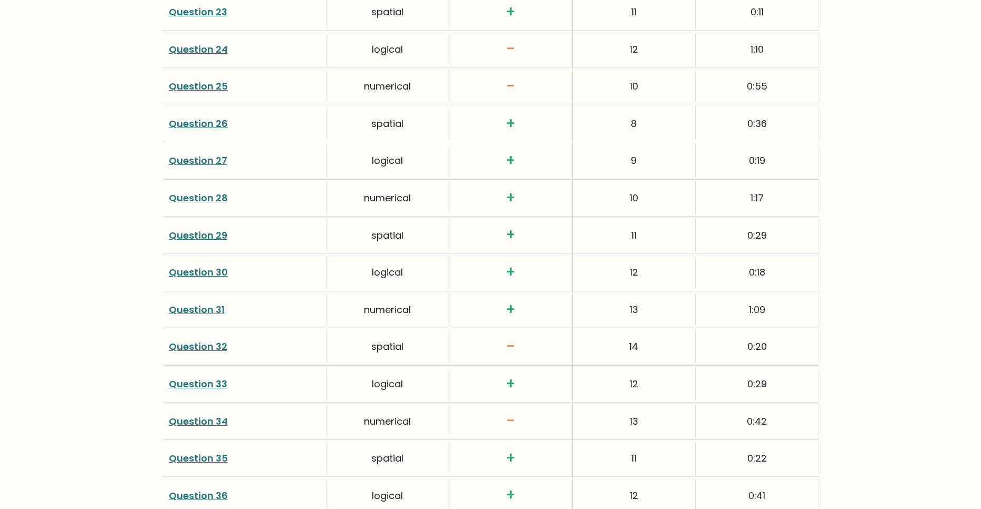
scroll to position [2513, 0]
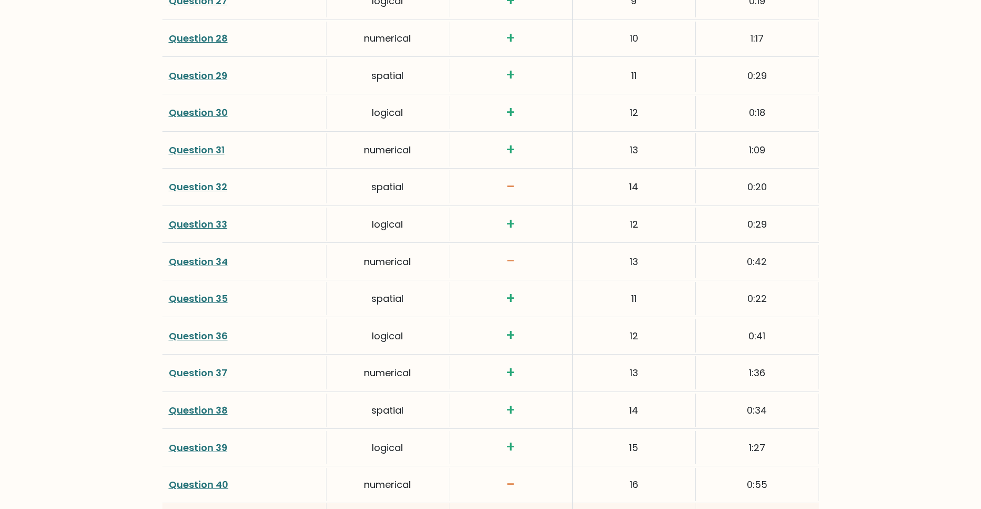
click at [211, 410] on link "Question 38" at bounding box center [198, 410] width 59 height 13
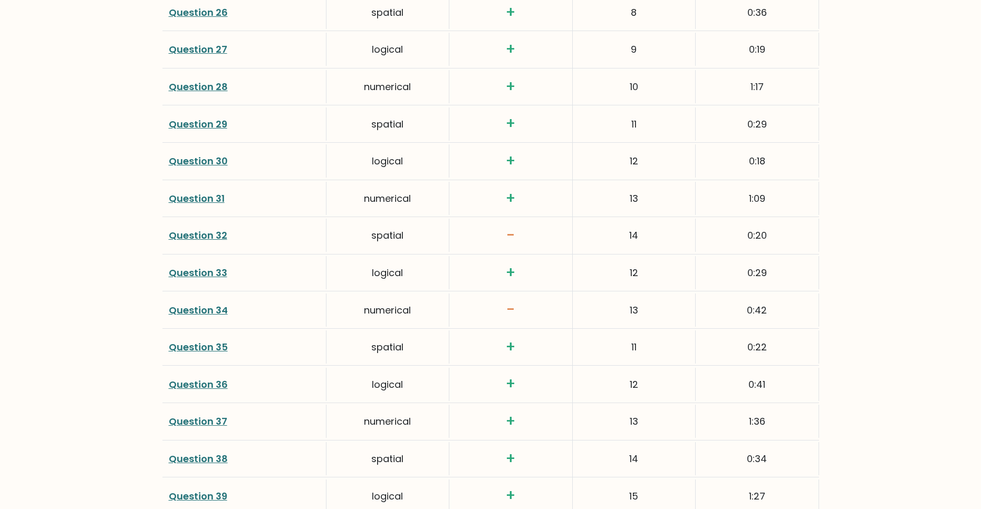
scroll to position [2460, 0]
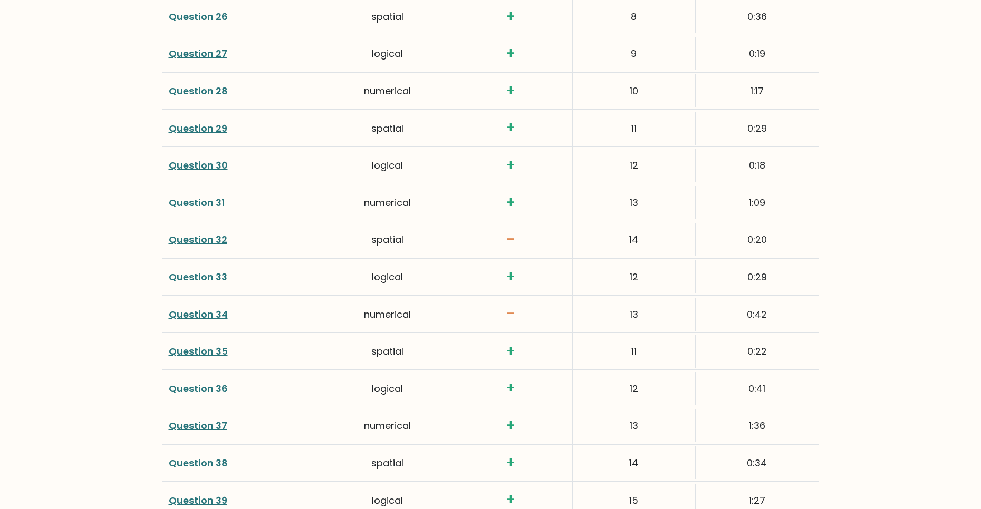
click at [206, 239] on link "Question 32" at bounding box center [198, 239] width 59 height 13
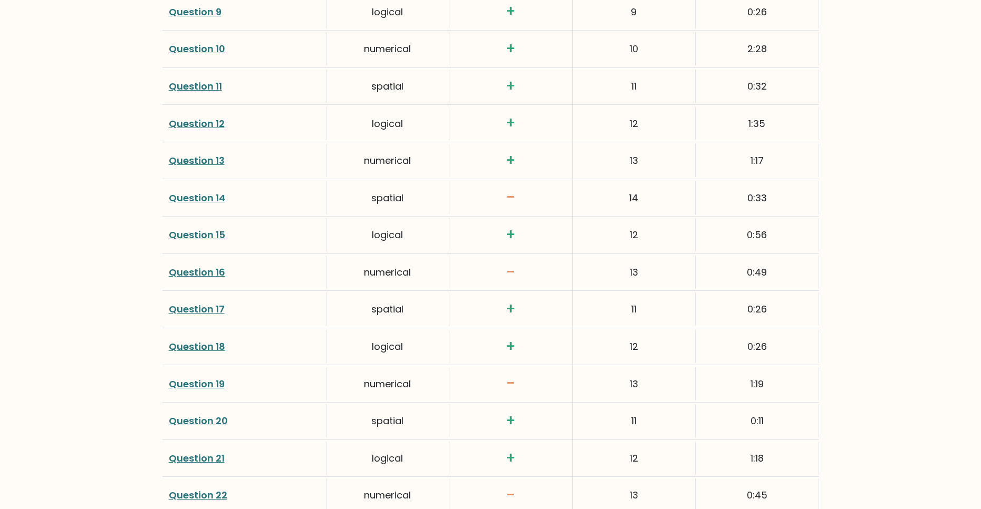
scroll to position [1827, 0]
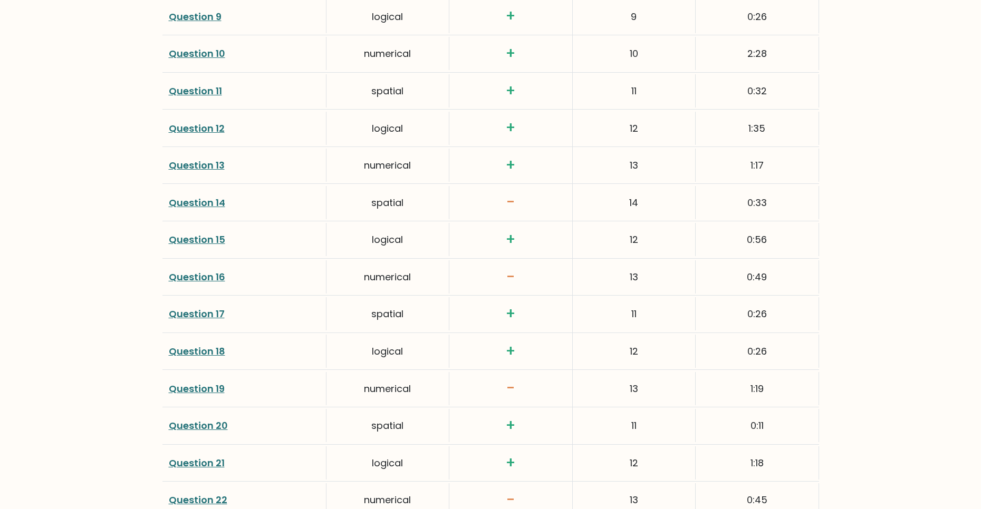
click at [200, 209] on link "Question 14" at bounding box center [197, 202] width 56 height 13
click at [201, 276] on link "Question 16" at bounding box center [197, 276] width 56 height 13
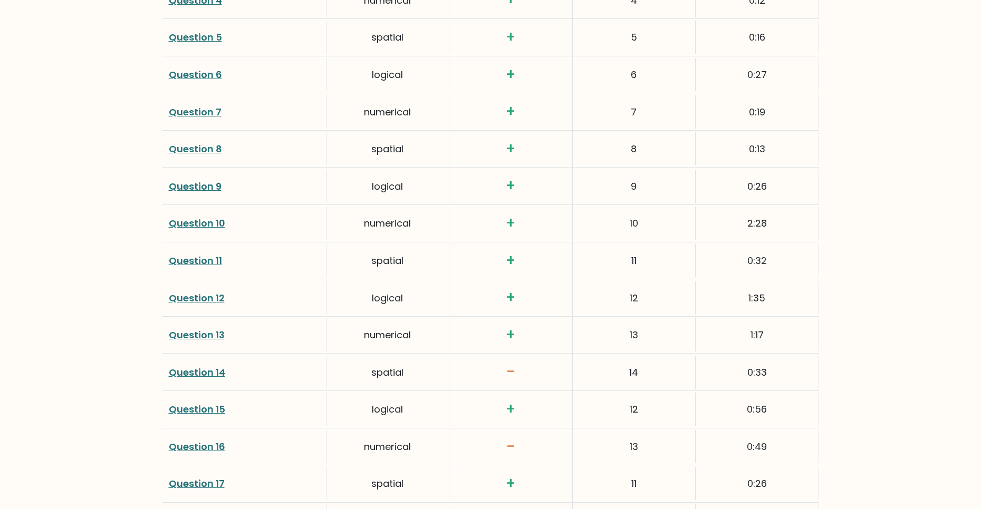
scroll to position [1774, 0]
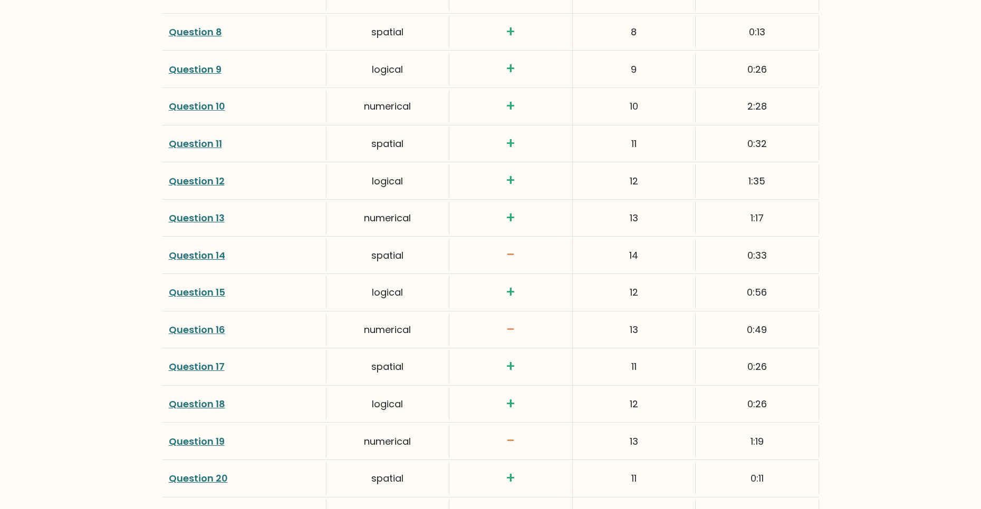
click at [193, 252] on link "Question 14" at bounding box center [197, 255] width 56 height 13
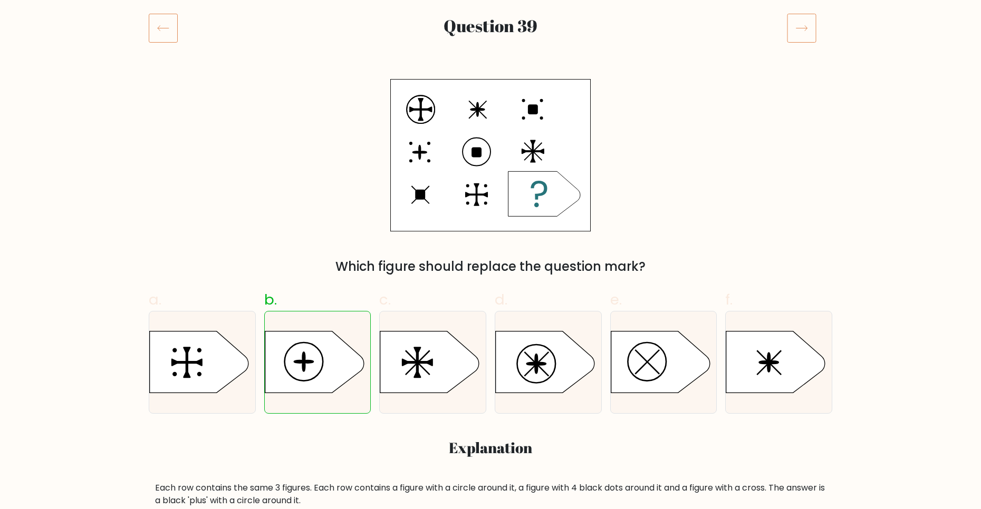
scroll to position [158, 0]
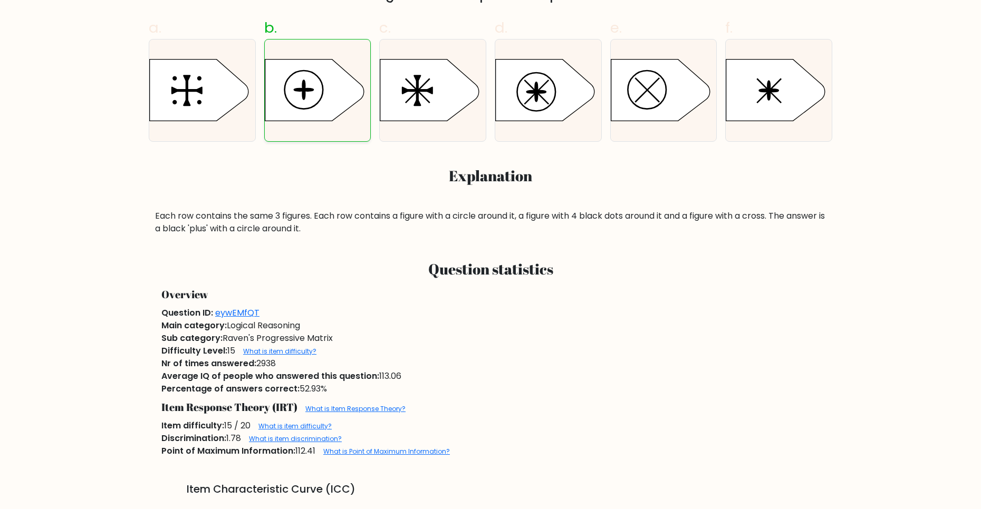
scroll to position [422, 0]
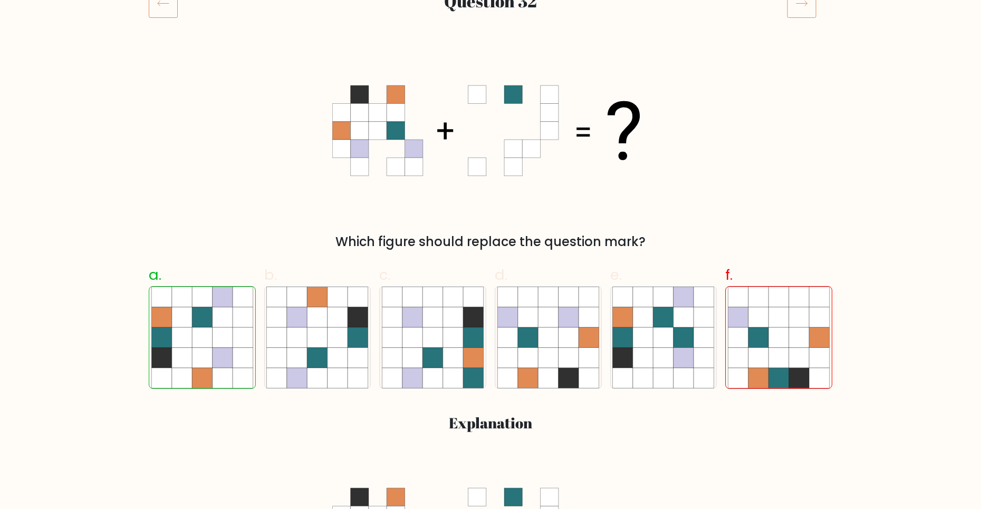
scroll to position [158, 0]
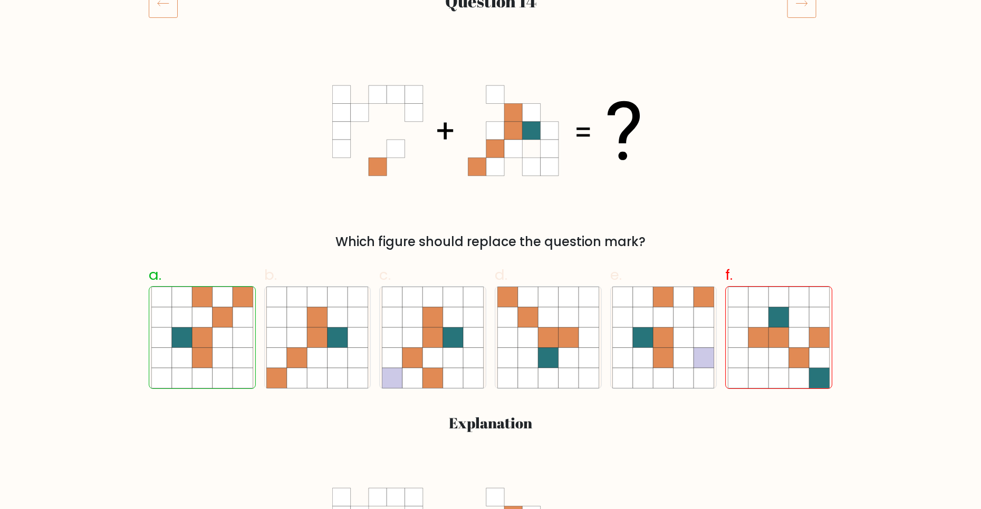
scroll to position [158, 0]
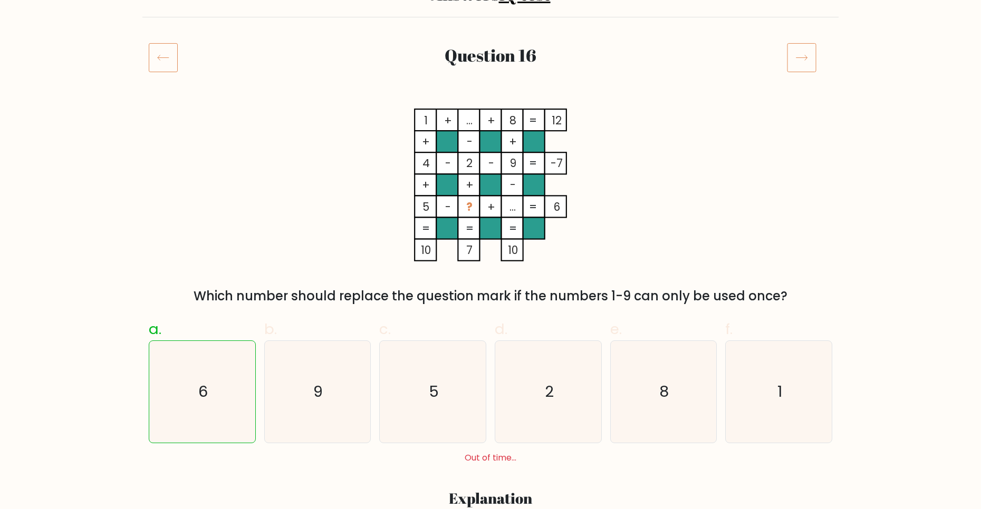
scroll to position [105, 0]
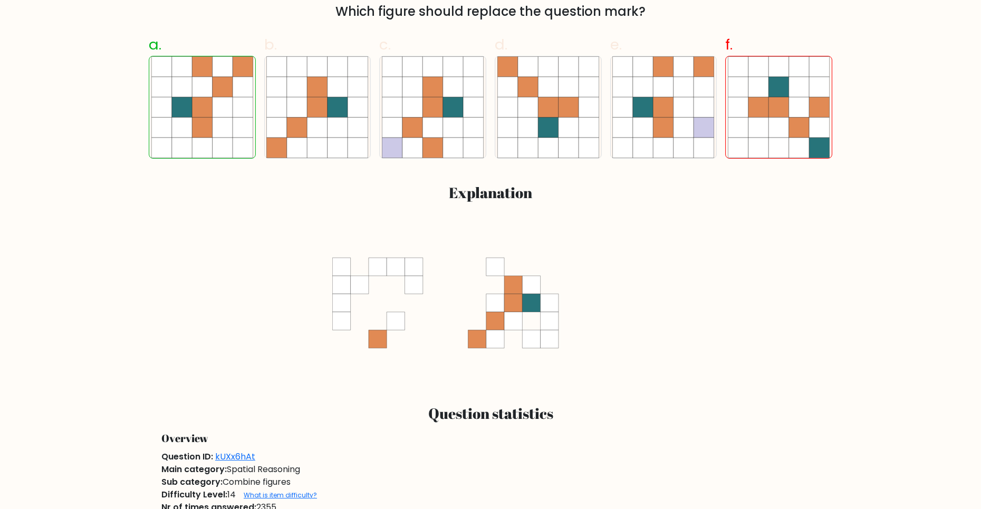
scroll to position [316, 0]
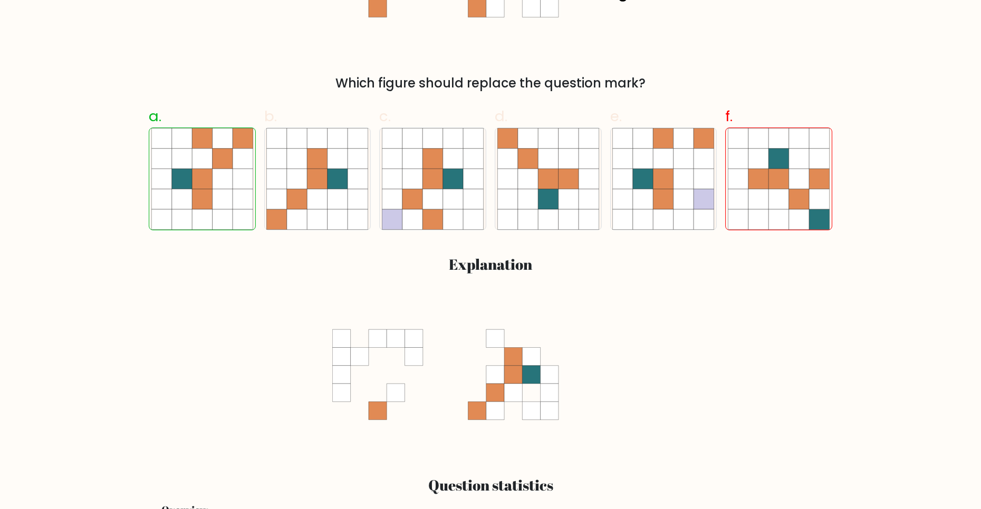
click at [571, 291] on div "a. b. c." at bounding box center [490, 274] width 696 height 354
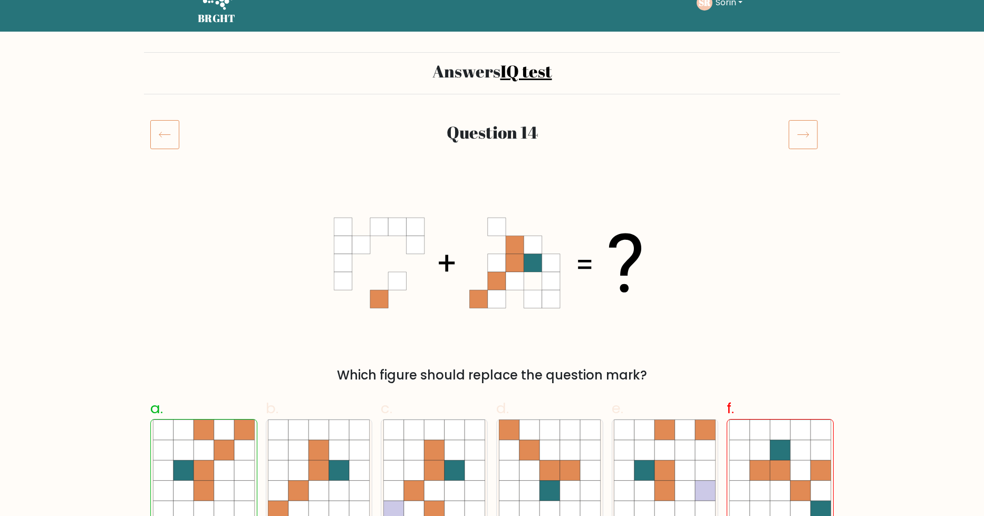
scroll to position [3, 0]
